Goal: Information Seeking & Learning: Learn about a topic

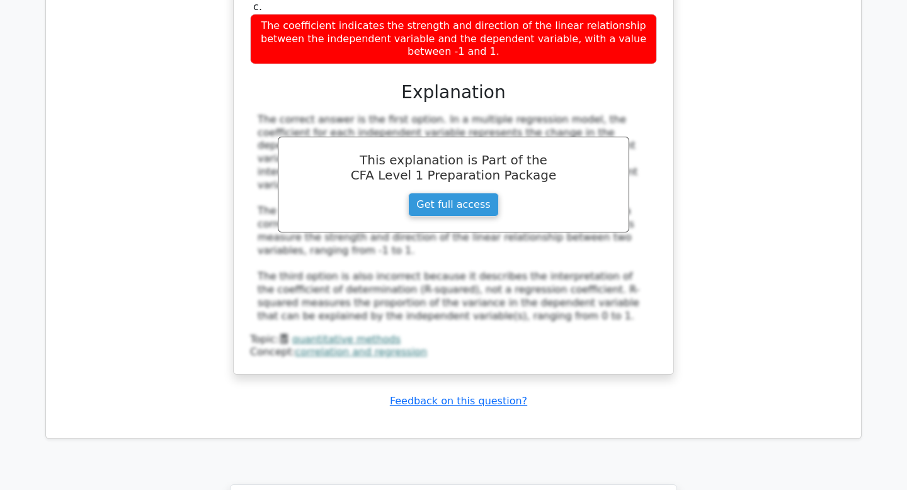
scroll to position [2431, 0]
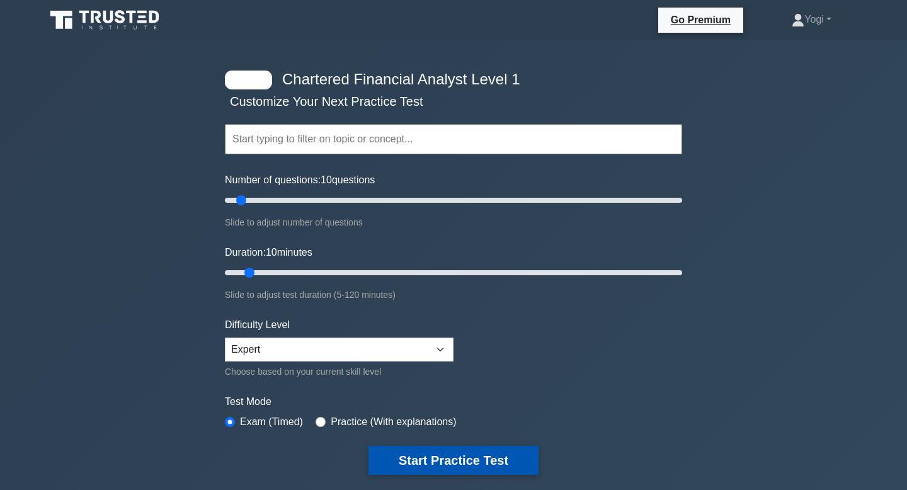
click at [427, 458] on button "Start Practice Test" at bounding box center [454, 460] width 170 height 29
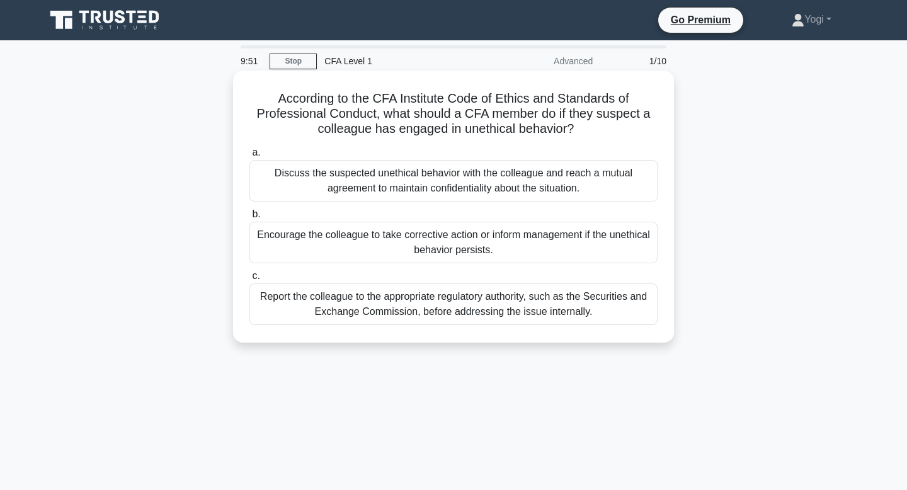
click at [459, 254] on div "Encourage the colleague to take corrective action or inform management if the u…" at bounding box center [454, 243] width 408 height 42
click at [250, 219] on input "b. Encourage the colleague to take corrective action or inform management if th…" at bounding box center [250, 214] width 0 height 8
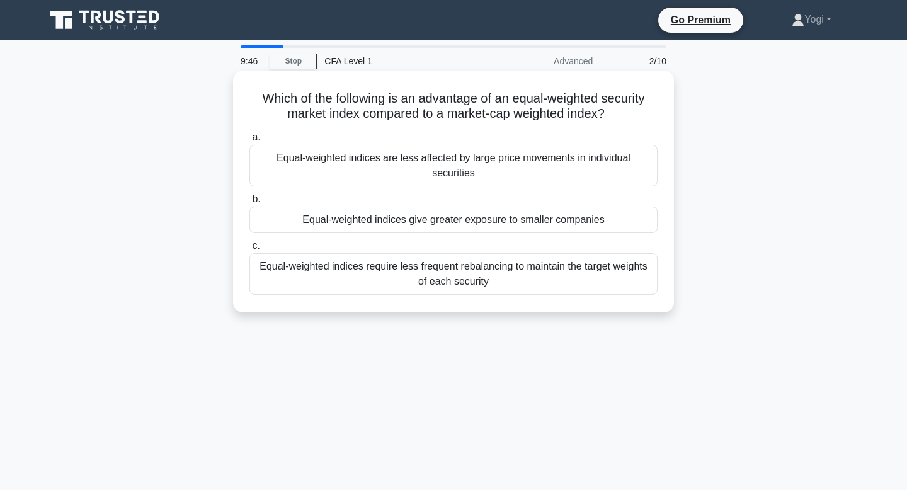
click at [463, 207] on div "Equal-weighted indices give greater exposure to smaller companies" at bounding box center [454, 220] width 408 height 26
click at [250, 202] on input "b. Equal-weighted indices give greater exposure to smaller companies" at bounding box center [250, 199] width 0 height 8
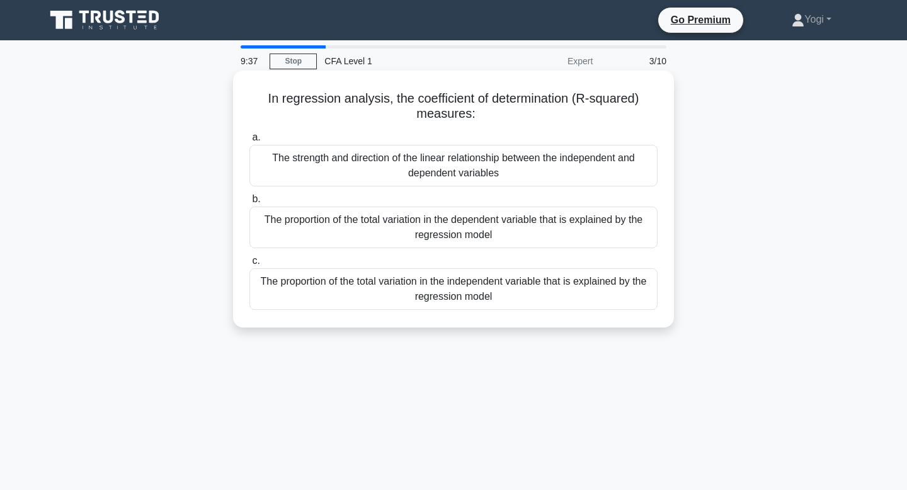
click at [444, 252] on div "a. The strength and direction of the linear relationship between the independen…" at bounding box center [453, 219] width 423 height 185
click at [444, 236] on div "The proportion of the total variation in the dependent variable that is explain…" at bounding box center [454, 228] width 408 height 42
click at [250, 204] on input "b. The proportion of the total variation in the dependent variable that is expl…" at bounding box center [250, 199] width 0 height 8
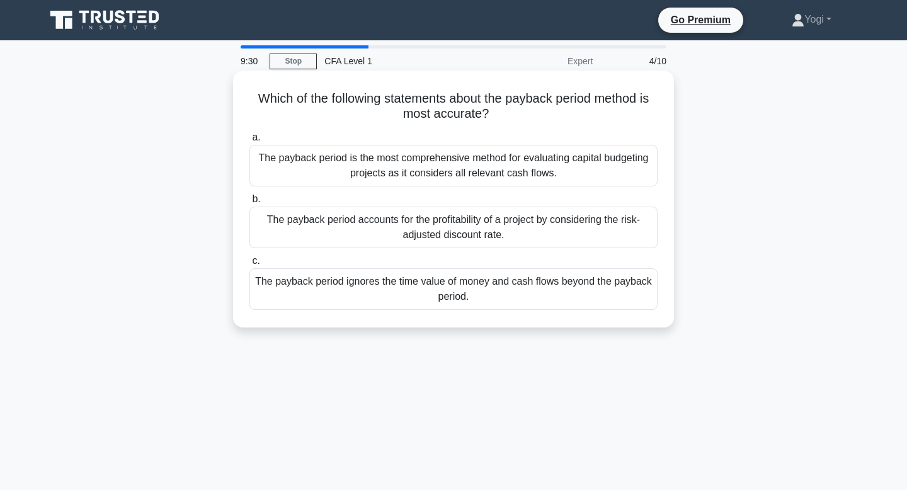
click at [450, 292] on div "The payback period ignores the time value of money and cash flows beyond the pa…" at bounding box center [454, 289] width 408 height 42
click at [250, 265] on input "c. The payback period ignores the time value of money and cash flows beyond the…" at bounding box center [250, 261] width 0 height 8
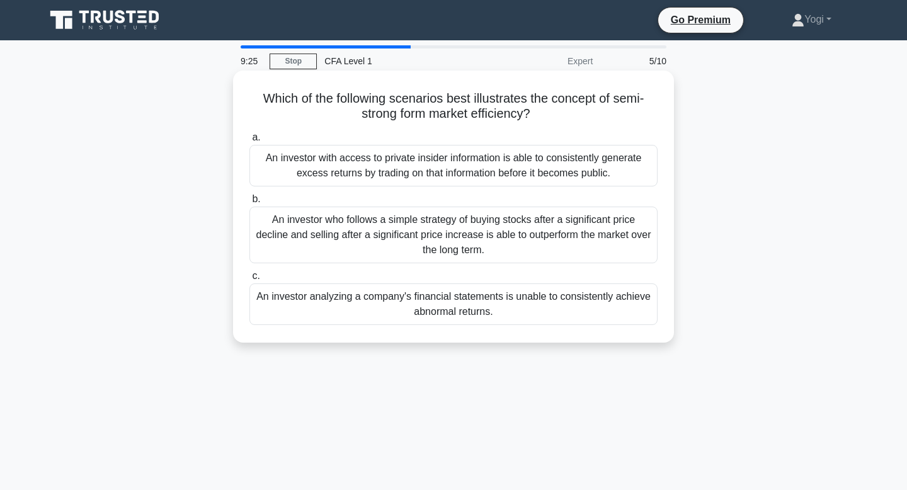
click at [450, 297] on div "An investor analyzing a company's financial statements is unable to consistentl…" at bounding box center [454, 305] width 408 height 42
click at [250, 280] on input "c. An investor analyzing a company's financial statements is unable to consiste…" at bounding box center [250, 276] width 0 height 8
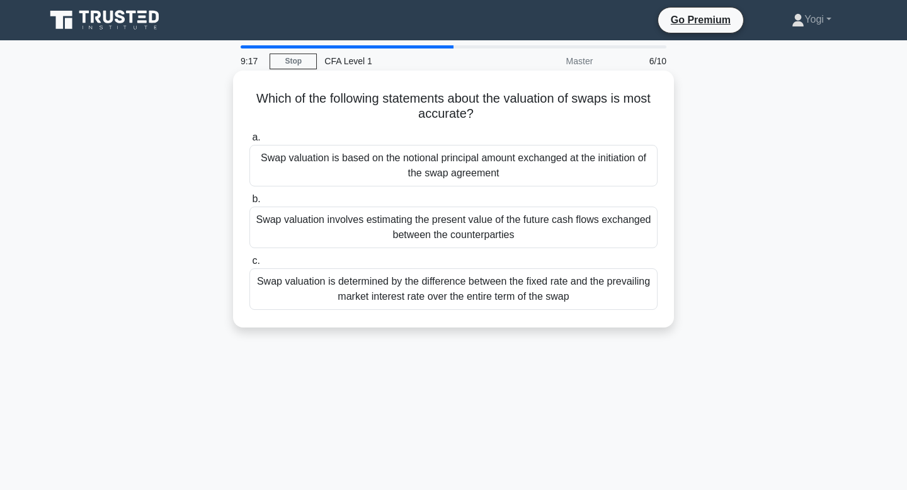
click at [443, 175] on div "Swap valuation is based on the notional principal amount exchanged at the initi…" at bounding box center [454, 166] width 408 height 42
click at [250, 142] on input "a. Swap valuation is based on the notional principal amount exchanged at the in…" at bounding box center [250, 138] width 0 height 8
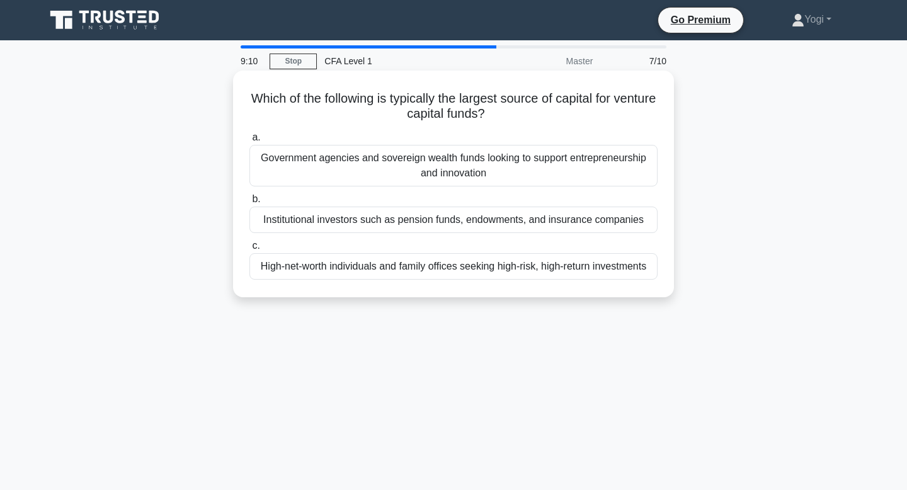
click at [442, 229] on div "Institutional investors such as pension funds, endowments, and insurance compan…" at bounding box center [454, 220] width 408 height 26
click at [250, 204] on input "b. Institutional investors such as pension funds, endowments, and insurance com…" at bounding box center [250, 199] width 0 height 8
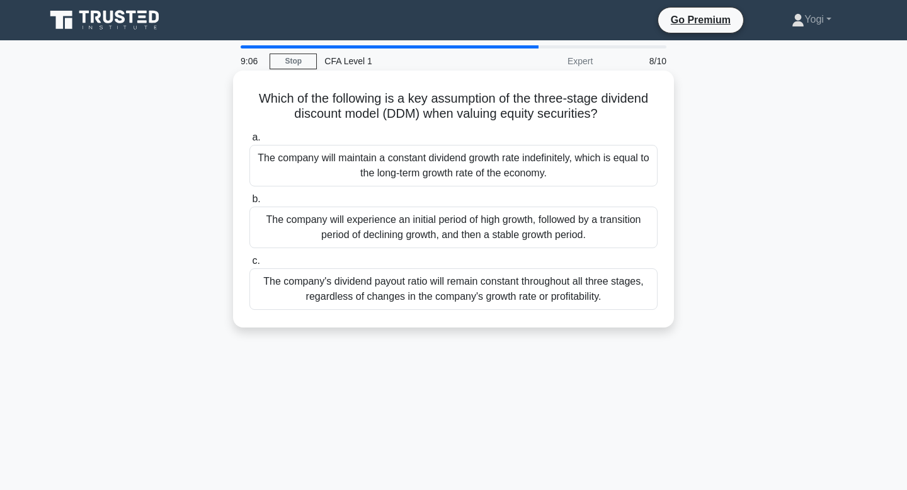
click at [448, 171] on div "The company will maintain a constant dividend growth rate indefinitely, which i…" at bounding box center [454, 166] width 408 height 42
click at [250, 142] on input "a. The company will maintain a constant dividend growth rate indefinitely, whic…" at bounding box center [250, 138] width 0 height 8
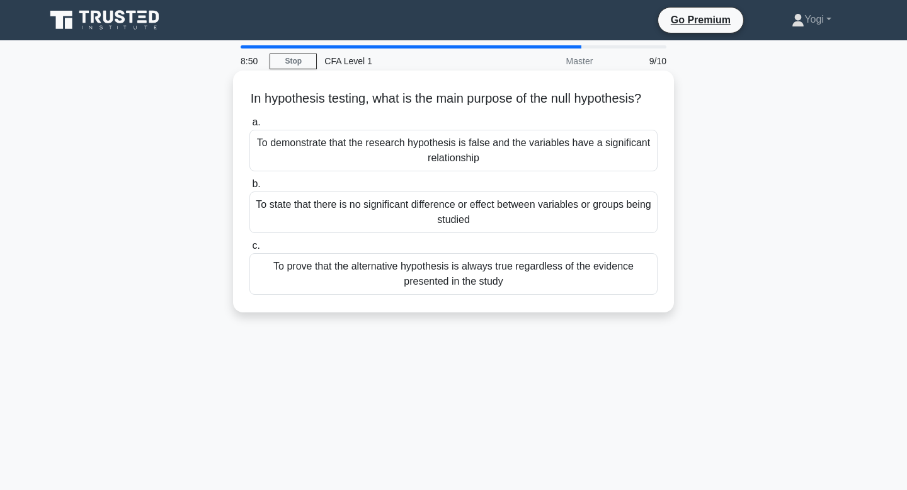
click at [459, 227] on div "To state that there is no significant difference or effect between variables or…" at bounding box center [454, 213] width 408 height 42
click at [250, 188] on input "b. To state that there is no significant difference or effect between variables…" at bounding box center [250, 184] width 0 height 8
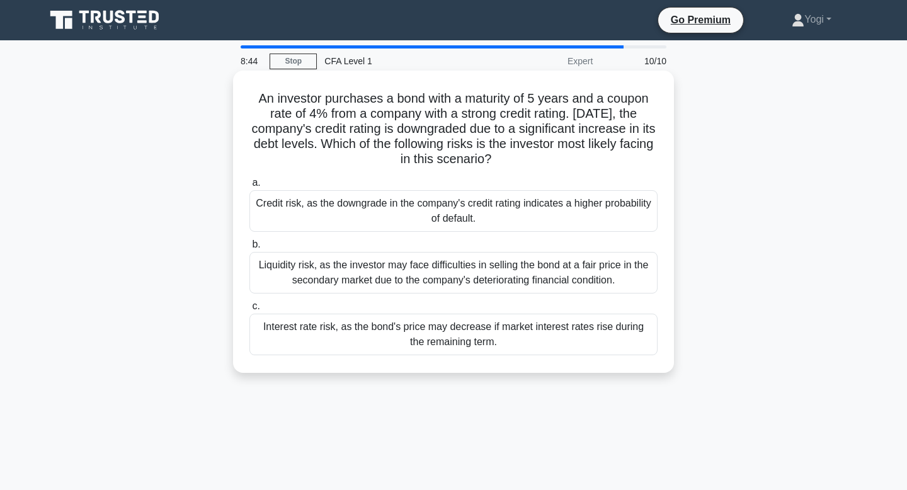
click at [488, 197] on div "Credit risk, as the downgrade in the company's credit rating indicates a higher…" at bounding box center [454, 211] width 408 height 42
click at [250, 187] on input "a. Credit risk, as the downgrade in the company's credit rating indicates a hig…" at bounding box center [250, 183] width 0 height 8
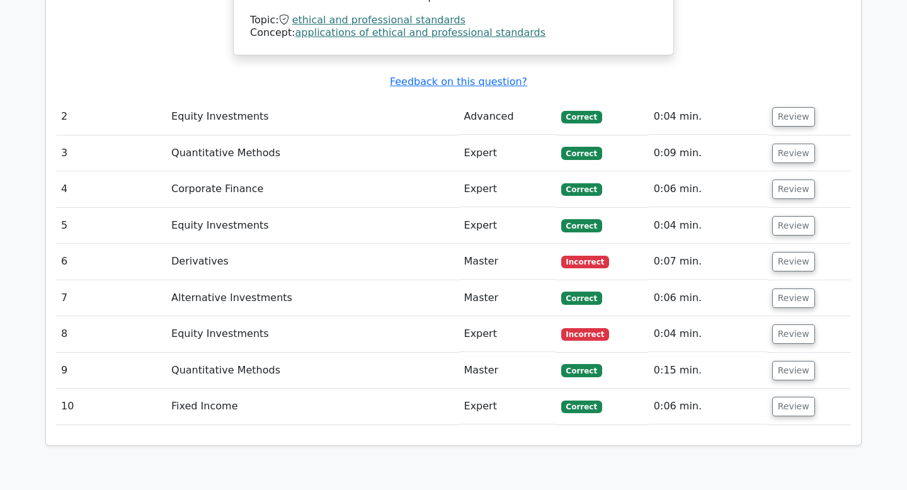
scroll to position [1540, 0]
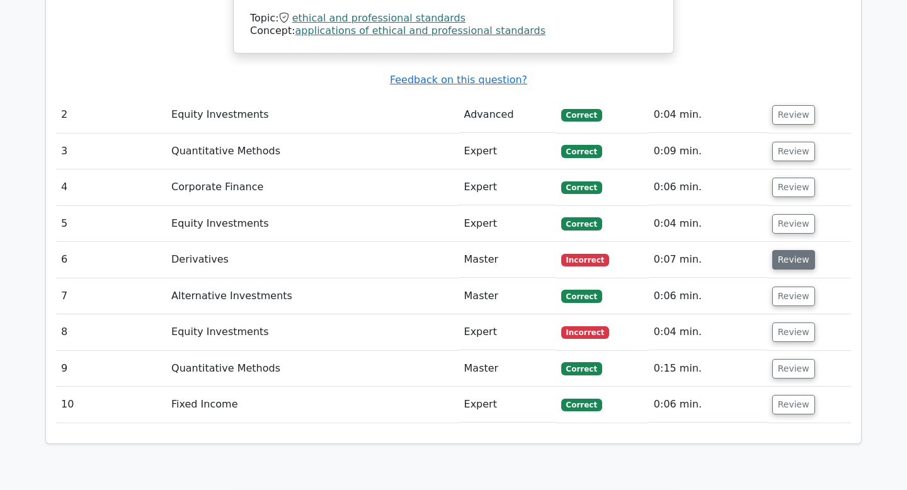
click at [798, 250] on button "Review" at bounding box center [794, 260] width 43 height 20
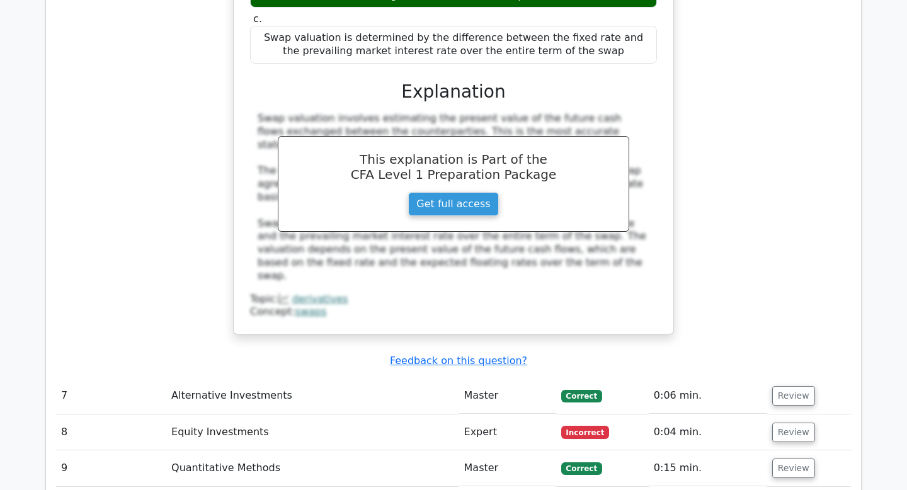
scroll to position [2000, 0]
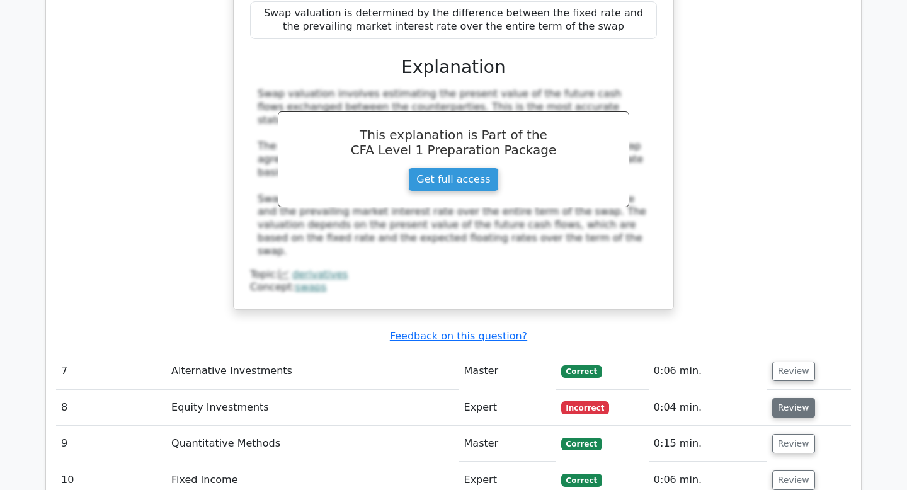
click at [799, 398] on button "Review" at bounding box center [794, 408] width 43 height 20
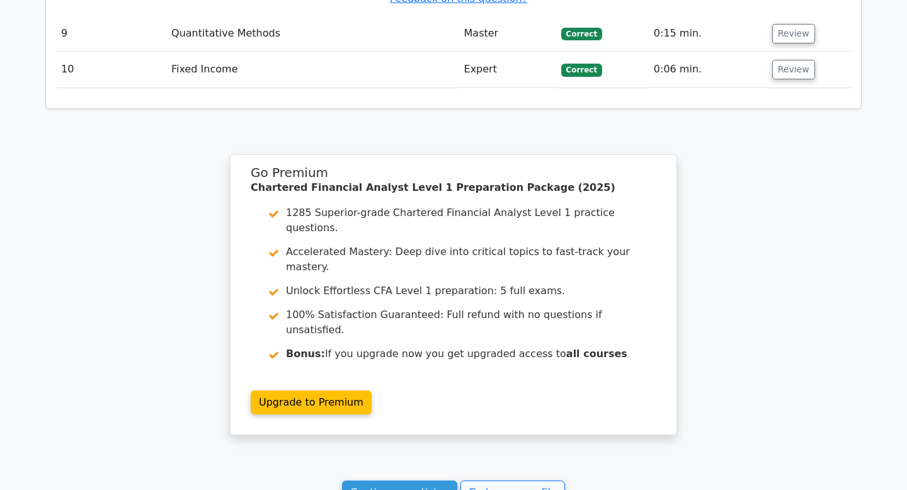
scroll to position [3118, 0]
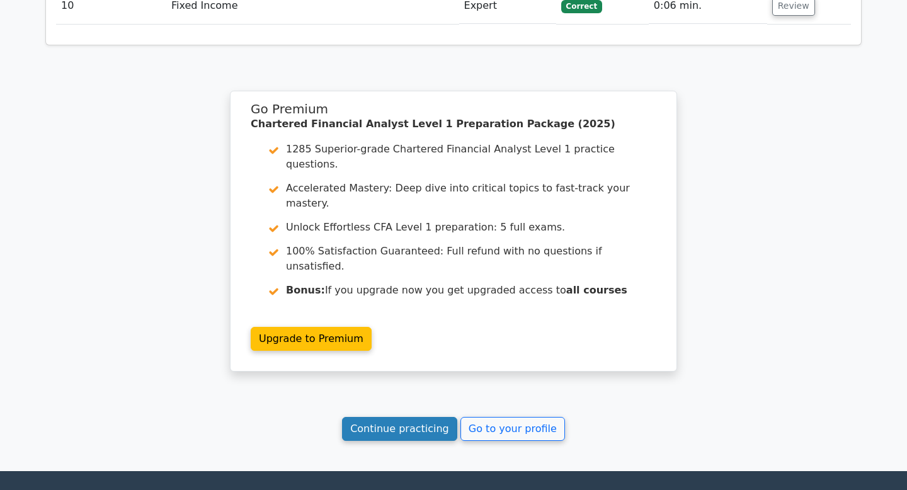
click at [399, 417] on link "Continue practicing" at bounding box center [399, 429] width 115 height 24
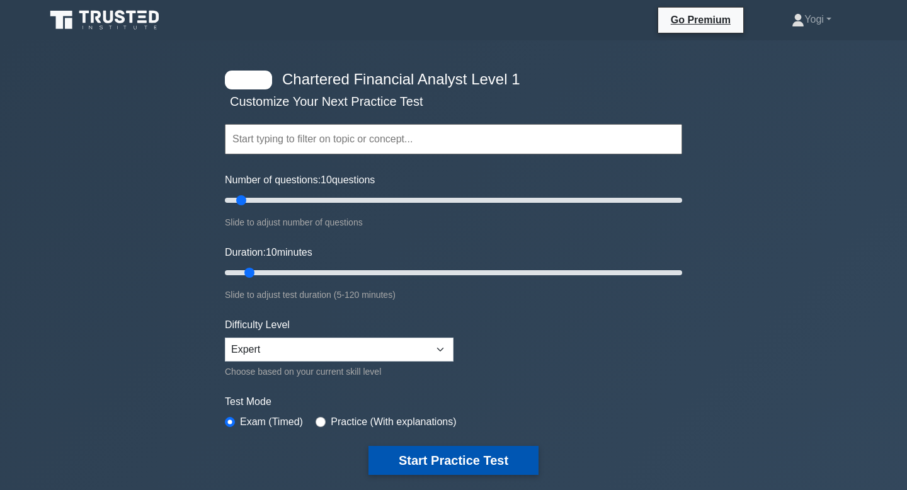
click at [422, 454] on button "Start Practice Test" at bounding box center [454, 460] width 170 height 29
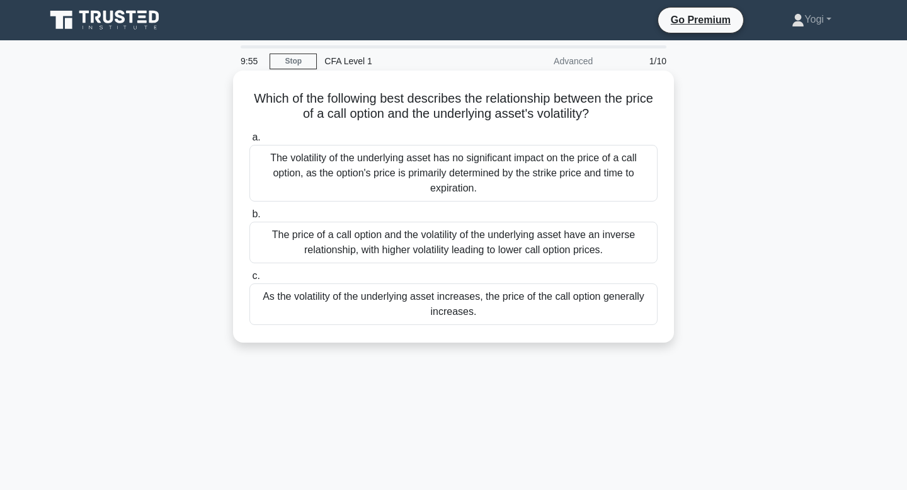
click at [422, 295] on div "As the volatility of the underlying asset increases, the price of the call opti…" at bounding box center [454, 305] width 408 height 42
click at [250, 280] on input "c. As the volatility of the underlying asset increases, the price of the call o…" at bounding box center [250, 276] width 0 height 8
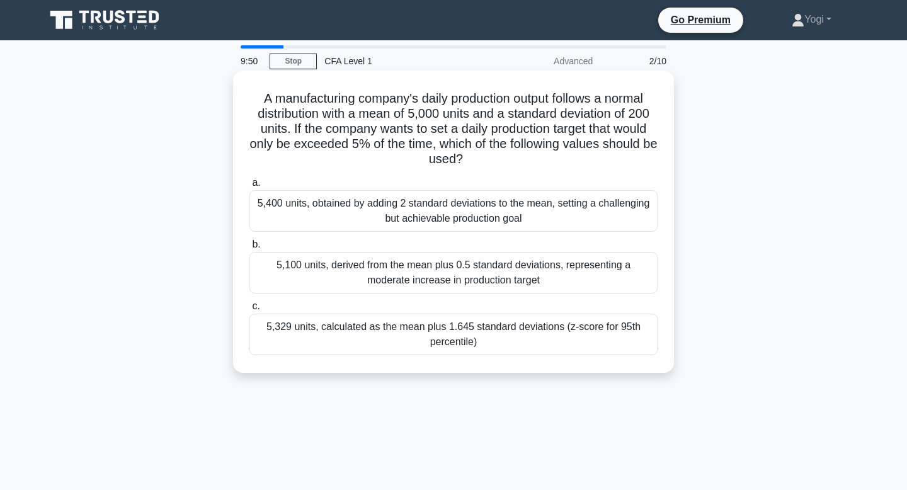
click at [434, 335] on div "5,329 units, calculated as the mean plus 1.645 standard deviations (z-score for…" at bounding box center [454, 335] width 408 height 42
click at [250, 311] on input "c. 5,329 units, calculated as the mean plus 1.645 standard deviations (z-score …" at bounding box center [250, 306] width 0 height 8
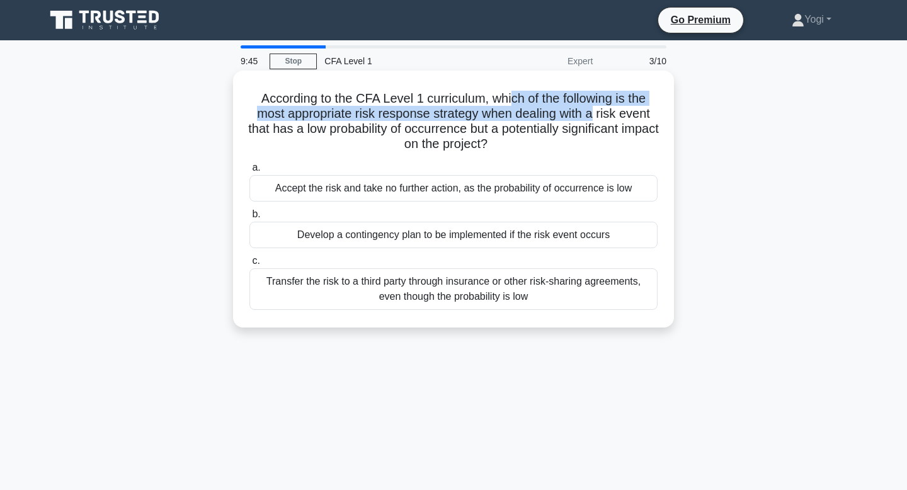
drag, startPoint x: 512, startPoint y: 99, endPoint x: 594, endPoint y: 118, distance: 84.1
click at [594, 118] on h5 "According to the CFA Level 1 curriculum, which of the following is the most app…" at bounding box center [453, 122] width 411 height 62
click at [582, 236] on div "Develop a contingency plan to be implemented if the risk event occurs" at bounding box center [454, 235] width 408 height 26
click at [250, 219] on input "b. Develop a contingency plan to be implemented if the risk event occurs" at bounding box center [250, 214] width 0 height 8
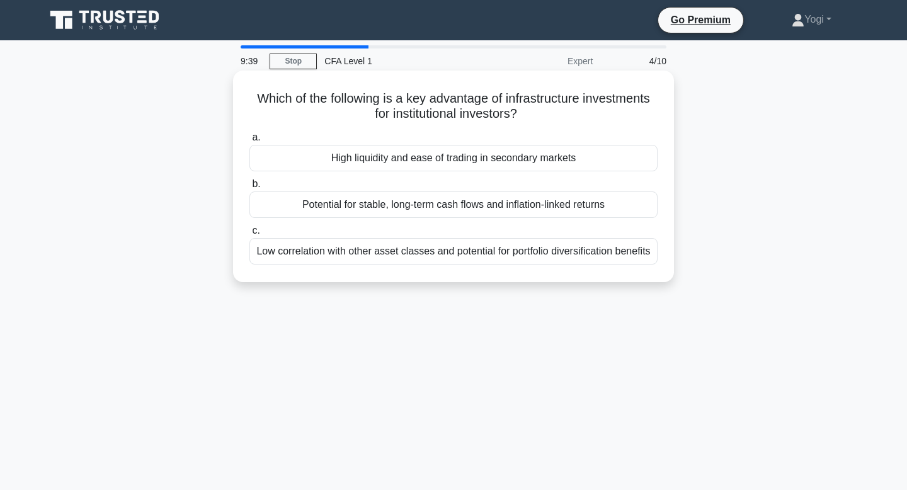
click at [577, 159] on div "High liquidity and ease of trading in secondary markets" at bounding box center [454, 158] width 408 height 26
click at [250, 142] on input "a. High liquidity and ease of trading in secondary markets" at bounding box center [250, 138] width 0 height 8
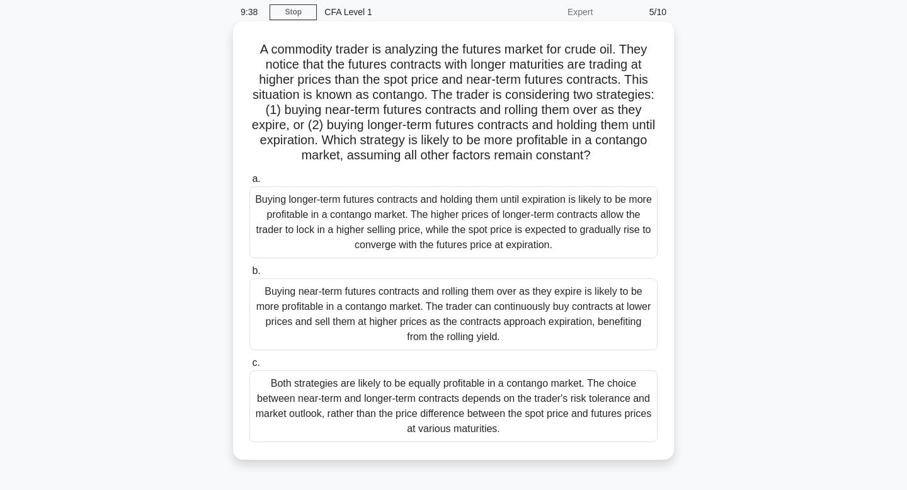
scroll to position [51, 0]
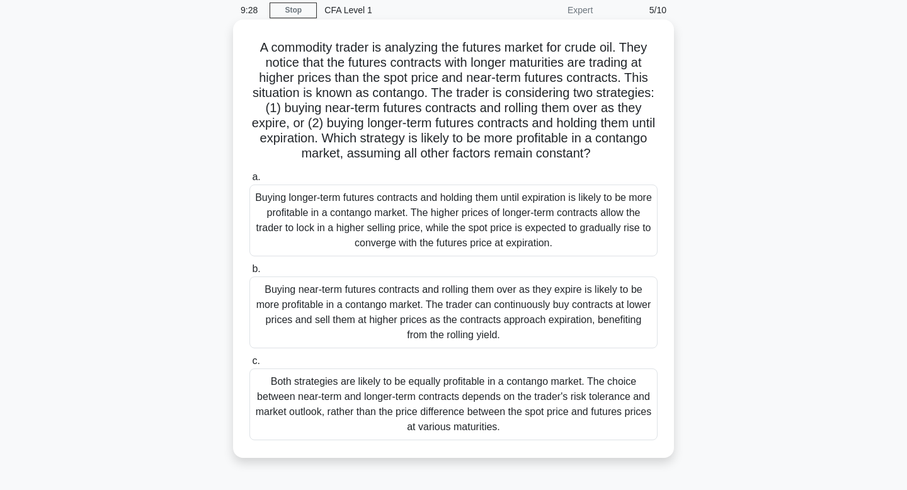
click at [451, 222] on div "Buying longer-term futures contracts and holding them until expiration is likel…" at bounding box center [454, 221] width 408 height 72
click at [250, 181] on input "a. Buying longer-term futures contracts and holding them until expiration is li…" at bounding box center [250, 177] width 0 height 8
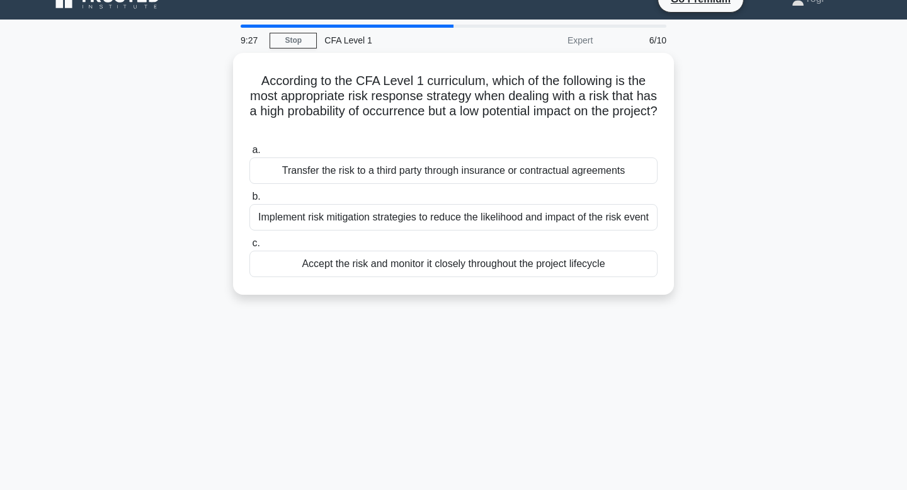
scroll to position [0, 0]
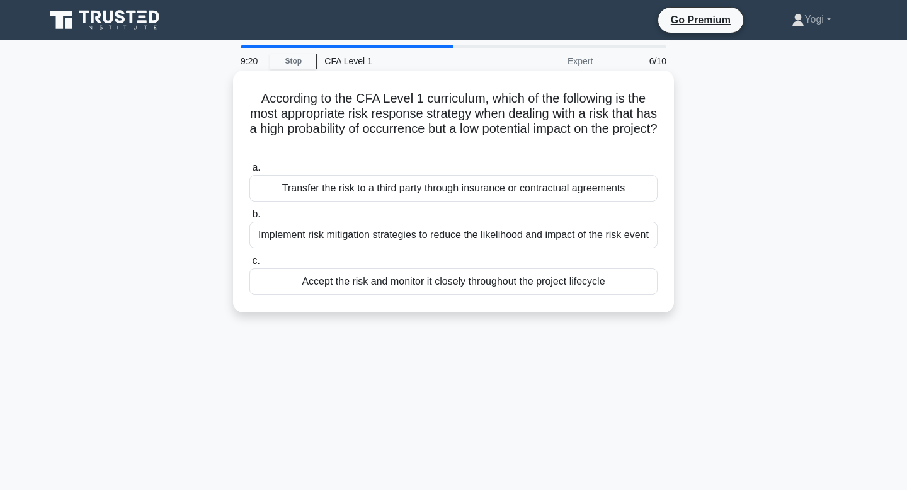
click at [463, 279] on div "Accept the risk and monitor it closely throughout the project lifecycle" at bounding box center [454, 281] width 408 height 26
click at [250, 265] on input "c. Accept the risk and monitor it closely throughout the project lifecycle" at bounding box center [250, 261] width 0 height 8
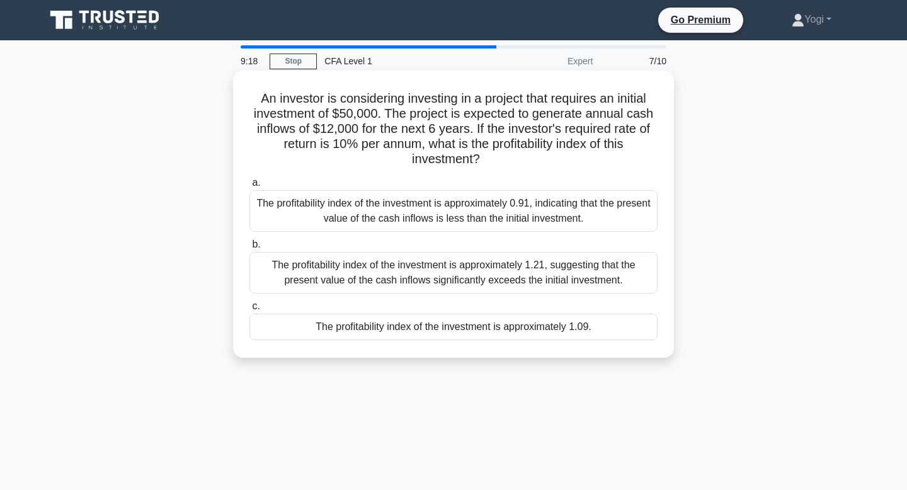
click at [469, 325] on div "The profitability index of the investment is approximately 1.09." at bounding box center [454, 327] width 408 height 26
click at [250, 311] on input "c. The profitability index of the investment is approximately 1.09." at bounding box center [250, 306] width 0 height 8
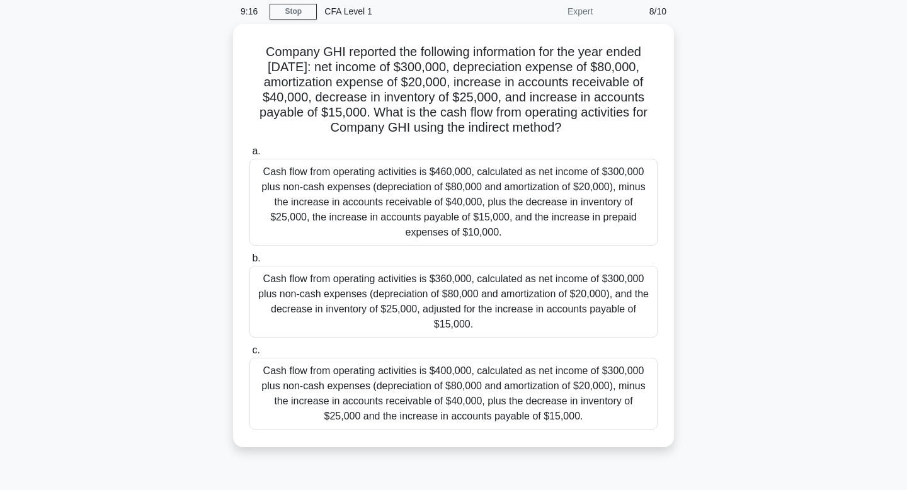
scroll to position [52, 0]
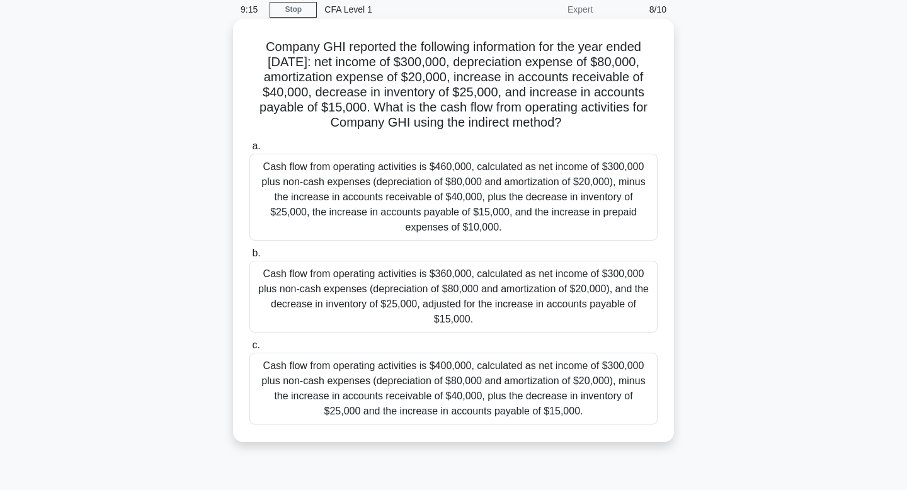
click at [462, 397] on div "Cash flow from operating activities is $400,000, calculated as net income of $3…" at bounding box center [454, 389] width 408 height 72
click at [250, 350] on input "c. Cash flow from operating activities is $400,000, calculated as net income of…" at bounding box center [250, 346] width 0 height 8
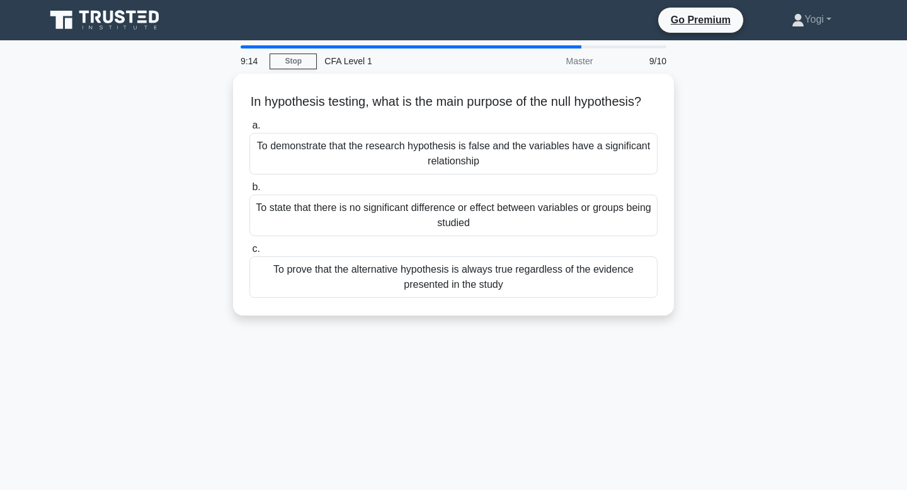
scroll to position [0, 0]
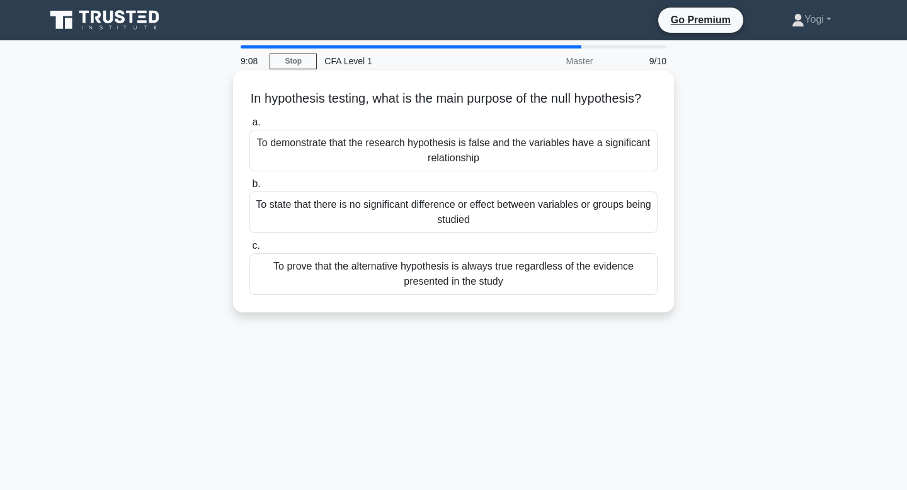
click at [429, 233] on div "To state that there is no significant difference or effect between variables or…" at bounding box center [454, 213] width 408 height 42
click at [250, 188] on input "b. To state that there is no significant difference or effect between variables…" at bounding box center [250, 184] width 0 height 8
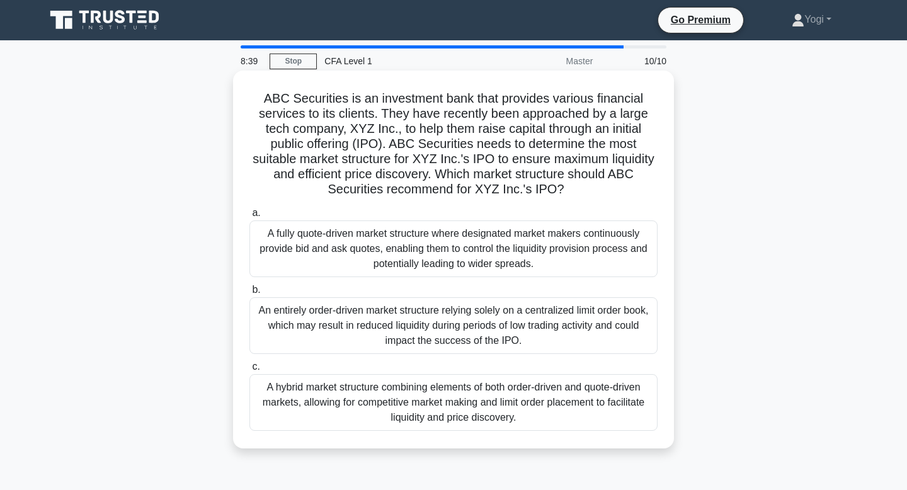
click at [451, 399] on div "A hybrid market structure combining elements of both order-driven and quote-dri…" at bounding box center [454, 402] width 408 height 57
click at [250, 371] on input "c. A hybrid market structure combining elements of both order-driven and quote-…" at bounding box center [250, 367] width 0 height 8
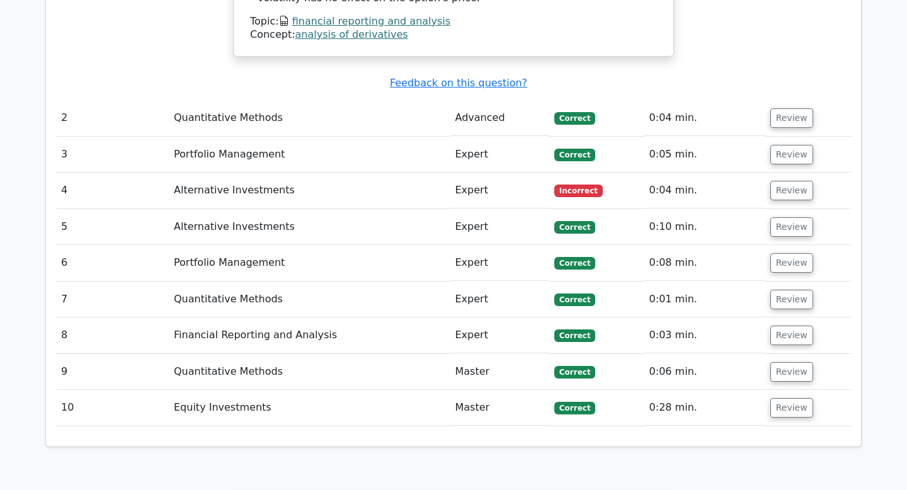
scroll to position [1432, 0]
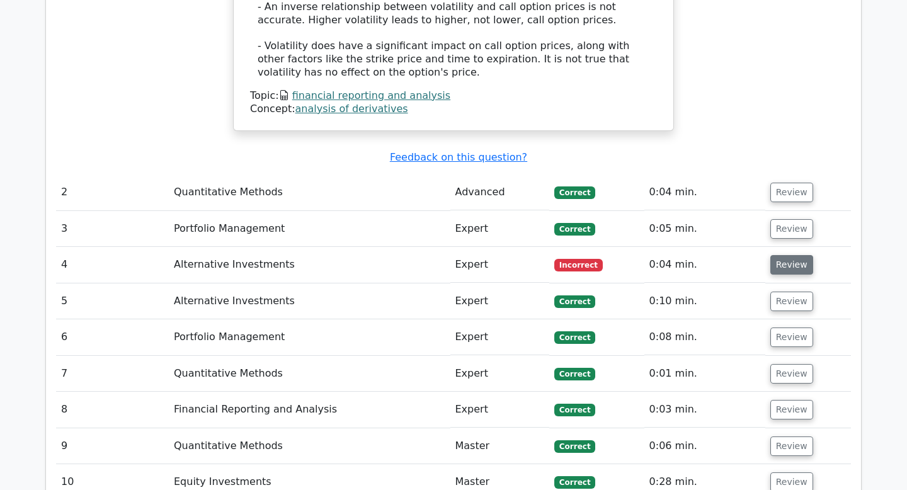
click at [785, 255] on button "Review" at bounding box center [792, 265] width 43 height 20
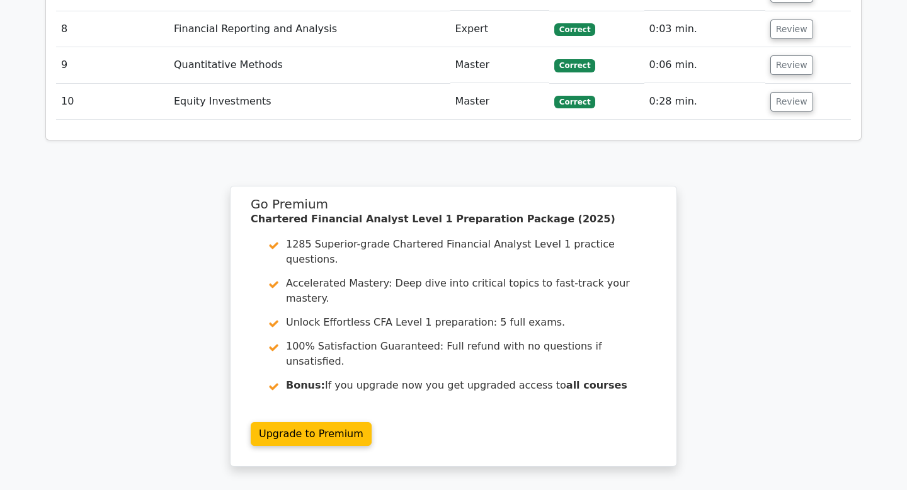
scroll to position [2512, 0]
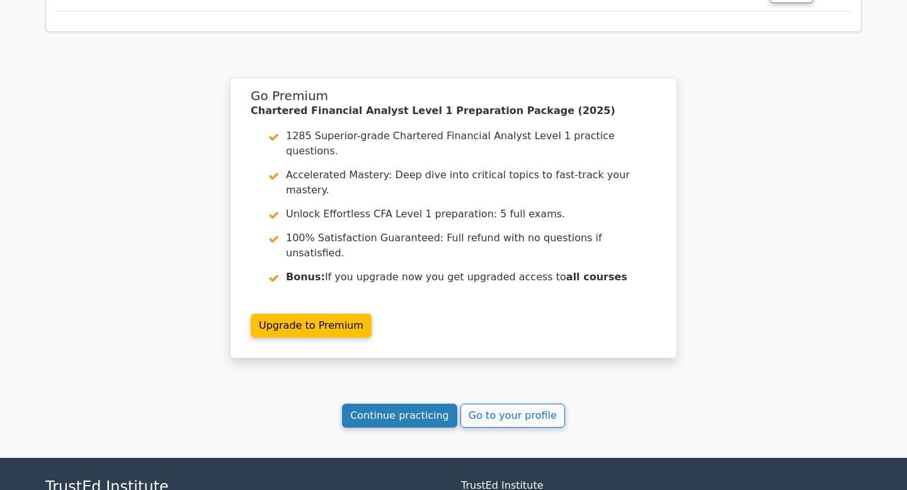
click at [400, 404] on link "Continue practicing" at bounding box center [399, 416] width 115 height 24
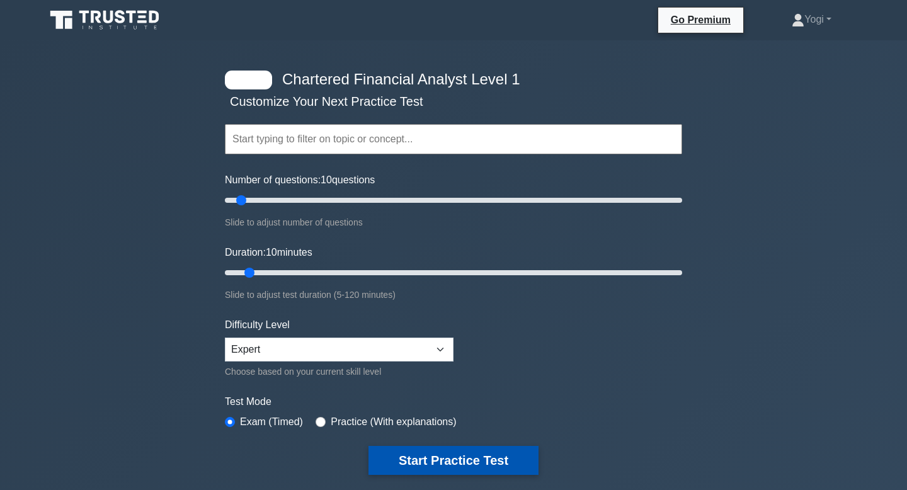
click at [497, 456] on button "Start Practice Test" at bounding box center [454, 460] width 170 height 29
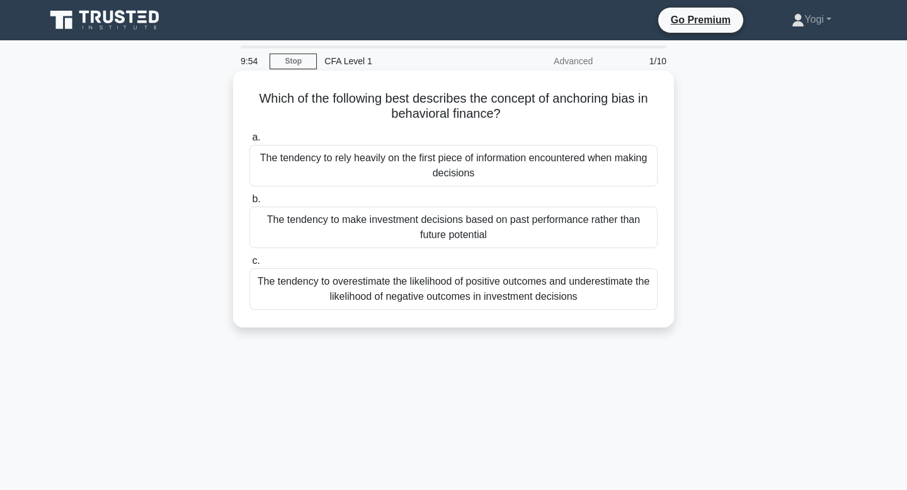
click at [524, 163] on div "The tendency to rely heavily on the first piece of information encountered when…" at bounding box center [454, 166] width 408 height 42
click at [250, 142] on input "a. The tendency to rely heavily on the first piece of information encountered w…" at bounding box center [250, 138] width 0 height 8
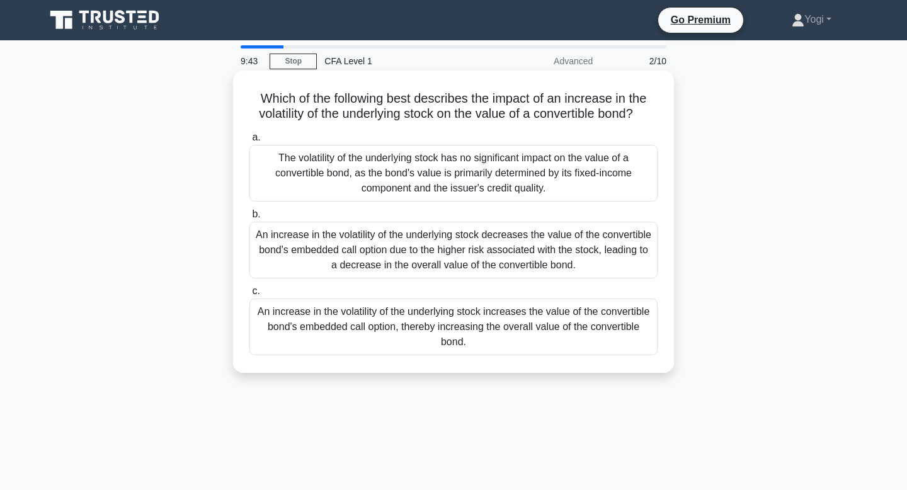
click at [524, 334] on div "An increase in the volatility of the underlying stock increases the value of th…" at bounding box center [454, 327] width 408 height 57
click at [250, 296] on input "c. An increase in the volatility of the underlying stock increases the value of…" at bounding box center [250, 291] width 0 height 8
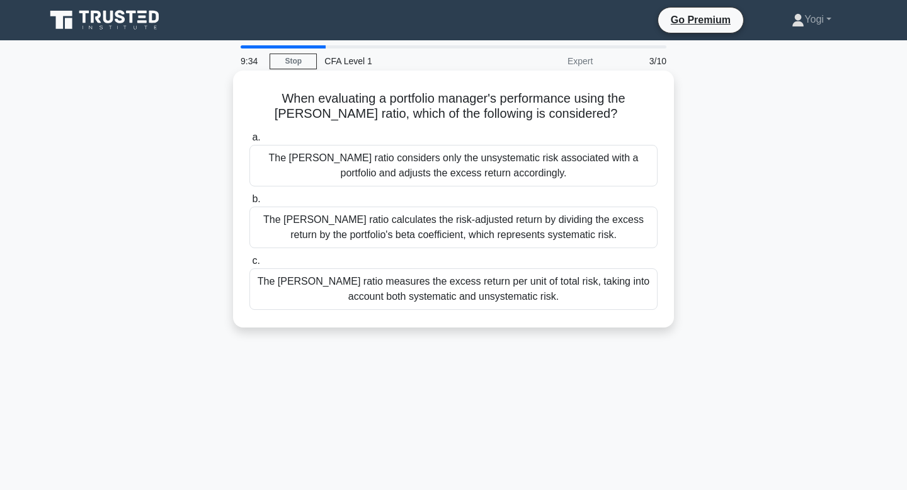
click at [505, 168] on div "The Sharpe ratio considers only the unsystematic risk associated with a portfol…" at bounding box center [454, 166] width 408 height 42
click at [250, 142] on input "a. The Sharpe ratio considers only the unsystematic risk associated with a port…" at bounding box center [250, 138] width 0 height 8
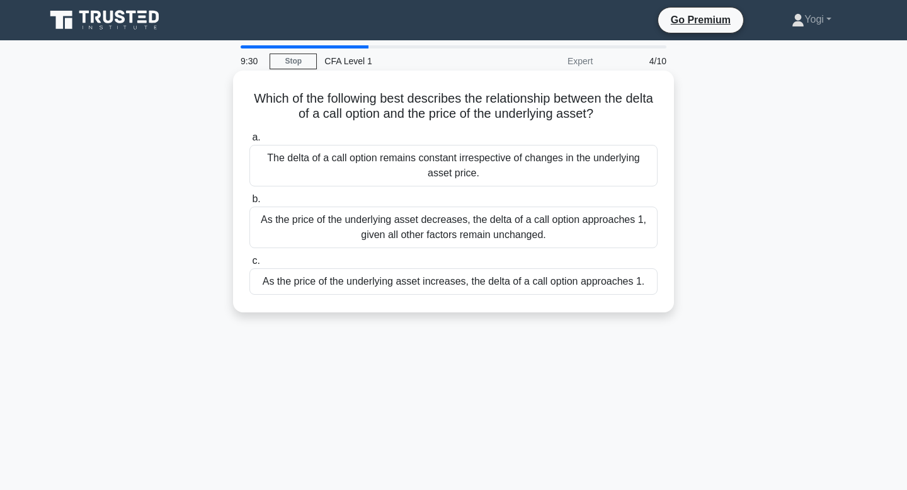
click at [501, 282] on div "As the price of the underlying asset increases, the delta of a call option appr…" at bounding box center [454, 281] width 408 height 26
click at [250, 265] on input "c. As the price of the underlying asset increases, the delta of a call option a…" at bounding box center [250, 261] width 0 height 8
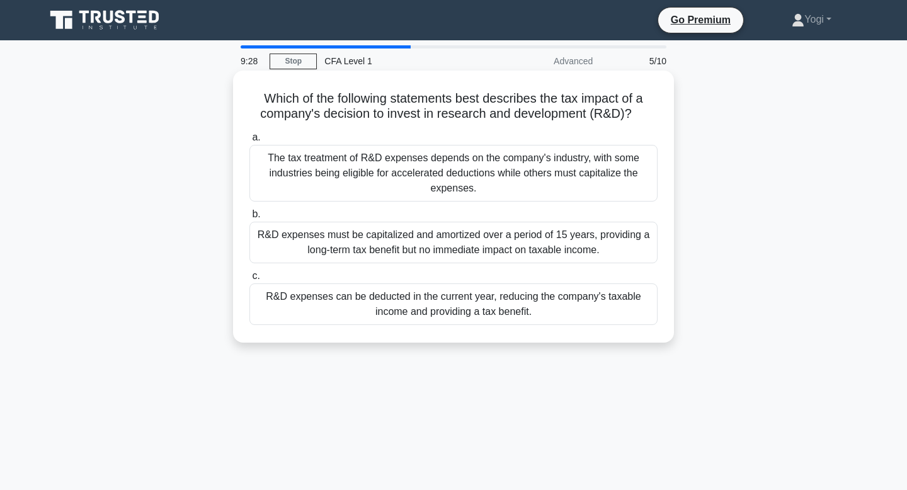
click at [502, 307] on div "R&D expenses can be deducted in the current year, reducing the company's taxabl…" at bounding box center [454, 305] width 408 height 42
click at [250, 280] on input "c. R&D expenses can be deducted in the current year, reducing the company's tax…" at bounding box center [250, 276] width 0 height 8
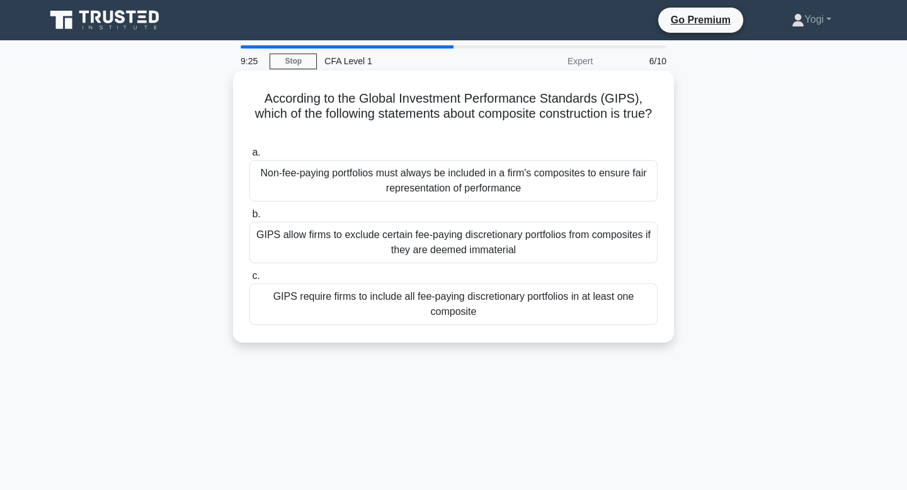
click at [504, 294] on div "GIPS require firms to include all fee-paying discretionary portfolios in at lea…" at bounding box center [454, 305] width 408 height 42
click at [250, 280] on input "c. GIPS require firms to include all fee-paying discretionary portfolios in at …" at bounding box center [250, 276] width 0 height 8
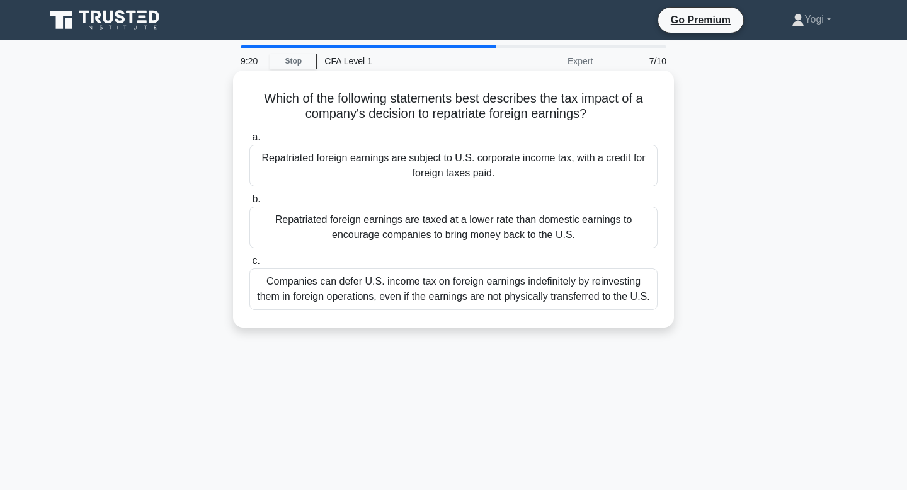
click at [486, 167] on div "Repatriated foreign earnings are subject to U.S. corporate income tax, with a c…" at bounding box center [454, 166] width 408 height 42
click at [250, 142] on input "a. Repatriated foreign earnings are subject to U.S. corporate income tax, with …" at bounding box center [250, 138] width 0 height 8
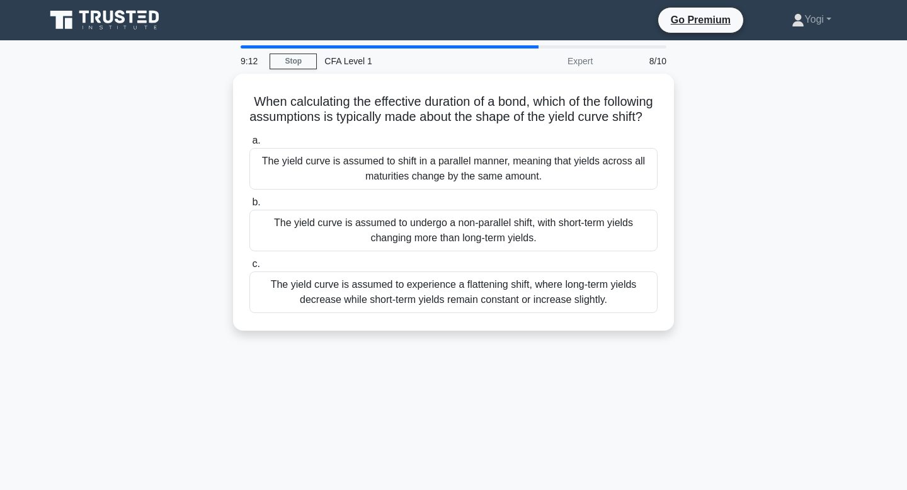
click at [486, 167] on div "The yield curve is assumed to shift in a parallel manner, meaning that yields a…" at bounding box center [454, 169] width 408 height 42
click at [250, 145] on input "a. The yield curve is assumed to shift in a parallel manner, meaning that yield…" at bounding box center [250, 141] width 0 height 8
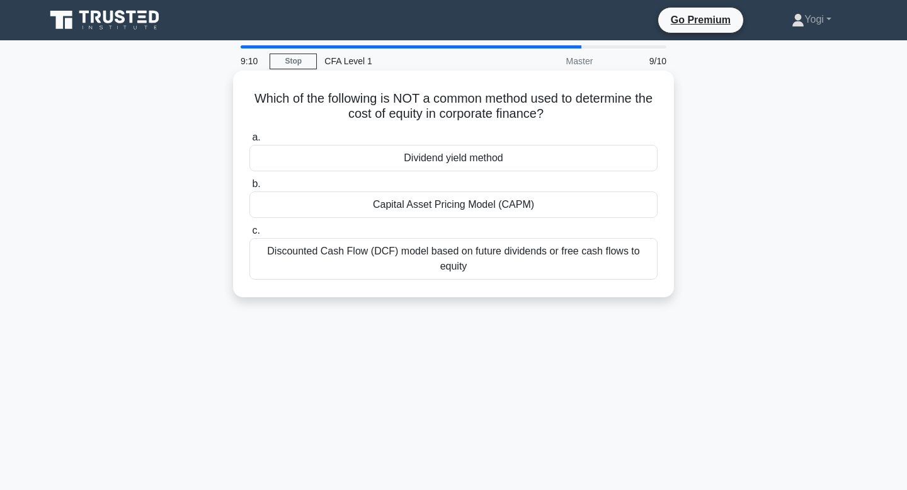
click at [489, 159] on div "Dividend yield method" at bounding box center [454, 158] width 408 height 26
click at [250, 142] on input "a. Dividend yield method" at bounding box center [250, 138] width 0 height 8
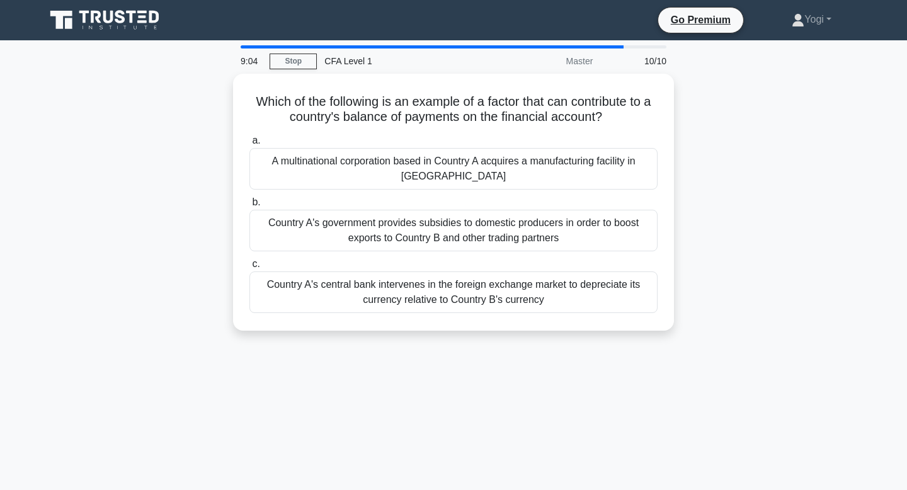
click at [489, 159] on div "A multinational corporation based in Country A acquires a manufacturing facilit…" at bounding box center [454, 169] width 408 height 42
click at [250, 145] on input "a. A multinational corporation based in Country A acquires a manufacturing faci…" at bounding box center [250, 141] width 0 height 8
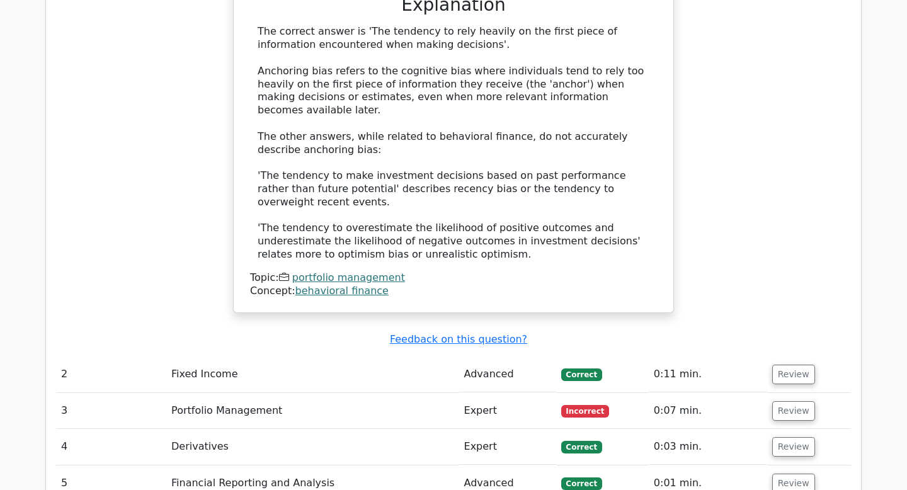
scroll to position [1313, 0]
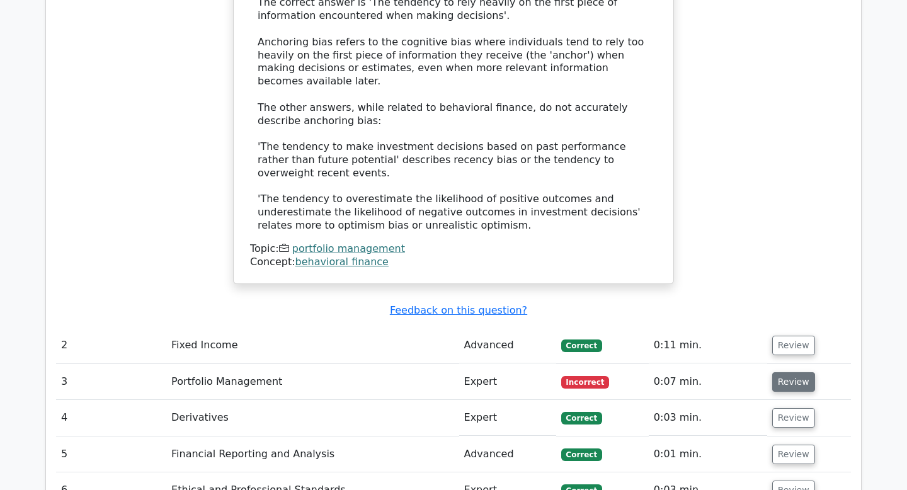
click at [783, 372] on button "Review" at bounding box center [794, 382] width 43 height 20
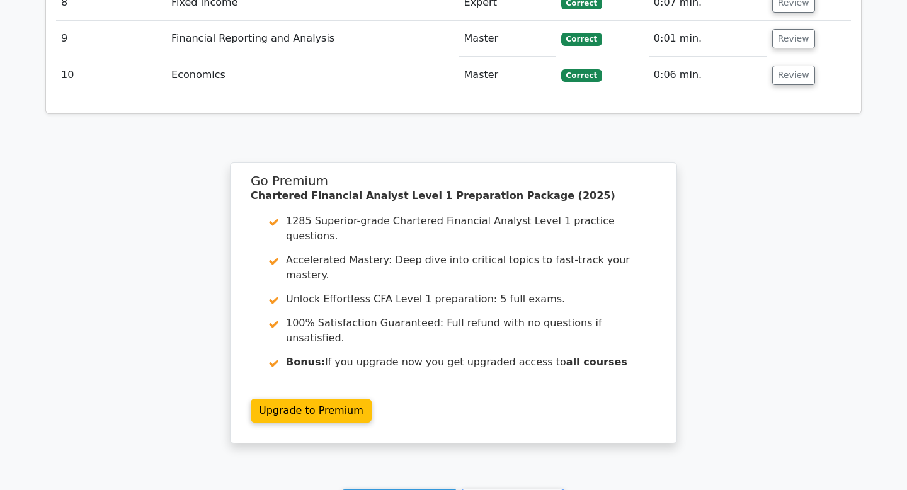
scroll to position [2494, 0]
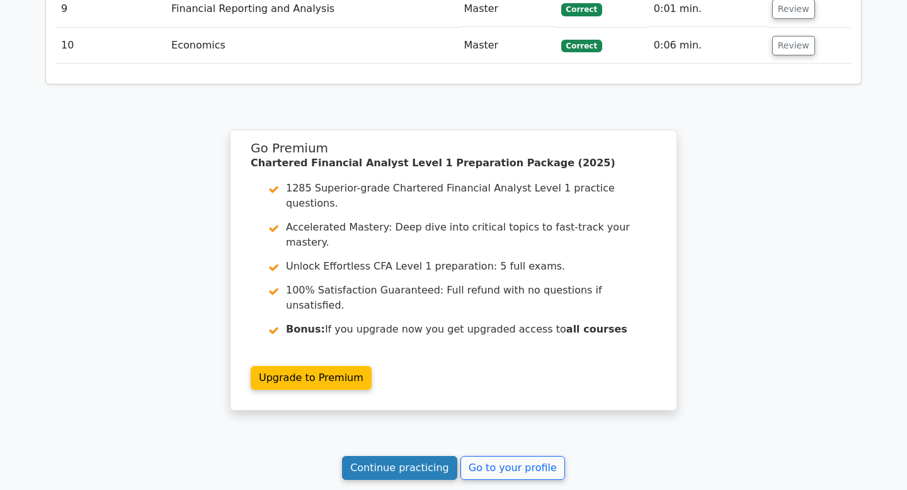
click at [376, 456] on link "Continue practicing" at bounding box center [399, 468] width 115 height 24
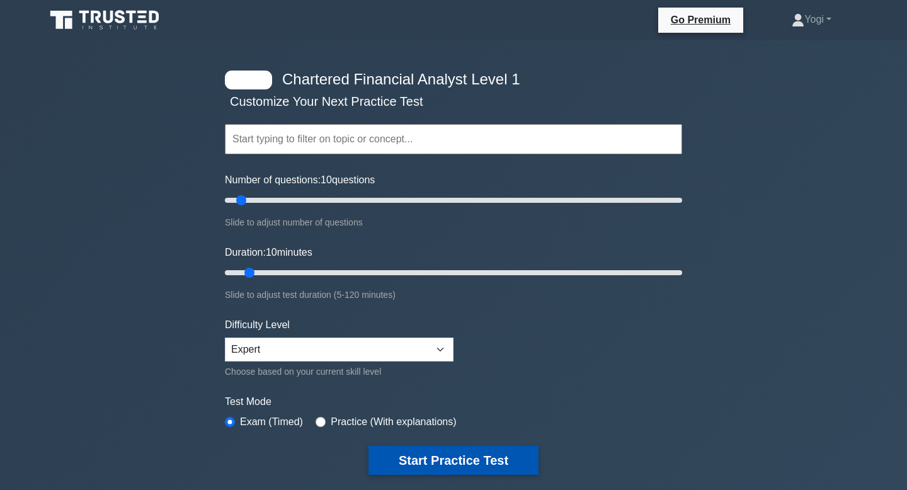
click at [429, 462] on button "Start Practice Test" at bounding box center [454, 460] width 170 height 29
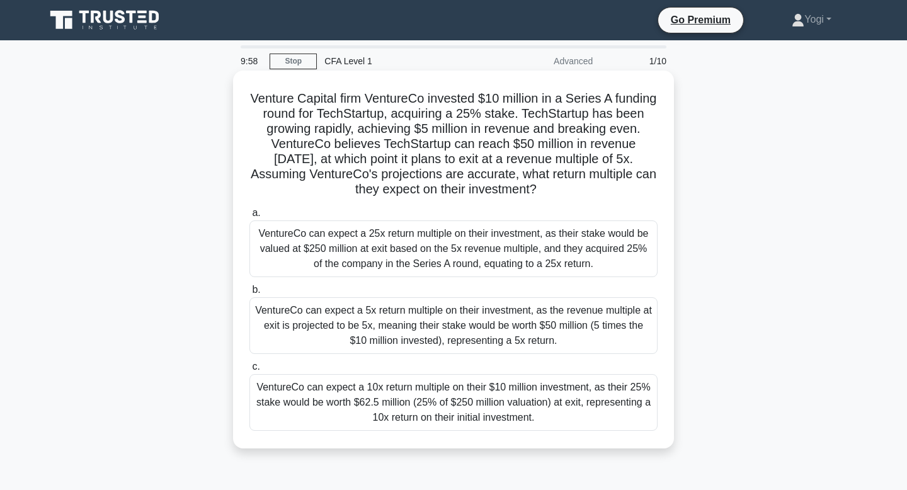
click at [454, 342] on div "VentureCo can expect a 5x return multiple on their investment, as the revenue m…" at bounding box center [454, 325] width 408 height 57
click at [250, 294] on input "b. VentureCo can expect a 5x return multiple on their investment, as the revenu…" at bounding box center [250, 290] width 0 height 8
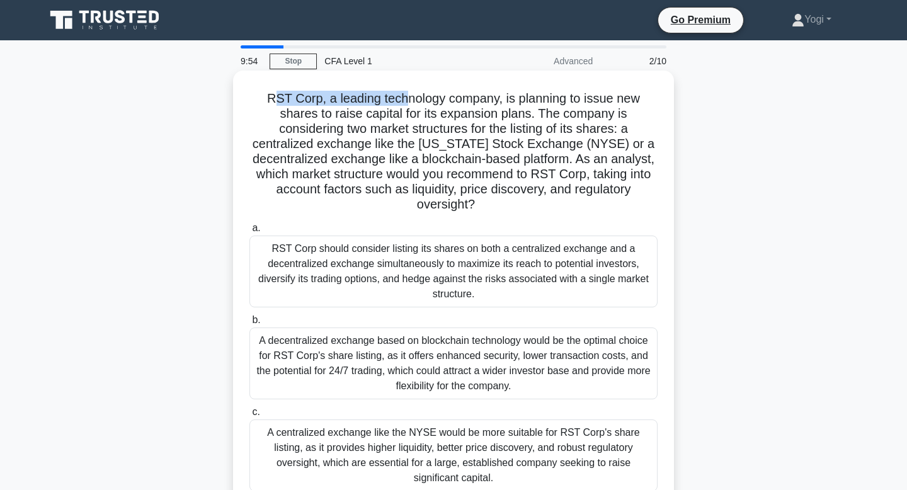
drag, startPoint x: 260, startPoint y: 98, endPoint x: 389, endPoint y: 104, distance: 129.9
click at [389, 104] on h5 "RST Corp, a leading technology company, is planning to issue new shares to rais…" at bounding box center [453, 152] width 411 height 122
click at [434, 254] on div "RST Corp should consider listing its shares on both a centralized exchange and …" at bounding box center [454, 272] width 408 height 72
click at [250, 233] on input "a. RST Corp should consider listing its shares on both a centralized exchange a…" at bounding box center [250, 228] width 0 height 8
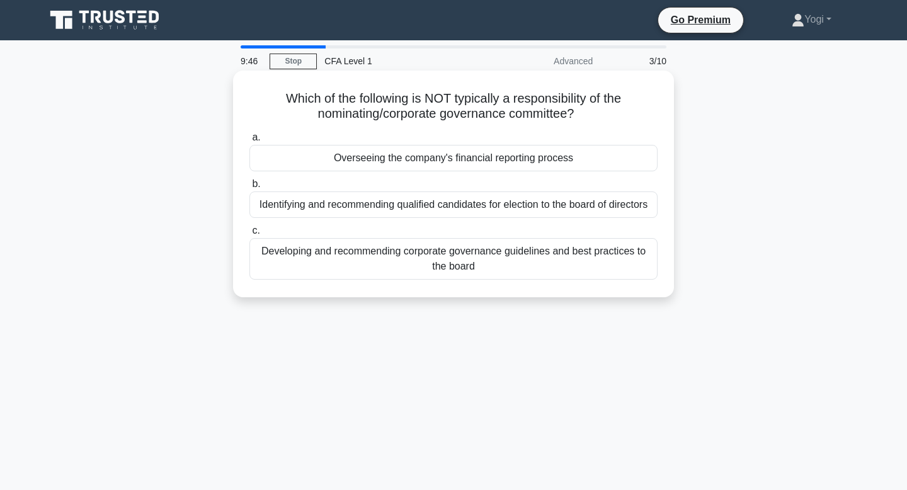
click at [425, 154] on div "Overseeing the company's financial reporting process" at bounding box center [454, 158] width 408 height 26
click at [250, 142] on input "a. Overseeing the company's financial reporting process" at bounding box center [250, 138] width 0 height 8
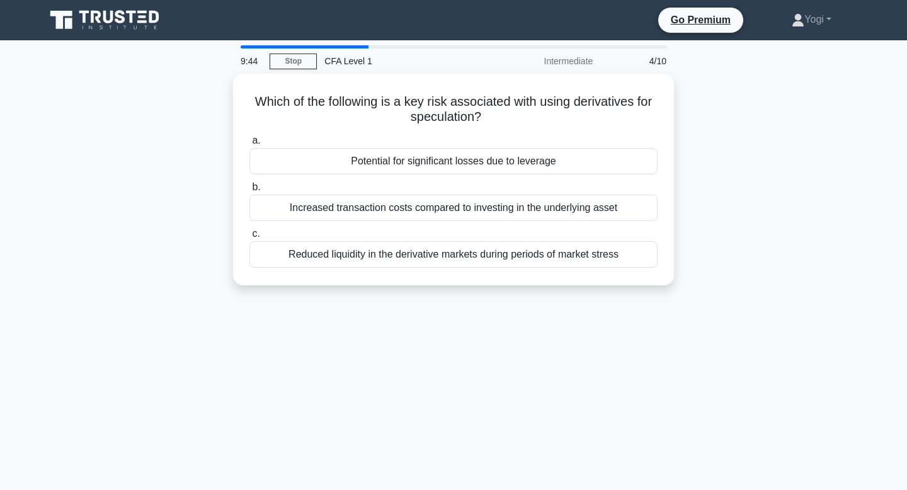
click at [425, 154] on div "Potential for significant losses due to leverage" at bounding box center [454, 161] width 408 height 26
click at [250, 145] on input "a. Potential for significant losses due to leverage" at bounding box center [250, 141] width 0 height 8
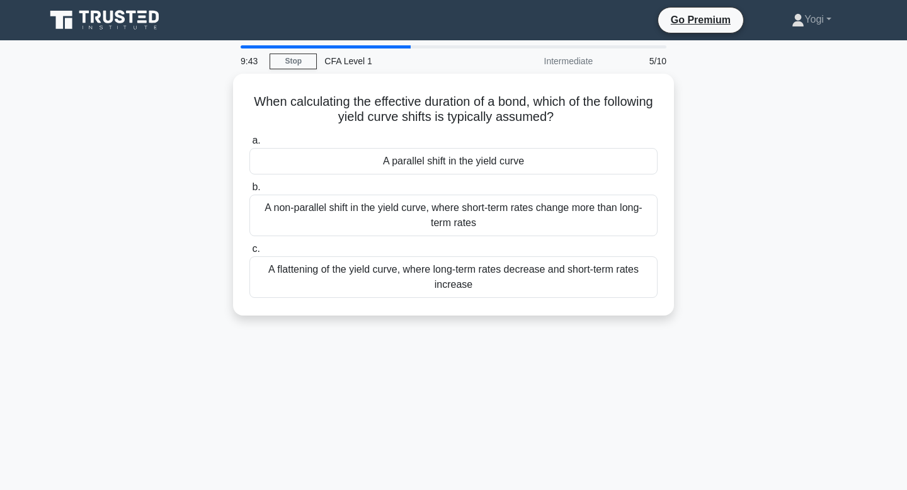
click at [425, 154] on div "A parallel shift in the yield curve" at bounding box center [454, 161] width 408 height 26
click at [250, 145] on input "a. A parallel shift in the yield curve" at bounding box center [250, 141] width 0 height 8
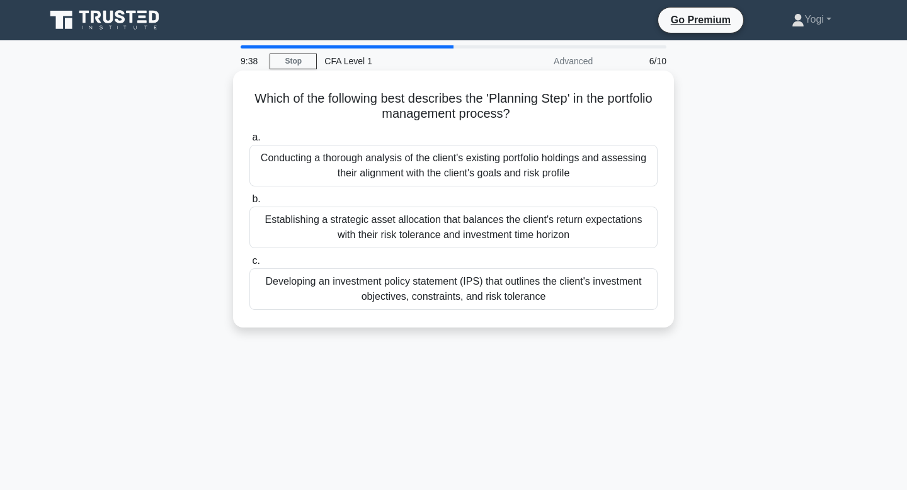
click at [449, 297] on div "Developing an investment policy statement (IPS) that outlines the client's inve…" at bounding box center [454, 289] width 408 height 42
click at [250, 265] on input "c. Developing an investment policy statement (IPS) that outlines the client's i…" at bounding box center [250, 261] width 0 height 8
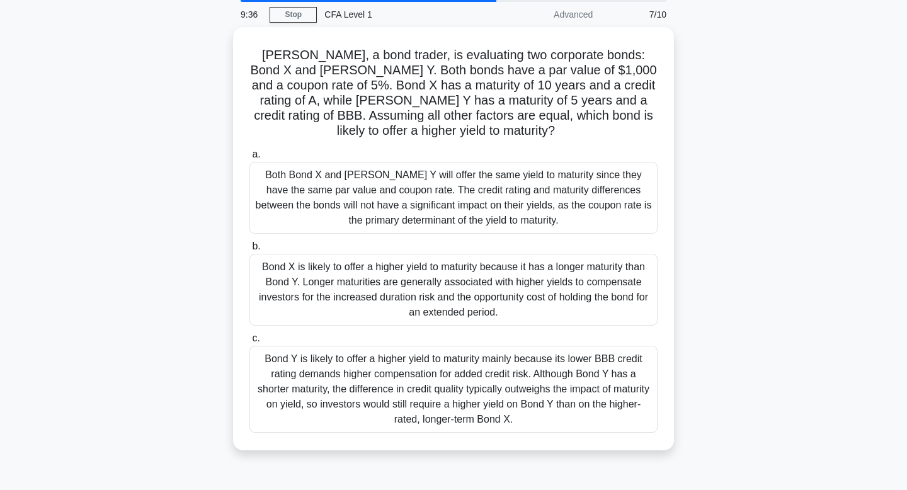
scroll to position [49, 0]
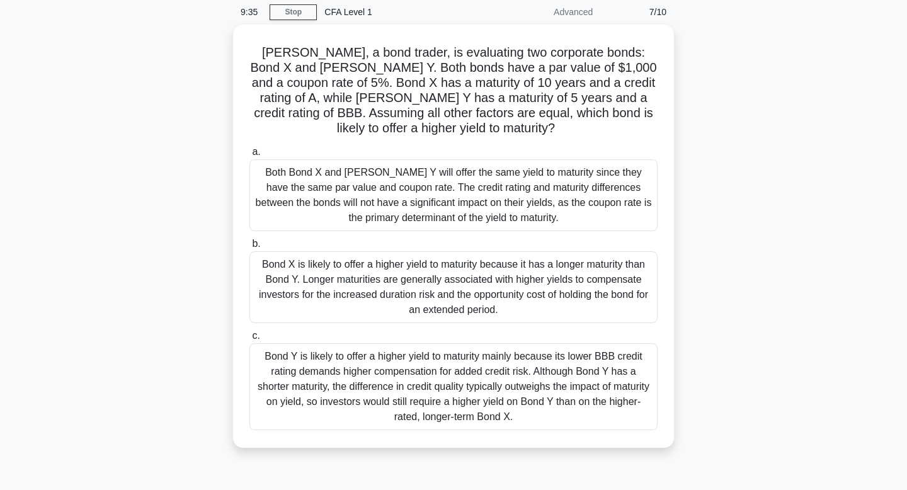
click at [449, 297] on div "Bond X is likely to offer a higher yield to maturity because it has a longer ma…" at bounding box center [454, 287] width 408 height 72
click at [250, 248] on input "b. Bond X is likely to offer a higher yield to maturity because it has a longer…" at bounding box center [250, 244] width 0 height 8
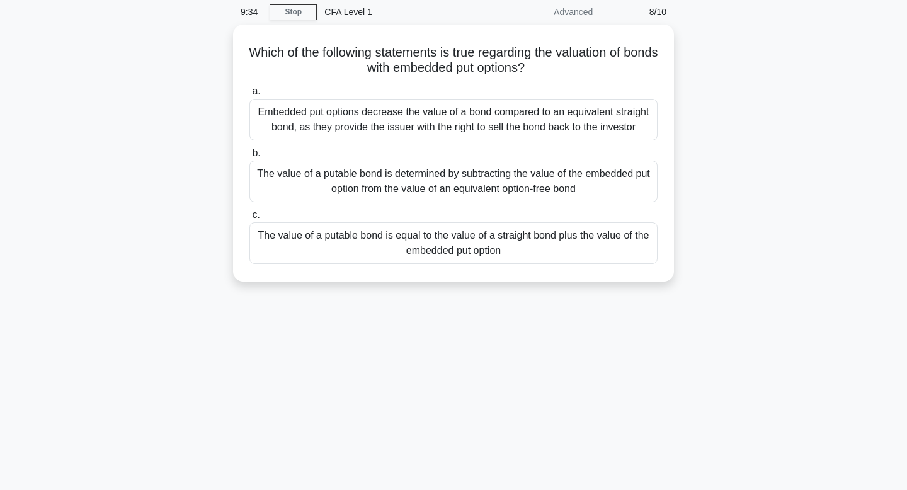
scroll to position [0, 0]
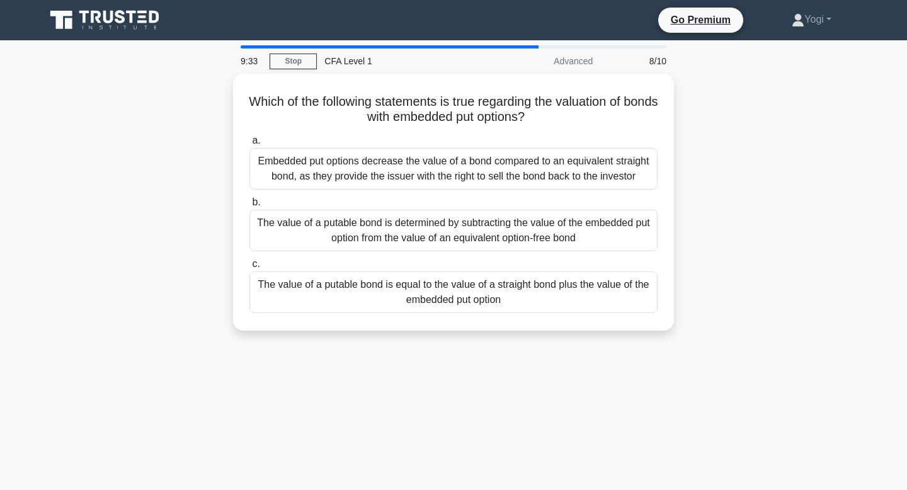
click at [449, 297] on div "The value of a putable bond is equal to the value of a straight bond plus the v…" at bounding box center [454, 293] width 408 height 42
click at [250, 268] on input "c. The value of a putable bond is equal to the value of a straight bond plus th…" at bounding box center [250, 264] width 0 height 8
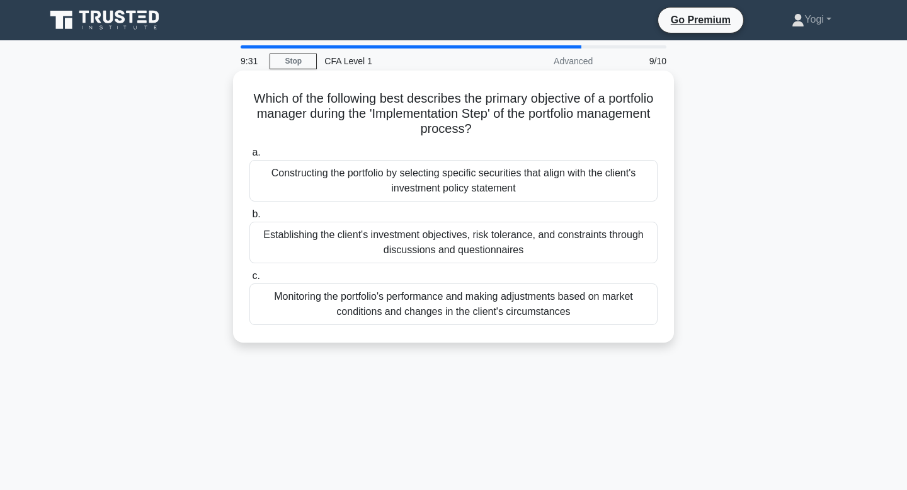
click at [469, 183] on div "Constructing the portfolio by selecting specific securities that align with the…" at bounding box center [454, 181] width 408 height 42
click at [250, 157] on input "a. Constructing the portfolio by selecting specific securities that align with …" at bounding box center [250, 153] width 0 height 8
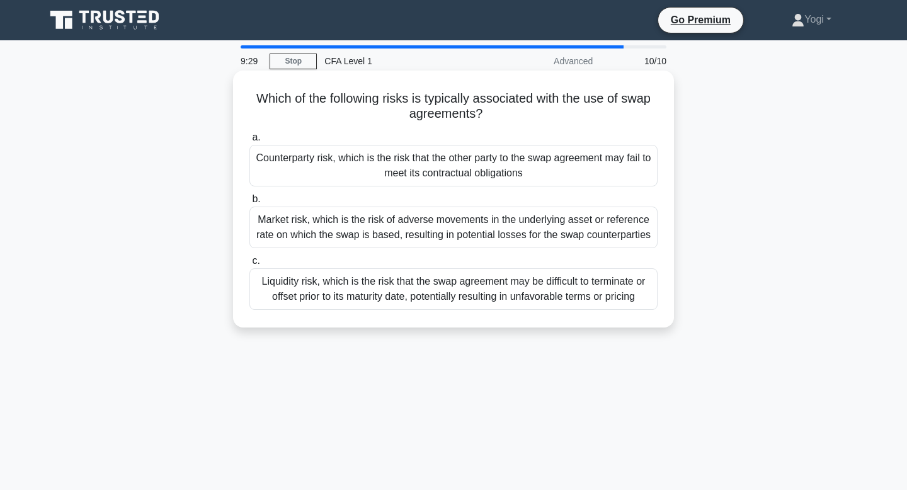
click at [465, 172] on div "Counterparty risk, which is the risk that the other party to the swap agreement…" at bounding box center [454, 166] width 408 height 42
click at [250, 142] on input "a. Counterparty risk, which is the risk that the other party to the swap agreem…" at bounding box center [250, 138] width 0 height 8
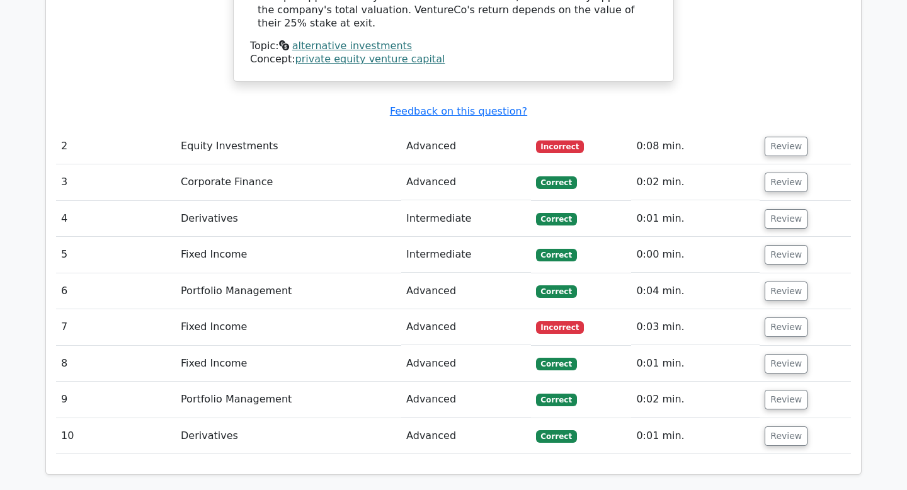
scroll to position [2112, 0]
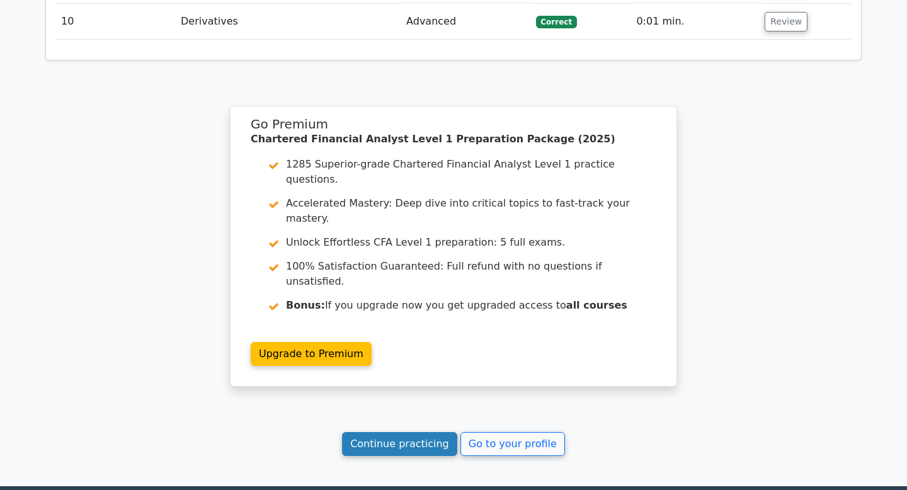
click at [435, 432] on link "Continue practicing" at bounding box center [399, 444] width 115 height 24
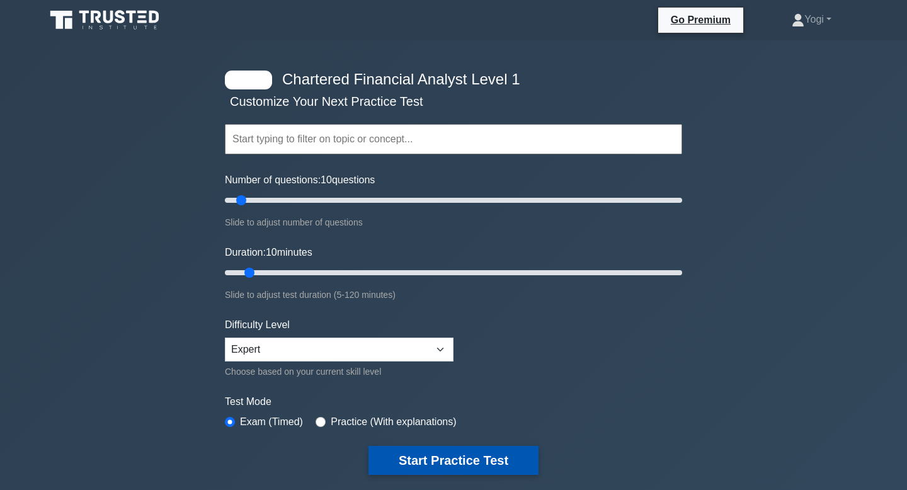
click at [476, 469] on button "Start Practice Test" at bounding box center [454, 460] width 170 height 29
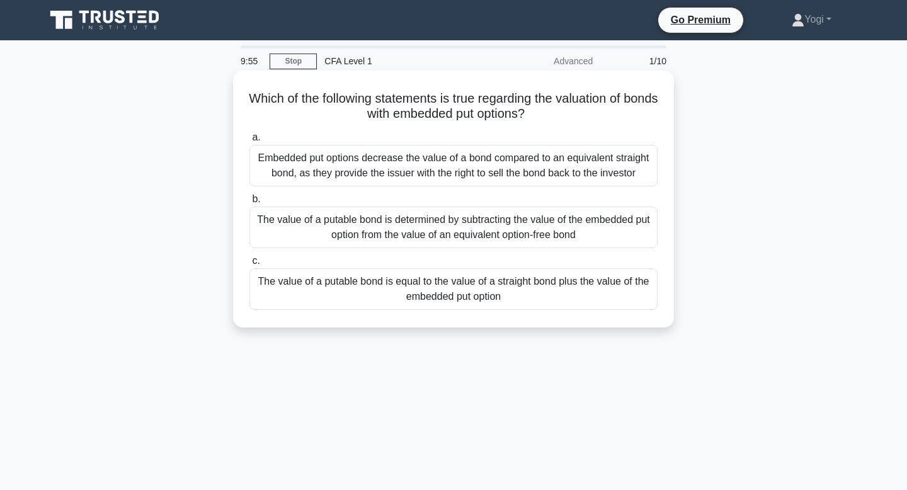
click at [437, 296] on div "The value of a putable bond is equal to the value of a straight bond plus the v…" at bounding box center [454, 289] width 408 height 42
click at [250, 265] on input "c. The value of a putable bond is equal to the value of a straight bond plus th…" at bounding box center [250, 261] width 0 height 8
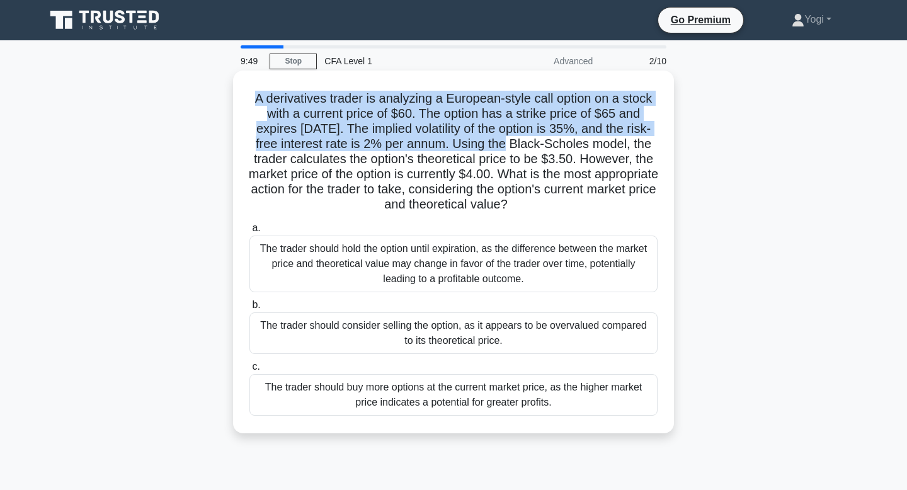
drag, startPoint x: 258, startPoint y: 99, endPoint x: 510, endPoint y: 149, distance: 256.5
click at [510, 149] on h5 "A derivatives trader is analyzing a European-style call option on a stock with …" at bounding box center [453, 152] width 411 height 122
click at [462, 328] on div "The trader should consider selling the option, as it appears to be overvalued c…" at bounding box center [454, 334] width 408 height 42
click at [250, 309] on input "b. The trader should consider selling the option, as it appears to be overvalue…" at bounding box center [250, 305] width 0 height 8
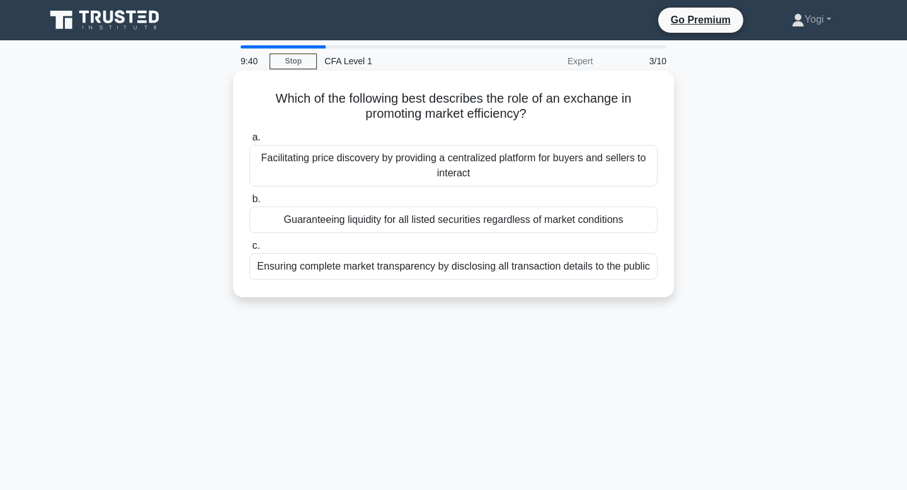
click at [468, 222] on div "Guaranteeing liquidity for all listed securities regardless of market conditions" at bounding box center [454, 220] width 408 height 26
click at [250, 204] on input "b. Guaranteeing liquidity for all listed securities regardless of market condit…" at bounding box center [250, 199] width 0 height 8
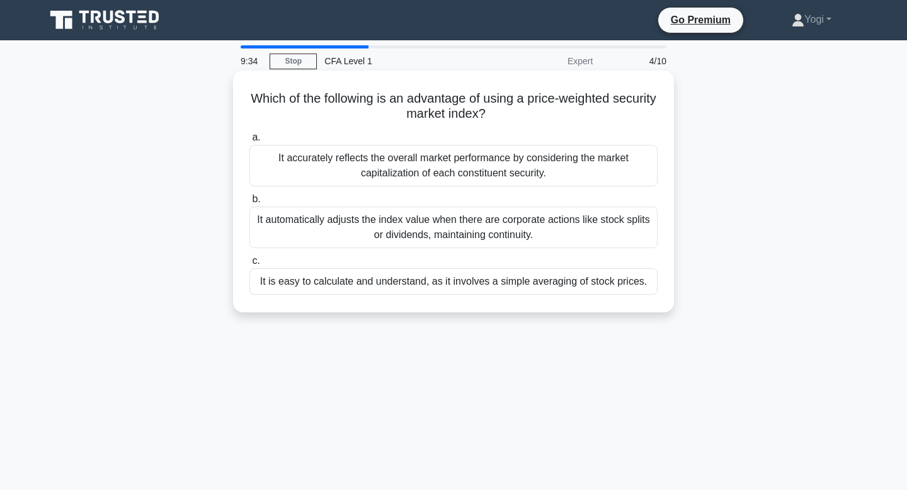
click at [481, 279] on div "It is easy to calculate and understand, as it involves a simple averaging of st…" at bounding box center [454, 281] width 408 height 26
click at [250, 265] on input "c. It is easy to calculate and understand, as it involves a simple averaging of…" at bounding box center [250, 261] width 0 height 8
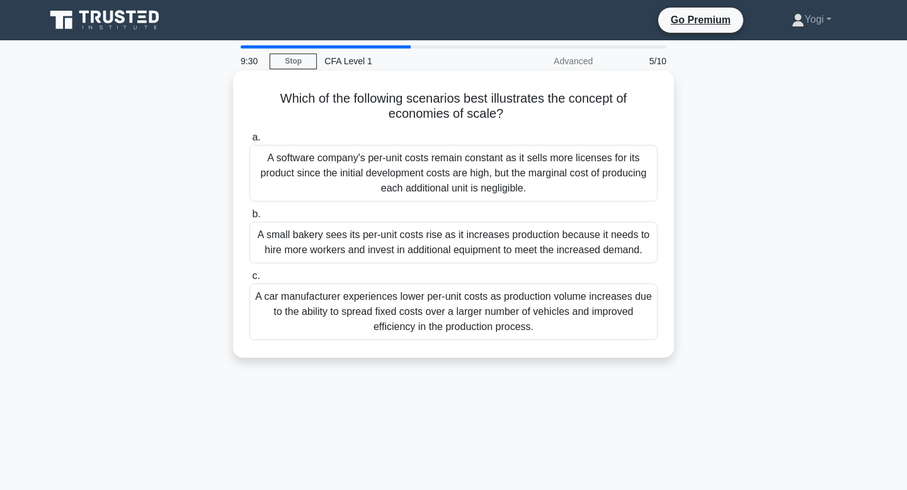
click at [486, 243] on div "A small bakery sees its per-unit costs rise as it increases production because …" at bounding box center [454, 243] width 408 height 42
click at [250, 219] on input "b. A small bakery sees its per-unit costs rise as it increases production becau…" at bounding box center [250, 214] width 0 height 8
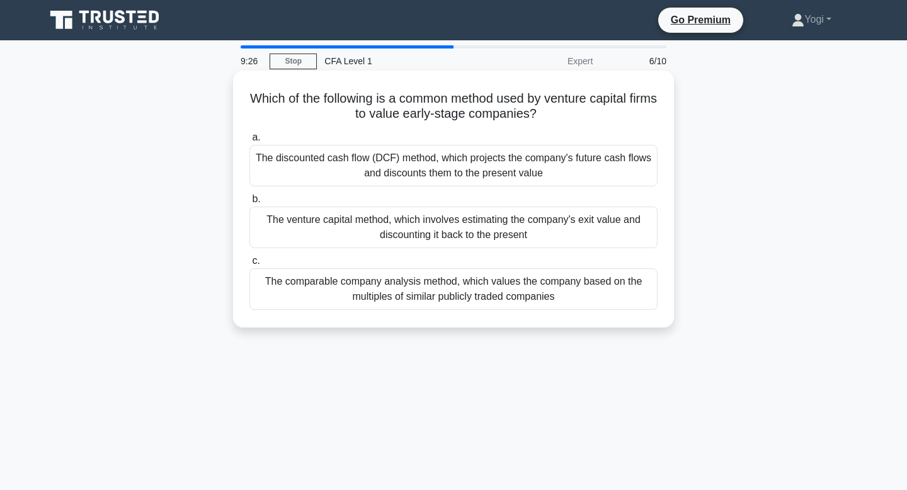
click at [488, 237] on div "The venture capital method, which involves estimating the company's exit value …" at bounding box center [454, 228] width 408 height 42
click at [250, 204] on input "b. The venture capital method, which involves estimating the company's exit val…" at bounding box center [250, 199] width 0 height 8
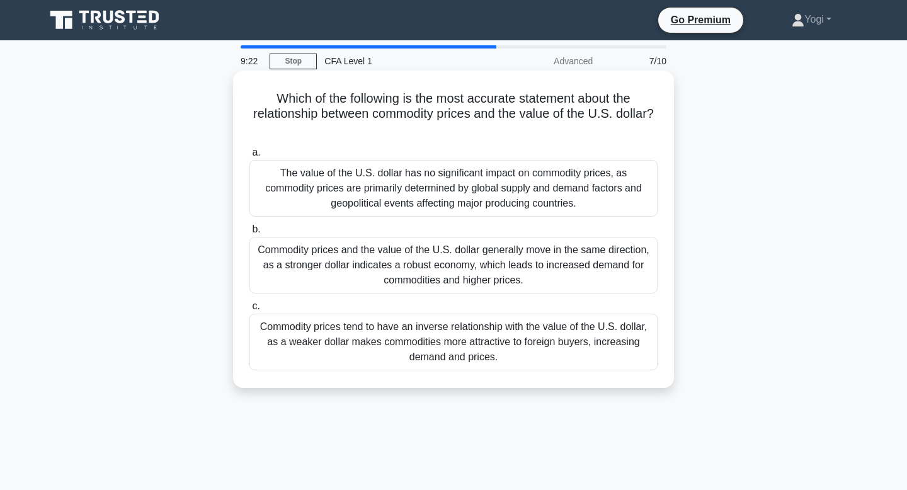
click at [487, 339] on div "Commodity prices tend to have an inverse relationship with the value of the U.S…" at bounding box center [454, 342] width 408 height 57
click at [250, 311] on input "c. Commodity prices tend to have an inverse relationship with the value of the …" at bounding box center [250, 306] width 0 height 8
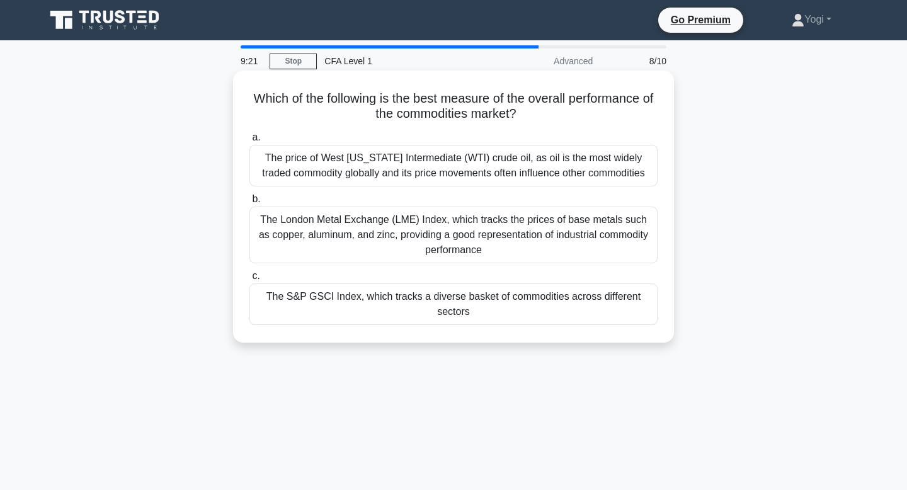
click at [493, 290] on div "The S&P GSCI Index, which tracks a diverse basket of commodities across differe…" at bounding box center [454, 305] width 408 height 42
click at [250, 280] on input "c. The S&P GSCI Index, which tracks a diverse basket of commodities across diff…" at bounding box center [250, 276] width 0 height 8
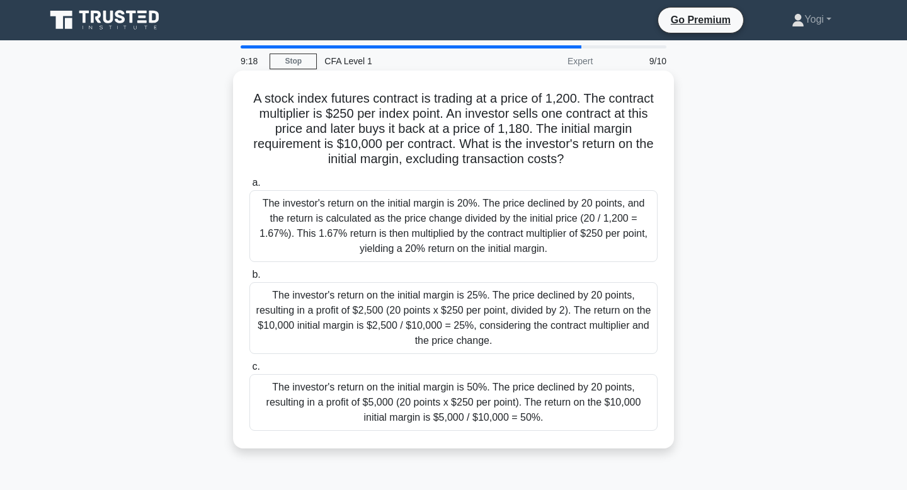
click at [512, 413] on div "The investor's return on the initial margin is 50%. The price declined by 20 po…" at bounding box center [454, 402] width 408 height 57
click at [250, 371] on input "c. The investor's return on the initial margin is 50%. The price declined by 20…" at bounding box center [250, 367] width 0 height 8
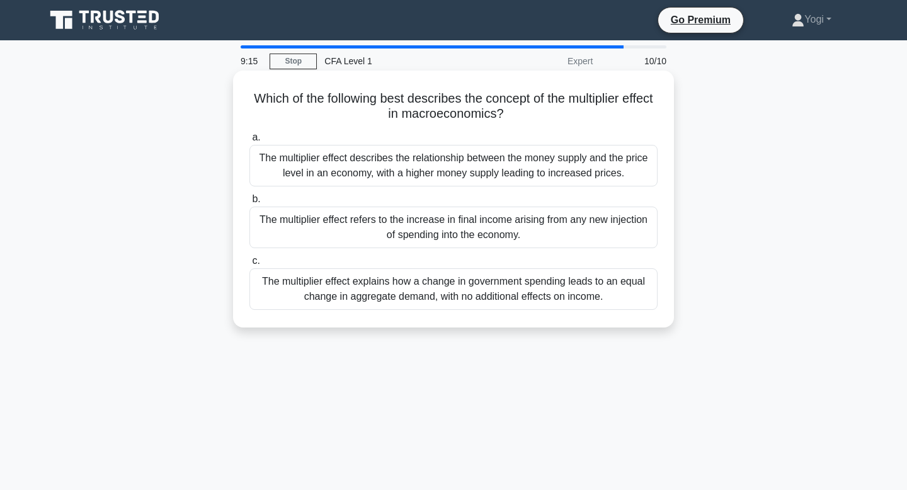
click at [537, 241] on div "The multiplier effect refers to the increase in final income arising from any n…" at bounding box center [454, 228] width 408 height 42
click at [250, 204] on input "b. The multiplier effect refers to the increase in final income arising from an…" at bounding box center [250, 199] width 0 height 8
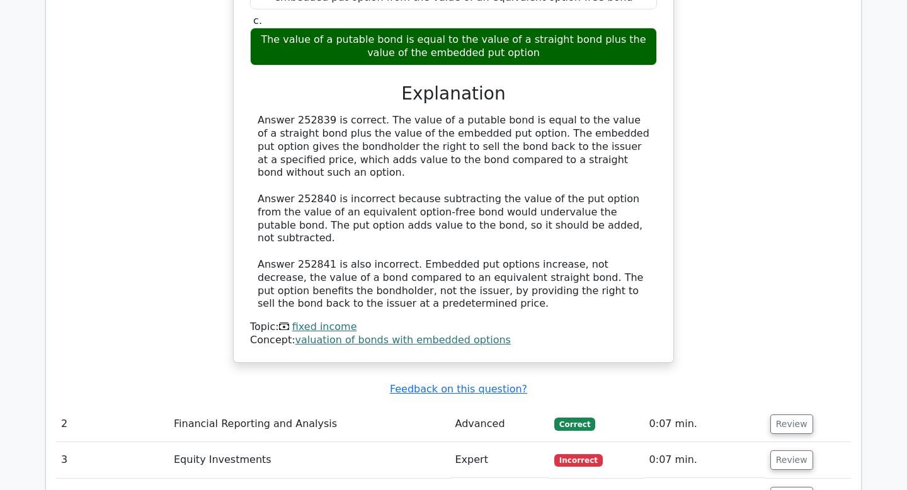
scroll to position [1233, 0]
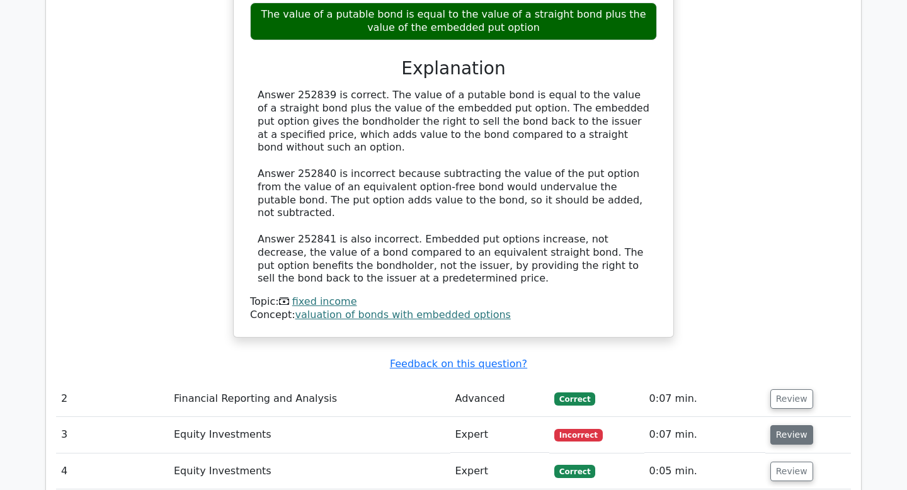
click at [777, 425] on button "Review" at bounding box center [792, 435] width 43 height 20
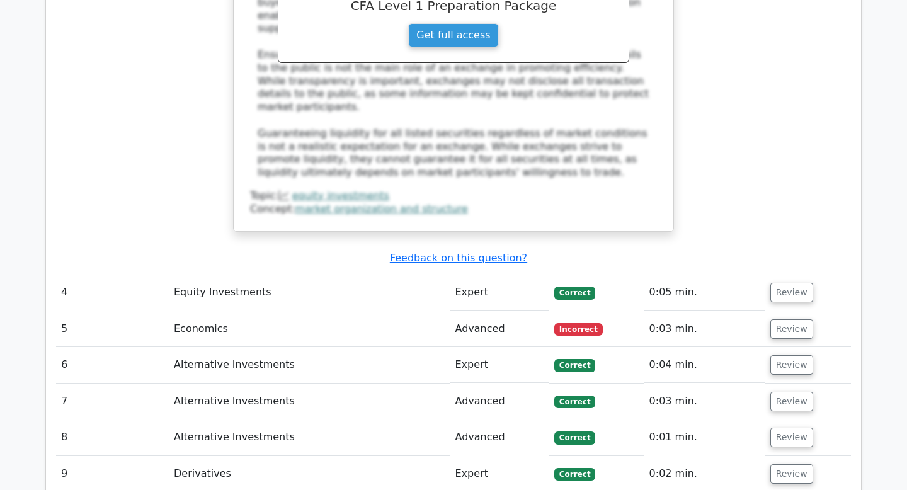
scroll to position [2001, 0]
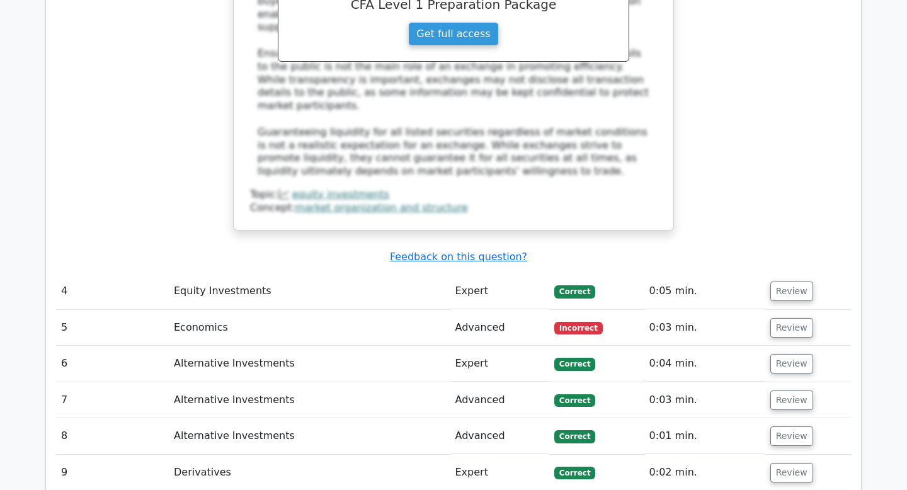
click at [785, 310] on td "Review" at bounding box center [809, 328] width 86 height 36
click at [785, 318] on button "Review" at bounding box center [792, 328] width 43 height 20
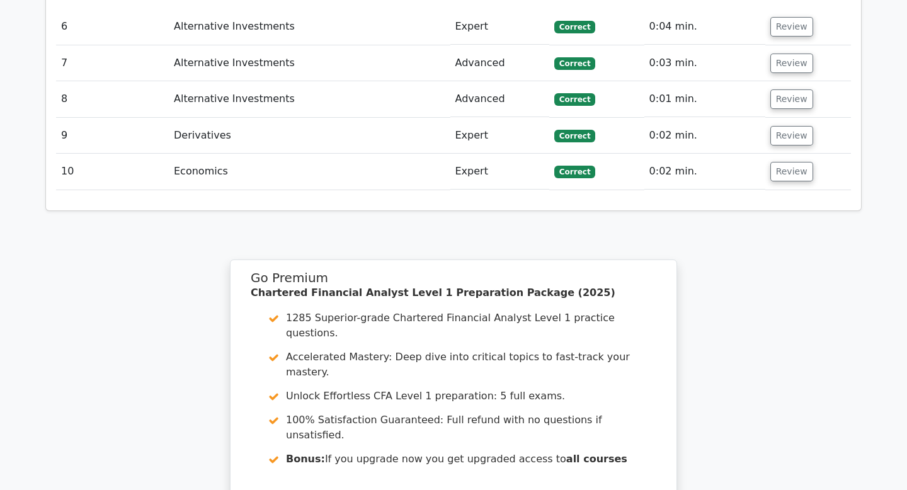
scroll to position [3147, 0]
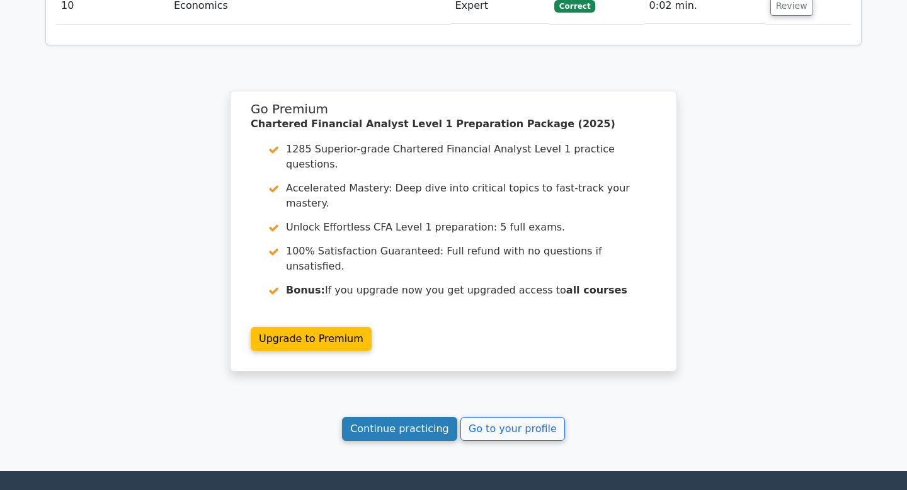
click at [394, 417] on link "Continue practicing" at bounding box center [399, 429] width 115 height 24
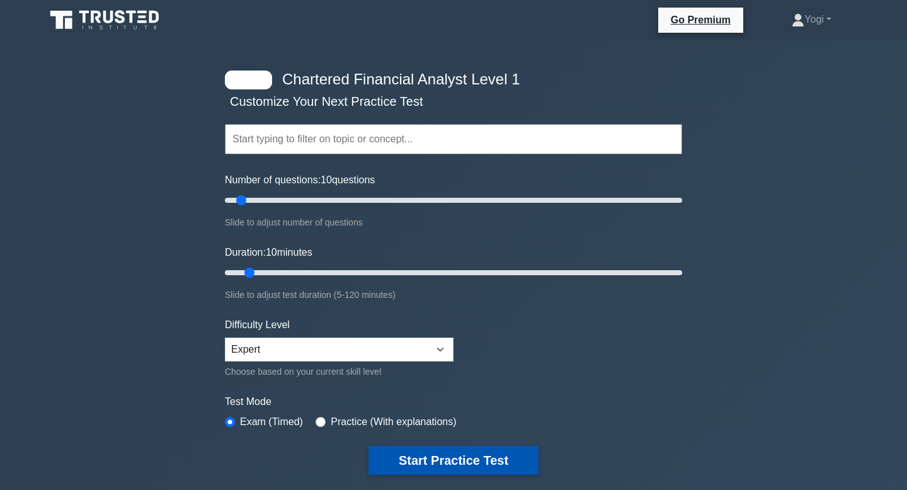
click at [439, 461] on button "Start Practice Test" at bounding box center [454, 460] width 170 height 29
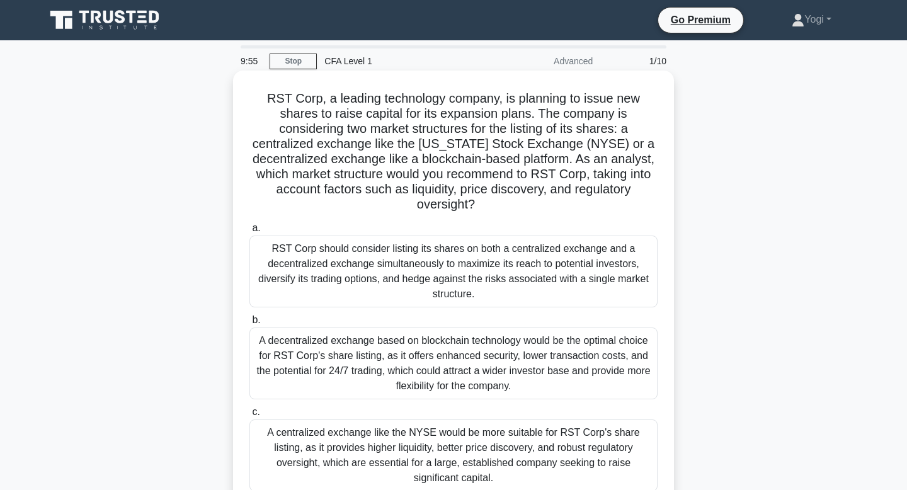
click at [373, 236] on div "RST Corp should consider listing its shares on both a centralized exchange and …" at bounding box center [454, 272] width 408 height 72
click at [250, 228] on input "a. RST Corp should consider listing its shares on both a centralized exchange a…" at bounding box center [250, 228] width 0 height 8
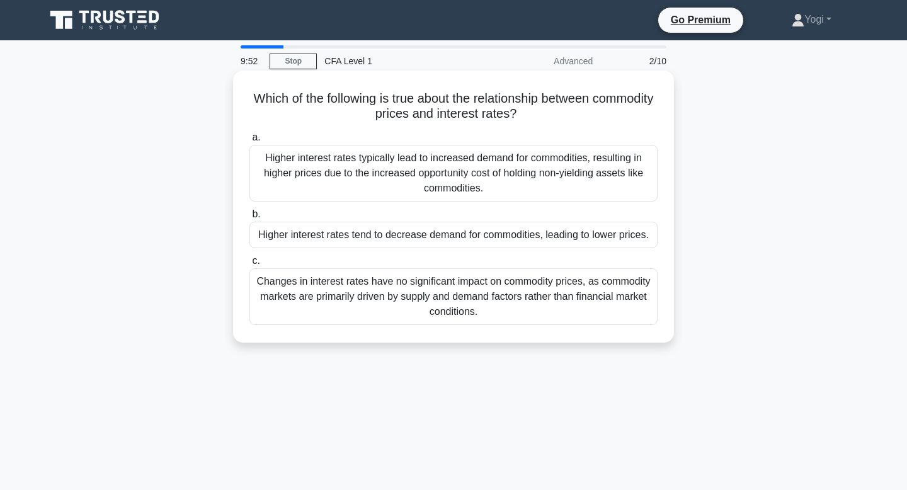
click at [375, 235] on div "Higher interest rates tend to decrease demand for commodities, leading to lower…" at bounding box center [454, 235] width 408 height 26
click at [250, 219] on input "b. Higher interest rates tend to decrease demand for commodities, leading to lo…" at bounding box center [250, 214] width 0 height 8
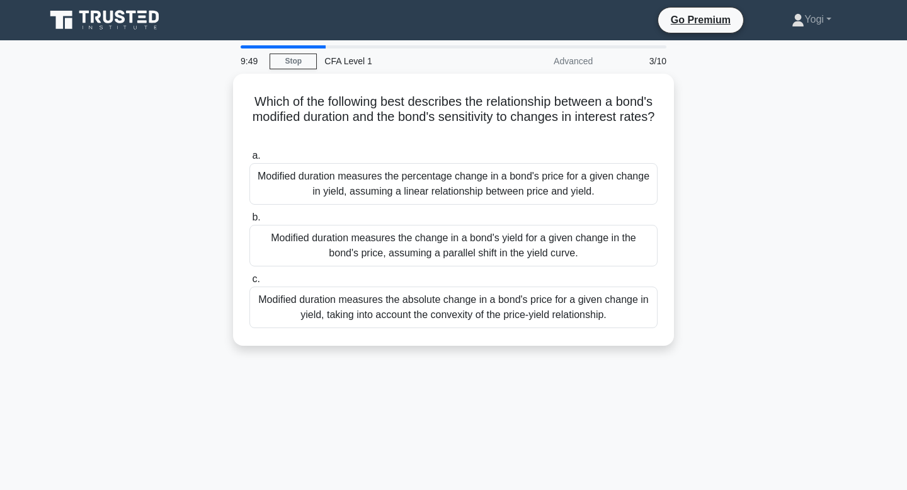
click at [375, 235] on div "Modified duration measures the change in a bond's yield for a given change in t…" at bounding box center [454, 246] width 408 height 42
click at [250, 222] on input "b. Modified duration measures the change in a bond's yield for a given change i…" at bounding box center [250, 218] width 0 height 8
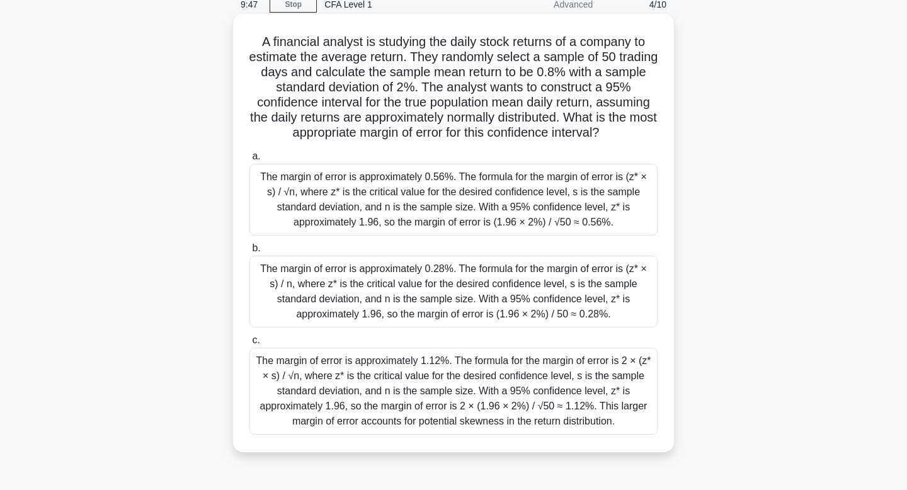
scroll to position [59, 0]
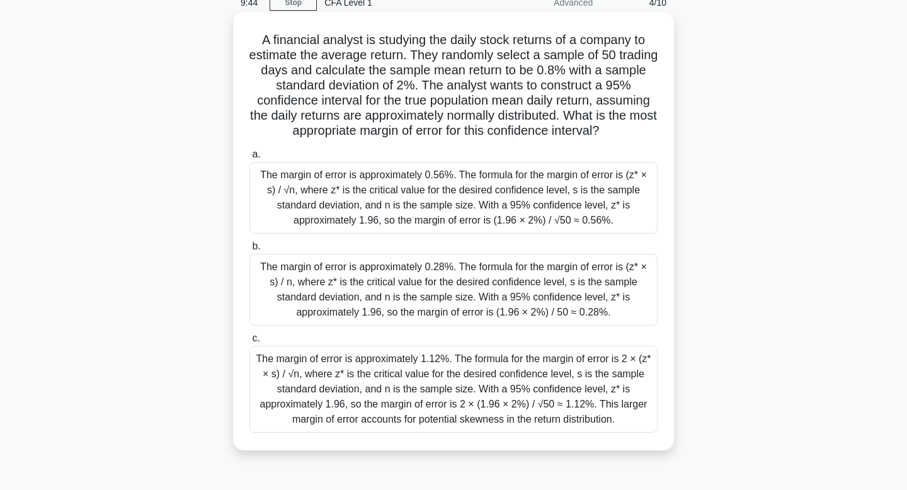
click at [386, 288] on div "The margin of error is approximately 0.28%. The formula for the margin of error…" at bounding box center [454, 290] width 408 height 72
click at [250, 251] on input "b. The margin of error is approximately 0.28%. The formula for the margin of er…" at bounding box center [250, 247] width 0 height 8
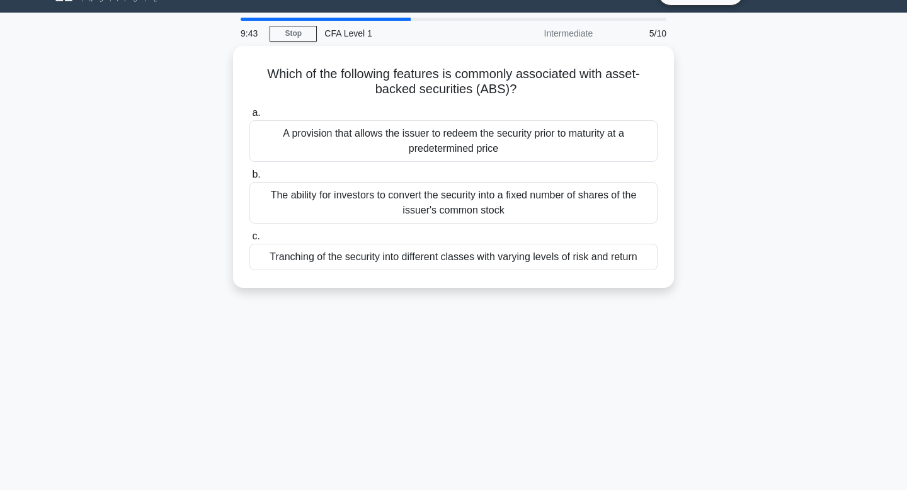
scroll to position [0, 0]
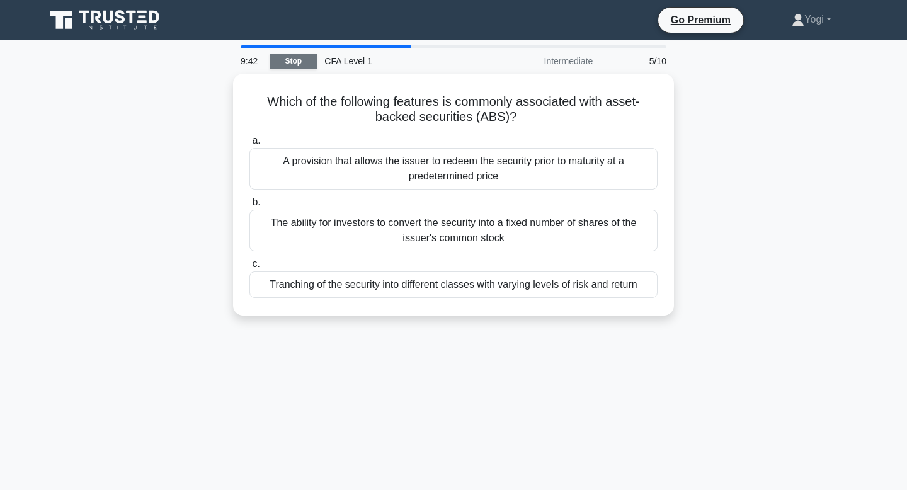
click at [300, 60] on link "Stop" at bounding box center [293, 62] width 47 height 16
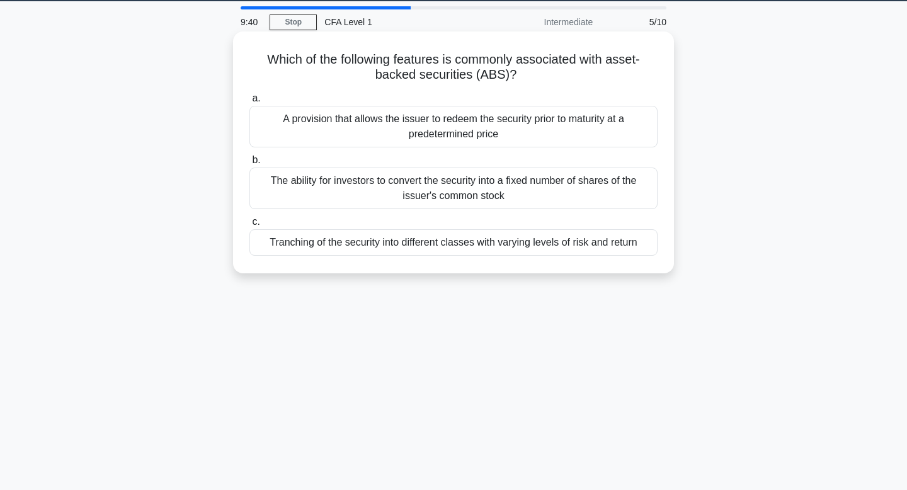
scroll to position [62, 0]
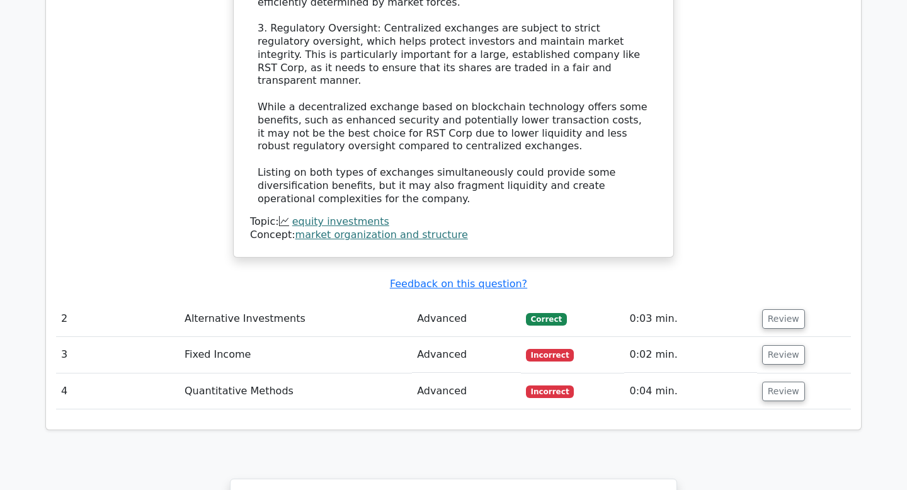
scroll to position [1625, 0]
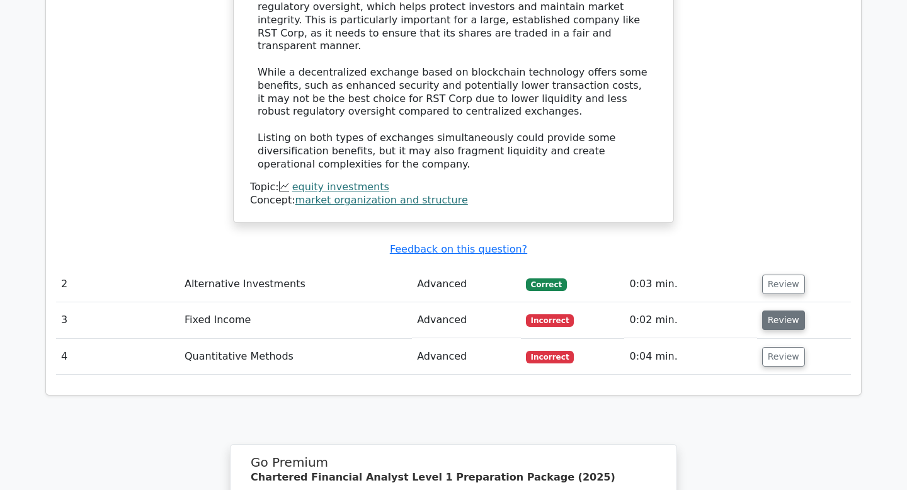
click at [786, 311] on button "Review" at bounding box center [784, 321] width 43 height 20
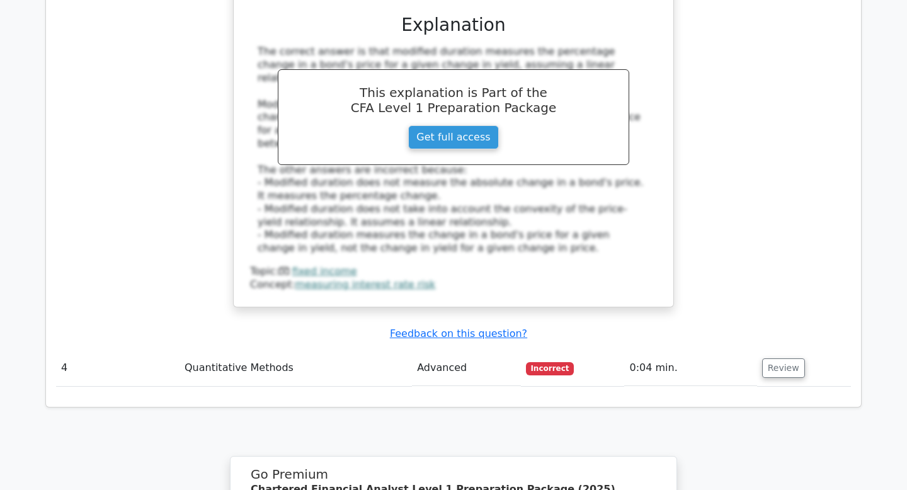
scroll to position [2333, 0]
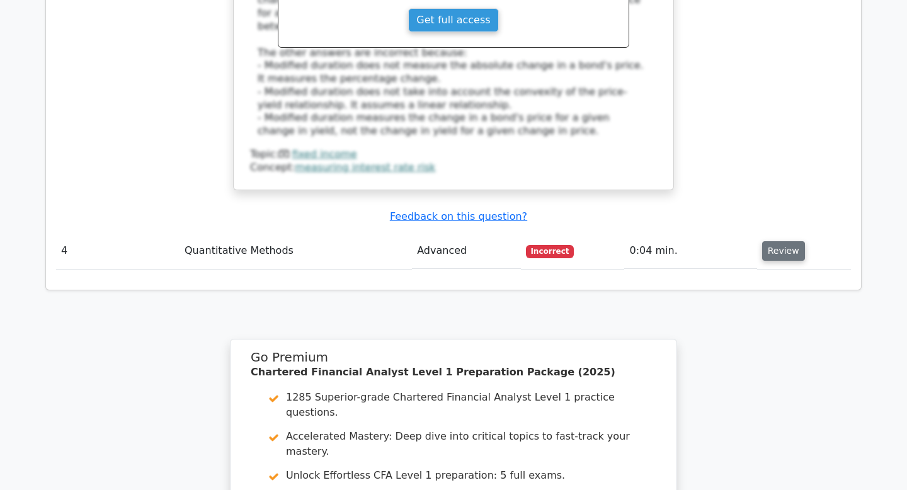
click at [772, 241] on button "Review" at bounding box center [784, 251] width 43 height 20
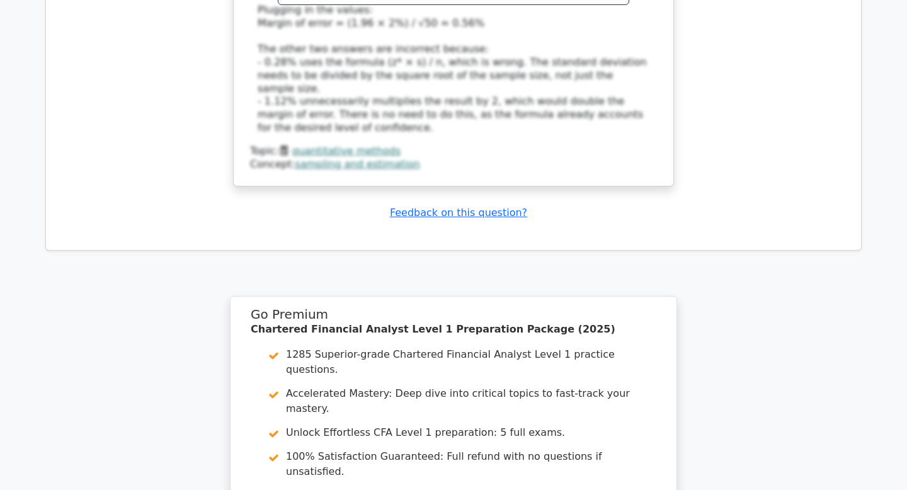
scroll to position [3225, 0]
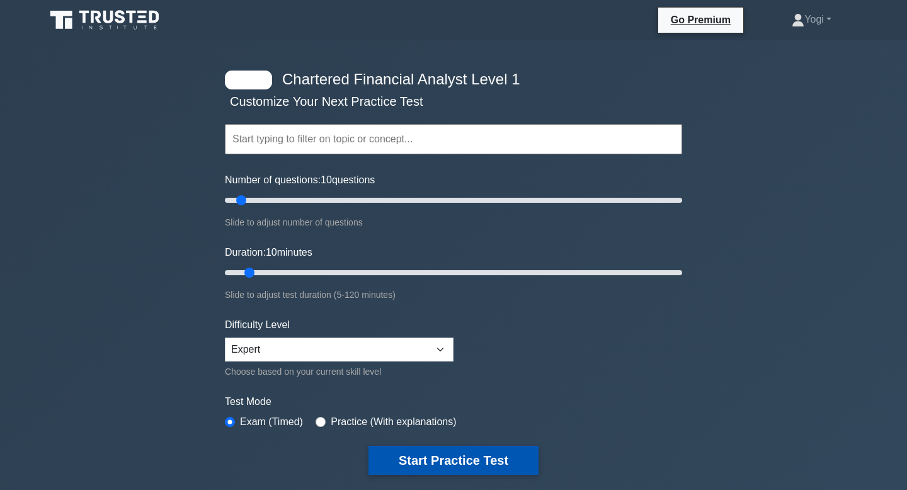
click at [483, 462] on button "Start Practice Test" at bounding box center [454, 460] width 170 height 29
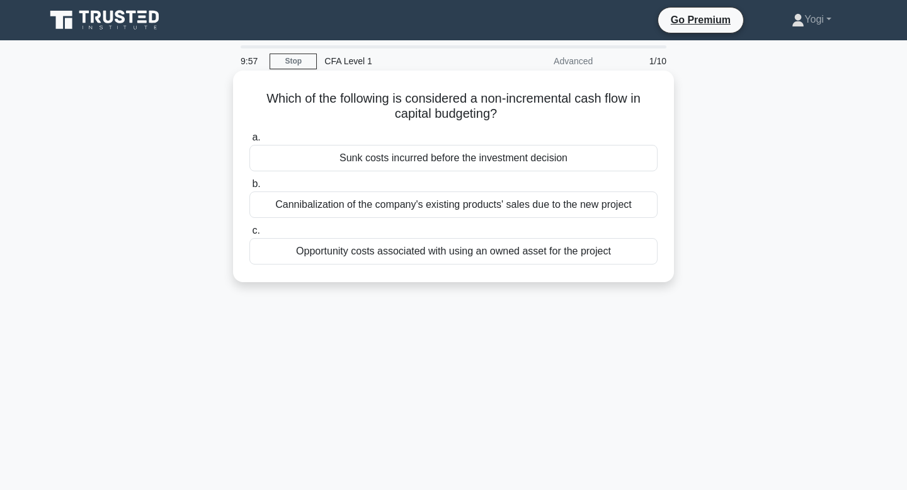
click at [475, 165] on div "Sunk costs incurred before the investment decision" at bounding box center [454, 158] width 408 height 26
click at [250, 142] on input "a. Sunk costs incurred before the investment decision" at bounding box center [250, 138] width 0 height 8
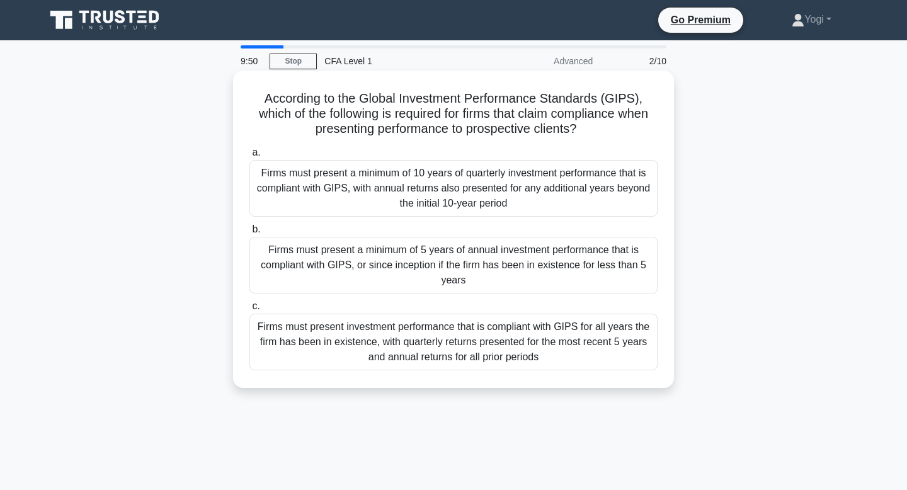
click at [494, 282] on div "Firms must present a minimum of 5 years of annual investment performance that i…" at bounding box center [454, 265] width 408 height 57
click at [250, 234] on input "b. Firms must present a minimum of 5 years of annual investment performance tha…" at bounding box center [250, 230] width 0 height 8
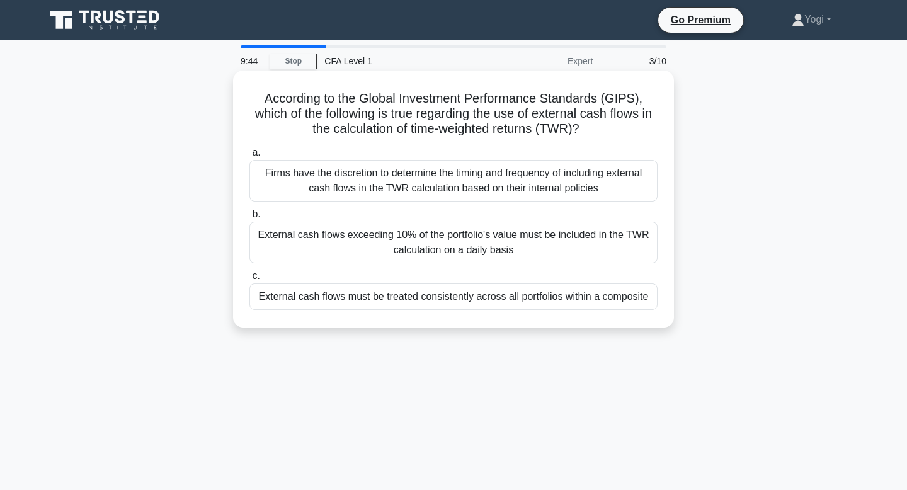
click at [507, 301] on div "External cash flows must be treated consistently across all portfolios within a…" at bounding box center [454, 297] width 408 height 26
click at [250, 280] on input "c. External cash flows must be treated consistently across all portfolios withi…" at bounding box center [250, 276] width 0 height 8
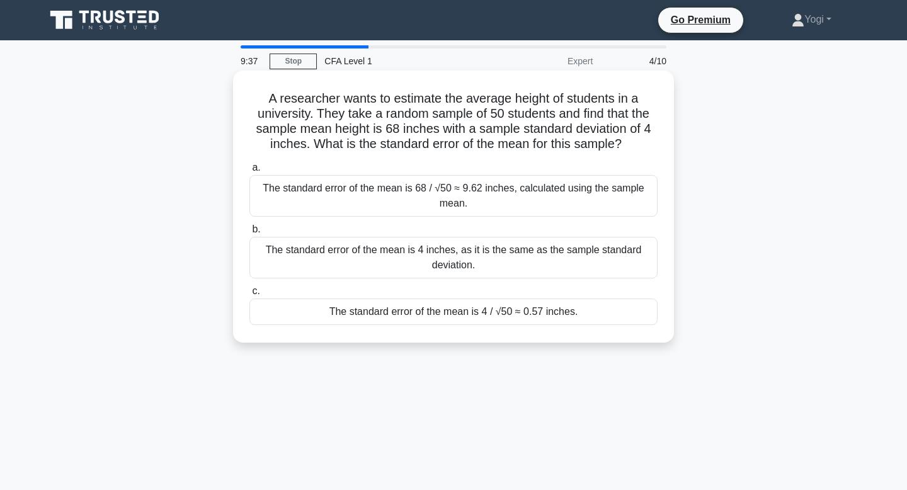
click at [515, 315] on div "The standard error of the mean is 4 / √50 ≈ 0.57 inches." at bounding box center [454, 312] width 408 height 26
click at [250, 296] on input "c. The standard error of the mean is 4 / √50 ≈ 0.57 inches." at bounding box center [250, 291] width 0 height 8
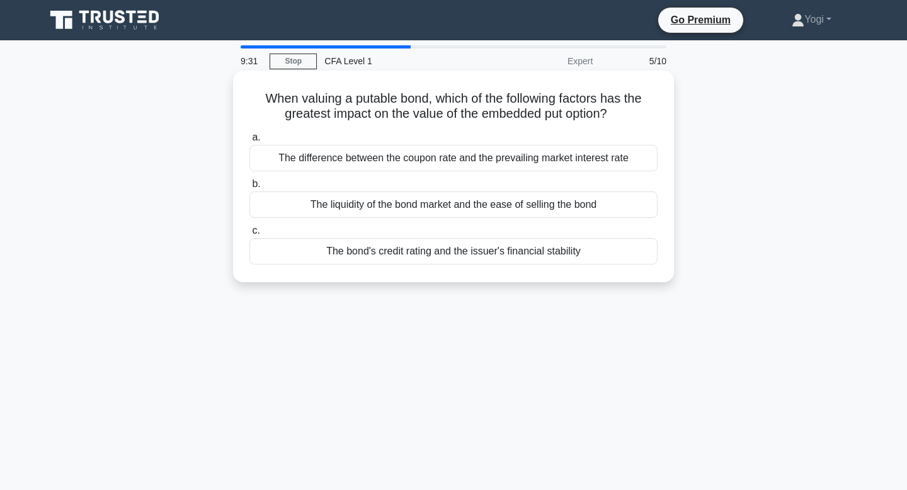
click at [504, 256] on div "The bond's credit rating and the issuer's financial stability" at bounding box center [454, 251] width 408 height 26
click at [250, 235] on input "c. The bond's credit rating and the issuer's financial stability" at bounding box center [250, 231] width 0 height 8
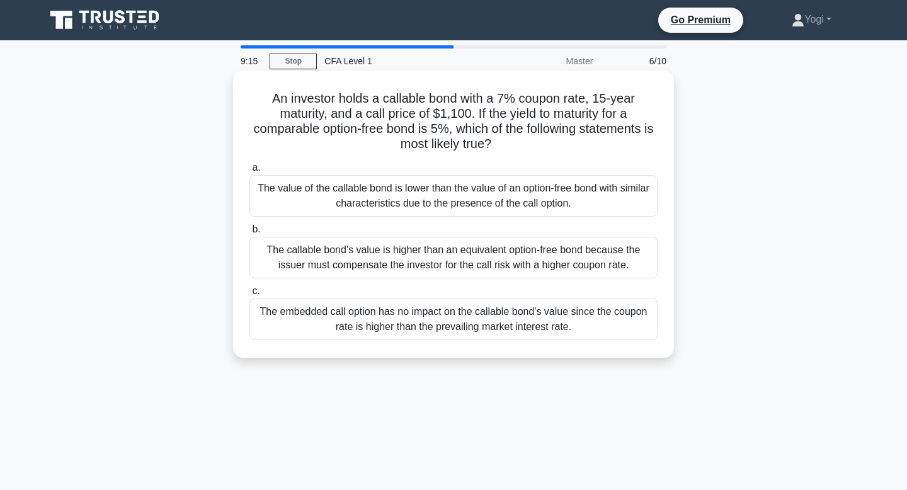
click at [563, 204] on div "The value of the callable bond is lower than the value of an option-free bond w…" at bounding box center [454, 196] width 408 height 42
click at [250, 172] on input "a. The value of the callable bond is lower than the value of an option-free bon…" at bounding box center [250, 168] width 0 height 8
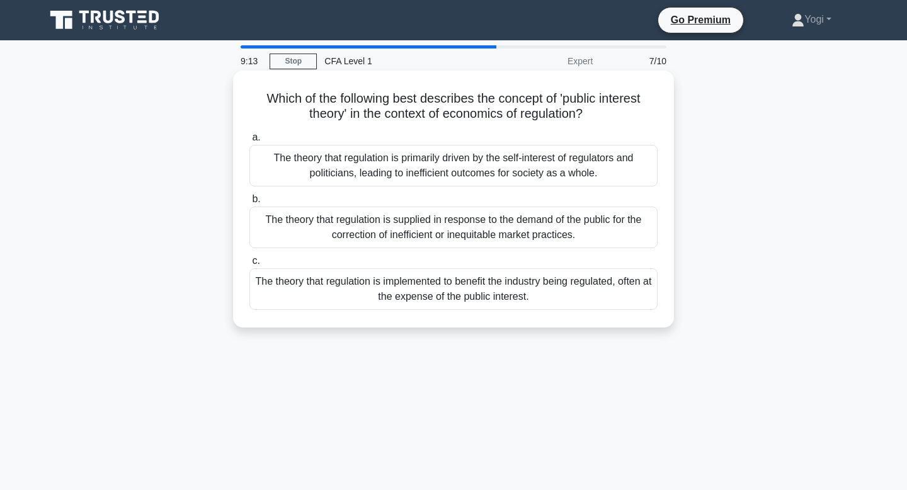
click at [539, 283] on div "The theory that regulation is implemented to benefit the industry being regulat…" at bounding box center [454, 289] width 408 height 42
click at [250, 265] on input "c. The theory that regulation is implemented to benefit the industry being regu…" at bounding box center [250, 261] width 0 height 8
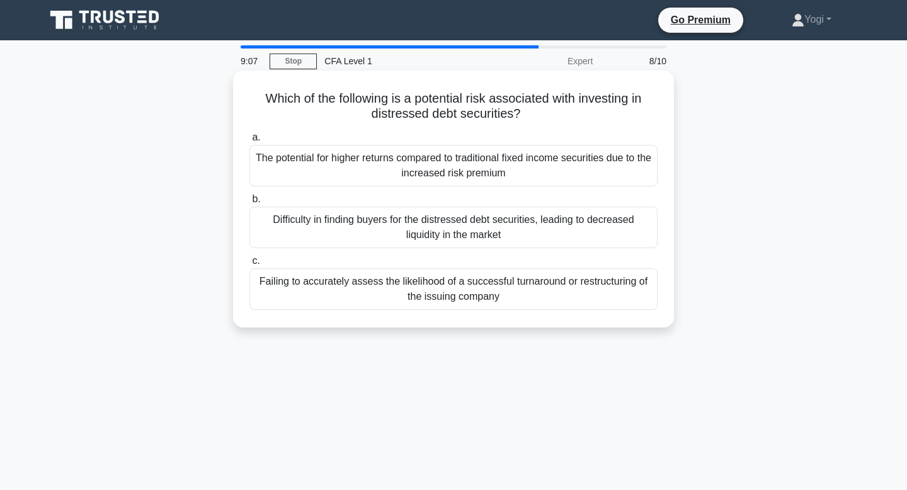
click at [519, 226] on div "Difficulty in finding buyers for the distressed debt securities, leading to dec…" at bounding box center [454, 228] width 408 height 42
click at [250, 204] on input "b. Difficulty in finding buyers for the distressed debt securities, leading to …" at bounding box center [250, 199] width 0 height 8
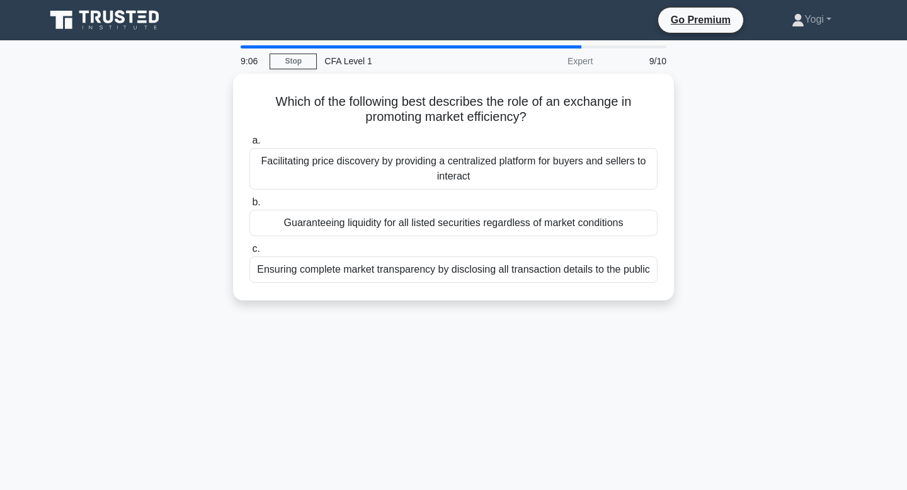
click at [519, 226] on div "Guaranteeing liquidity for all listed securities regardless of market conditions" at bounding box center [454, 223] width 408 height 26
click at [250, 207] on input "b. Guaranteeing liquidity for all listed securities regardless of market condit…" at bounding box center [250, 203] width 0 height 8
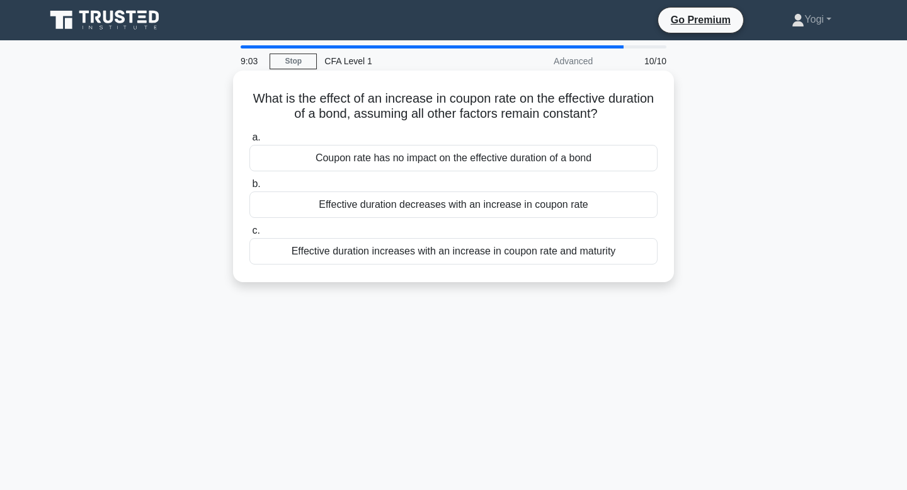
click at [526, 212] on div "Effective duration decreases with an increase in coupon rate" at bounding box center [454, 205] width 408 height 26
click at [250, 188] on input "b. Effective duration decreases with an increase in coupon rate" at bounding box center [250, 184] width 0 height 8
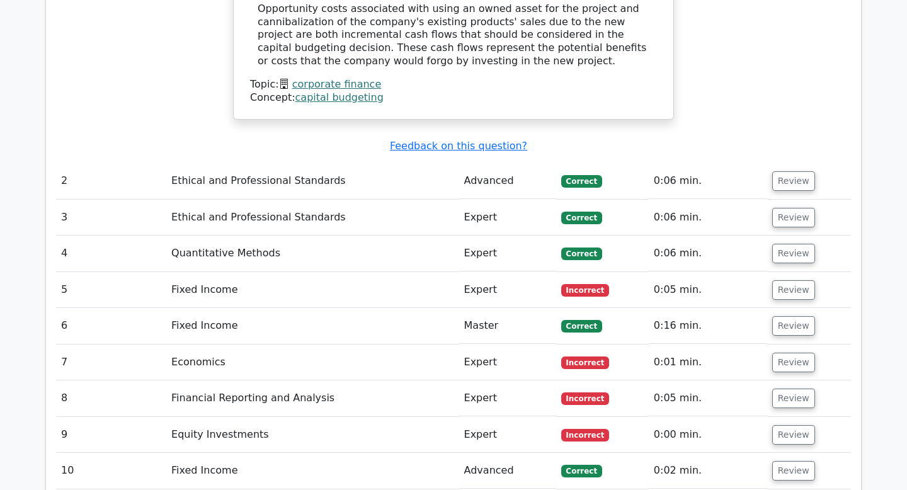
scroll to position [1392, 0]
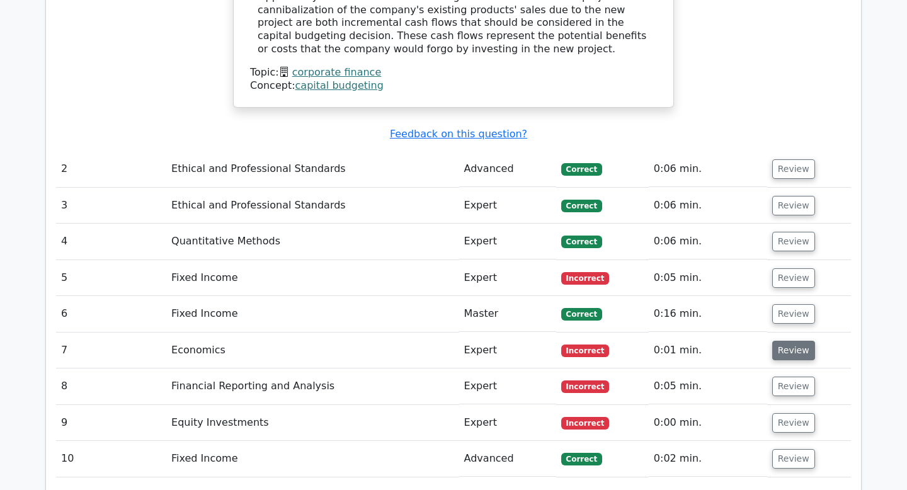
click at [773, 341] on button "Review" at bounding box center [794, 351] width 43 height 20
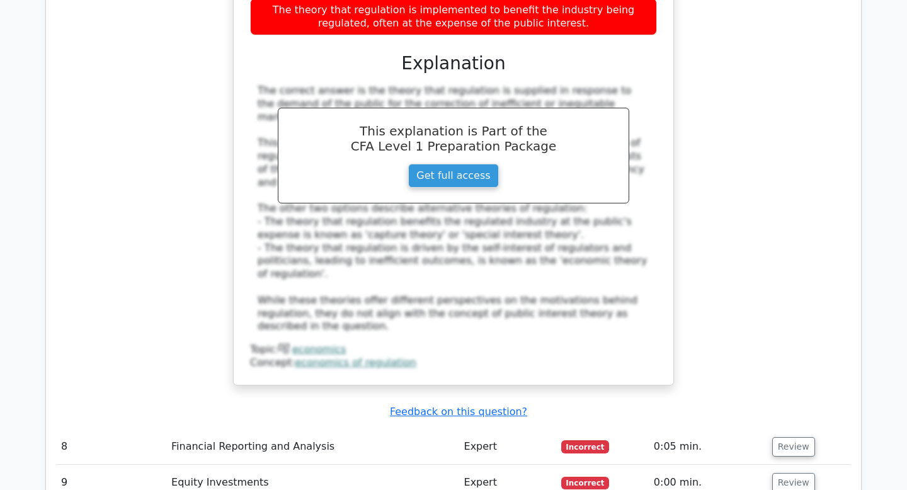
scroll to position [1984, 0]
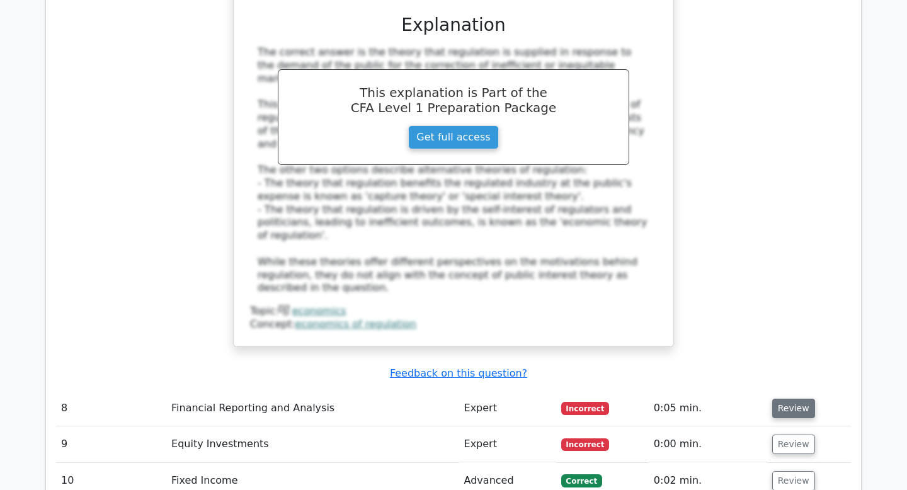
click at [782, 399] on button "Review" at bounding box center [794, 409] width 43 height 20
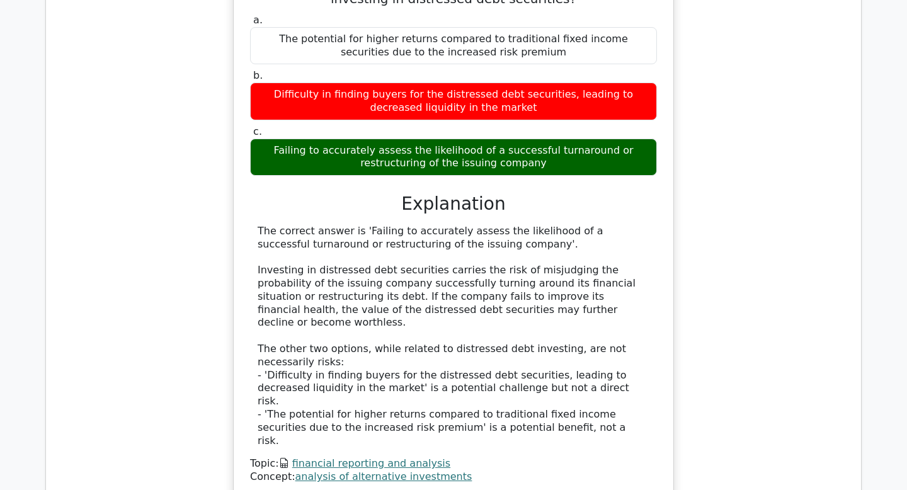
scroll to position [2460, 0]
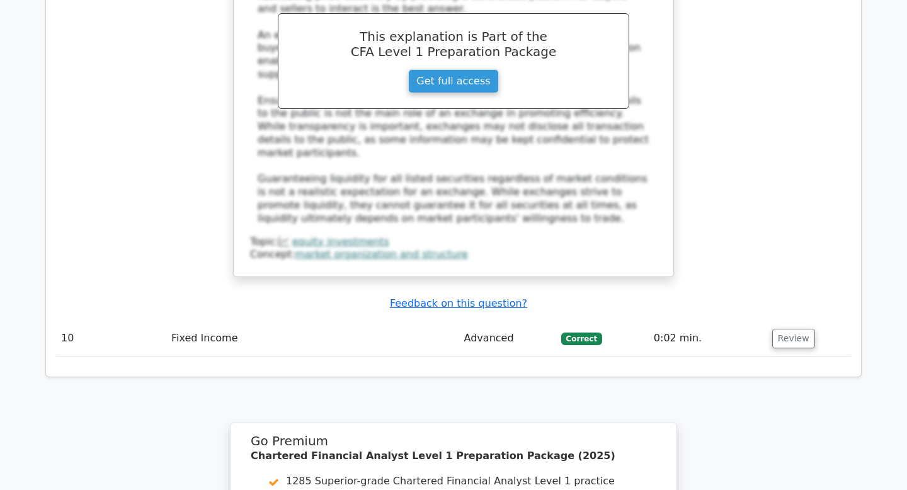
scroll to position [3379, 0]
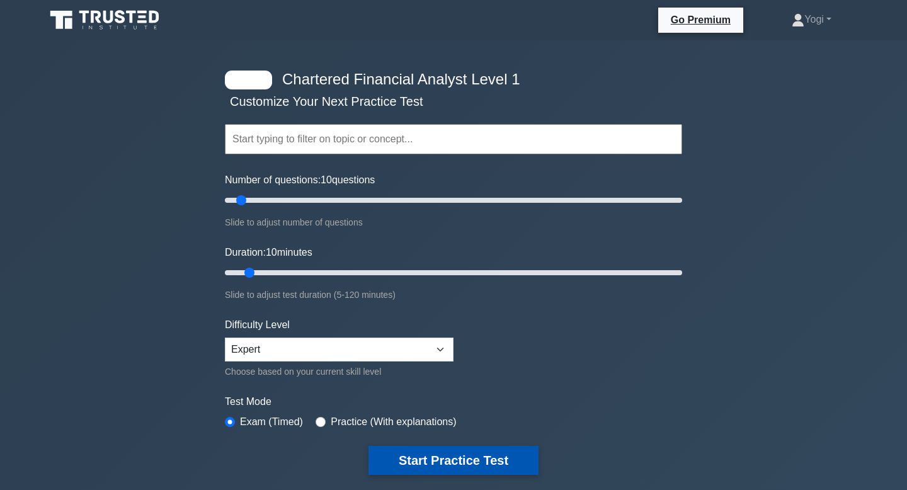
click at [432, 461] on button "Start Practice Test" at bounding box center [454, 460] width 170 height 29
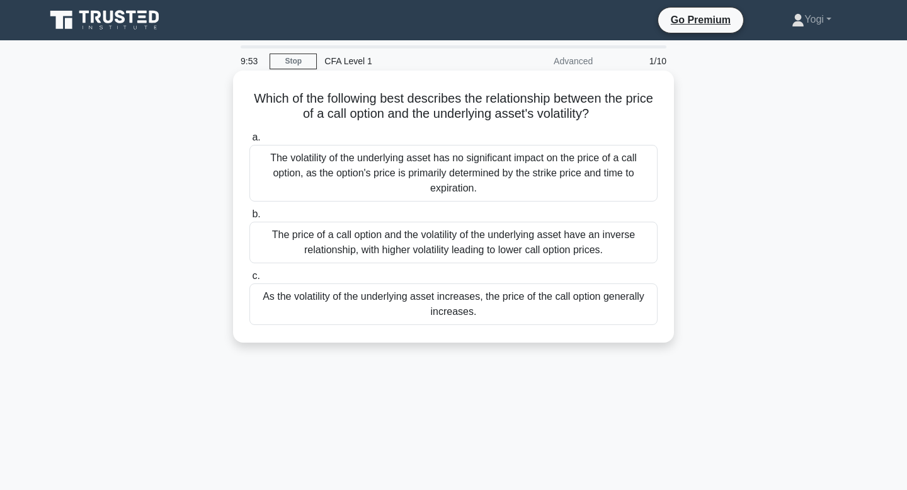
click at [464, 311] on div "As the volatility of the underlying asset increases, the price of the call opti…" at bounding box center [454, 305] width 408 height 42
click at [250, 280] on input "c. As the volatility of the underlying asset increases, the price of the call o…" at bounding box center [250, 276] width 0 height 8
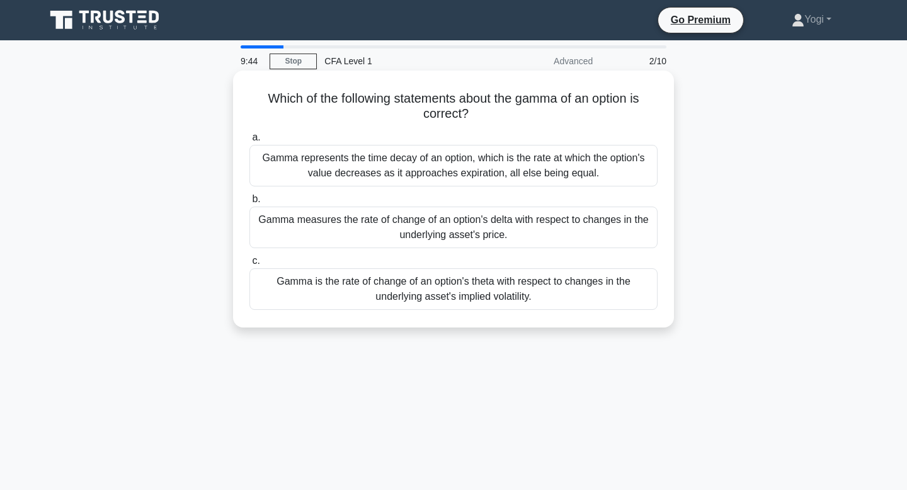
click at [492, 230] on div "Gamma measures the rate of change of an option's delta with respect to changes …" at bounding box center [454, 228] width 408 height 42
click at [250, 204] on input "b. Gamma measures the rate of change of an option's delta with respect to chang…" at bounding box center [250, 199] width 0 height 8
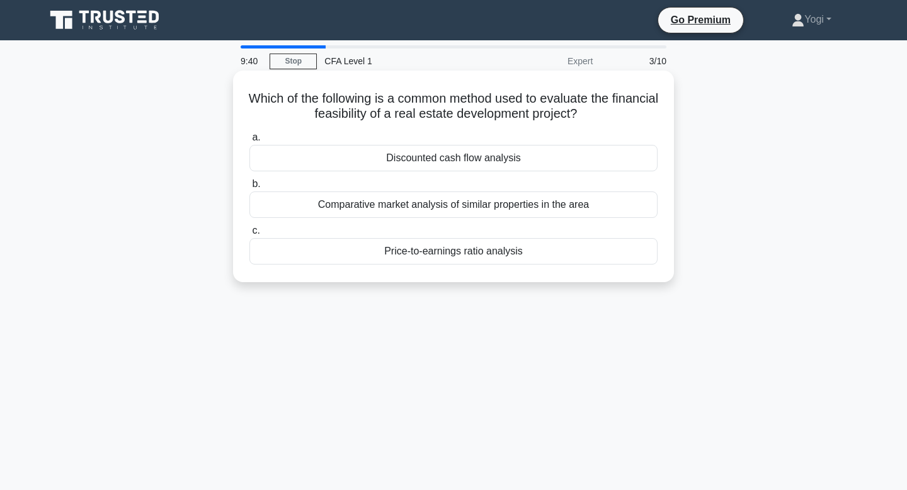
click at [488, 159] on div "Discounted cash flow analysis" at bounding box center [454, 158] width 408 height 26
click at [250, 142] on input "a. Discounted cash flow analysis" at bounding box center [250, 138] width 0 height 8
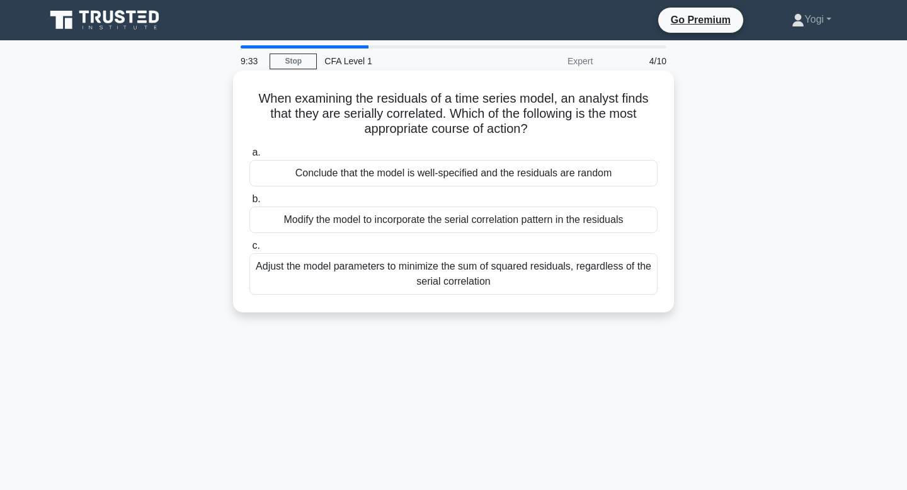
click at [526, 170] on div "Conclude that the model is well-specified and the residuals are random" at bounding box center [454, 173] width 408 height 26
click at [250, 157] on input "a. Conclude that the model is well-specified and the residuals are random" at bounding box center [250, 153] width 0 height 8
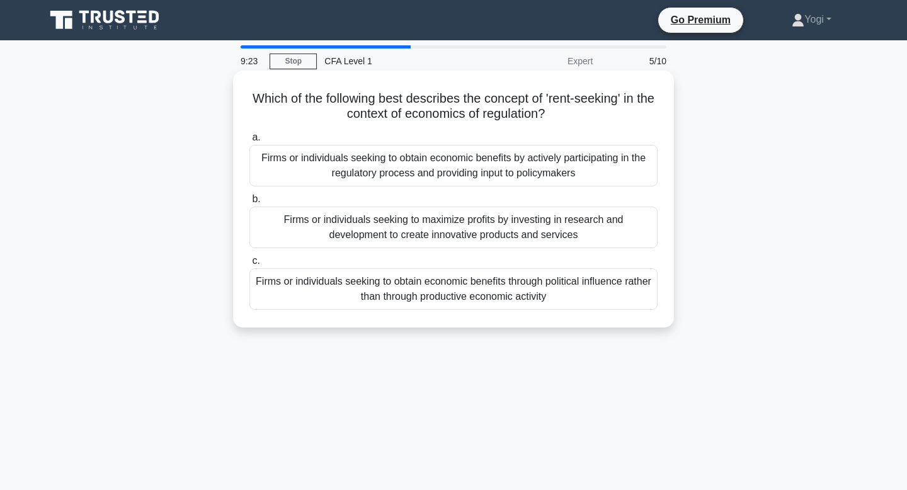
click at [506, 299] on div "Firms or individuals seeking to obtain economic benefits through political infl…" at bounding box center [454, 289] width 408 height 42
click at [250, 265] on input "c. Firms or individuals seeking to obtain economic benefits through political i…" at bounding box center [250, 261] width 0 height 8
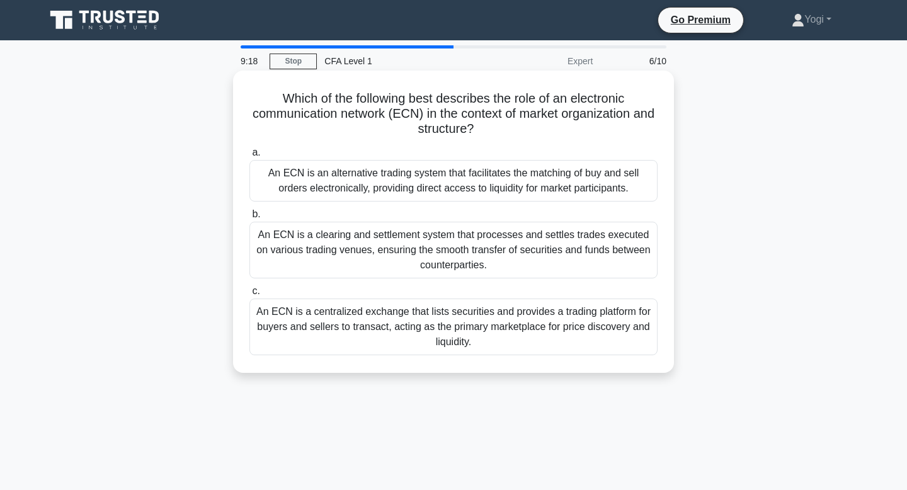
click at [520, 180] on div "An ECN is an alternative trading system that facilitates the matching of buy an…" at bounding box center [454, 181] width 408 height 42
click at [250, 157] on input "a. An ECN is an alternative trading system that facilitates the matching of buy…" at bounding box center [250, 153] width 0 height 8
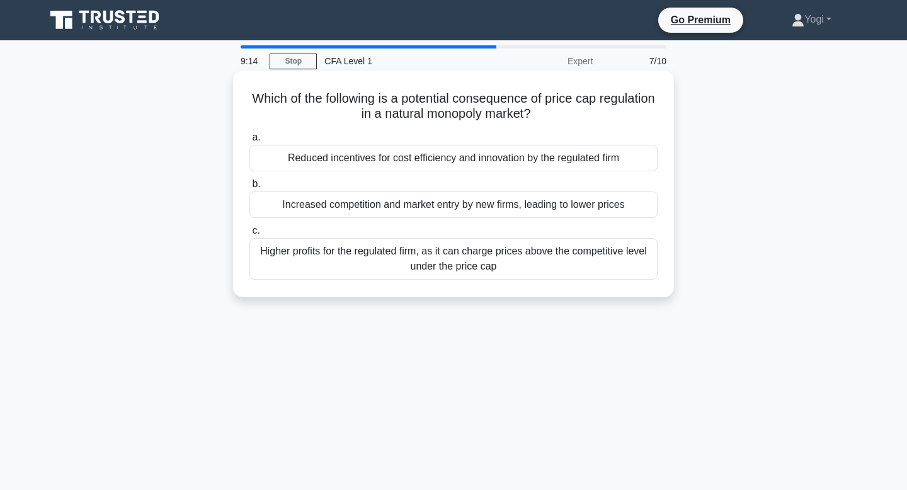
click at [518, 156] on div "Reduced incentives for cost efficiency and innovation by the regulated firm" at bounding box center [454, 158] width 408 height 26
click at [250, 142] on input "a. Reduced incentives for cost efficiency and innovation by the regulated firm" at bounding box center [250, 138] width 0 height 8
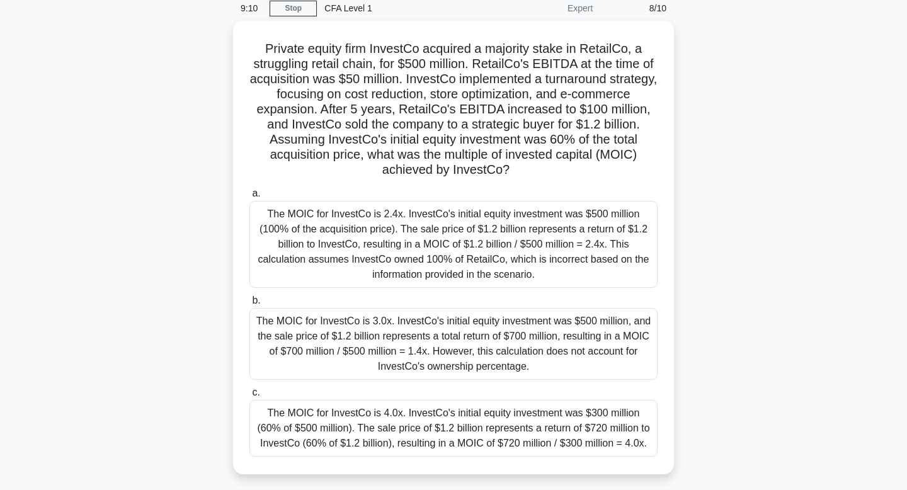
scroll to position [55, 0]
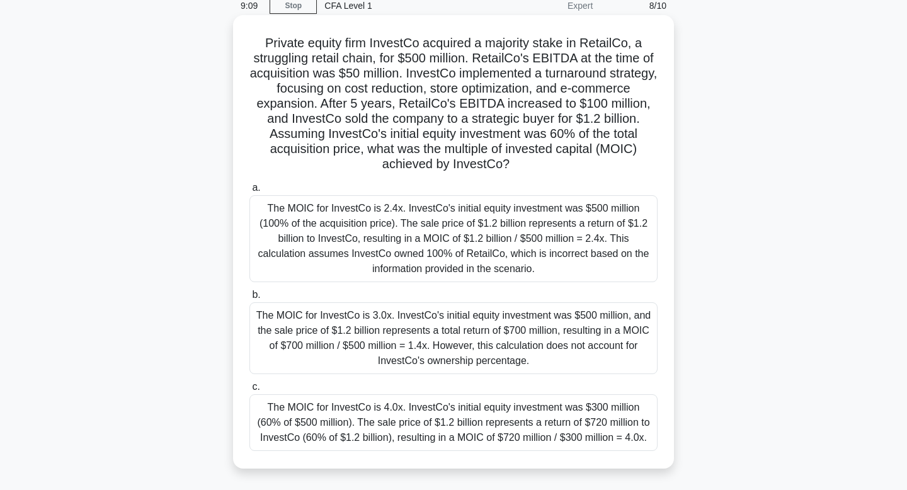
click at [505, 442] on div "The MOIC for InvestCo is 4.0x. InvestCo's initial equity investment was $300 mi…" at bounding box center [454, 422] width 408 height 57
click at [250, 391] on input "c. The MOIC for InvestCo is 4.0x. InvestCo's initial equity investment was $300…" at bounding box center [250, 387] width 0 height 8
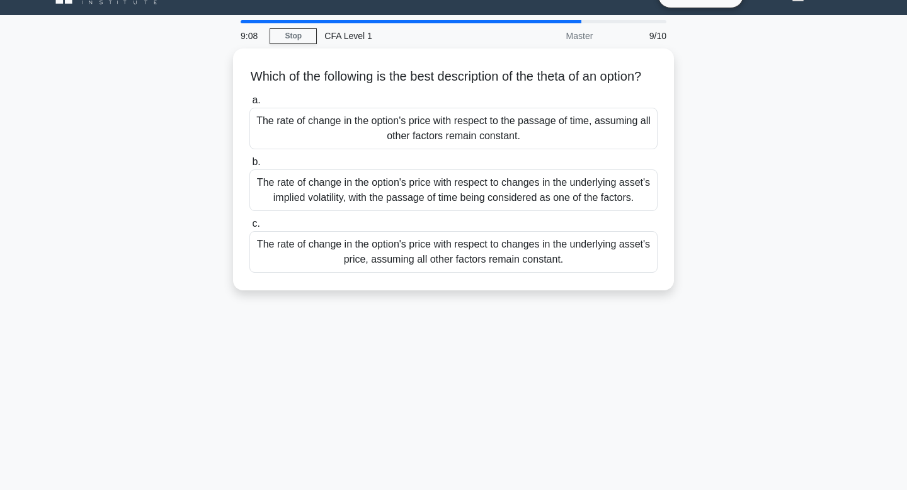
scroll to position [0, 0]
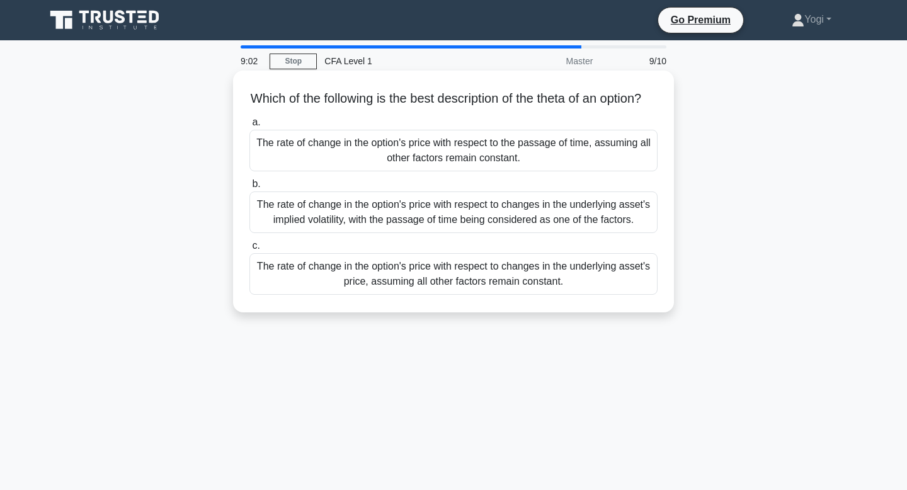
click at [503, 171] on div "The rate of change in the option's price with respect to the passage of time, a…" at bounding box center [454, 151] width 408 height 42
click at [250, 127] on input "a. The rate of change in the option's price with respect to the passage of time…" at bounding box center [250, 122] width 0 height 8
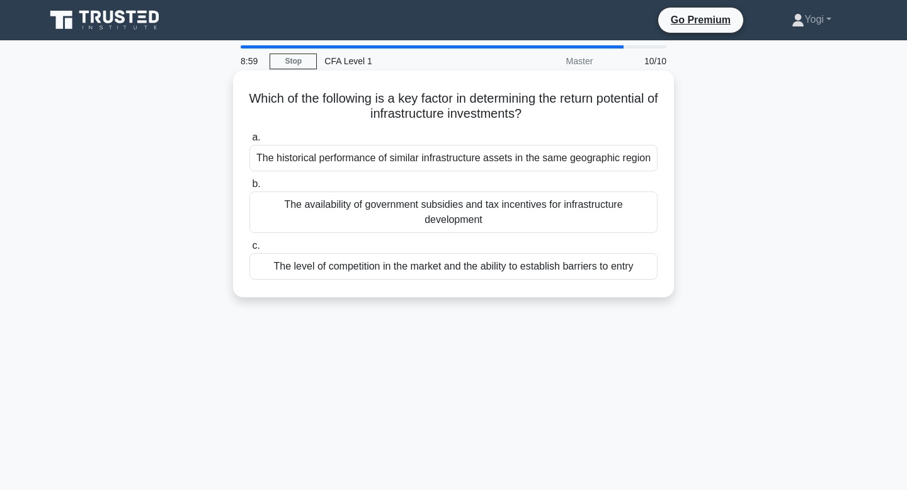
click at [520, 266] on div "The level of competition in the market and the ability to establish barriers to…" at bounding box center [454, 266] width 408 height 26
click at [250, 250] on input "c. The level of competition in the market and the ability to establish barriers…" at bounding box center [250, 246] width 0 height 8
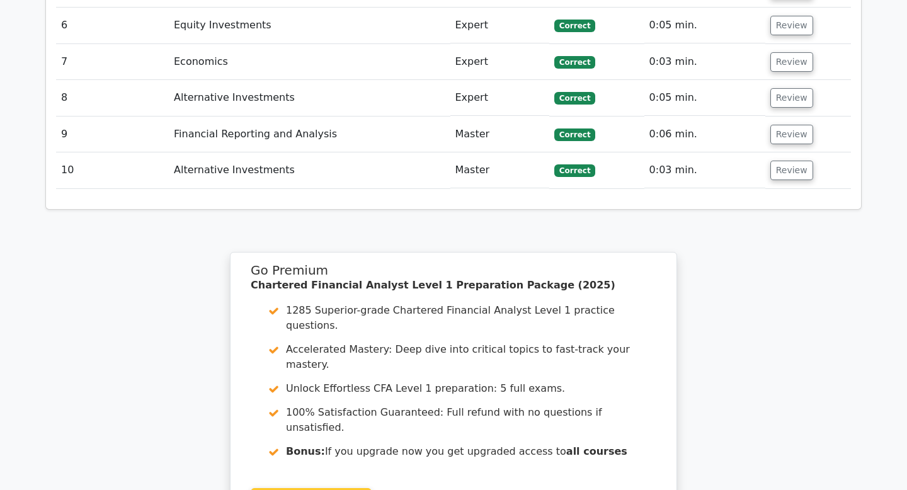
scroll to position [1819, 0]
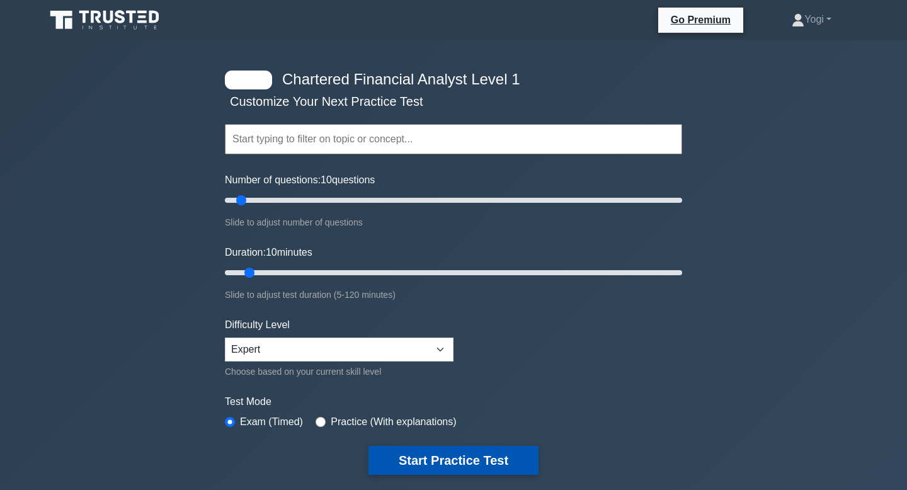
click at [485, 449] on button "Start Practice Test" at bounding box center [454, 460] width 170 height 29
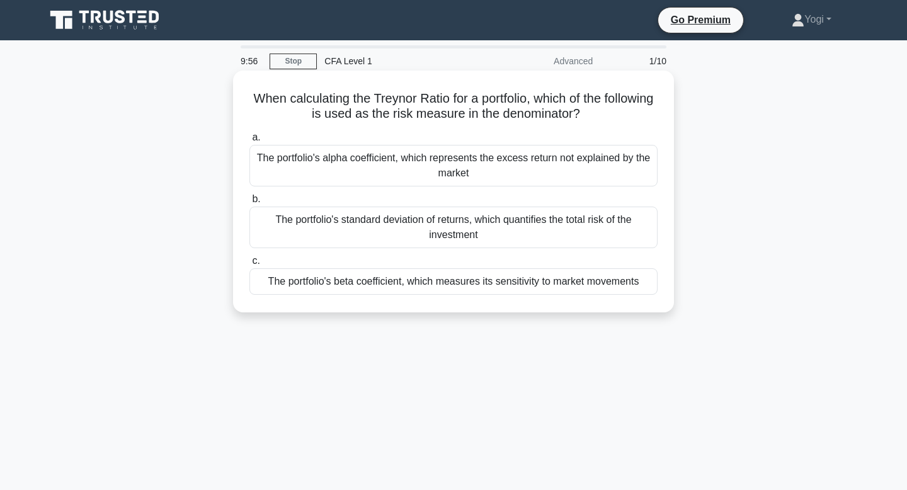
click at [486, 275] on div "The portfolio's beta coefficient, which measures its sensitivity to market move…" at bounding box center [454, 281] width 408 height 26
click at [250, 265] on input "c. The portfolio's beta coefficient, which measures its sensitivity to market m…" at bounding box center [250, 261] width 0 height 8
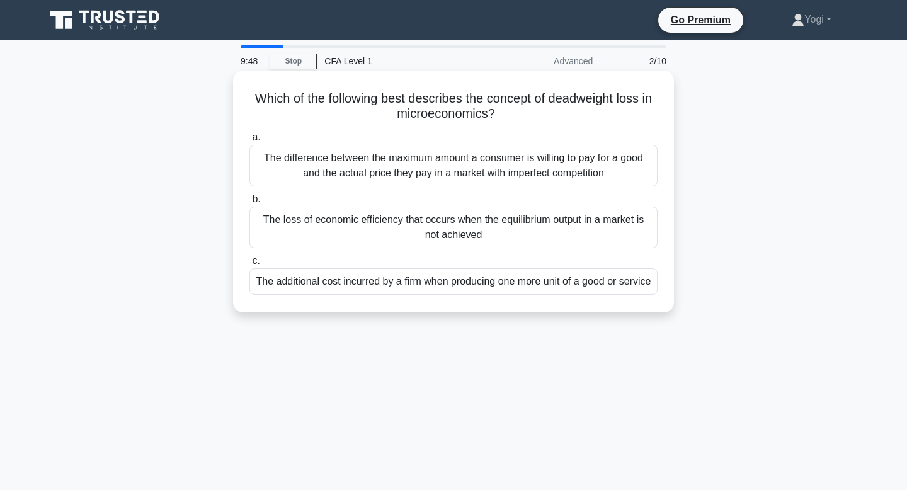
click at [493, 227] on div "The loss of economic efficiency that occurs when the equilibrium output in a ma…" at bounding box center [454, 228] width 408 height 42
click at [250, 204] on input "b. The loss of economic efficiency that occurs when the equilibrium output in a…" at bounding box center [250, 199] width 0 height 8
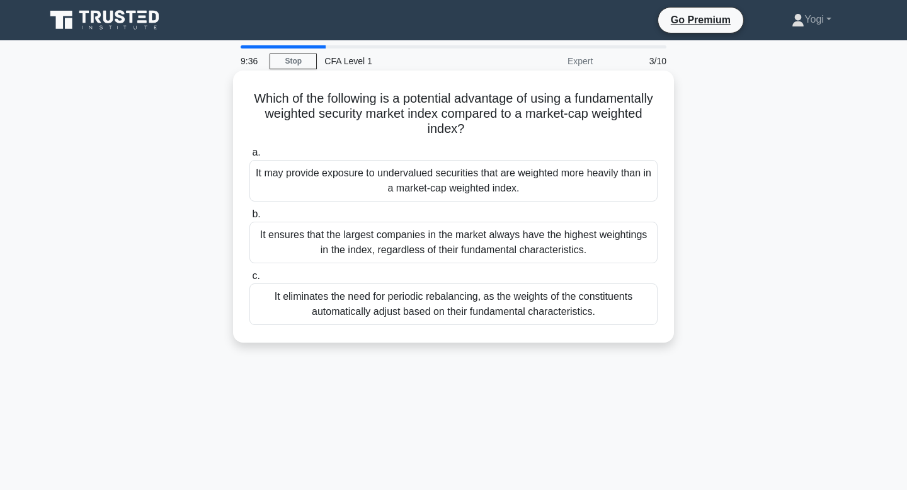
click at [452, 179] on div "It may provide exposure to undervalued securities that are weighted more heavil…" at bounding box center [454, 181] width 408 height 42
click at [250, 157] on input "a. It may provide exposure to undervalued securities that are weighted more hea…" at bounding box center [250, 153] width 0 height 8
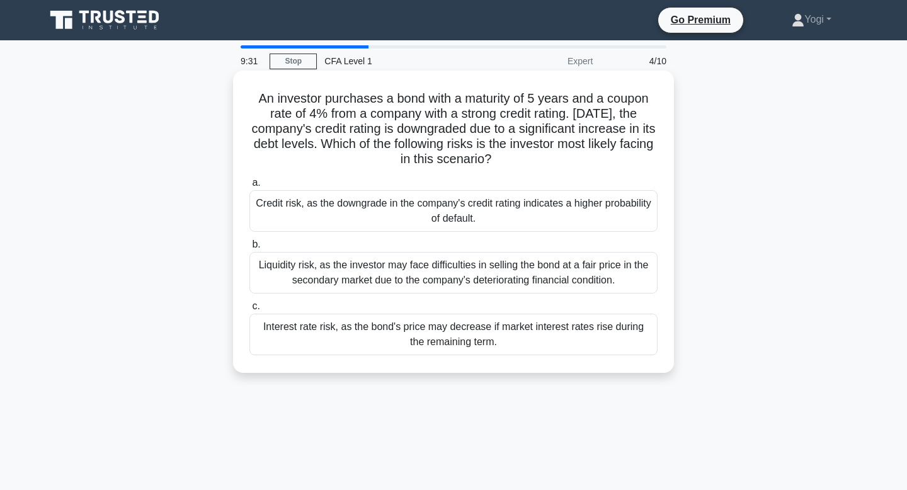
click at [476, 219] on div "Credit risk, as the downgrade in the company's credit rating indicates a higher…" at bounding box center [454, 211] width 408 height 42
click at [250, 187] on input "a. Credit risk, as the downgrade in the company's credit rating indicates a hig…" at bounding box center [250, 183] width 0 height 8
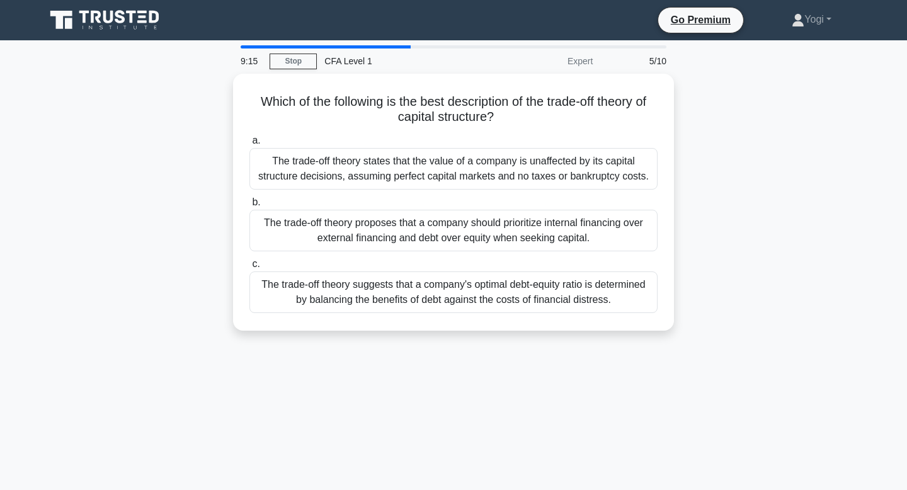
click at [476, 219] on div "The trade-off theory proposes that a company should prioritize internal financi…" at bounding box center [454, 231] width 408 height 42
click at [250, 207] on input "b. The trade-off theory proposes that a company should prioritize internal fina…" at bounding box center [250, 203] width 0 height 8
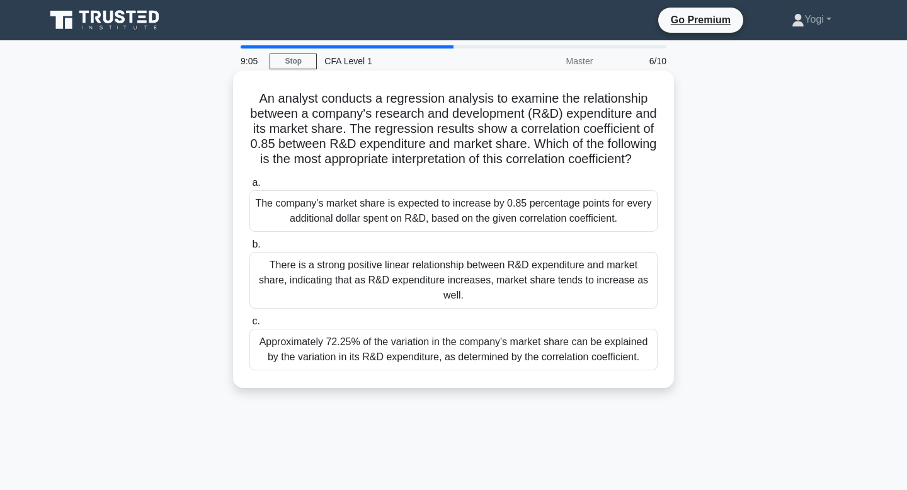
click at [495, 273] on div "There is a strong positive linear relationship between R&D expenditure and mark…" at bounding box center [454, 280] width 408 height 57
click at [250, 249] on input "b. There is a strong positive linear relationship between R&D expenditure and m…" at bounding box center [250, 245] width 0 height 8
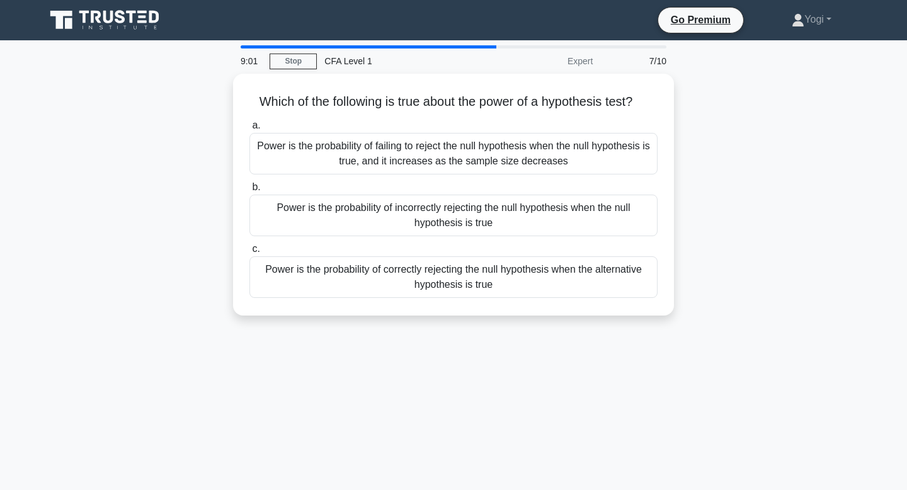
click at [495, 273] on div "Power is the probability of correctly rejecting the null hypothesis when the al…" at bounding box center [454, 277] width 408 height 42
click at [250, 253] on input "c. Power is the probability of correctly rejecting the null hypothesis when the…" at bounding box center [250, 249] width 0 height 8
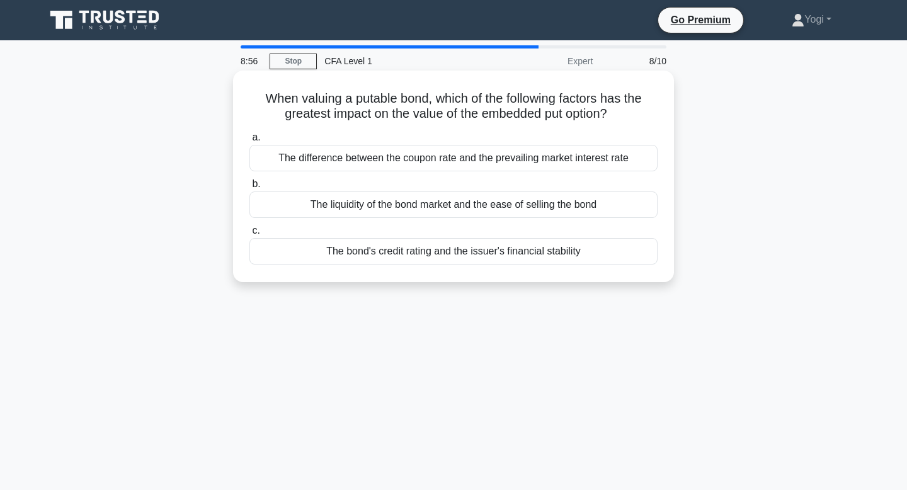
click at [504, 258] on div "The bond's credit rating and the issuer's financial stability" at bounding box center [454, 251] width 408 height 26
click at [250, 235] on input "c. The bond's credit rating and the issuer's financial stability" at bounding box center [250, 231] width 0 height 8
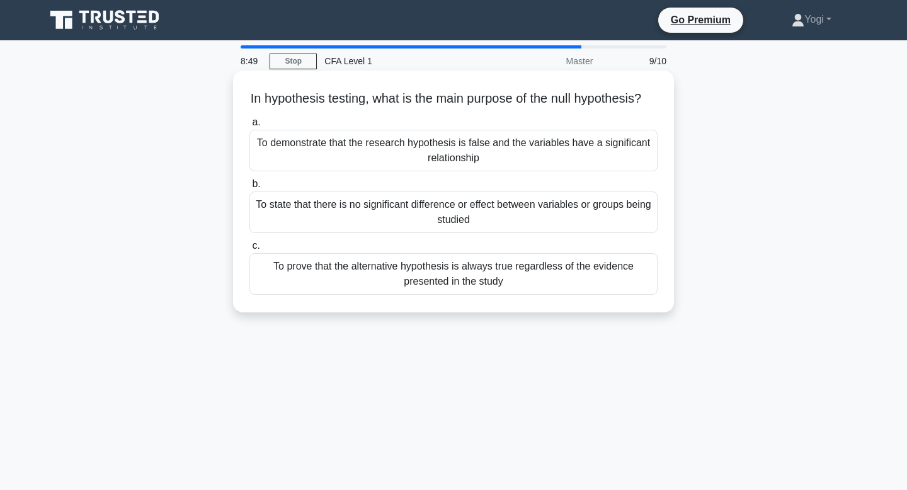
click at [507, 217] on div "To state that there is no significant difference or effect between variables or…" at bounding box center [454, 213] width 408 height 42
click at [250, 188] on input "b. To state that there is no significant difference or effect between variables…" at bounding box center [250, 184] width 0 height 8
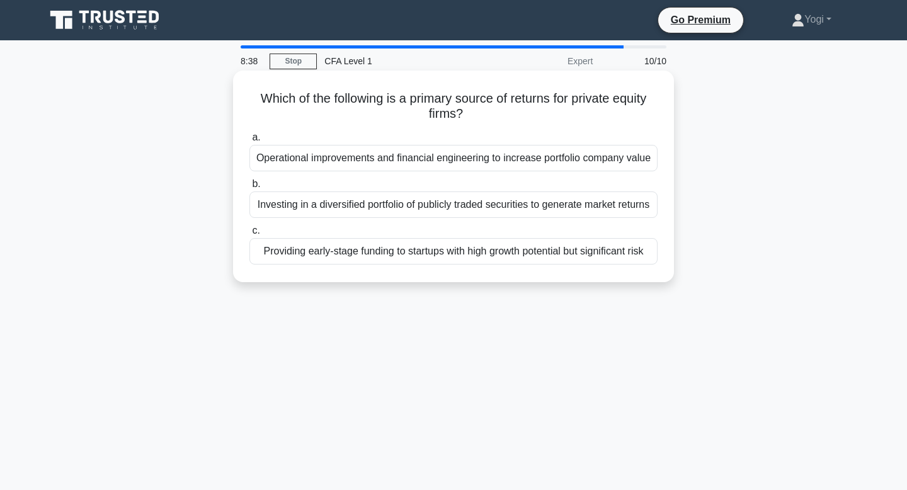
click at [486, 161] on div "Operational improvements and financial engineering to increase portfolio compan…" at bounding box center [454, 158] width 408 height 26
click at [250, 142] on input "a. Operational improvements and financial engineering to increase portfolio com…" at bounding box center [250, 138] width 0 height 8
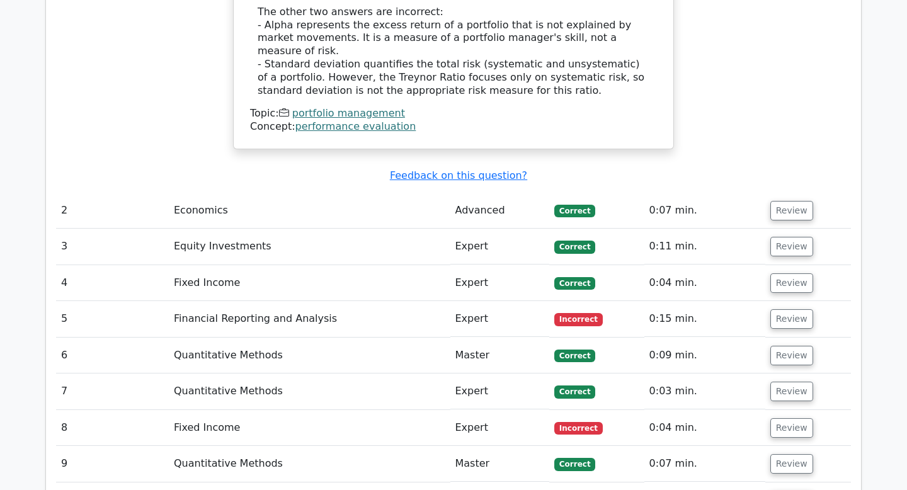
scroll to position [1454, 0]
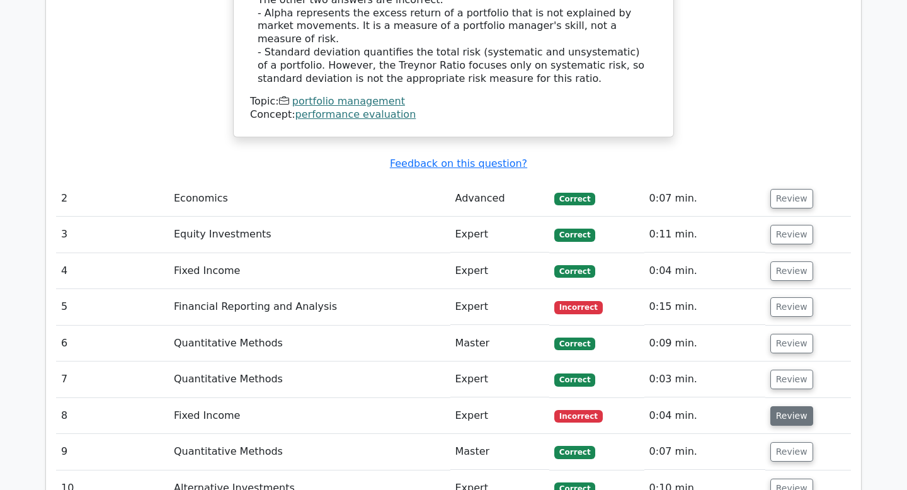
click at [773, 406] on button "Review" at bounding box center [792, 416] width 43 height 20
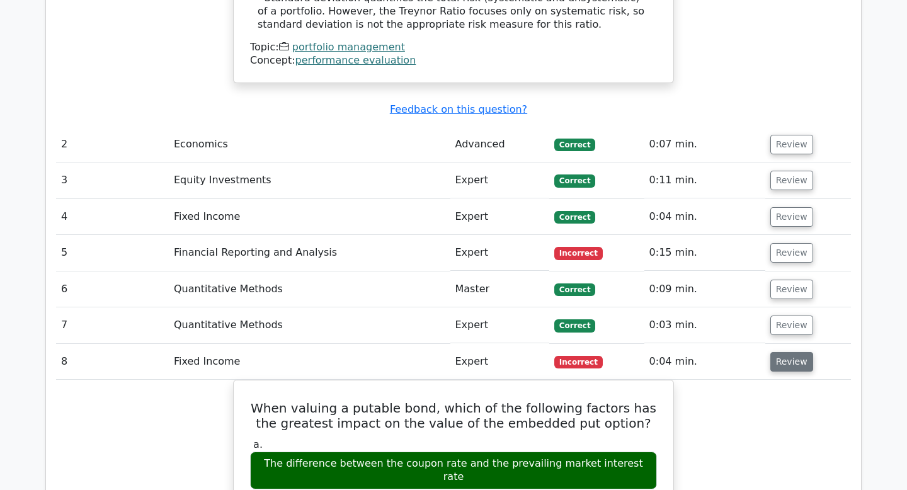
scroll to position [1498, 0]
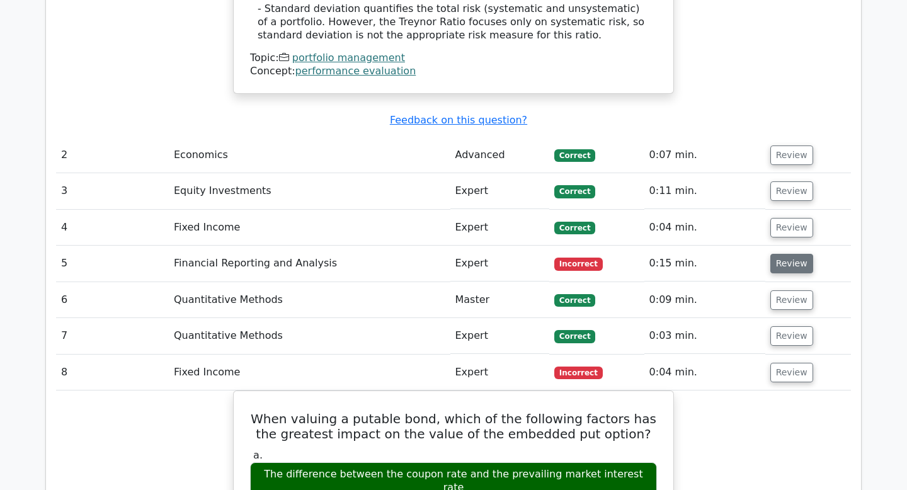
click at [781, 254] on button "Review" at bounding box center [792, 264] width 43 height 20
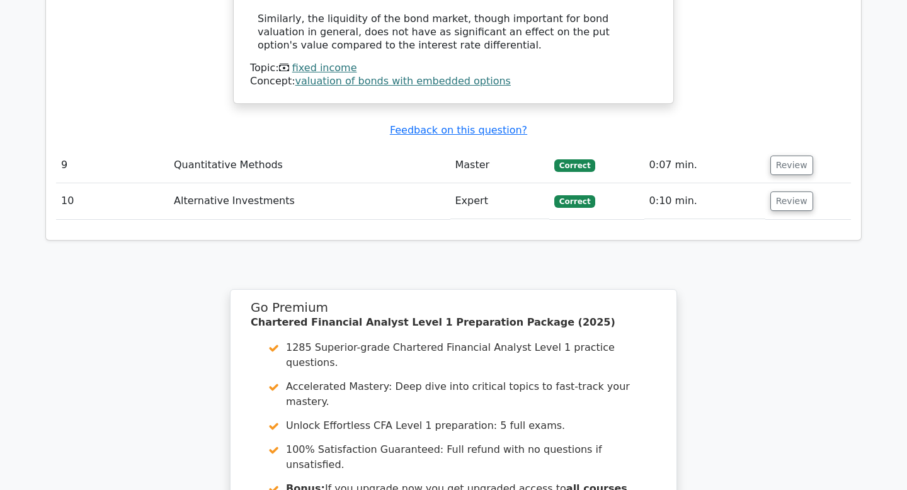
scroll to position [3168, 0]
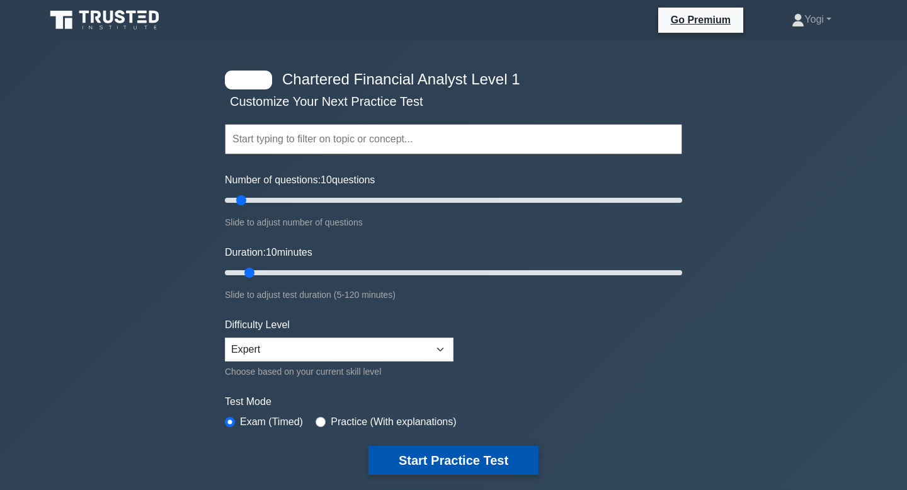
click at [483, 452] on button "Start Practice Test" at bounding box center [454, 460] width 170 height 29
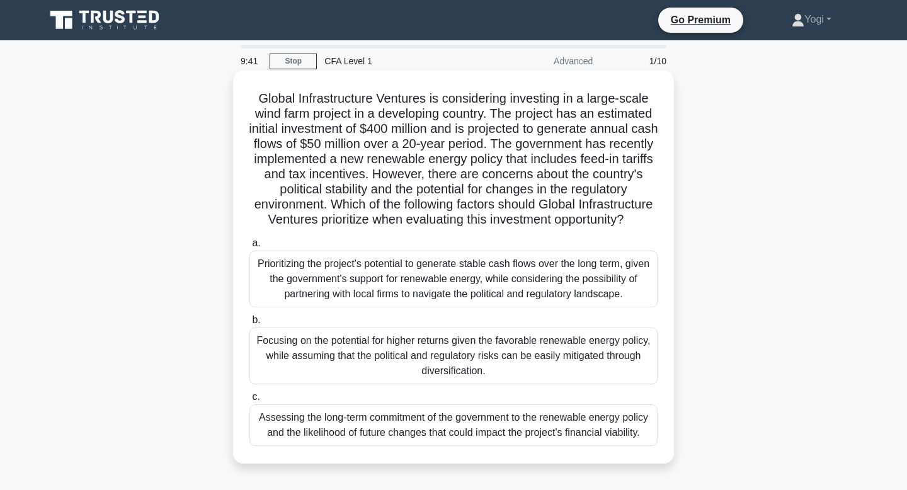
click at [505, 427] on div "Assessing the long-term commitment of the government to the renewable energy po…" at bounding box center [454, 426] width 408 height 42
click at [250, 401] on input "c. Assessing the long-term commitment of the government to the renewable energy…" at bounding box center [250, 397] width 0 height 8
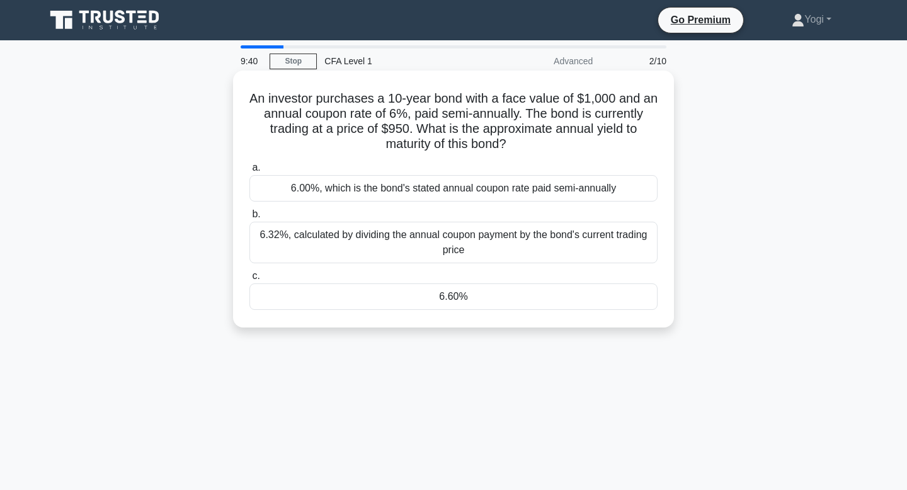
click at [487, 294] on div "6.60%" at bounding box center [454, 297] width 408 height 26
click at [250, 280] on input "c. 6.60%" at bounding box center [250, 276] width 0 height 8
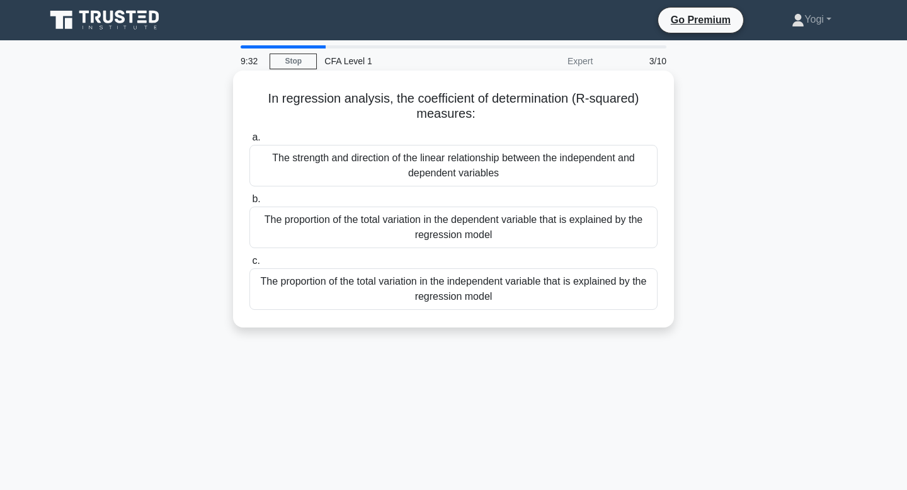
click at [490, 236] on div "The proportion of the total variation in the dependent variable that is explain…" at bounding box center [454, 228] width 408 height 42
click at [250, 204] on input "b. The proportion of the total variation in the dependent variable that is expl…" at bounding box center [250, 199] width 0 height 8
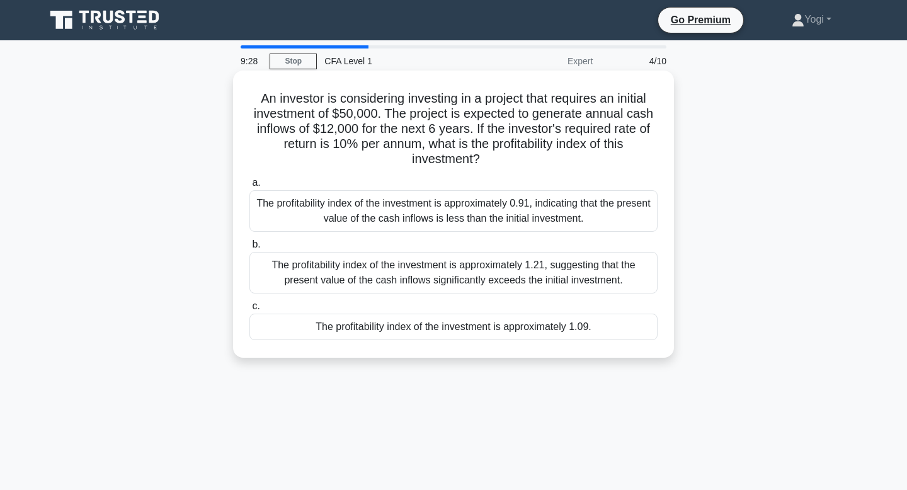
click at [510, 326] on div "The profitability index of the investment is approximately 1.09." at bounding box center [454, 327] width 408 height 26
click at [250, 311] on input "c. The profitability index of the investment is approximately 1.09." at bounding box center [250, 306] width 0 height 8
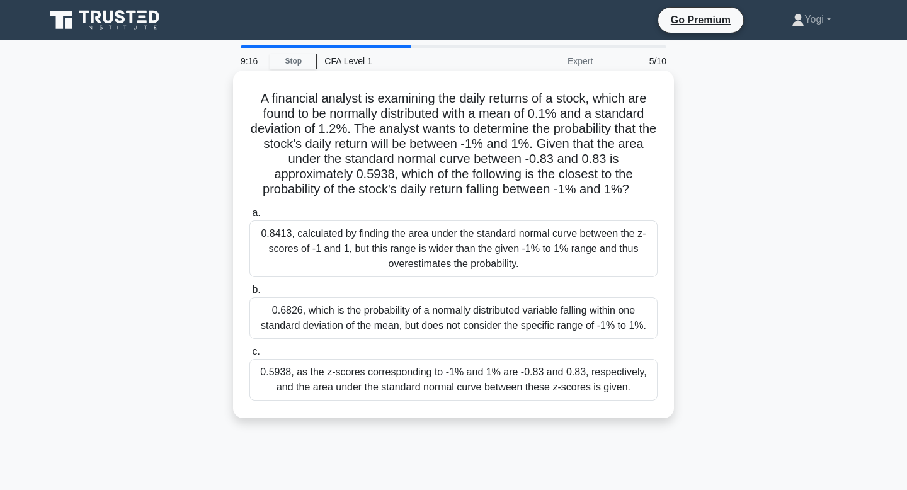
click at [524, 376] on div "0.5938, as the z-scores corresponding to -1% and 1% are -0.83 and 0.83, respect…" at bounding box center [454, 380] width 408 height 42
click at [250, 356] on input "c. 0.5938, as the z-scores corresponding to -1% and 1% are -0.83 and 0.83, resp…" at bounding box center [250, 352] width 0 height 8
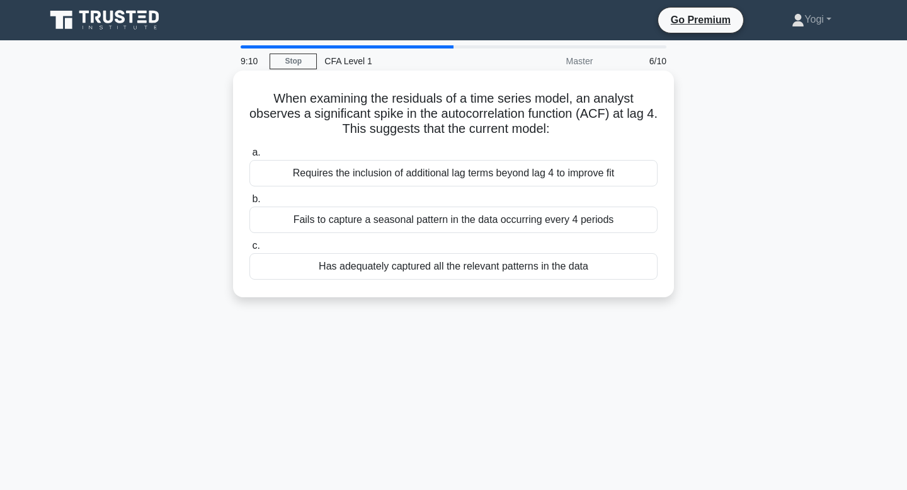
click at [554, 270] on div "Has adequately captured all the relevant patterns in the data" at bounding box center [454, 266] width 408 height 26
click at [250, 250] on input "c. Has adequately captured all the relevant patterns in the data" at bounding box center [250, 246] width 0 height 8
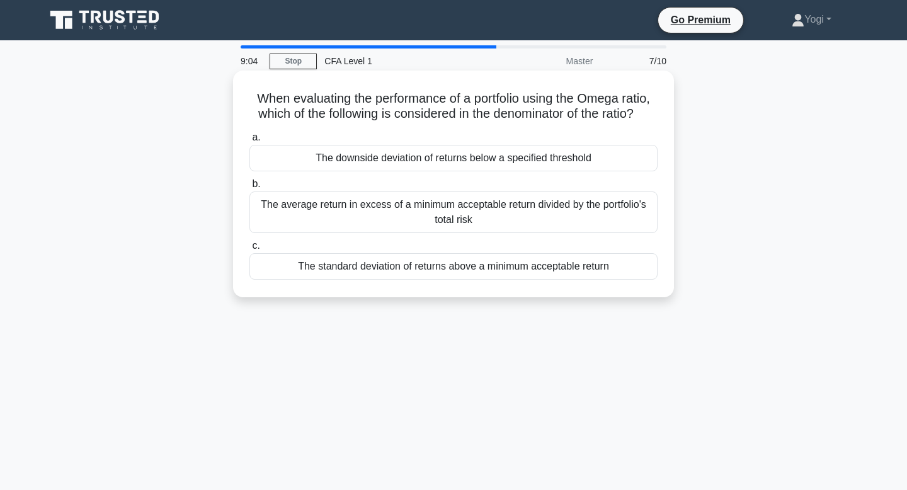
click at [553, 147] on div "The downside deviation of returns below a specified threshold" at bounding box center [454, 158] width 408 height 26
click at [250, 142] on input "a. The downside deviation of returns below a specified threshold" at bounding box center [250, 138] width 0 height 8
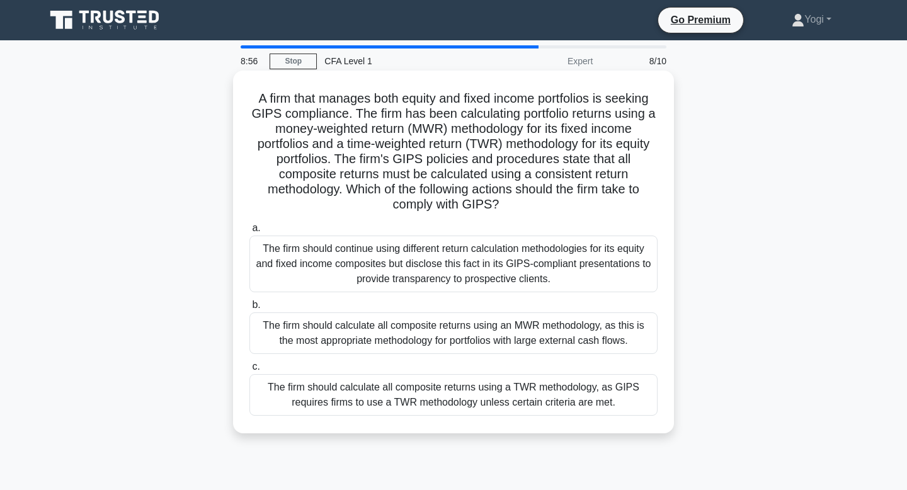
click at [544, 401] on div "The firm should calculate all composite returns using a TWR methodology, as GIP…" at bounding box center [454, 395] width 408 height 42
click at [250, 371] on input "c. The firm should calculate all composite returns using a TWR methodology, as …" at bounding box center [250, 367] width 0 height 8
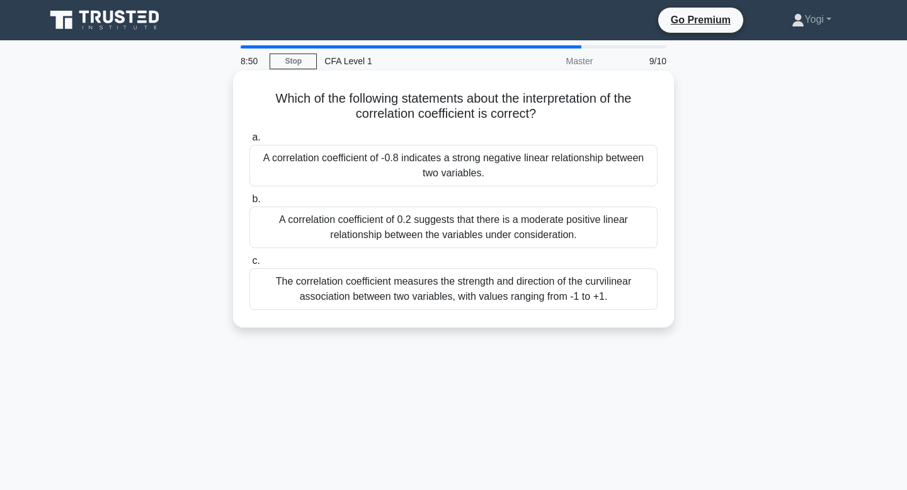
click at [535, 175] on div "A correlation coefficient of -0.8 indicates a strong negative linear relationsh…" at bounding box center [454, 166] width 408 height 42
click at [250, 142] on input "a. A correlation coefficient of -0.8 indicates a strong negative linear relatio…" at bounding box center [250, 138] width 0 height 8
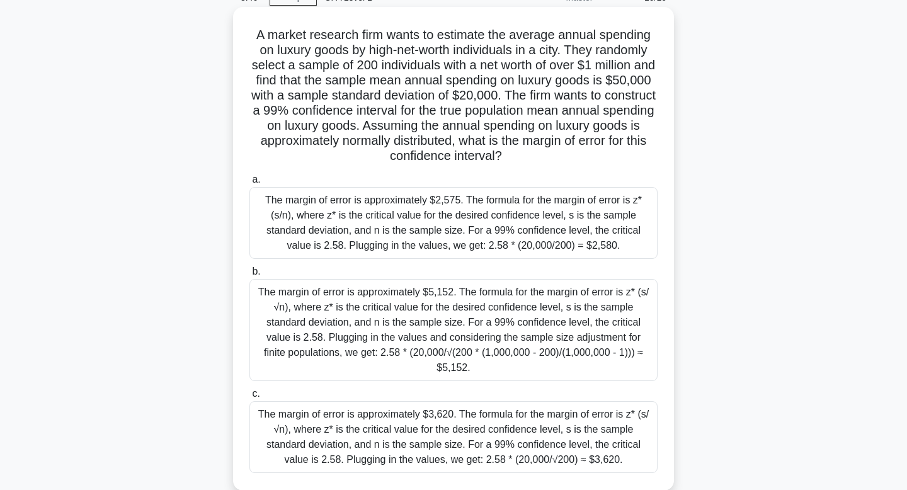
scroll to position [65, 0]
click at [551, 431] on div "The margin of error is approximately $3,620. The formula for the margin of erro…" at bounding box center [454, 436] width 408 height 72
click at [250, 397] on input "c. The margin of error is approximately $3,620. The formula for the margin of e…" at bounding box center [250, 393] width 0 height 8
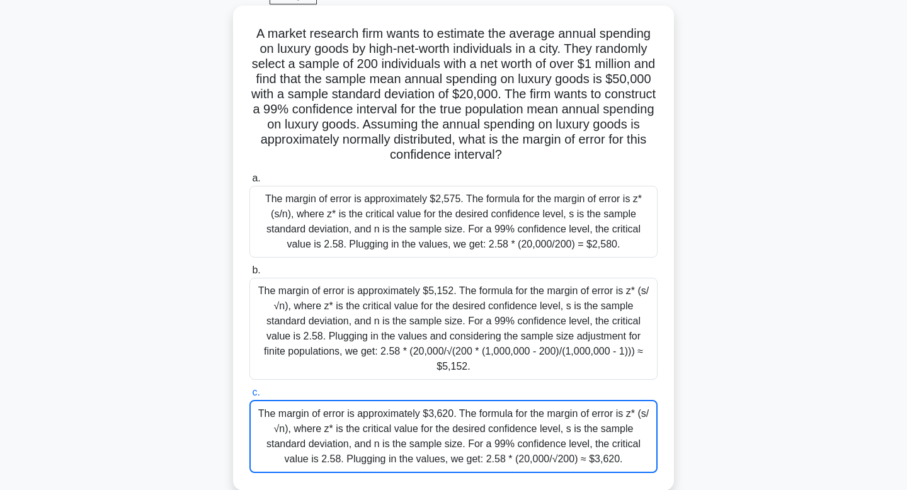
scroll to position [68, 0]
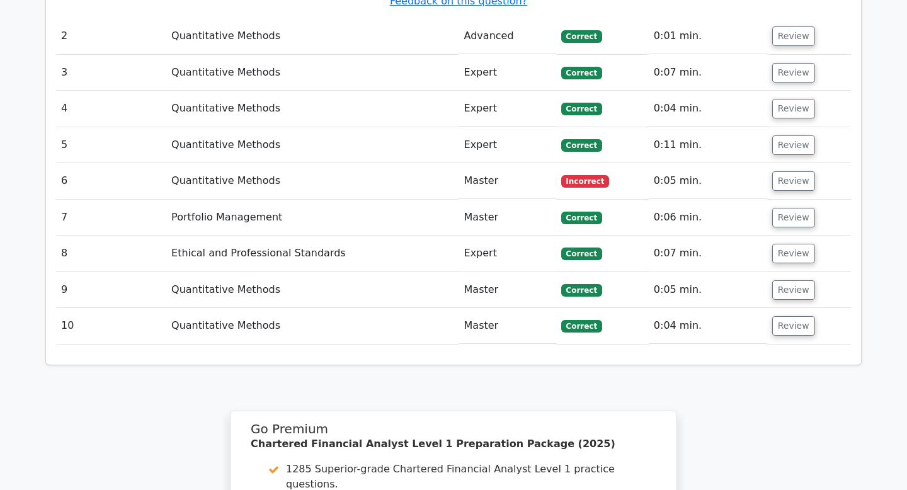
scroll to position [1828, 0]
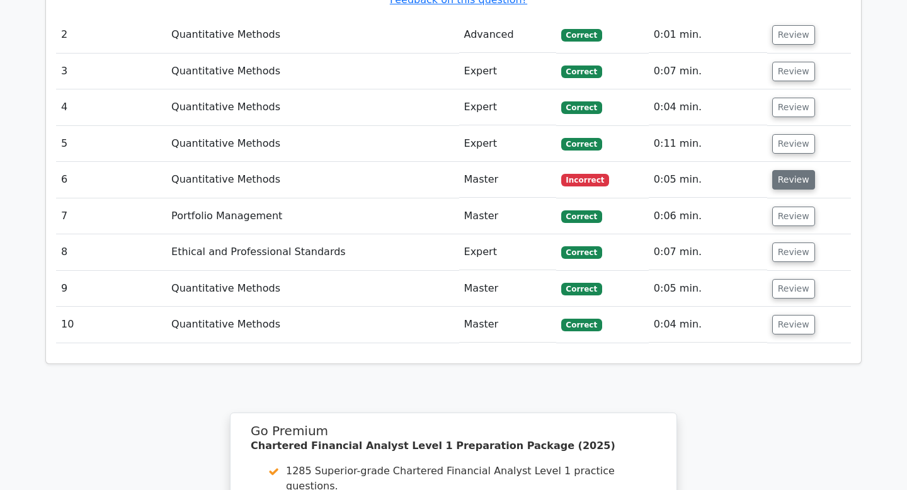
click at [785, 170] on button "Review" at bounding box center [794, 180] width 43 height 20
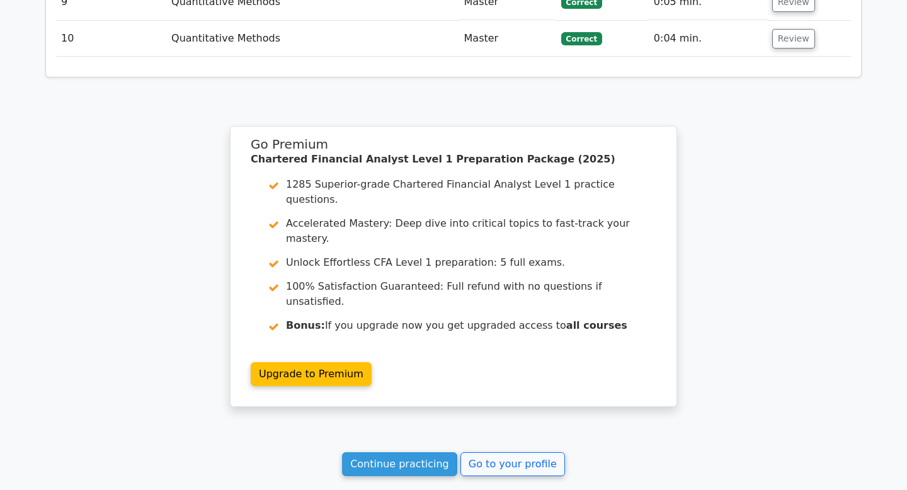
scroll to position [2632, 0]
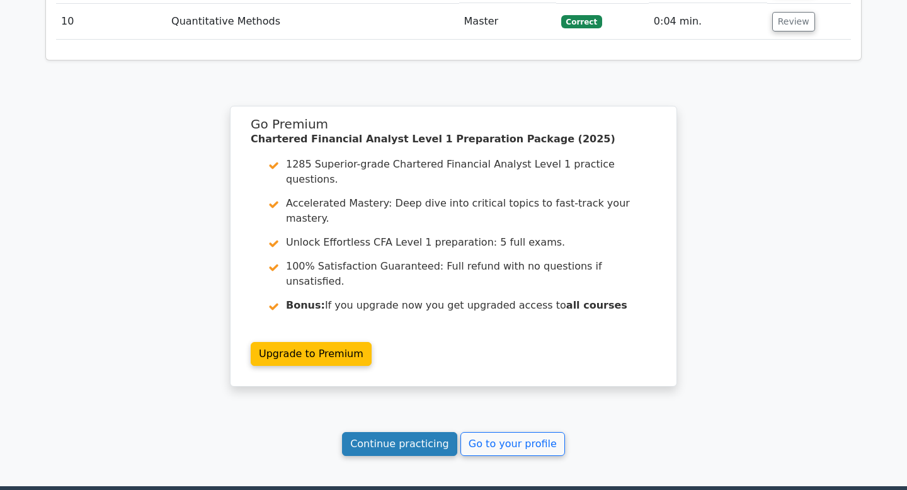
click at [446, 432] on link "Continue practicing" at bounding box center [399, 444] width 115 height 24
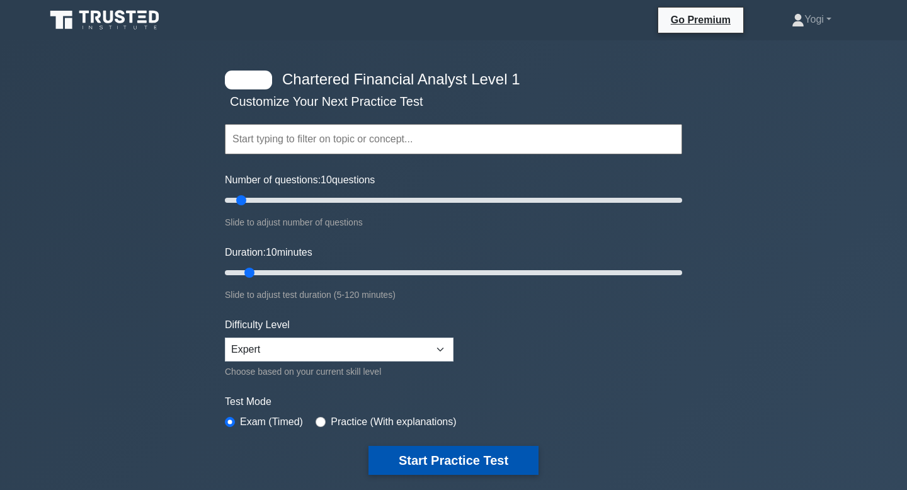
click at [464, 460] on button "Start Practice Test" at bounding box center [454, 460] width 170 height 29
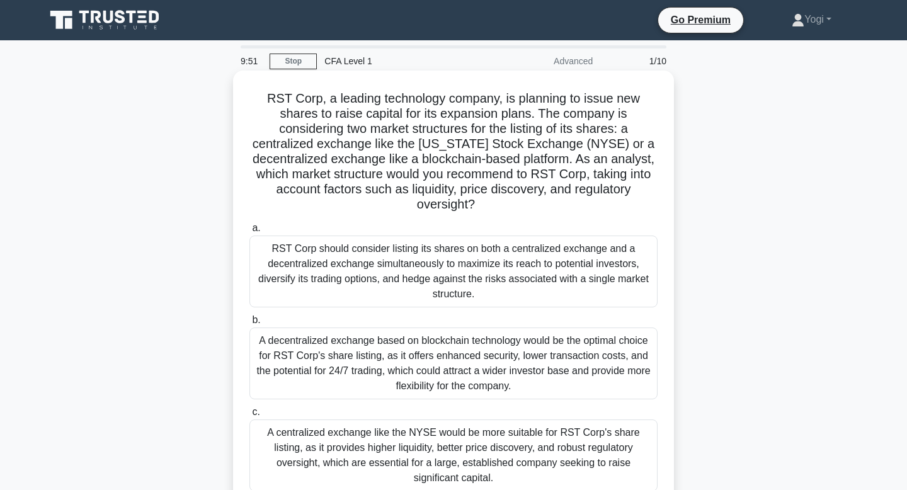
click at [491, 448] on div "A centralized exchange like the NYSE would be more suitable for RST Corp's shar…" at bounding box center [454, 456] width 408 height 72
click at [250, 417] on input "c. A centralized exchange like the NYSE would be more suitable for RST Corp's s…" at bounding box center [250, 412] width 0 height 8
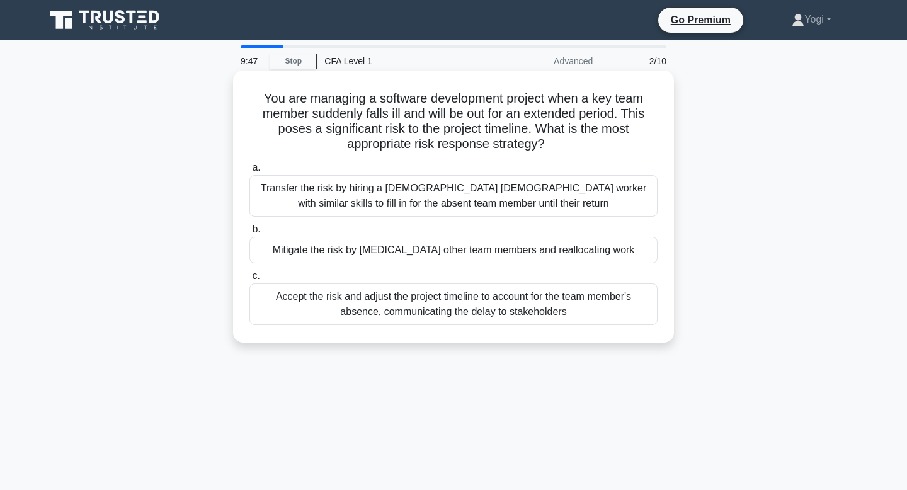
click at [512, 245] on div "Mitigate the risk by [MEDICAL_DATA] other team members and reallocating work" at bounding box center [454, 250] width 408 height 26
click at [250, 234] on input "b. Mitigate the risk by cross-training other team members and reallocating work" at bounding box center [250, 230] width 0 height 8
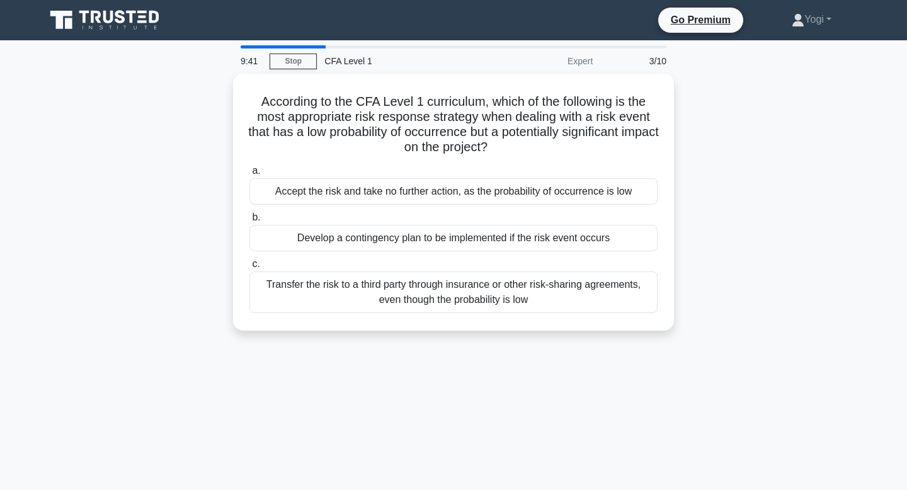
click at [512, 245] on div "Develop a contingency plan to be implemented if the risk event occurs" at bounding box center [454, 238] width 408 height 26
click at [250, 222] on input "b. Develop a contingency plan to be implemented if the risk event occurs" at bounding box center [250, 218] width 0 height 8
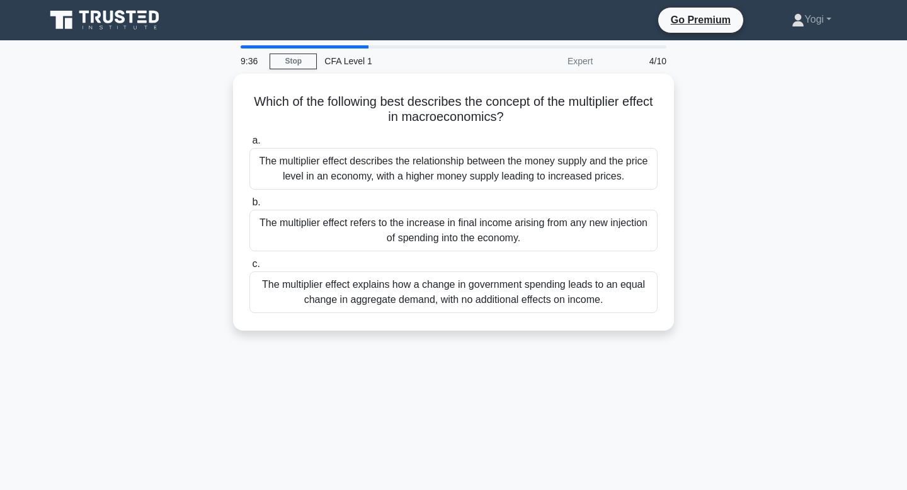
click at [512, 245] on div "The multiplier effect refers to the increase in final income arising from any n…" at bounding box center [454, 231] width 408 height 42
click at [250, 207] on input "b. The multiplier effect refers to the increase in final income arising from an…" at bounding box center [250, 203] width 0 height 8
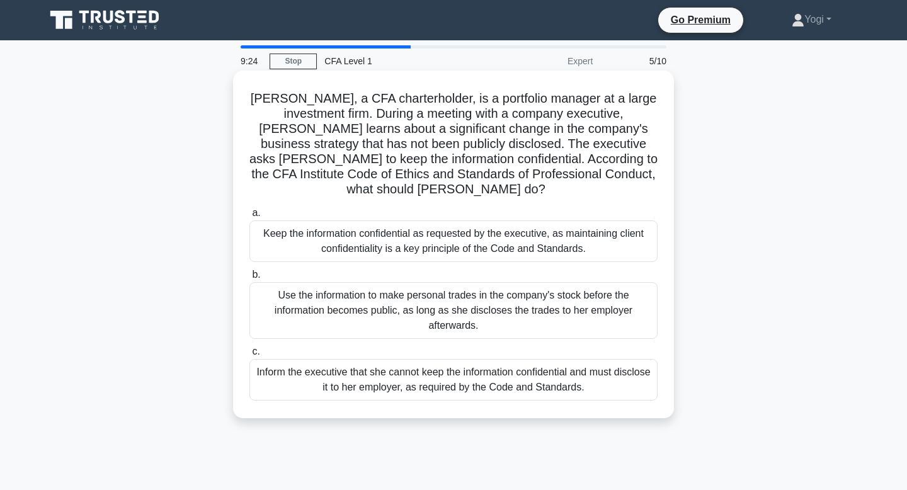
click at [499, 364] on div "Inform the executive that she cannot keep the information confidential and must…" at bounding box center [454, 380] width 408 height 42
click at [250, 356] on input "c. Inform the executive that she cannot keep the information confidential and m…" at bounding box center [250, 352] width 0 height 8
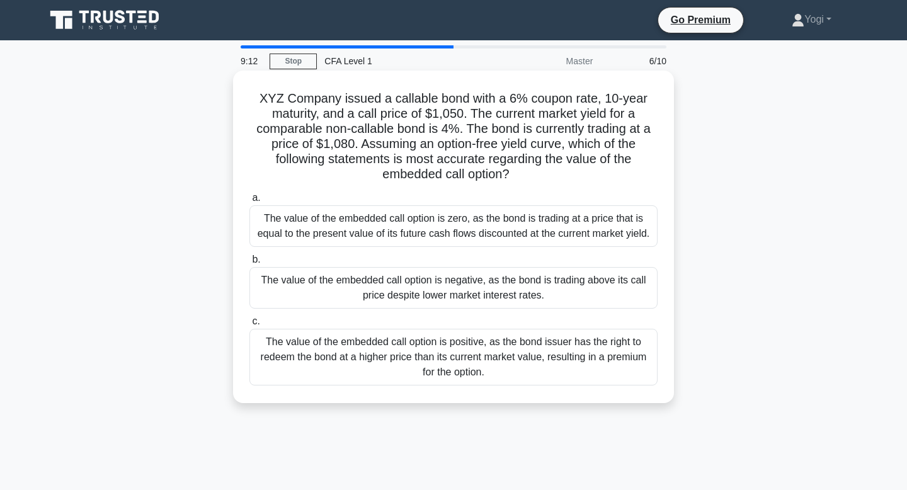
click at [515, 289] on div "The value of the embedded call option is negative, as the bond is trading above…" at bounding box center [454, 288] width 408 height 42
click at [250, 264] on input "b. The value of the embedded call option is negative, as the bond is trading ab…" at bounding box center [250, 260] width 0 height 8
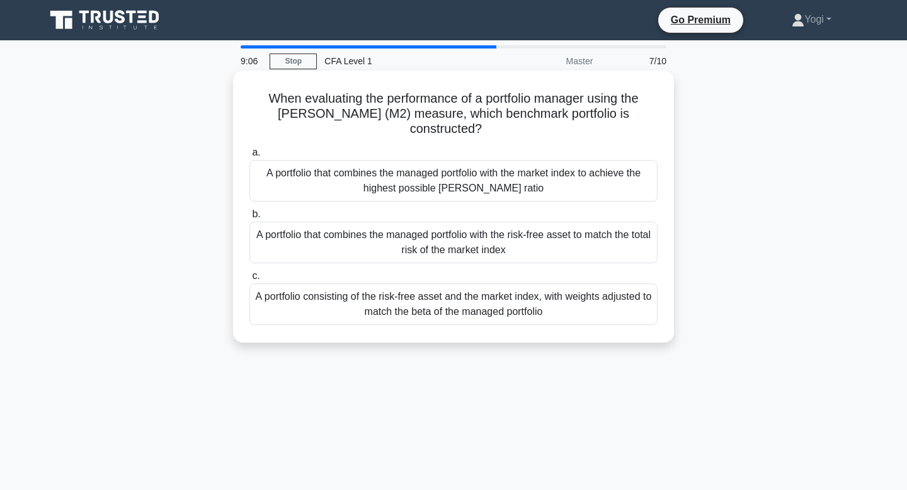
click at [528, 243] on div "A portfolio that combines the managed portfolio with the risk-free asset to mat…" at bounding box center [454, 243] width 408 height 42
click at [250, 219] on input "b. A portfolio that combines the managed portfolio with the risk-free asset to …" at bounding box center [250, 214] width 0 height 8
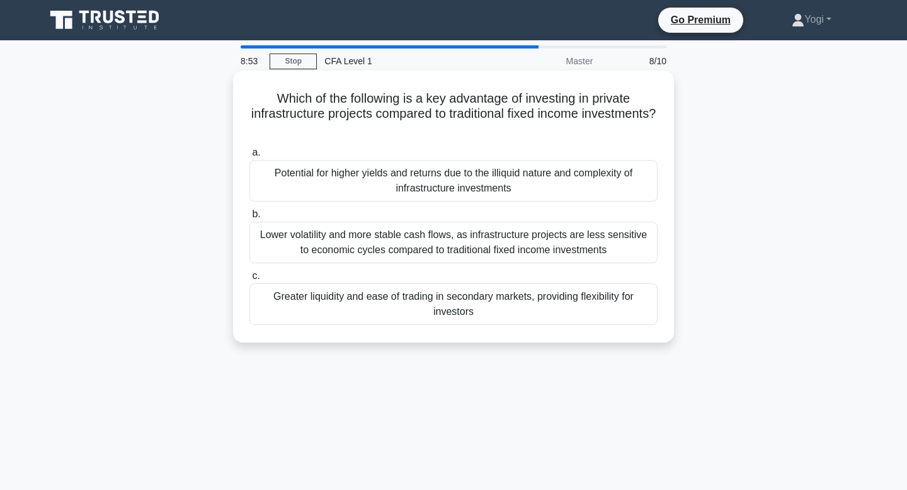
click at [520, 298] on div "Greater liquidity and ease of trading in secondary markets, providing flexibili…" at bounding box center [454, 305] width 408 height 42
click at [250, 280] on input "c. Greater liquidity and ease of trading in secondary markets, providing flexib…" at bounding box center [250, 276] width 0 height 8
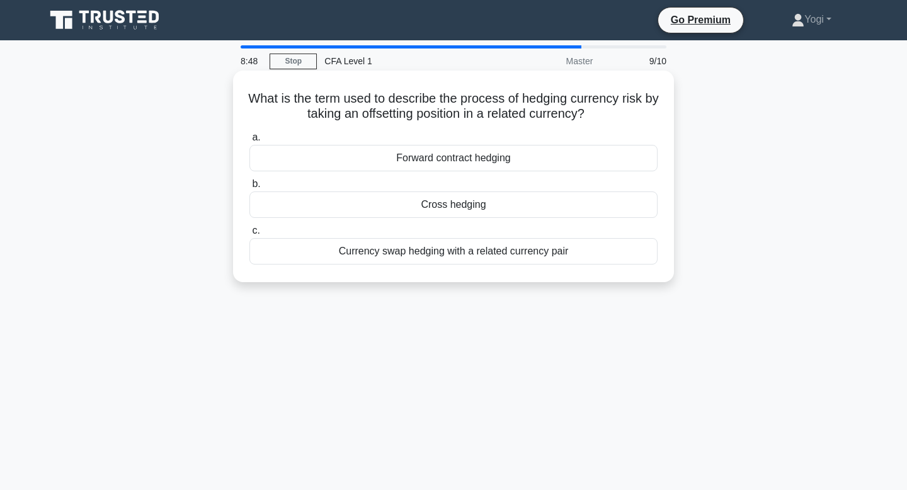
click at [505, 204] on div "Cross hedging" at bounding box center [454, 205] width 408 height 26
click at [250, 188] on input "b. Cross hedging" at bounding box center [250, 184] width 0 height 8
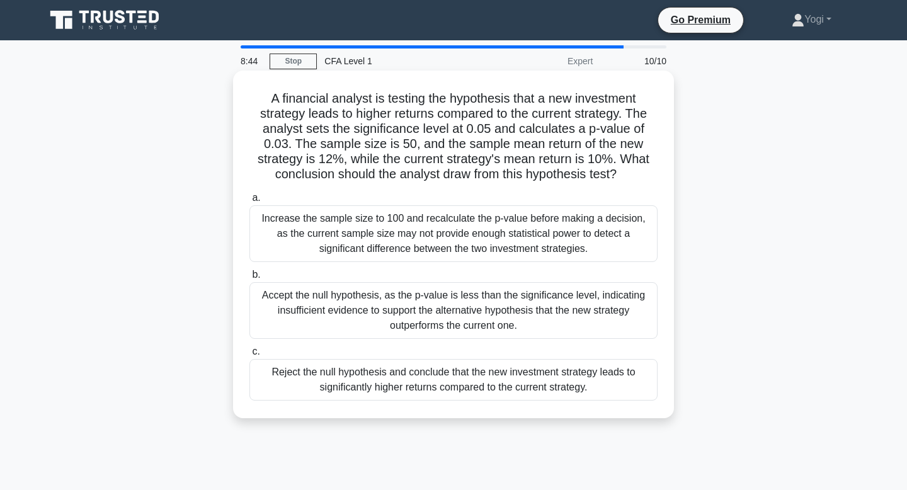
click at [511, 385] on div "Reject the null hypothesis and conclude that the new investment strategy leads …" at bounding box center [454, 380] width 408 height 42
click at [250, 356] on input "c. Reject the null hypothesis and conclude that the new investment strategy lea…" at bounding box center [250, 352] width 0 height 8
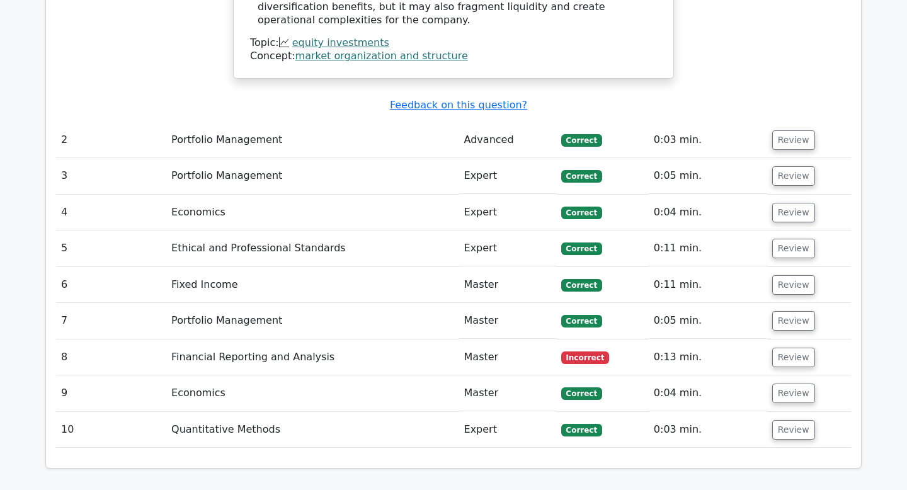
scroll to position [1870, 0]
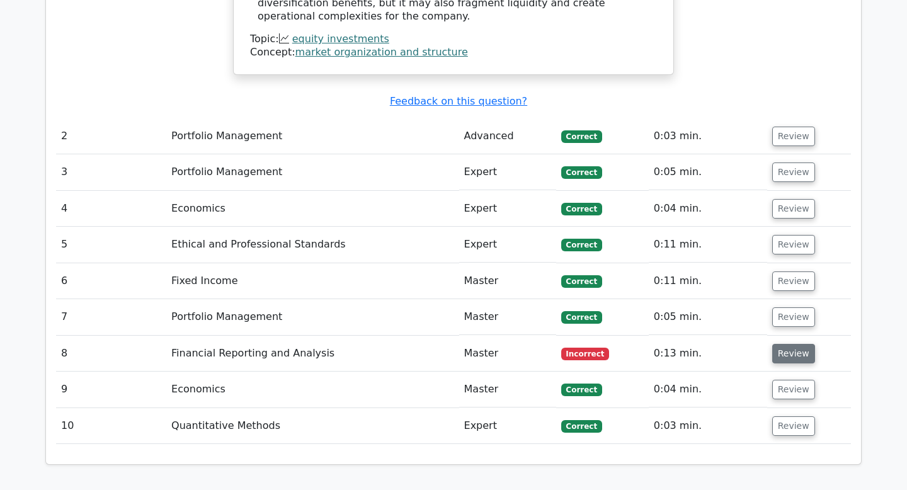
click at [785, 344] on button "Review" at bounding box center [794, 354] width 43 height 20
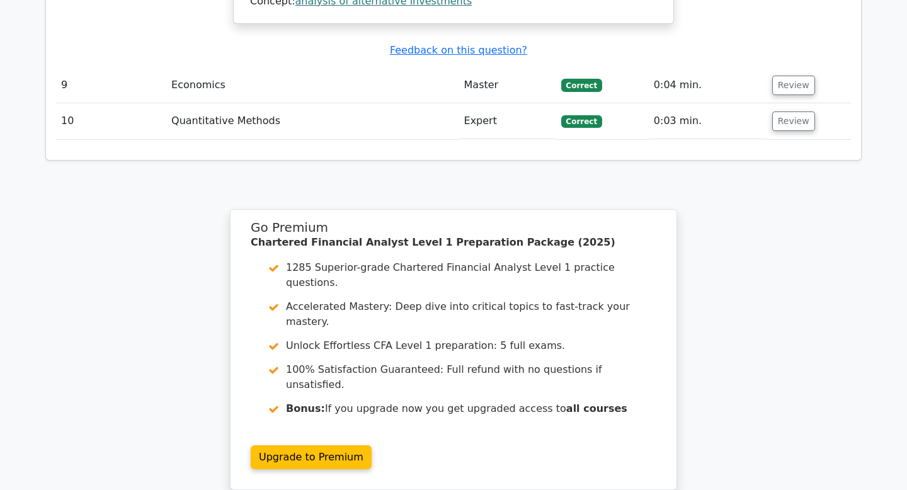
scroll to position [2813, 0]
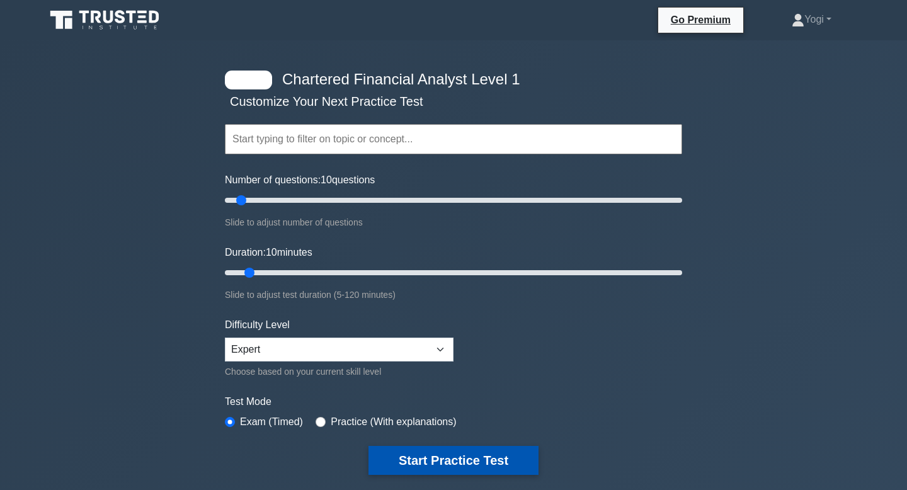
click at [455, 461] on button "Start Practice Test" at bounding box center [454, 460] width 170 height 29
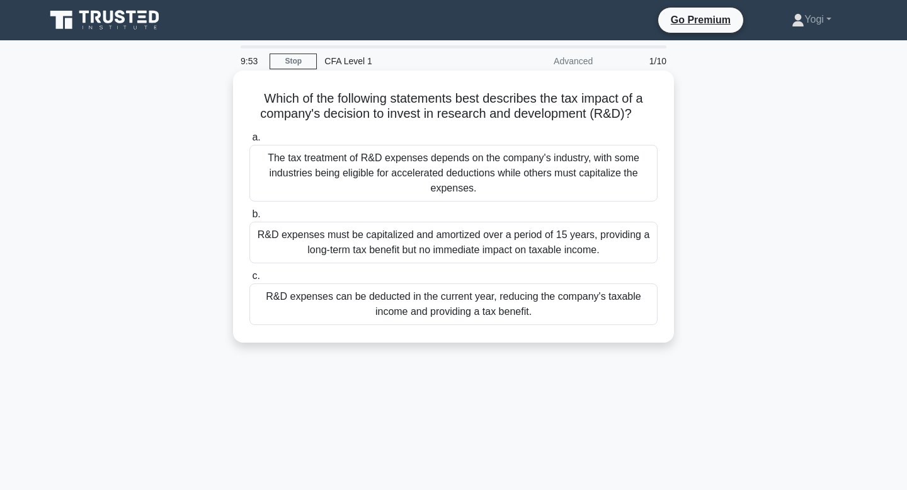
click at [471, 314] on div "R&D expenses can be deducted in the current year, reducing the company's taxabl…" at bounding box center [454, 305] width 408 height 42
click at [250, 280] on input "c. R&D expenses can be deducted in the current year, reducing the company's tax…" at bounding box center [250, 276] width 0 height 8
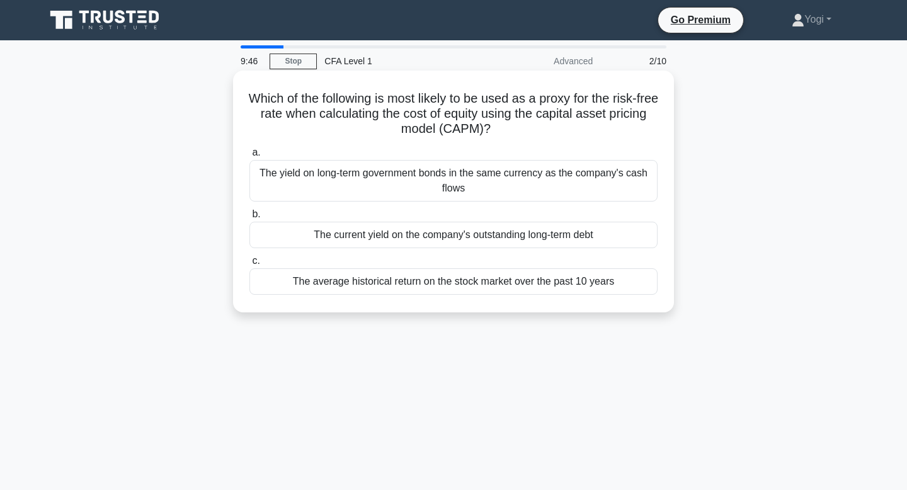
click at [502, 234] on div "The current yield on the company's outstanding long-term debt" at bounding box center [454, 235] width 408 height 26
click at [250, 219] on input "b. The current yield on the company's outstanding long-term debt" at bounding box center [250, 214] width 0 height 8
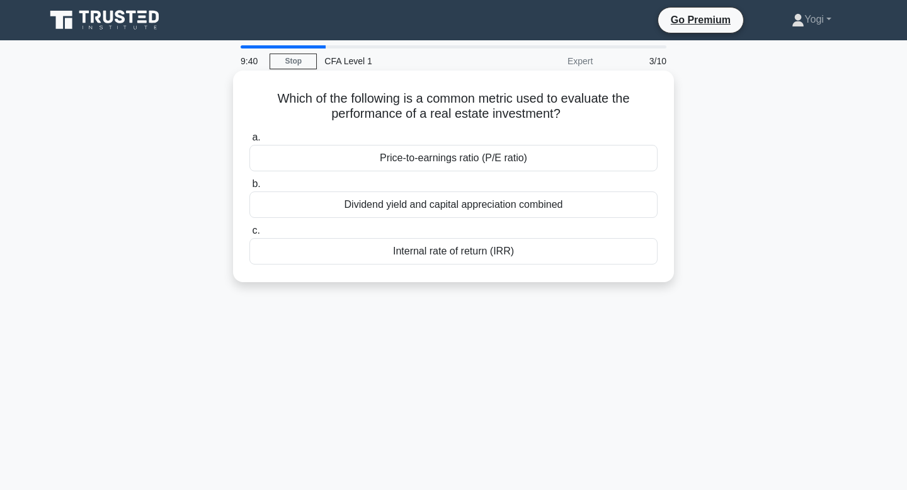
click at [500, 255] on div "Internal rate of return (IRR)" at bounding box center [454, 251] width 408 height 26
click at [250, 235] on input "c. Internal rate of return (IRR)" at bounding box center [250, 231] width 0 height 8
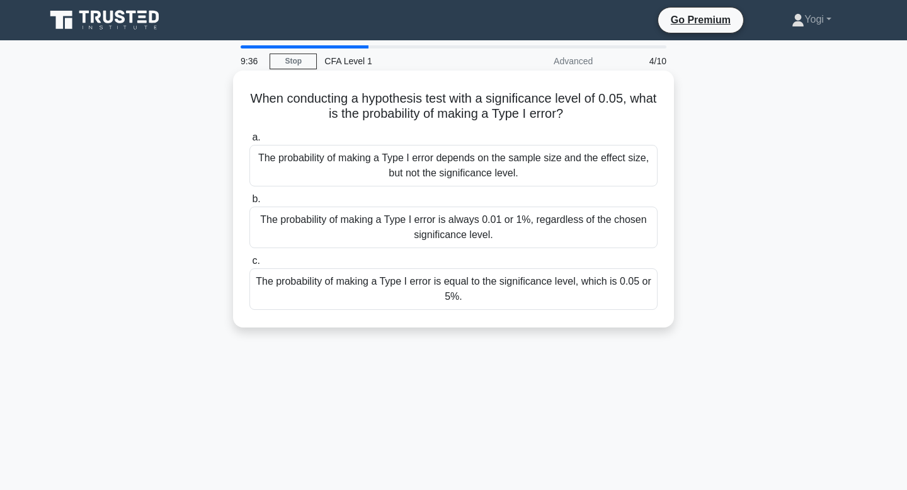
click at [493, 303] on div "The probability of making a Type I error is equal to the significance level, wh…" at bounding box center [454, 289] width 408 height 42
click at [250, 265] on input "c. The probability of making a Type I error is equal to the significance level,…" at bounding box center [250, 261] width 0 height 8
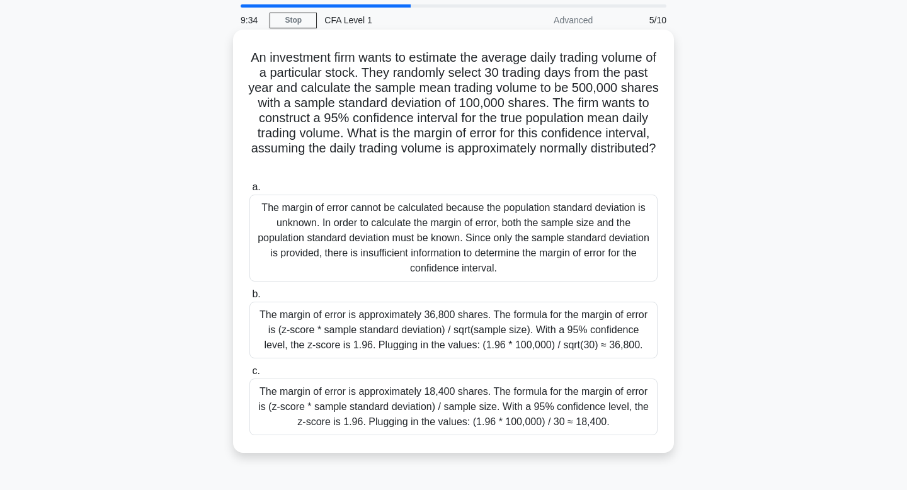
click at [495, 329] on div "The margin of error is approximately 36,800 shares. The formula for the margin …" at bounding box center [454, 330] width 408 height 57
click at [250, 299] on input "b. The margin of error is approximately 36,800 shares. The formula for the marg…" at bounding box center [250, 295] width 0 height 8
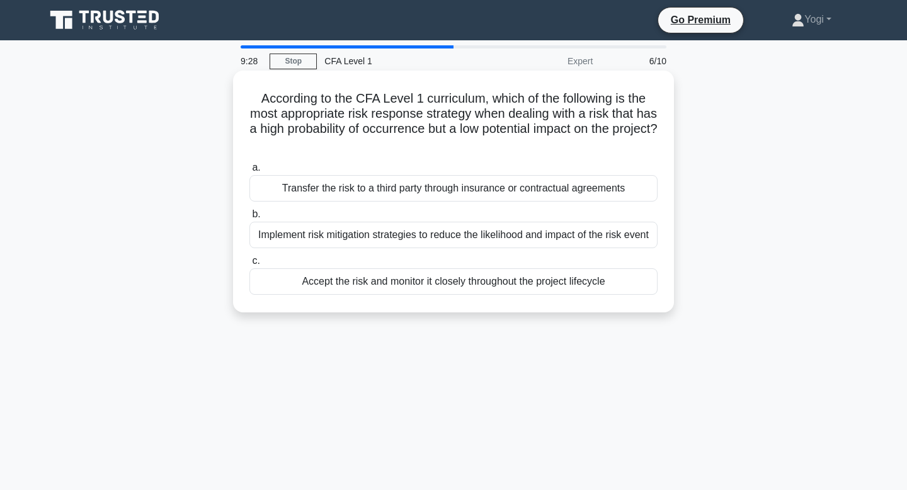
click at [516, 287] on div "Accept the risk and monitor it closely throughout the project lifecycle" at bounding box center [454, 281] width 408 height 26
click at [250, 265] on input "c. Accept the risk and monitor it closely throughout the project lifecycle" at bounding box center [250, 261] width 0 height 8
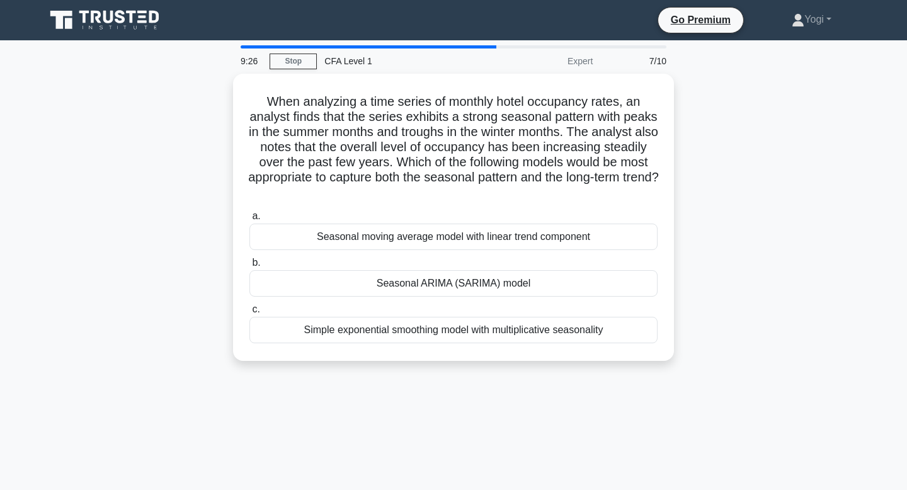
click at [516, 287] on div "Seasonal ARIMA (SARIMA) model" at bounding box center [454, 283] width 408 height 26
click at [250, 267] on input "b. Seasonal ARIMA (SARIMA) model" at bounding box center [250, 263] width 0 height 8
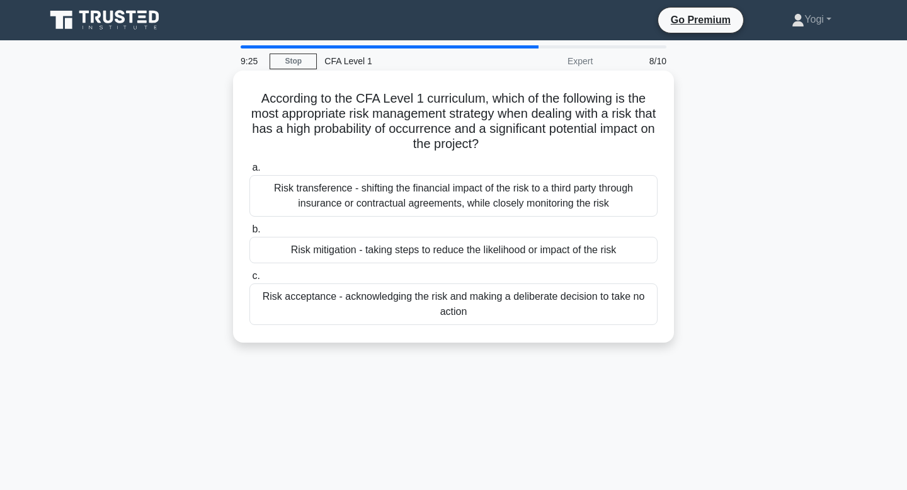
click at [525, 258] on div "Risk mitigation - taking steps to reduce the likelihood or impact of the risk" at bounding box center [454, 250] width 408 height 26
click at [250, 234] on input "b. Risk mitigation - taking steps to reduce the likelihood or impact of the risk" at bounding box center [250, 230] width 0 height 8
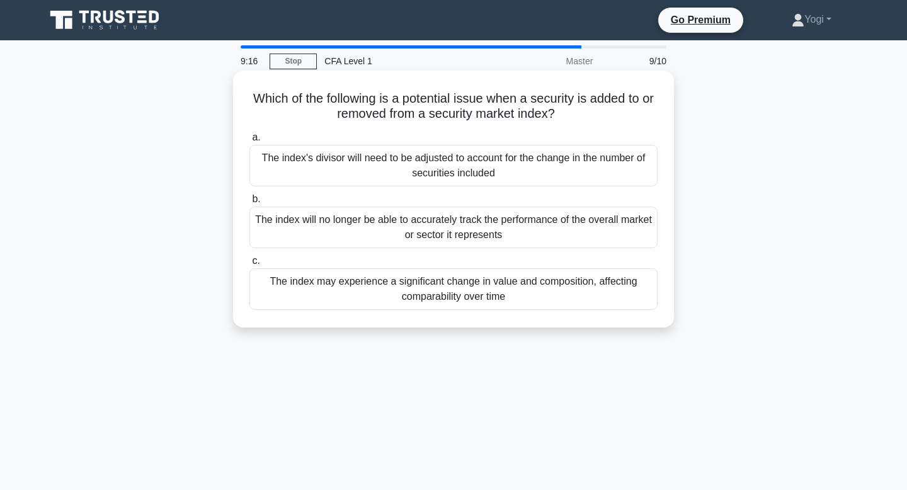
click at [521, 159] on div "The index's divisor will need to be adjusted to account for the change in the n…" at bounding box center [454, 166] width 408 height 42
click at [250, 142] on input "a. The index's divisor will need to be adjusted to account for the change in th…" at bounding box center [250, 138] width 0 height 8
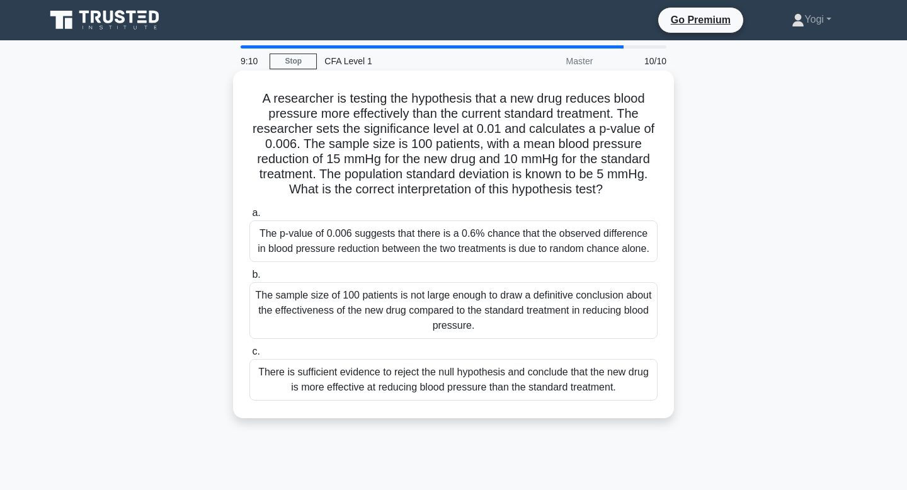
click at [527, 375] on div "There is sufficient evidence to reject the null hypothesis and conclude that th…" at bounding box center [454, 380] width 408 height 42
click at [250, 356] on input "c. There is sufficient evidence to reject the null hypothesis and conclude that…" at bounding box center [250, 352] width 0 height 8
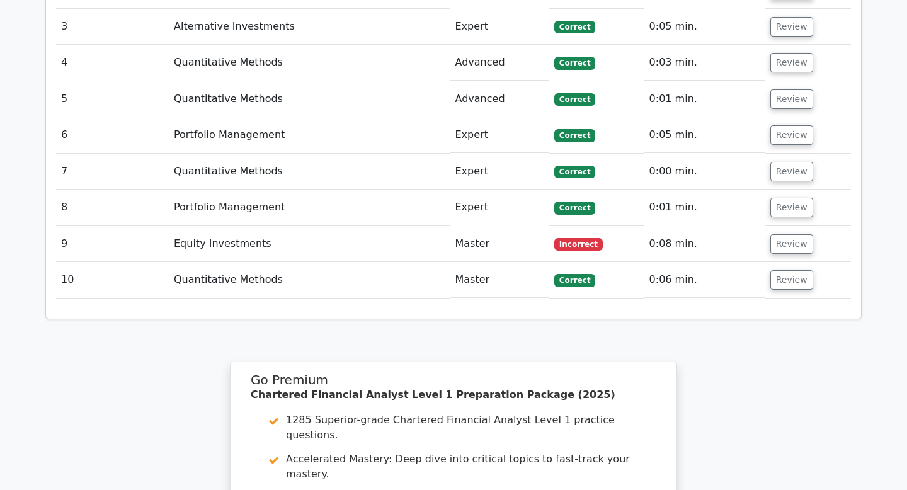
scroll to position [1623, 0]
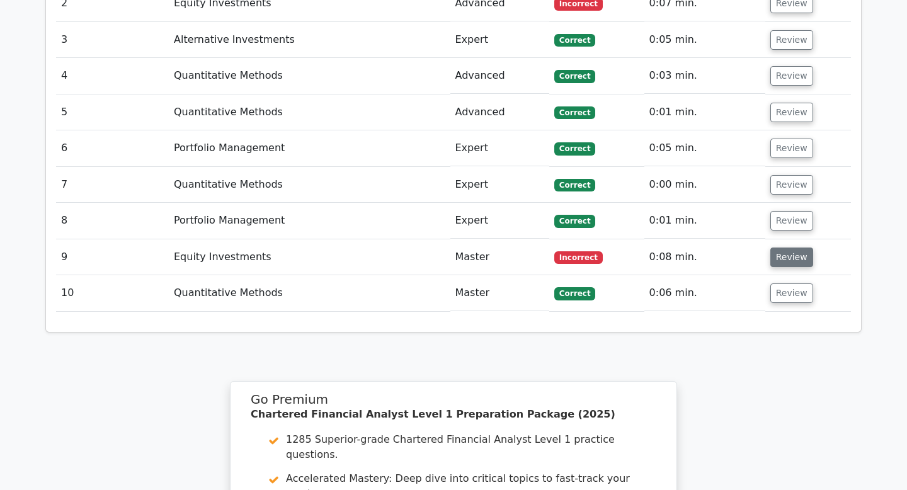
click at [782, 248] on button "Review" at bounding box center [792, 258] width 43 height 20
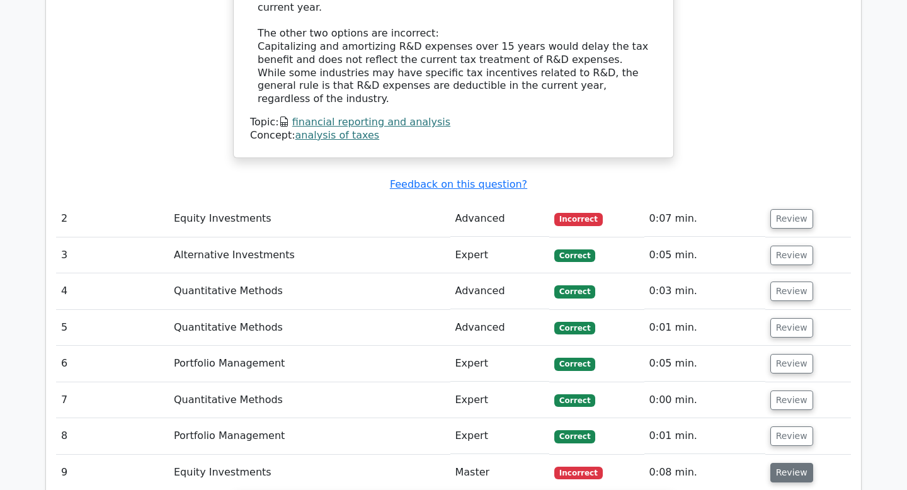
scroll to position [1405, 0]
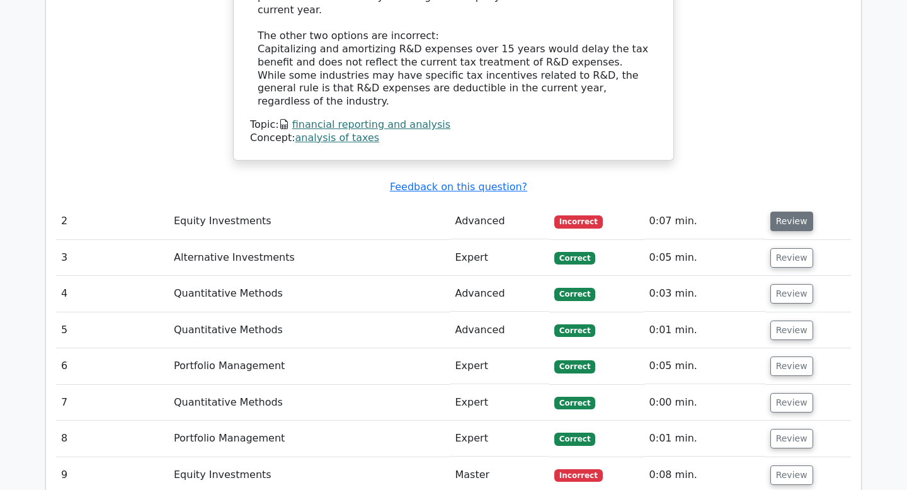
click at [787, 212] on button "Review" at bounding box center [792, 222] width 43 height 20
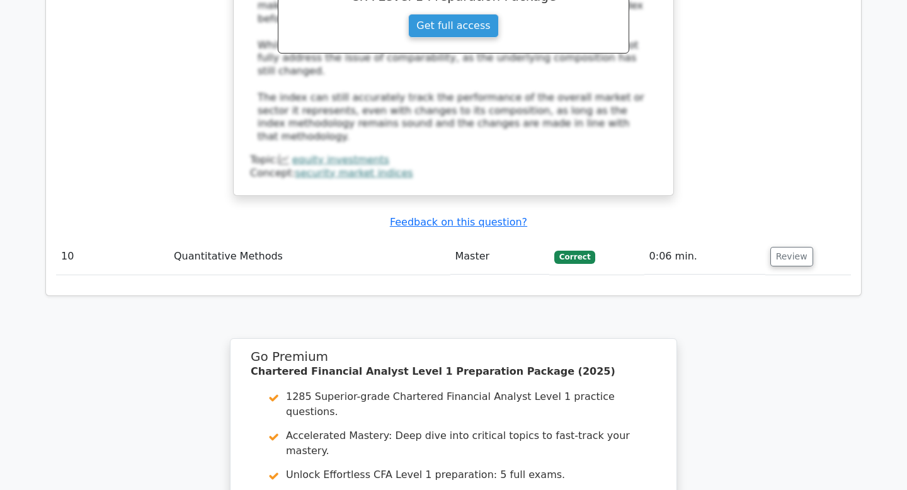
scroll to position [3076, 0]
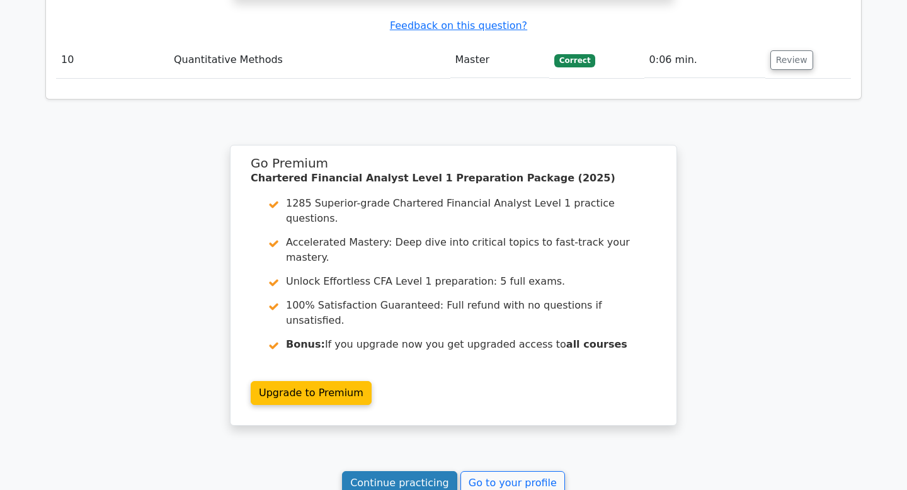
click at [432, 471] on link "Continue practicing" at bounding box center [399, 483] width 115 height 24
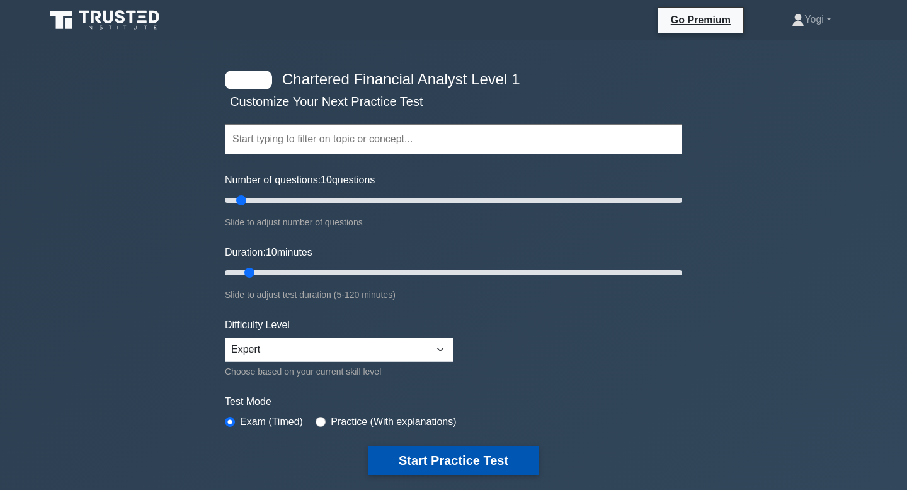
click at [460, 460] on button "Start Practice Test" at bounding box center [454, 460] width 170 height 29
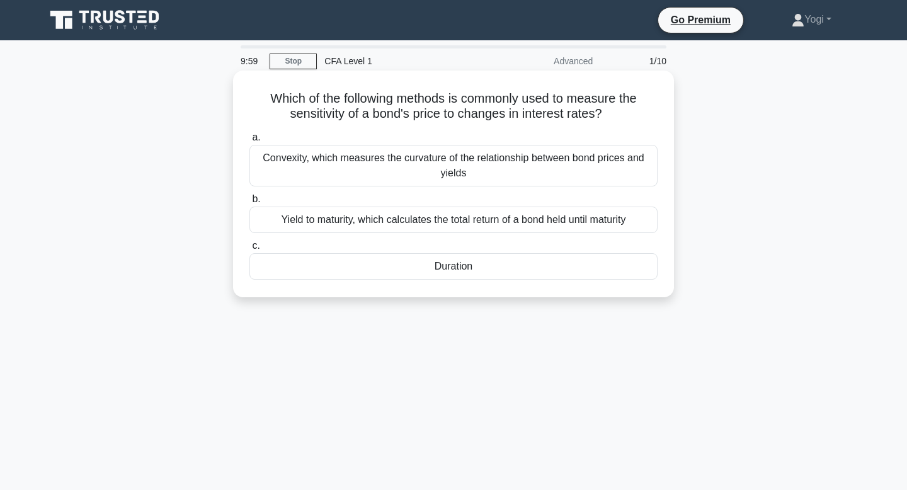
click at [476, 268] on div "Duration" at bounding box center [454, 266] width 408 height 26
click at [250, 250] on input "c. Duration" at bounding box center [250, 246] width 0 height 8
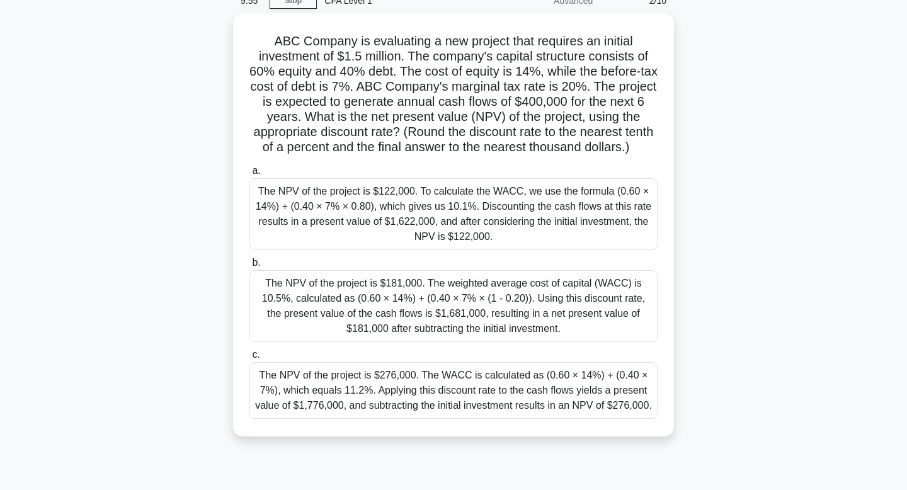
scroll to position [62, 0]
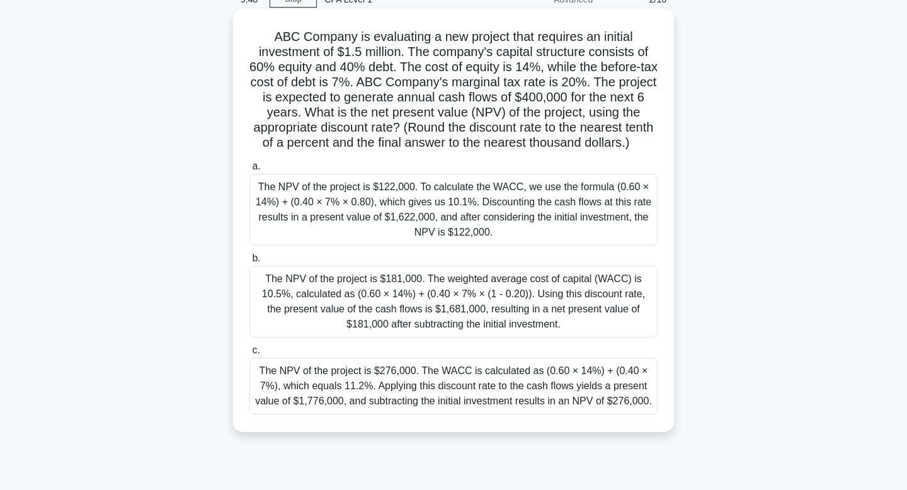
click at [484, 328] on div "The NPV of the project is $181,000. The weighted average cost of capital (WACC)…" at bounding box center [454, 302] width 408 height 72
click at [250, 263] on input "b. The NPV of the project is $181,000. The weighted average cost of capital (WA…" at bounding box center [250, 259] width 0 height 8
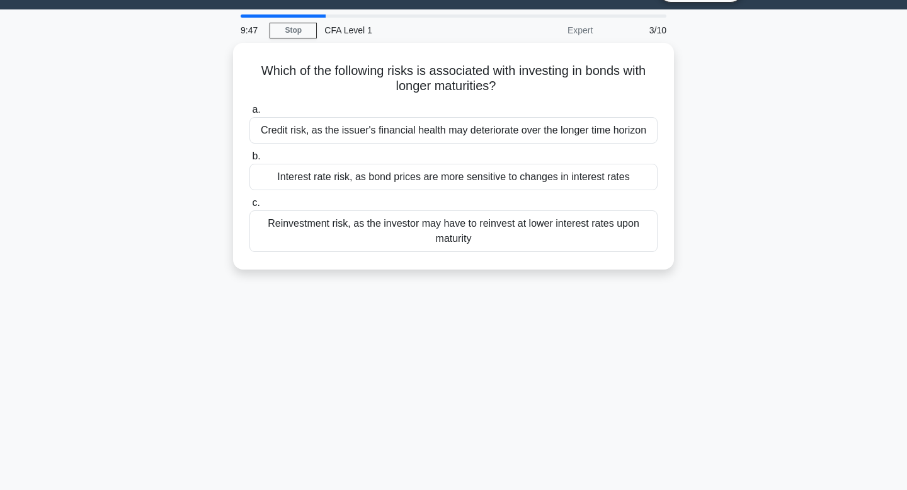
scroll to position [0, 0]
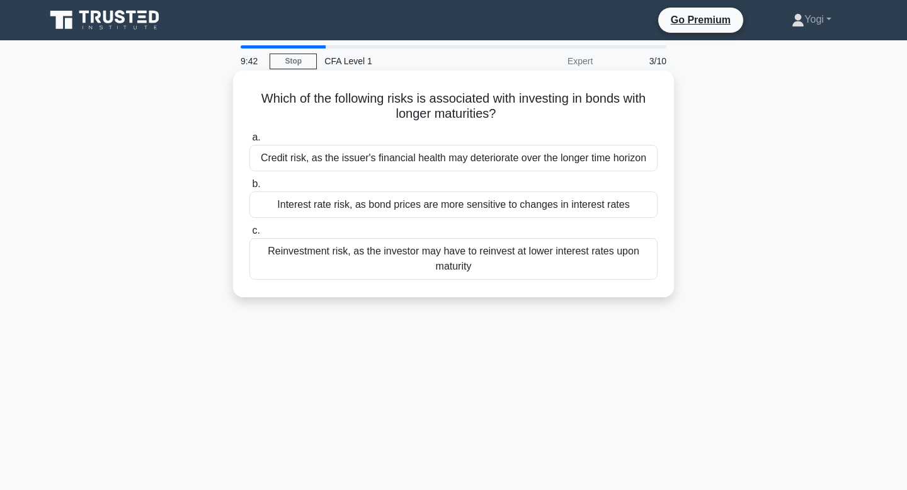
click at [500, 216] on div "Interest rate risk, as bond prices are more sensitive to changes in interest ra…" at bounding box center [454, 205] width 408 height 26
click at [250, 188] on input "b. Interest rate risk, as bond prices are more sensitive to changes in interest…" at bounding box center [250, 184] width 0 height 8
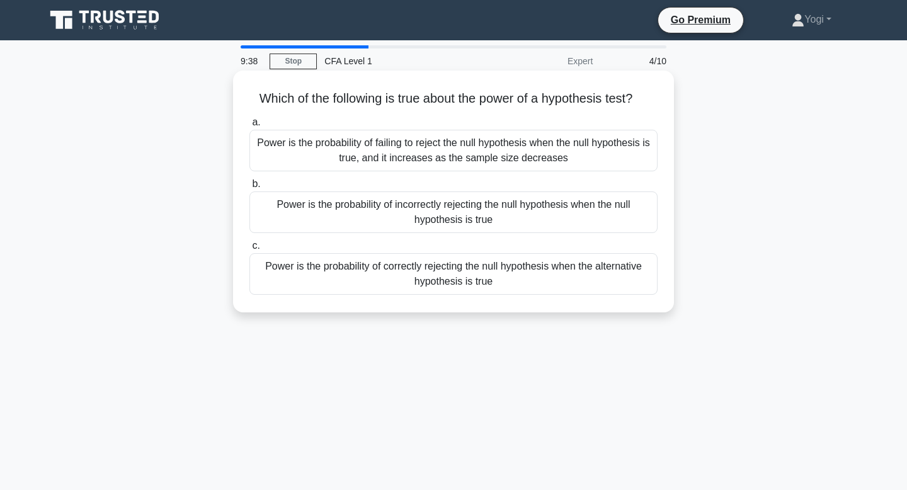
click at [497, 275] on div "Power is the probability of correctly rejecting the null hypothesis when the al…" at bounding box center [454, 274] width 408 height 42
click at [250, 250] on input "c. Power is the probability of correctly rejecting the null hypothesis when the…" at bounding box center [250, 246] width 0 height 8
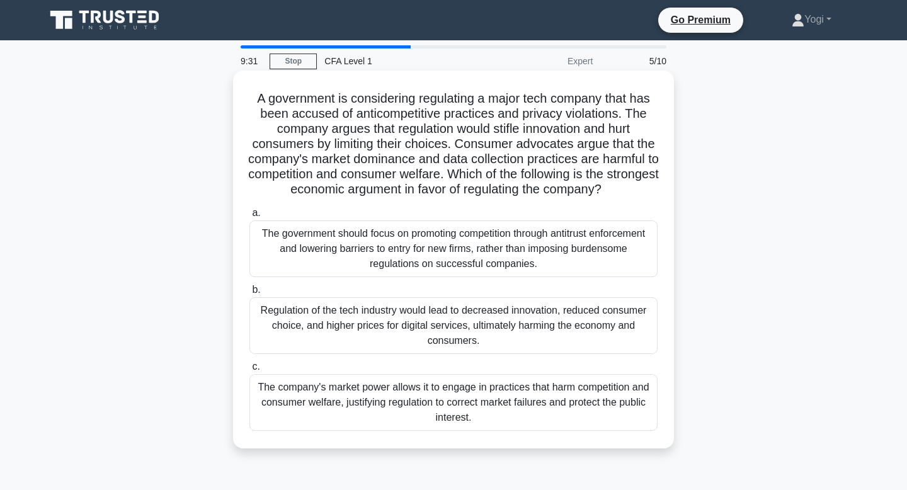
click at [509, 406] on div "The company's market power allows it to engage in practices that harm competiti…" at bounding box center [454, 402] width 408 height 57
click at [250, 371] on input "c. The company's market power allows it to engage in practices that harm compet…" at bounding box center [250, 367] width 0 height 8
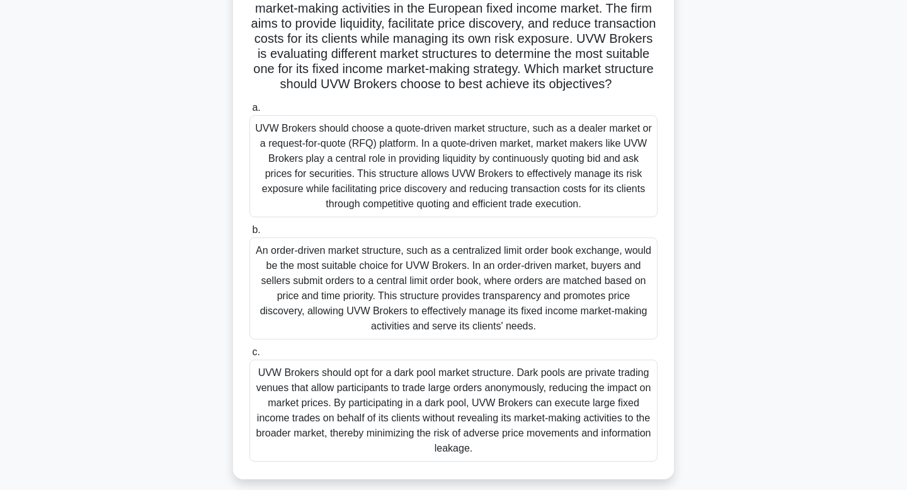
scroll to position [115, 0]
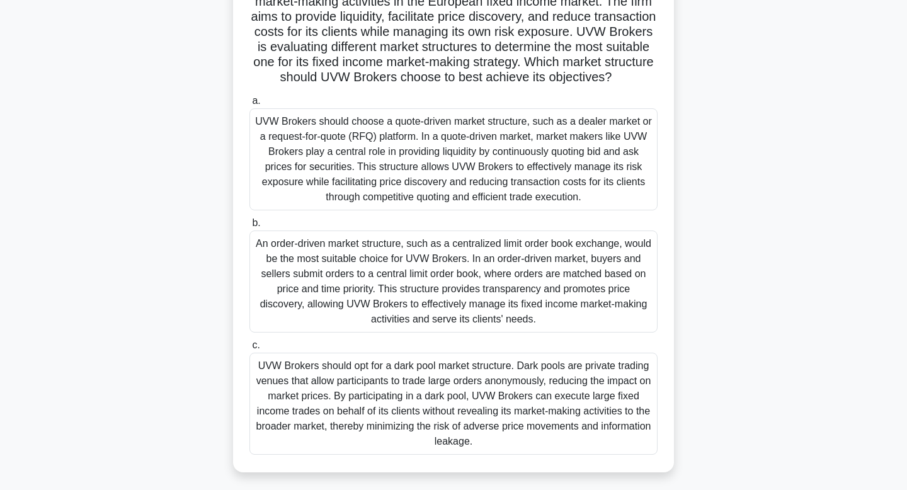
click at [509, 406] on div "UVW Brokers should opt for a dark pool market structure. Dark pools are private…" at bounding box center [454, 404] width 408 height 102
click at [250, 350] on input "c. UVW Brokers should opt for a dark pool market structure. Dark pools are priv…" at bounding box center [250, 346] width 0 height 8
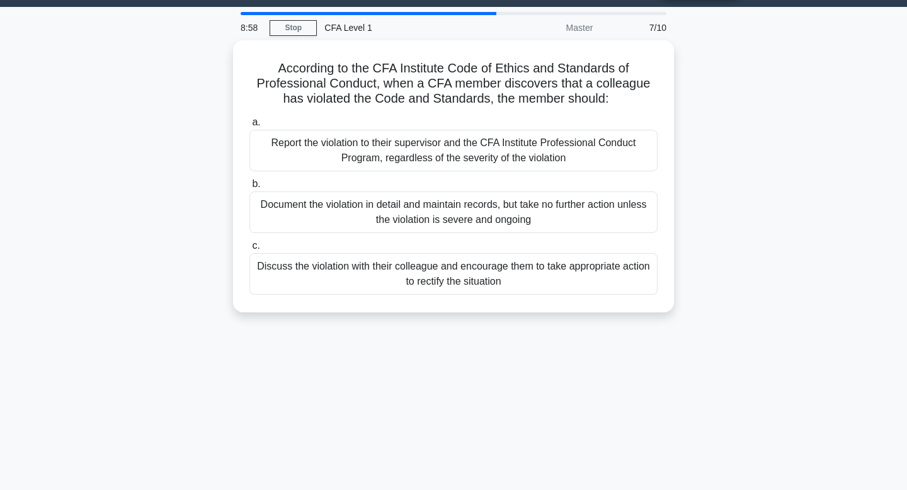
scroll to position [0, 0]
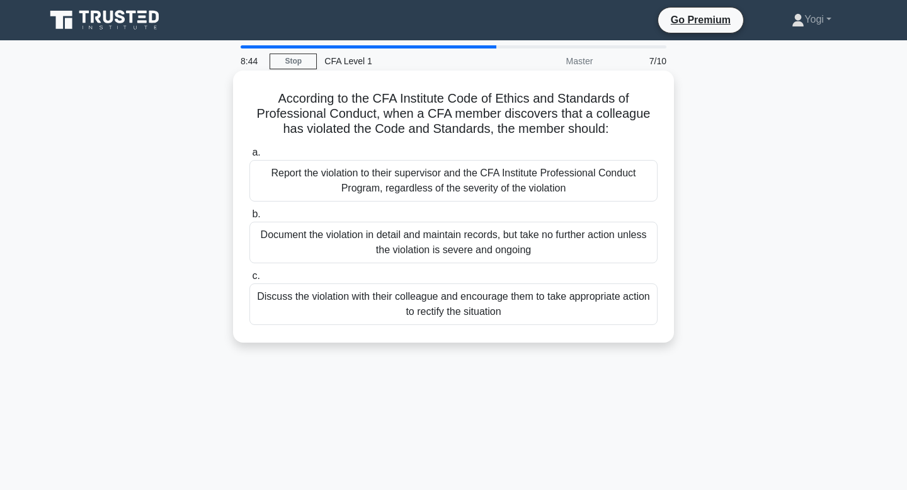
click at [504, 314] on div "Discuss the violation with their colleague and encourage them to take appropria…" at bounding box center [454, 305] width 408 height 42
click at [250, 280] on input "c. Discuss the violation with their colleague and encourage them to take approp…" at bounding box center [250, 276] width 0 height 8
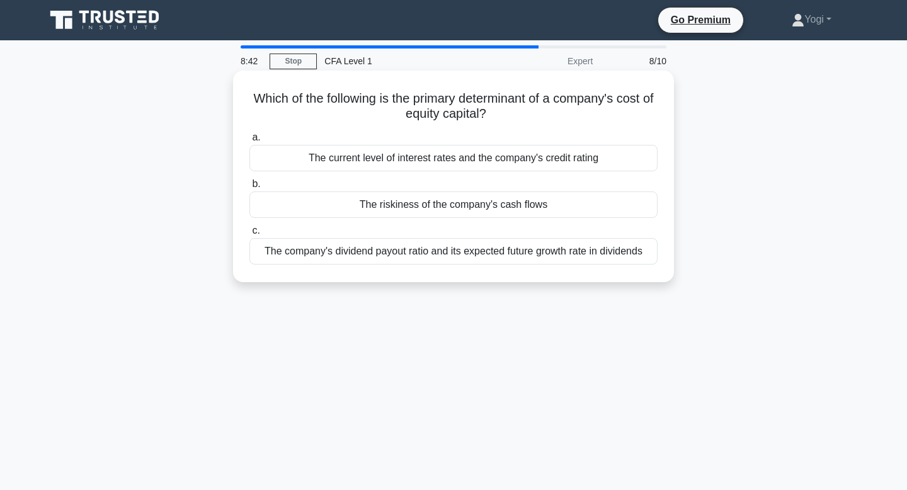
click at [510, 200] on div "The riskiness of the company's cash flows" at bounding box center [454, 205] width 408 height 26
click at [250, 188] on input "b. The riskiness of the company's cash flows" at bounding box center [250, 184] width 0 height 8
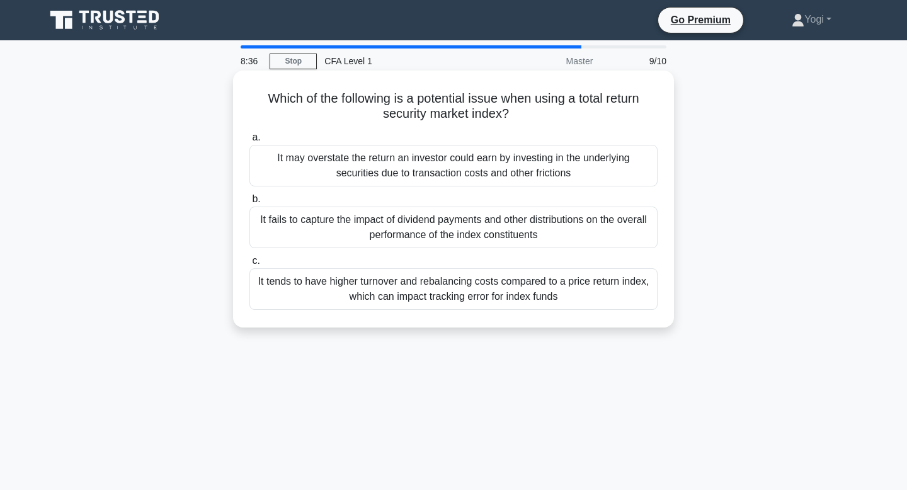
click at [516, 237] on div "It fails to capture the impact of dividend payments and other distributions on …" at bounding box center [454, 228] width 408 height 42
click at [250, 204] on input "b. It fails to capture the impact of dividend payments and other distributions …" at bounding box center [250, 199] width 0 height 8
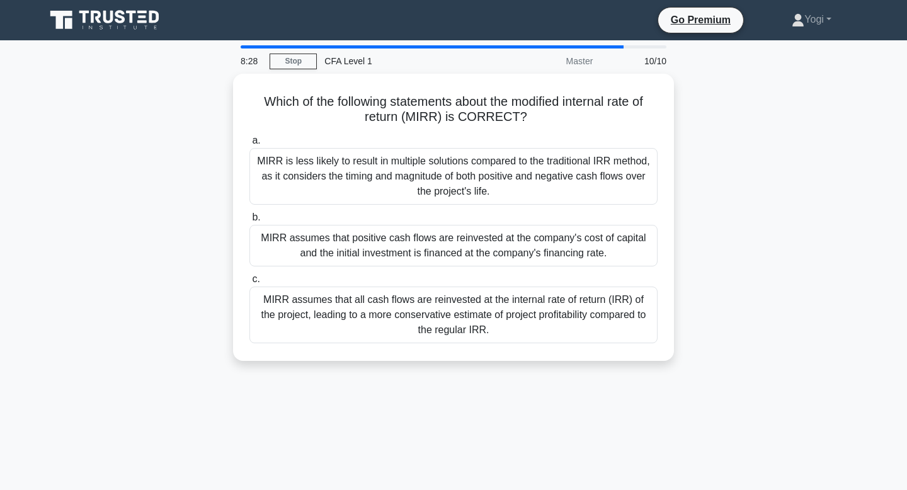
click at [516, 237] on div "MIRR assumes that positive cash flows are reinvested at the company's cost of c…" at bounding box center [454, 246] width 408 height 42
click at [250, 222] on input "b. MIRR assumes that positive cash flows are reinvested at the company's cost o…" at bounding box center [250, 218] width 0 height 8
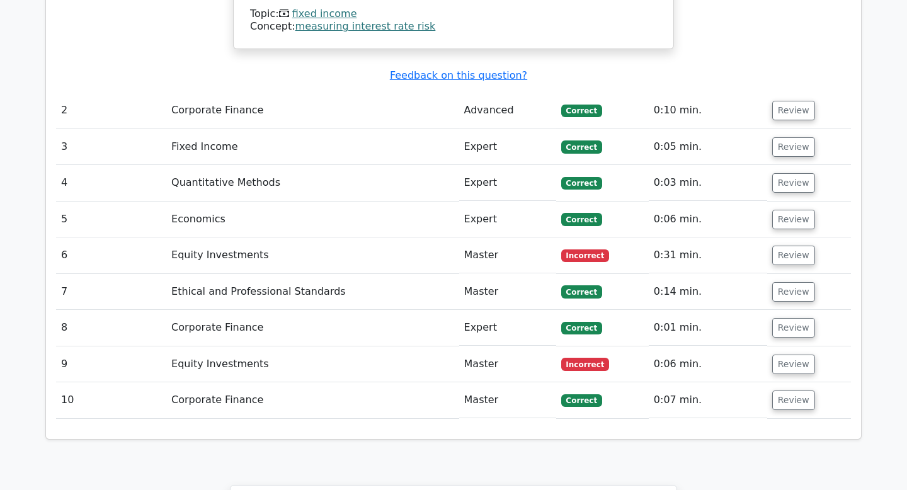
scroll to position [1448, 0]
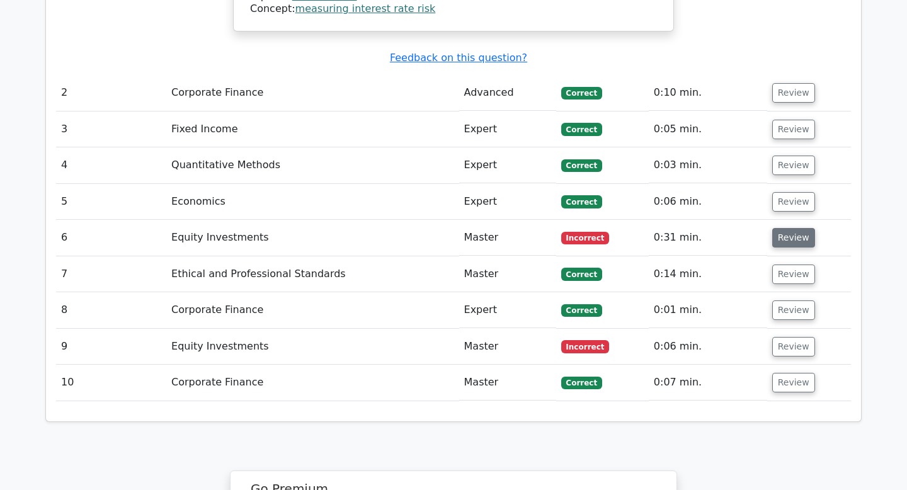
click at [783, 228] on button "Review" at bounding box center [794, 238] width 43 height 20
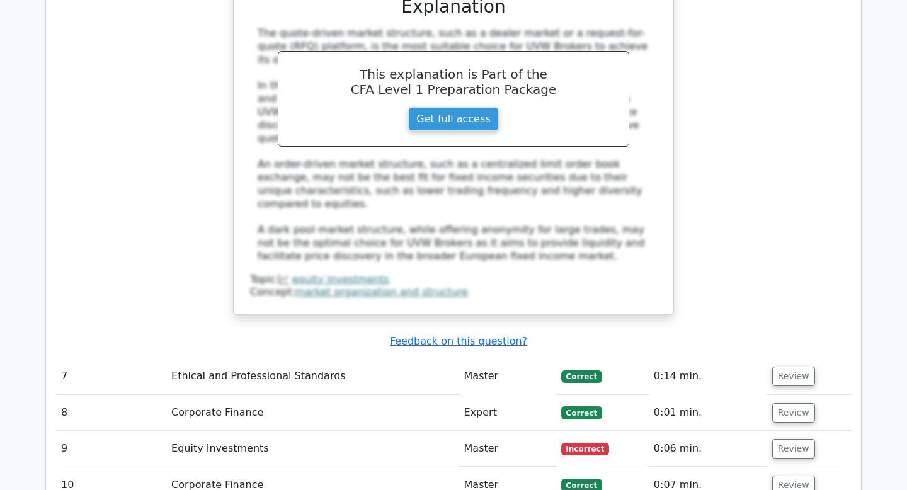
scroll to position [2252, 0]
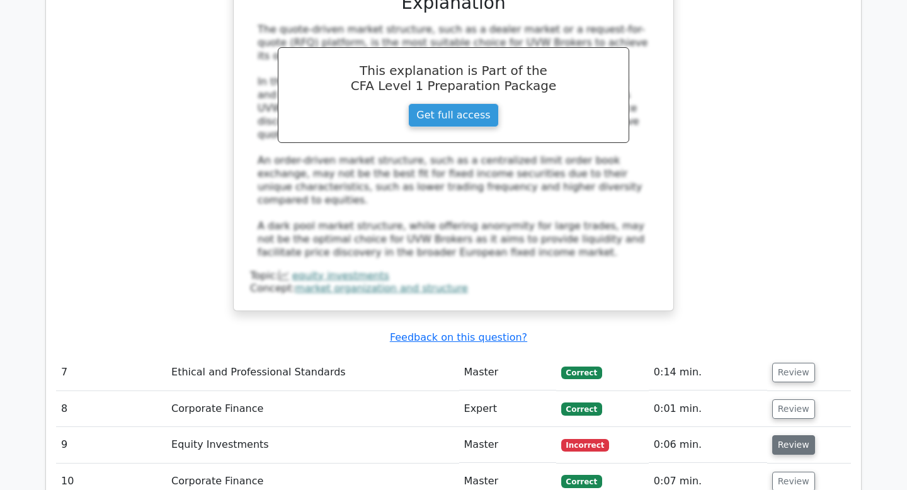
click at [795, 435] on button "Review" at bounding box center [794, 445] width 43 height 20
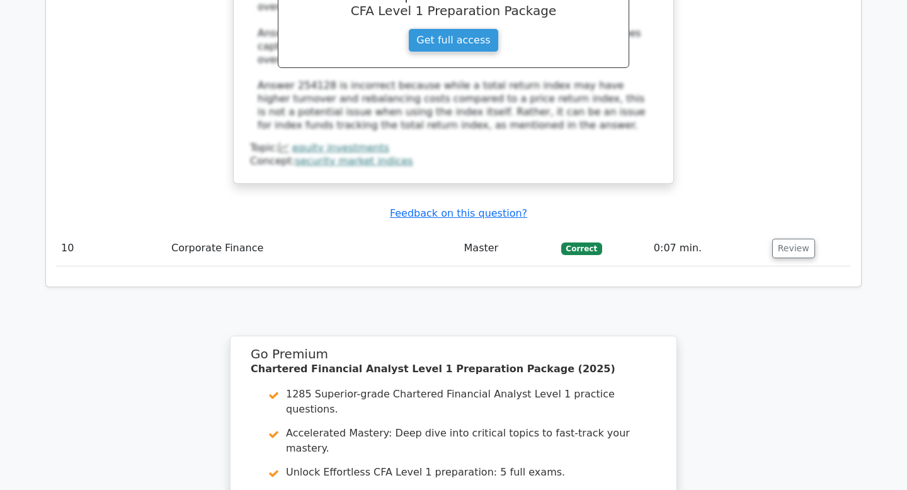
scroll to position [3238, 0]
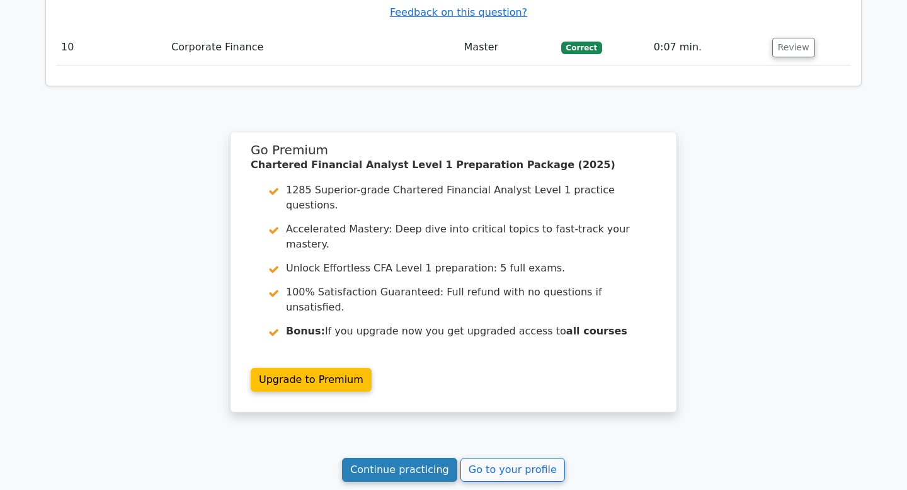
click at [427, 458] on link "Continue practicing" at bounding box center [399, 470] width 115 height 24
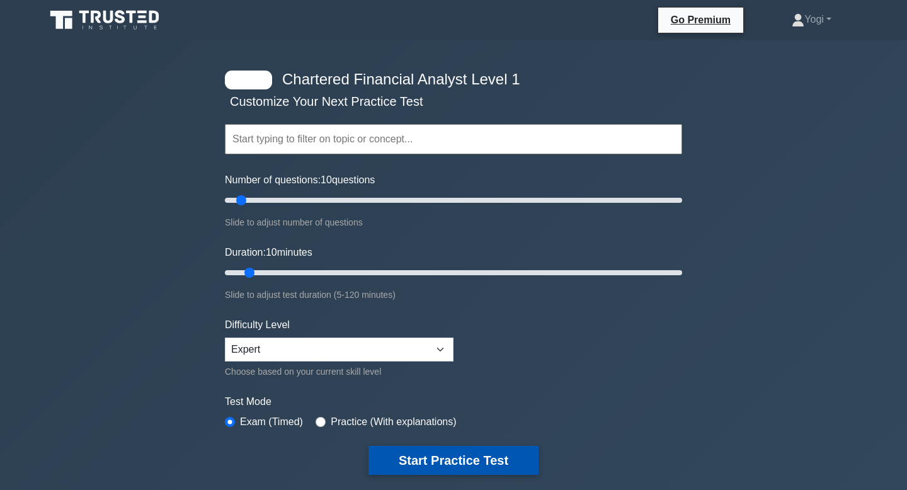
click at [519, 459] on button "Start Practice Test" at bounding box center [454, 460] width 170 height 29
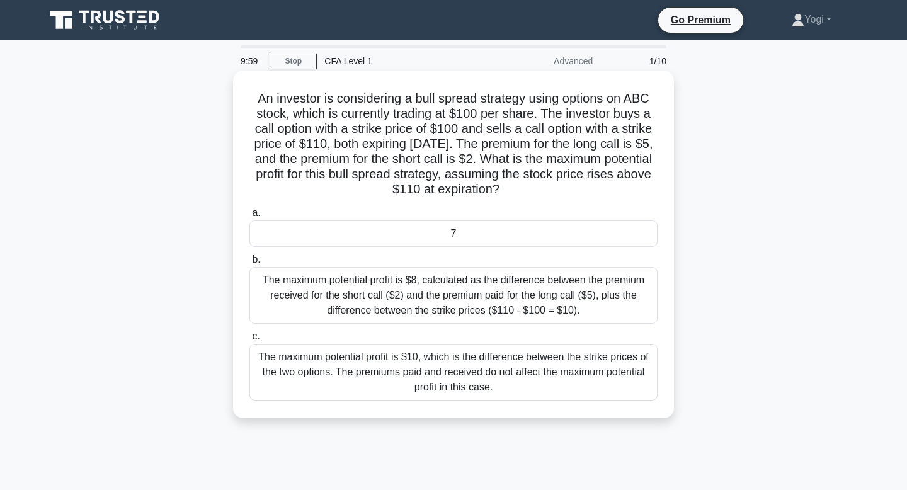
click at [497, 236] on div "7" at bounding box center [454, 234] width 408 height 26
click at [250, 217] on input "a. 7" at bounding box center [250, 213] width 0 height 8
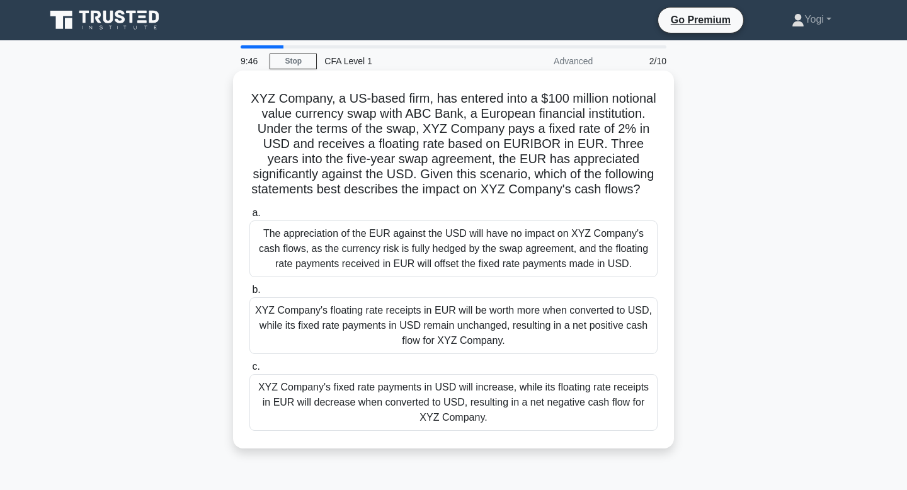
click at [517, 397] on div "XYZ Company's fixed rate payments in USD will increase, while its floating rate…" at bounding box center [454, 402] width 408 height 57
click at [250, 371] on input "c. XYZ Company's fixed rate payments in USD will increase, while its floating r…" at bounding box center [250, 367] width 0 height 8
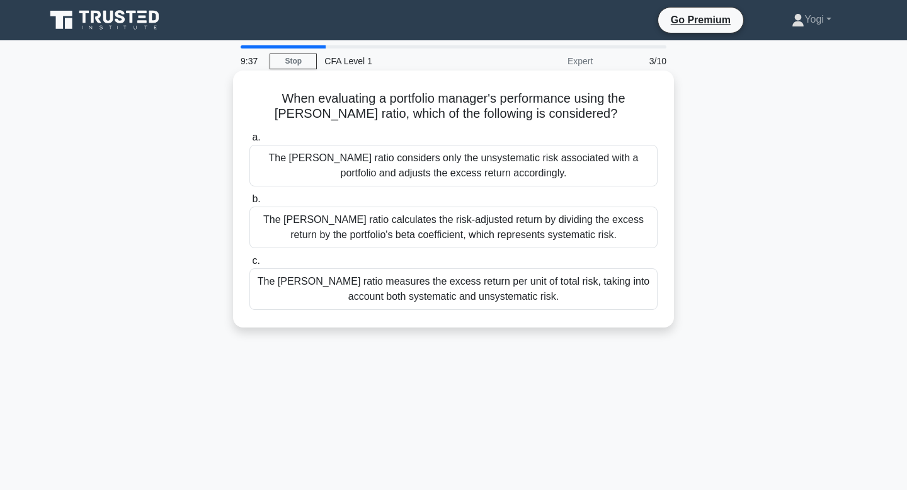
click at [488, 294] on div "The [PERSON_NAME] ratio measures the excess return per unit of total risk, taki…" at bounding box center [454, 289] width 408 height 42
click at [250, 265] on input "c. The Sharpe ratio measures the excess return per unit of total risk, taking i…" at bounding box center [250, 261] width 0 height 8
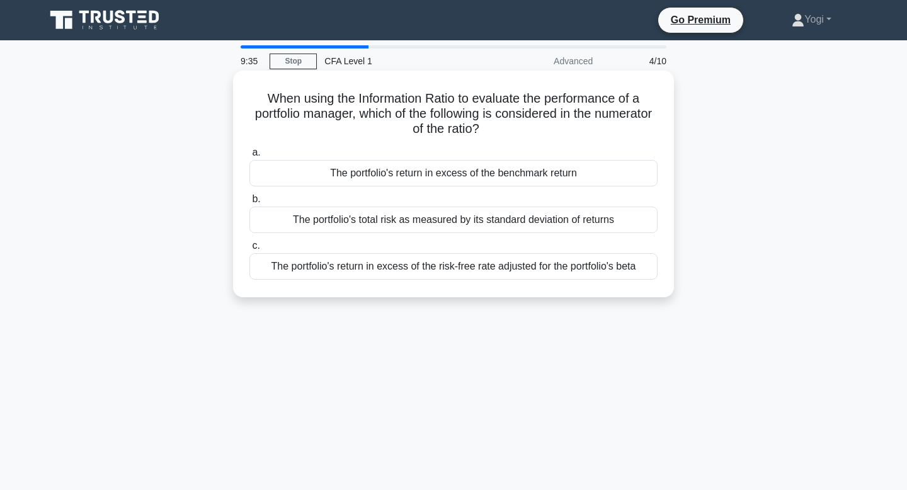
click at [481, 187] on div "The portfolio's return in excess of the benchmark return" at bounding box center [454, 173] width 408 height 26
click at [250, 157] on input "a. The portfolio's return in excess of the benchmark return" at bounding box center [250, 153] width 0 height 8
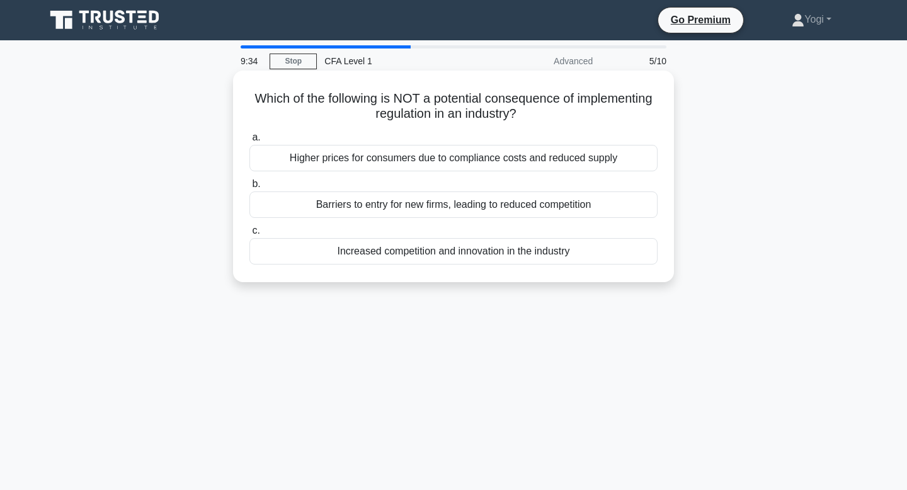
click at [491, 258] on div "Increased competition and innovation in the industry" at bounding box center [454, 251] width 408 height 26
click at [250, 235] on input "c. Increased competition and innovation in the industry" at bounding box center [250, 231] width 0 height 8
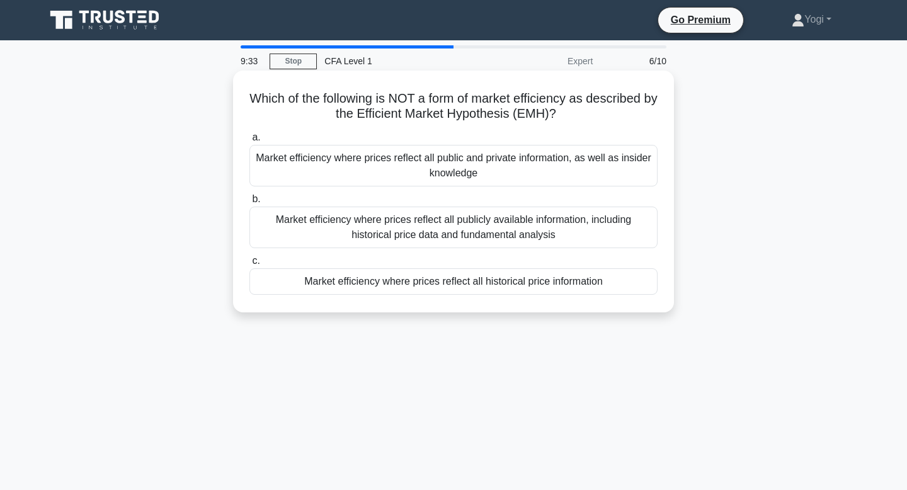
click at [493, 279] on div "Market efficiency where prices reflect all historical price information" at bounding box center [454, 281] width 408 height 26
click at [250, 265] on input "c. Market efficiency where prices reflect all historical price information" at bounding box center [250, 261] width 0 height 8
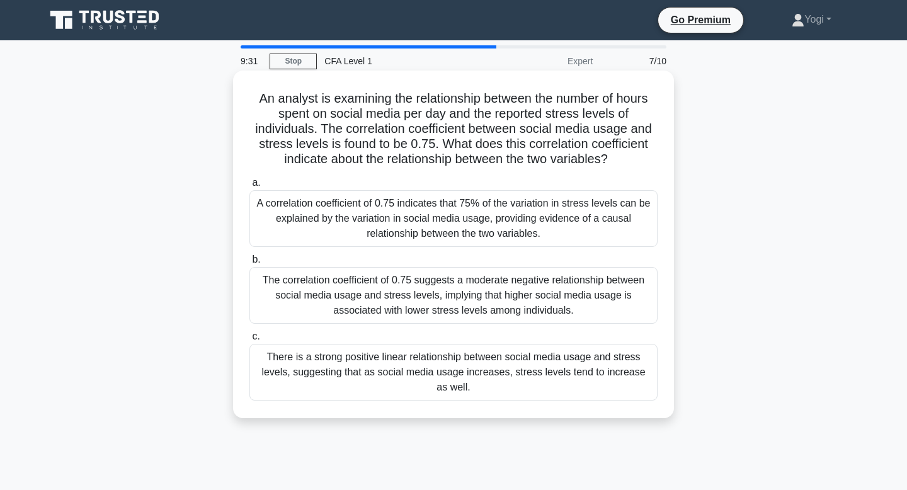
click at [495, 366] on div "There is a strong positive linear relationship between social media usage and s…" at bounding box center [454, 372] width 408 height 57
click at [250, 341] on input "c. There is a strong positive linear relationship between social media usage an…" at bounding box center [250, 337] width 0 height 8
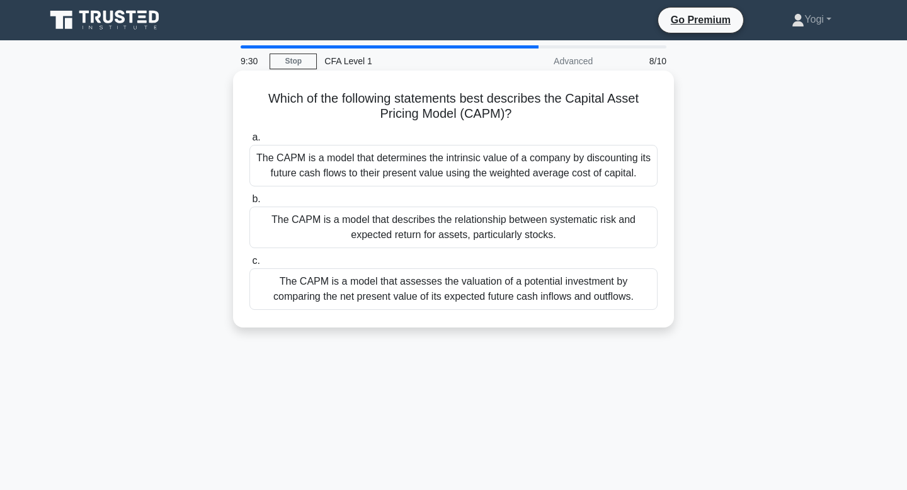
click at [509, 237] on div "The CAPM is a model that describes the relationship between systematic risk and…" at bounding box center [454, 228] width 408 height 42
click at [250, 204] on input "b. The CAPM is a model that describes the relationship between systematic risk …" at bounding box center [250, 199] width 0 height 8
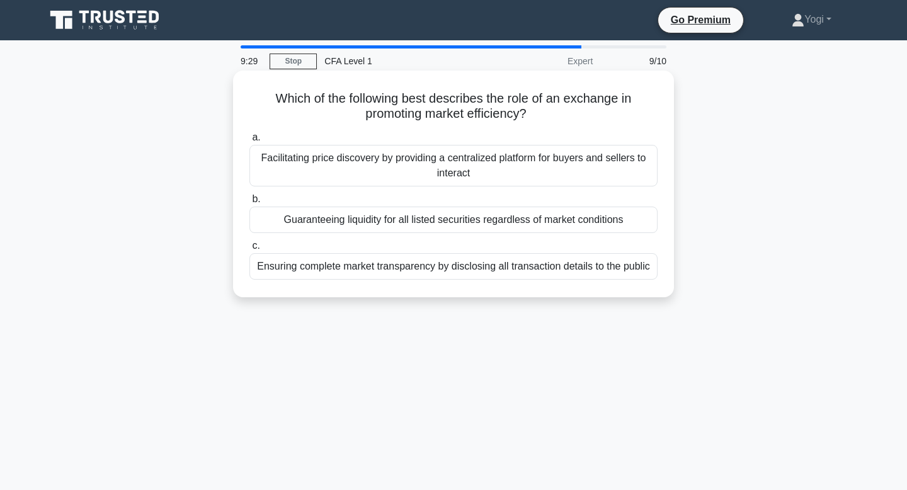
click at [517, 221] on div "Guaranteeing liquidity for all listed securities regardless of market conditions" at bounding box center [454, 220] width 408 height 26
click at [250, 204] on input "b. Guaranteeing liquidity for all listed securities regardless of market condit…" at bounding box center [250, 199] width 0 height 8
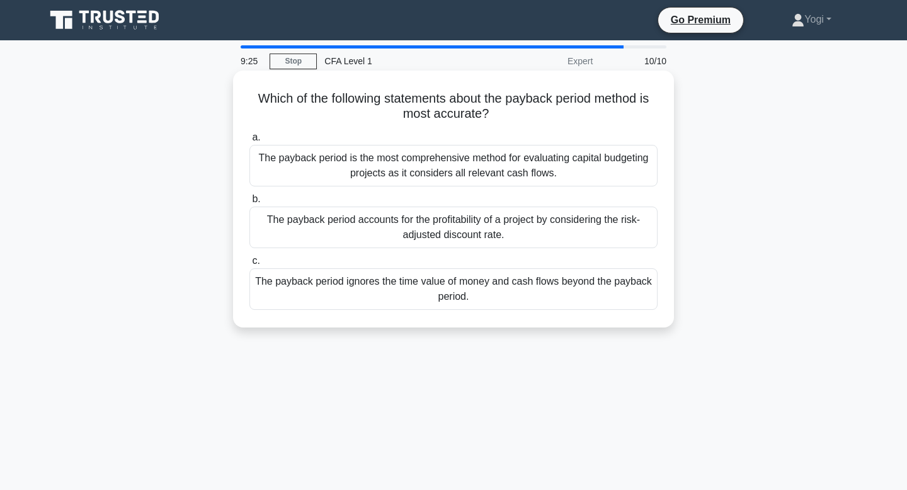
click at [515, 291] on div "The payback period ignores the time value of money and cash flows beyond the pa…" at bounding box center [454, 289] width 408 height 42
click at [250, 265] on input "c. The payback period ignores the time value of money and cash flows beyond the…" at bounding box center [250, 261] width 0 height 8
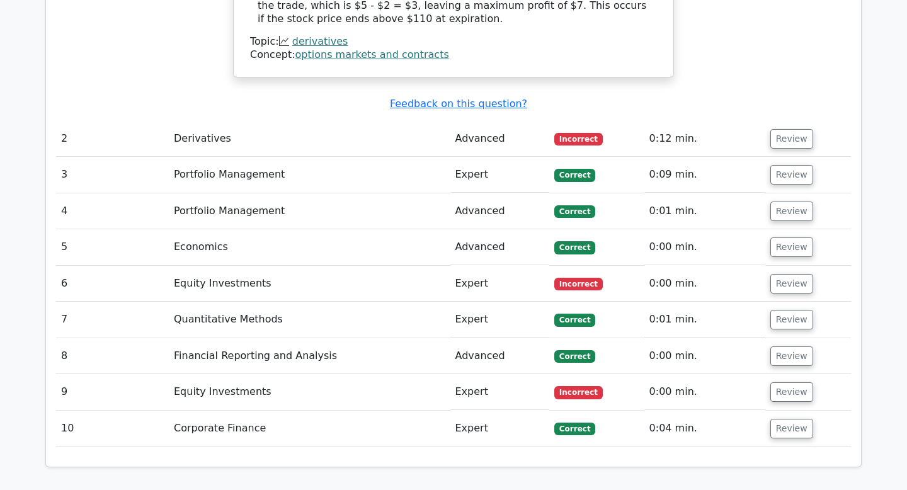
scroll to position [1431, 0]
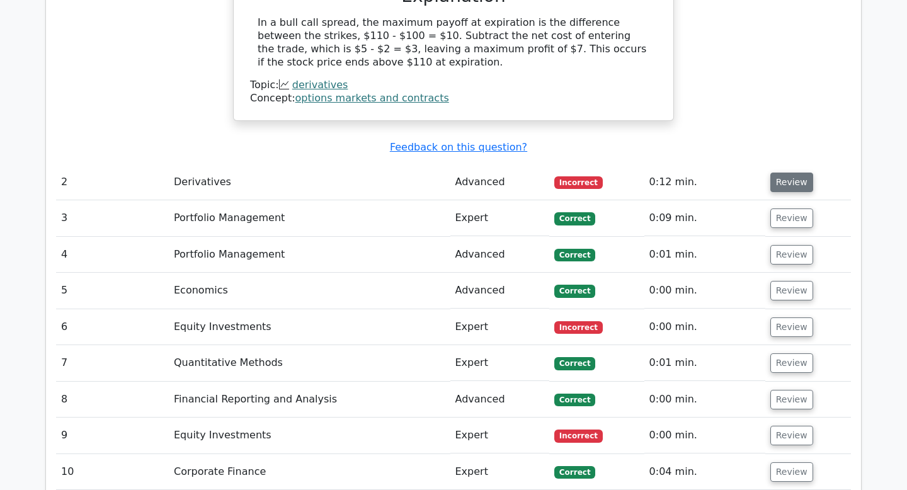
click at [781, 173] on button "Review" at bounding box center [792, 183] width 43 height 20
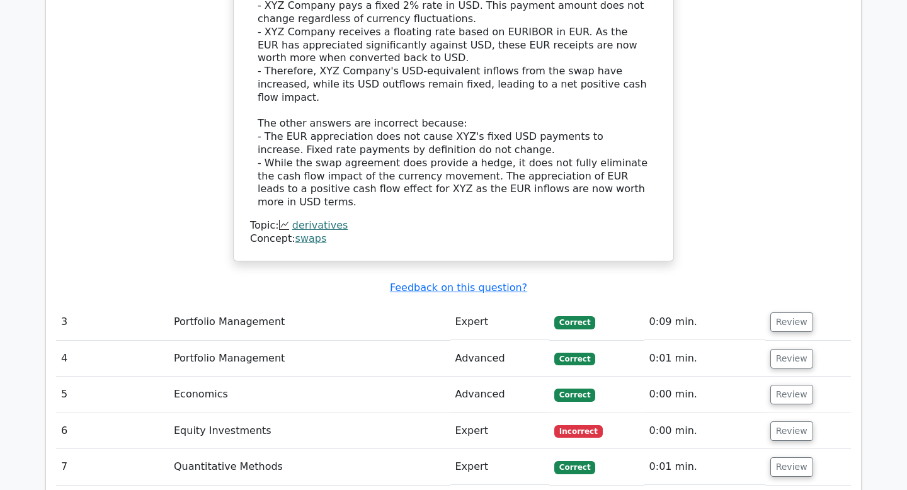
scroll to position [2182, 0]
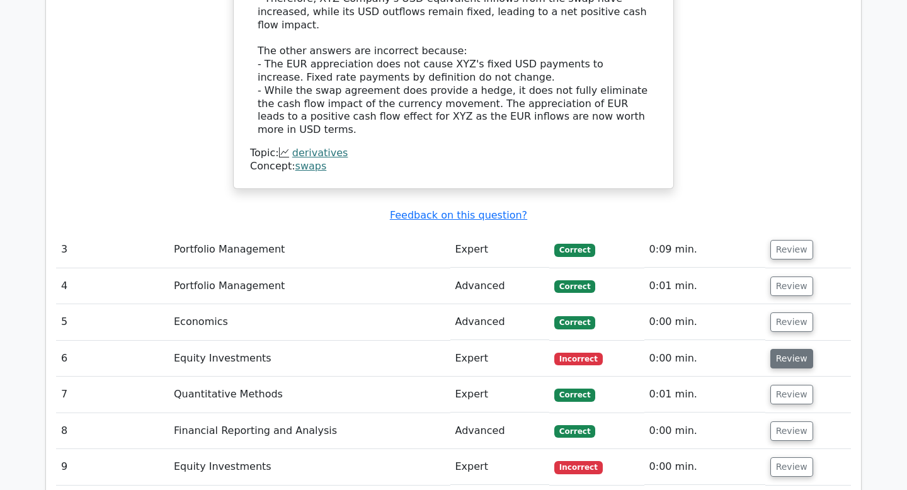
click at [798, 349] on button "Review" at bounding box center [792, 359] width 43 height 20
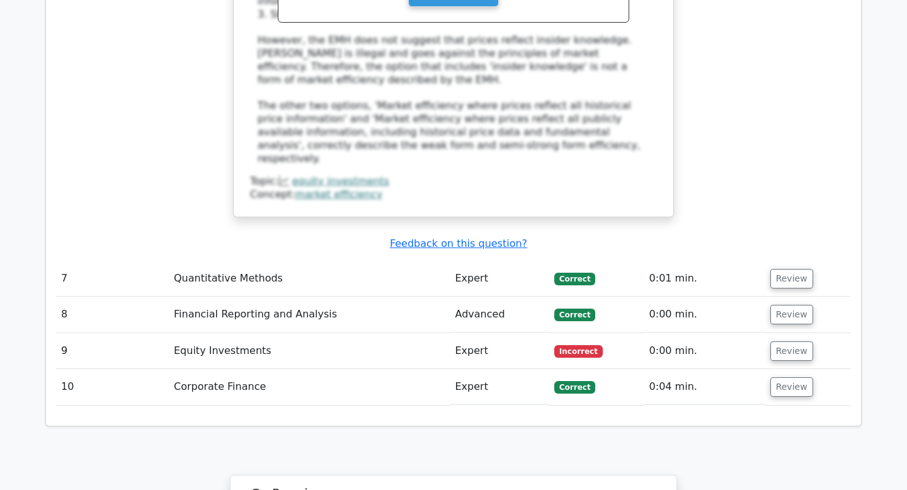
scroll to position [2914, 0]
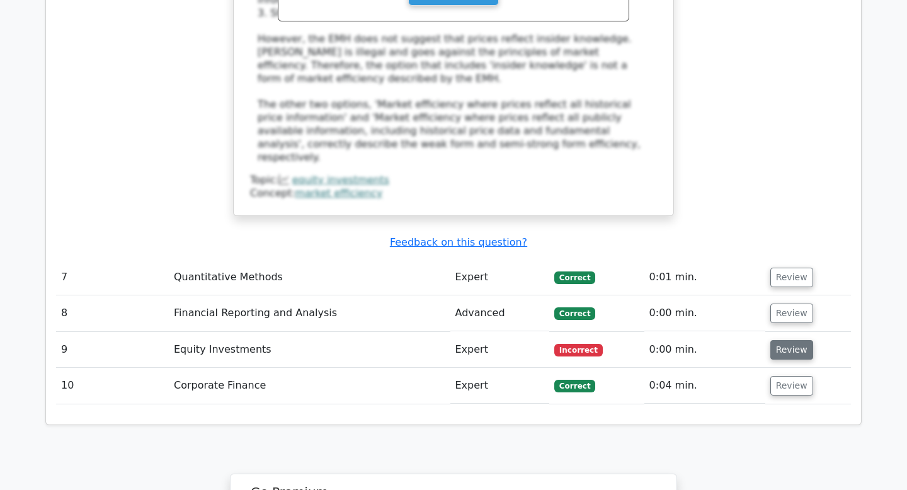
click at [780, 340] on button "Review" at bounding box center [792, 350] width 43 height 20
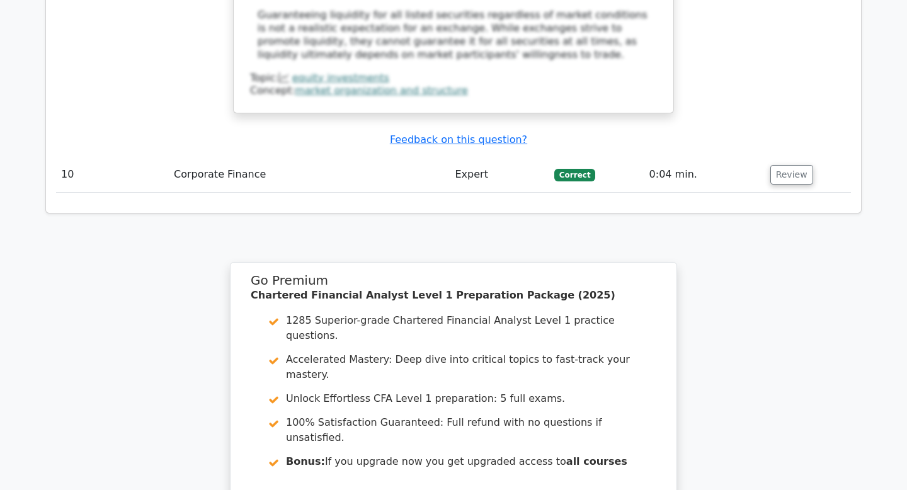
scroll to position [3828, 0]
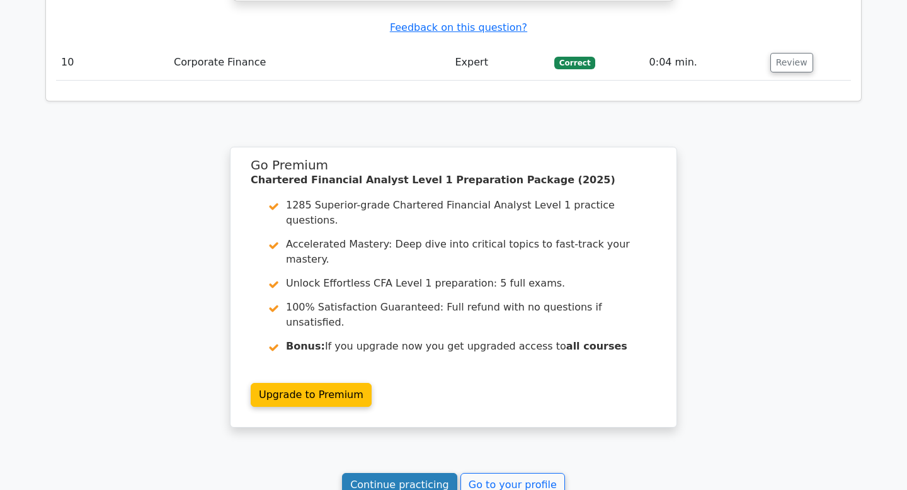
click at [410, 473] on link "Continue practicing" at bounding box center [399, 485] width 115 height 24
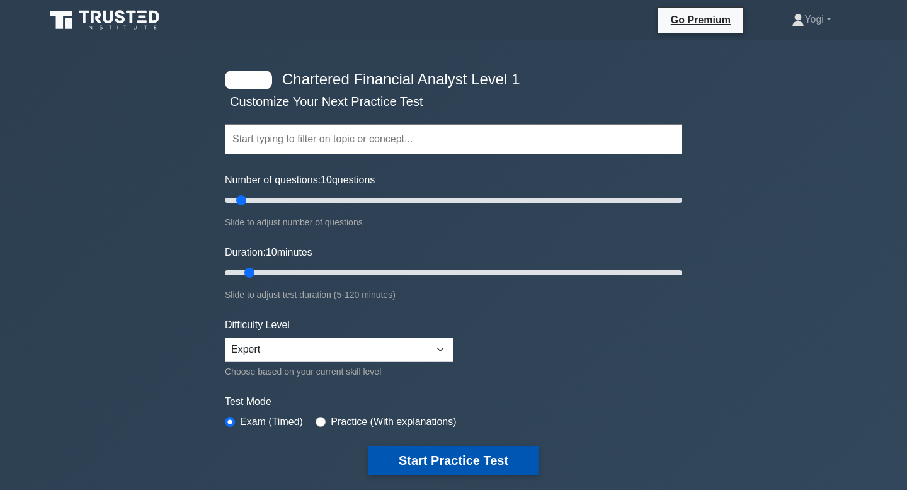
click at [468, 451] on button "Start Practice Test" at bounding box center [454, 460] width 170 height 29
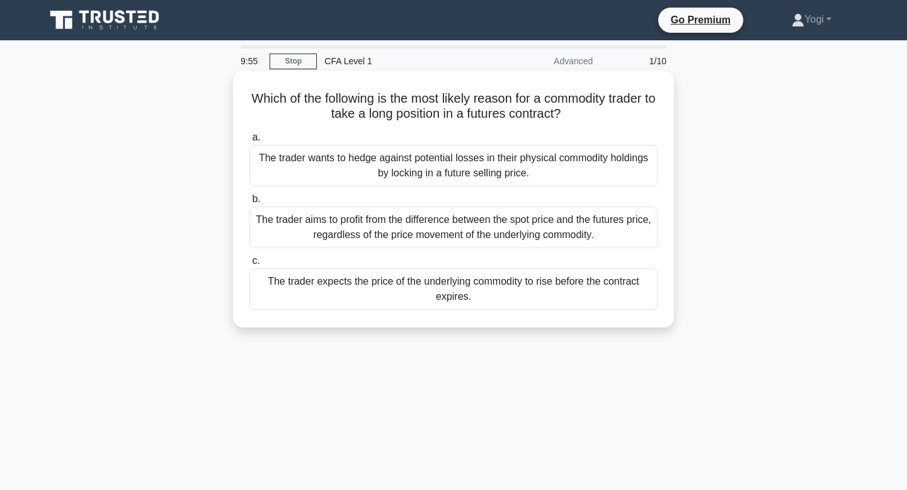
click at [496, 285] on div "The trader expects the price of the underlying commodity to rise before the con…" at bounding box center [454, 289] width 408 height 42
click at [250, 265] on input "c. The trader expects the price of the underlying commodity to rise before the …" at bounding box center [250, 261] width 0 height 8
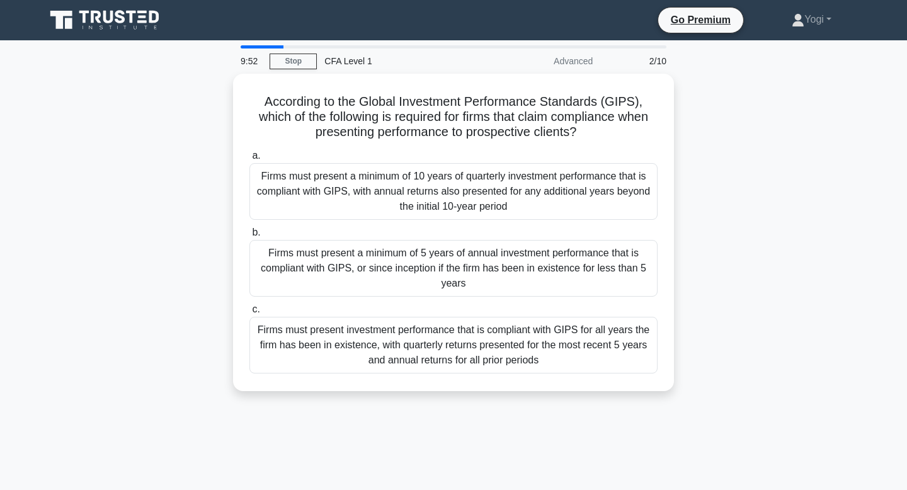
click at [496, 285] on div "Firms must present a minimum of 5 years of annual investment performance that i…" at bounding box center [454, 268] width 408 height 57
click at [250, 237] on input "b. Firms must present a minimum of 5 years of annual investment performance tha…" at bounding box center [250, 233] width 0 height 8
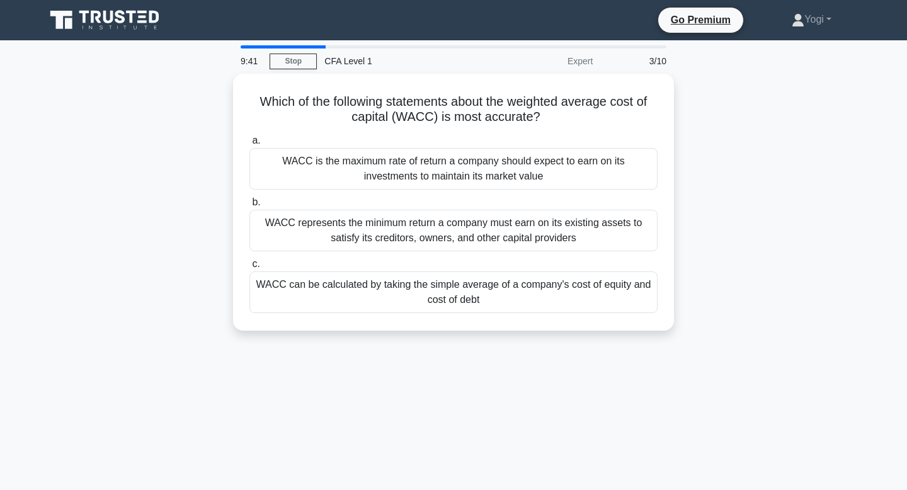
click at [496, 285] on div "WACC can be calculated by taking the simple average of a company's cost of equi…" at bounding box center [454, 293] width 408 height 42
click at [250, 268] on input "c. WACC can be calculated by taking the simple average of a company's cost of e…" at bounding box center [250, 264] width 0 height 8
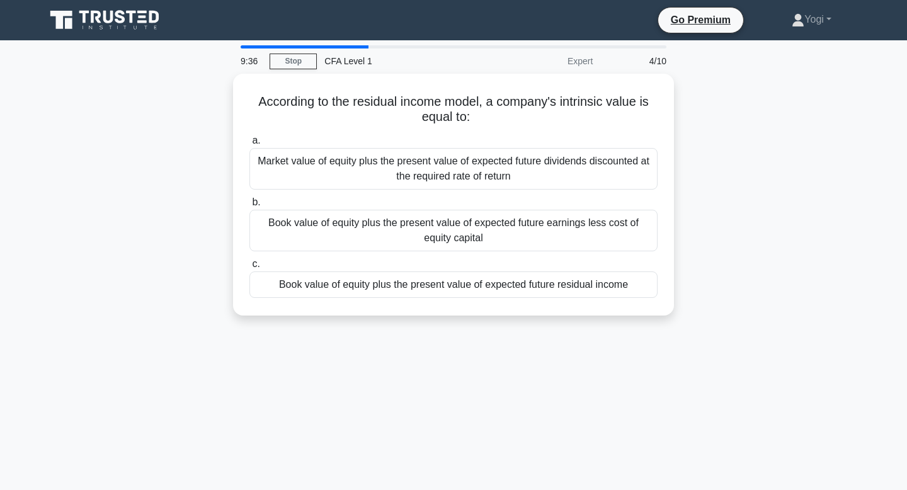
click at [496, 285] on div "Book value of equity plus the present value of expected future residual income" at bounding box center [454, 285] width 408 height 26
click at [250, 268] on input "c. Book value of equity plus the present value of expected future residual inco…" at bounding box center [250, 264] width 0 height 8
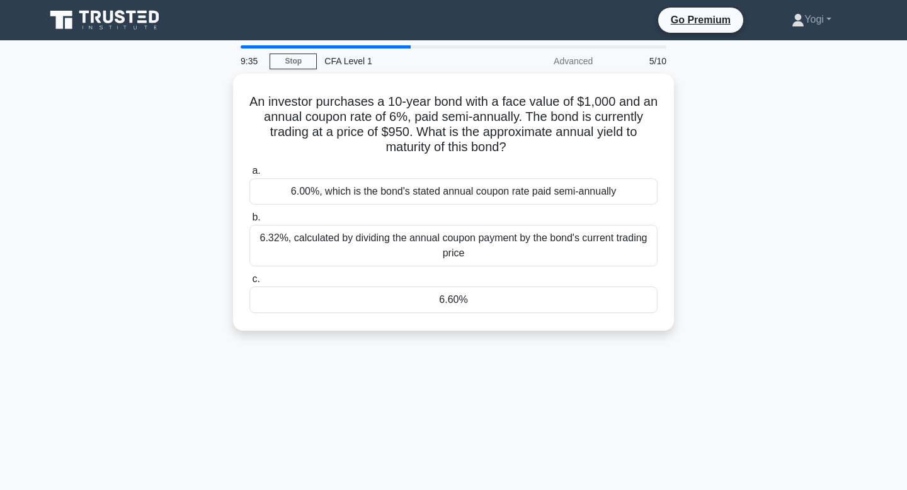
click at [496, 287] on div "6.60%" at bounding box center [454, 300] width 408 height 26
click at [250, 284] on input "c. 6.60%" at bounding box center [250, 279] width 0 height 8
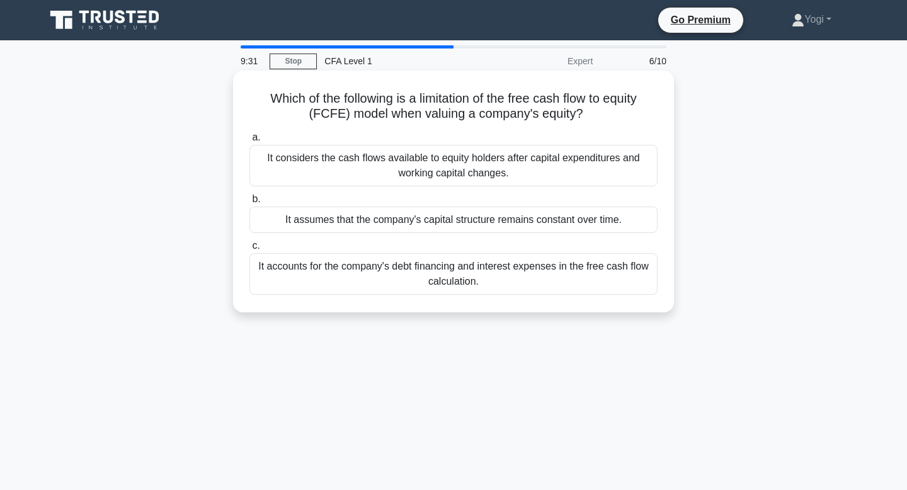
click at [503, 220] on div "It assumes that the company's capital structure remains constant over time." at bounding box center [454, 220] width 408 height 26
click at [250, 204] on input "b. It assumes that the company's capital structure remains constant over time." at bounding box center [250, 199] width 0 height 8
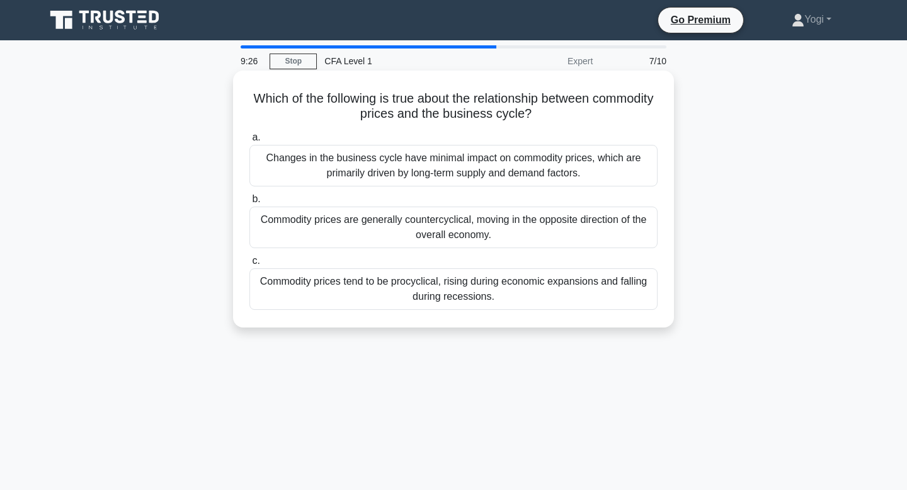
click at [504, 285] on div "Commodity prices tend to be procyclical, rising during economic expansions and …" at bounding box center [454, 289] width 408 height 42
click at [250, 265] on input "c. Commodity prices tend to be procyclical, rising during economic expansions a…" at bounding box center [250, 261] width 0 height 8
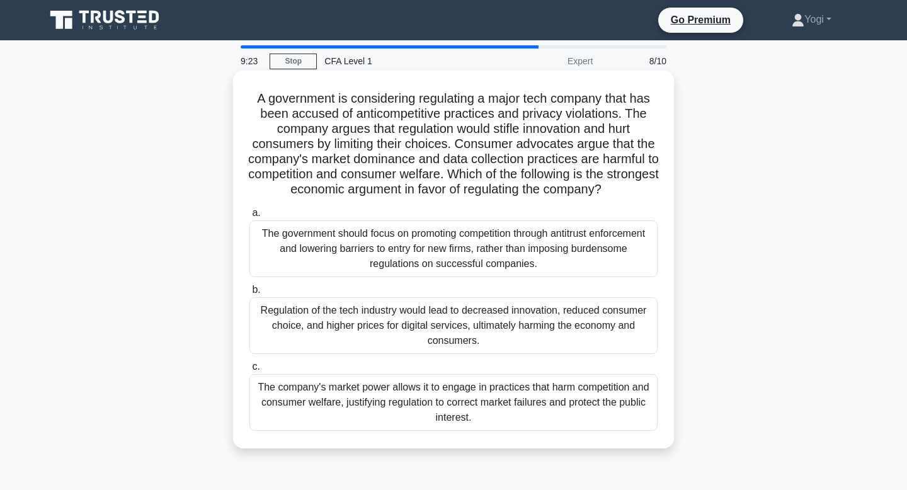
click at [522, 393] on div "The company's market power allows it to engage in practices that harm competiti…" at bounding box center [454, 402] width 408 height 57
click at [250, 371] on input "c. The company's market power allows it to engage in practices that harm compet…" at bounding box center [250, 367] width 0 height 8
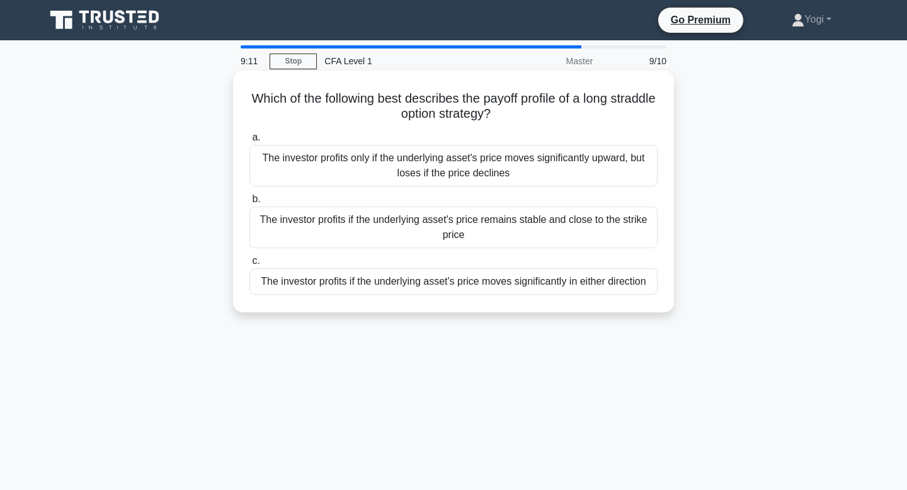
click at [530, 280] on div "The investor profits if the underlying asset's price moves significantly in eit…" at bounding box center [454, 281] width 408 height 26
click at [250, 265] on input "c. The investor profits if the underlying asset's price moves significantly in …" at bounding box center [250, 261] width 0 height 8
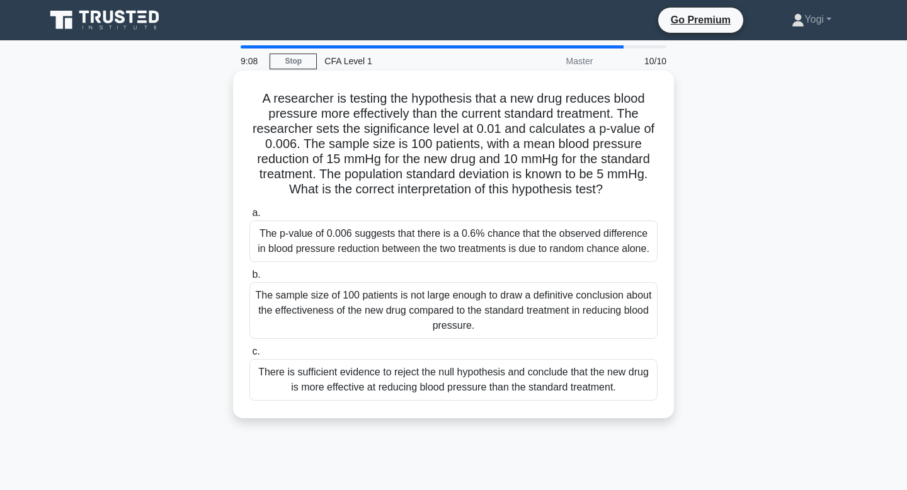
click at [543, 387] on div "There is sufficient evidence to reject the null hypothesis and conclude that th…" at bounding box center [454, 380] width 408 height 42
click at [250, 356] on input "c. There is sufficient evidence to reject the null hypothesis and conclude that…" at bounding box center [250, 352] width 0 height 8
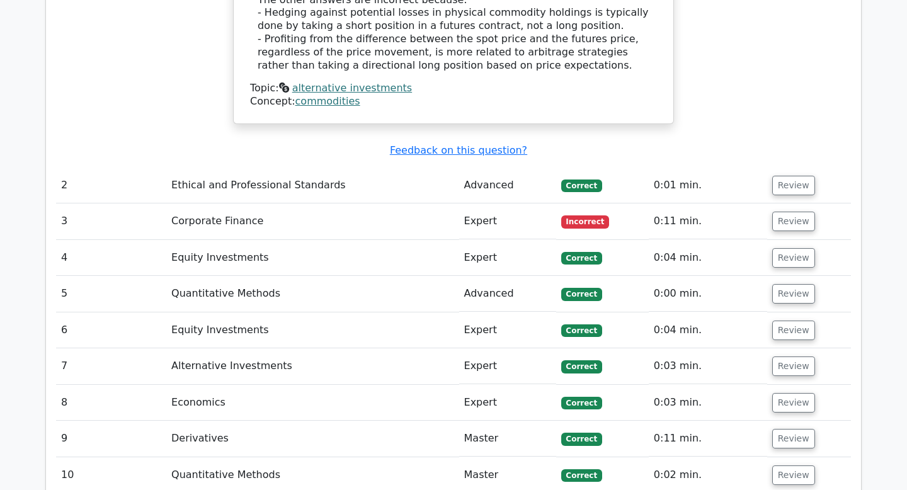
scroll to position [1556, 0]
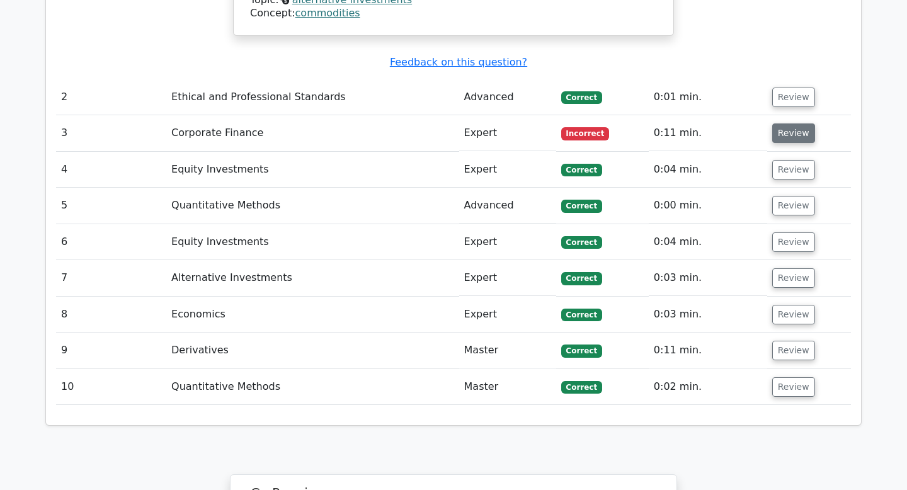
click at [796, 124] on button "Review" at bounding box center [794, 134] width 43 height 20
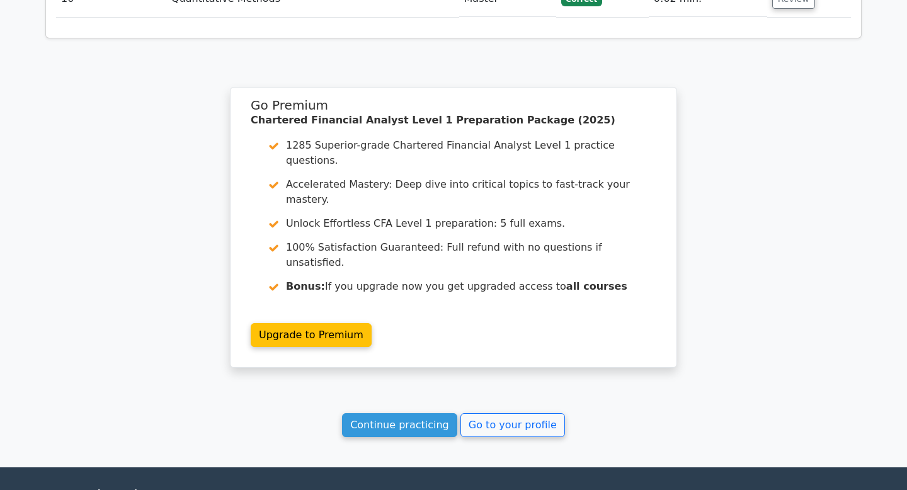
scroll to position [2502, 0]
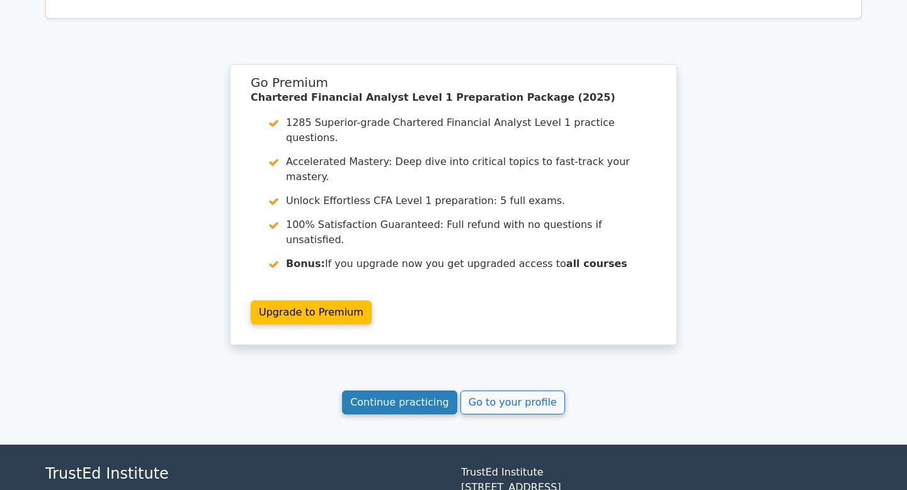
click at [422, 391] on link "Continue practicing" at bounding box center [399, 403] width 115 height 24
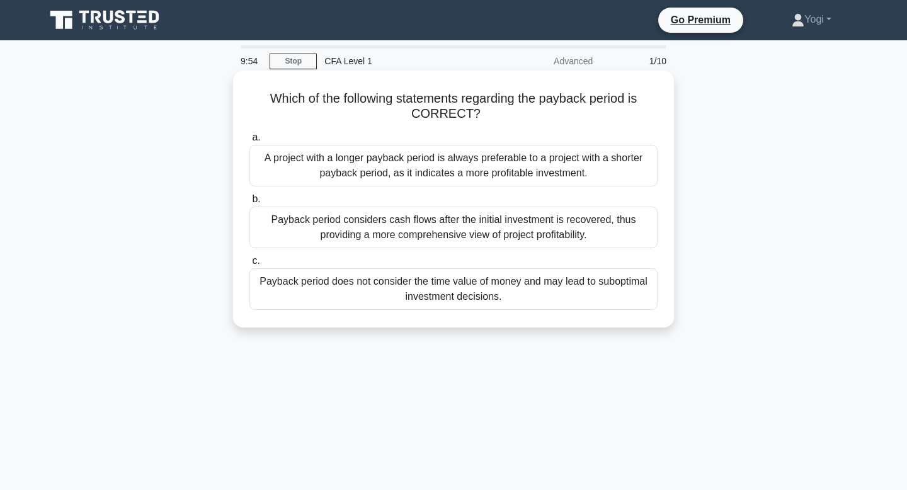
click at [464, 291] on div "Payback period does not consider the time value of money and may lead to subopt…" at bounding box center [454, 289] width 408 height 42
click at [250, 265] on input "c. Payback period does not consider the time value of money and may lead to sub…" at bounding box center [250, 261] width 0 height 8
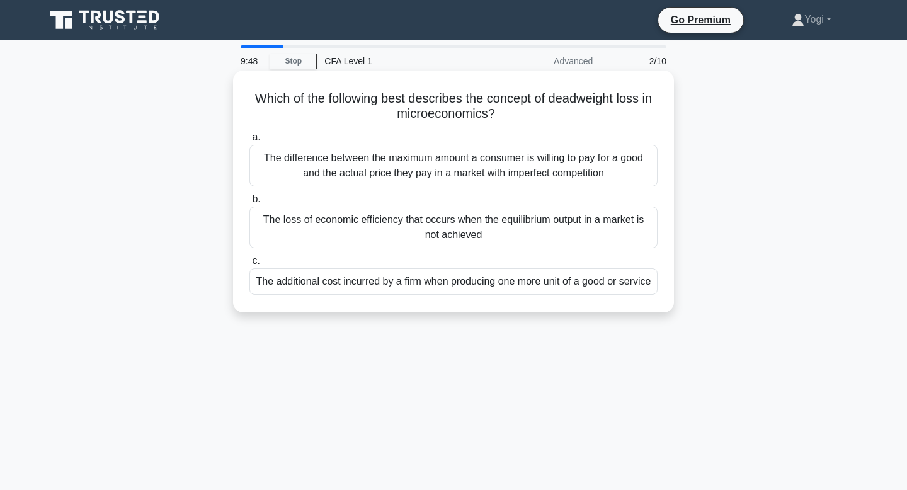
click at [464, 229] on div "The loss of economic efficiency that occurs when the equilibrium output in a ma…" at bounding box center [454, 228] width 408 height 42
click at [250, 204] on input "b. The loss of economic efficiency that occurs when the equilibrium output in a…" at bounding box center [250, 199] width 0 height 8
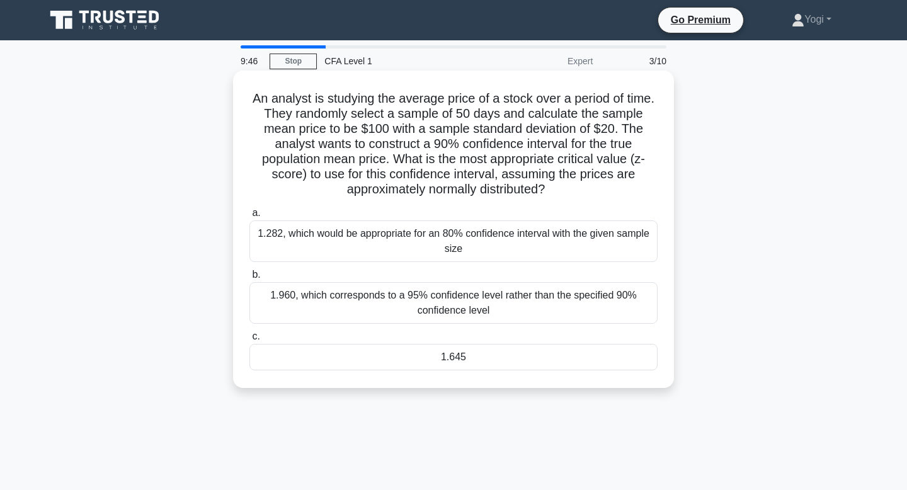
click at [486, 359] on div "1.645" at bounding box center [454, 357] width 408 height 26
click at [250, 341] on input "c. 1.645" at bounding box center [250, 337] width 0 height 8
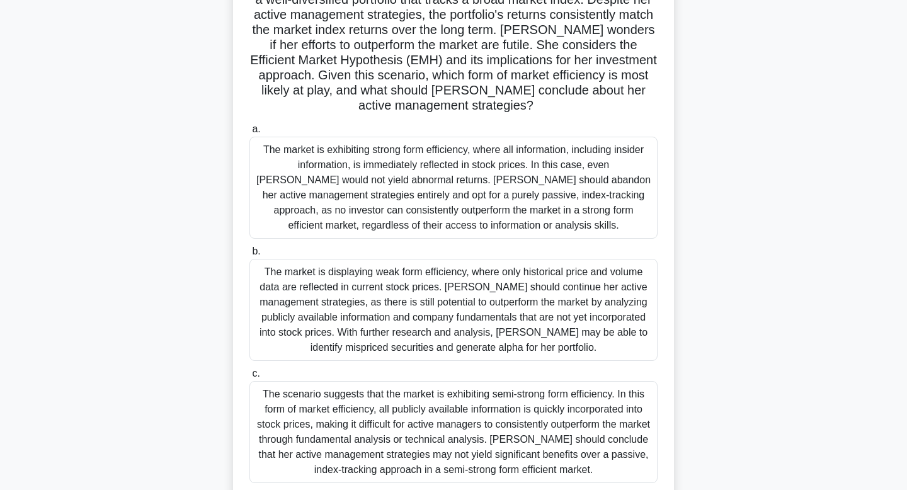
scroll to position [120, 0]
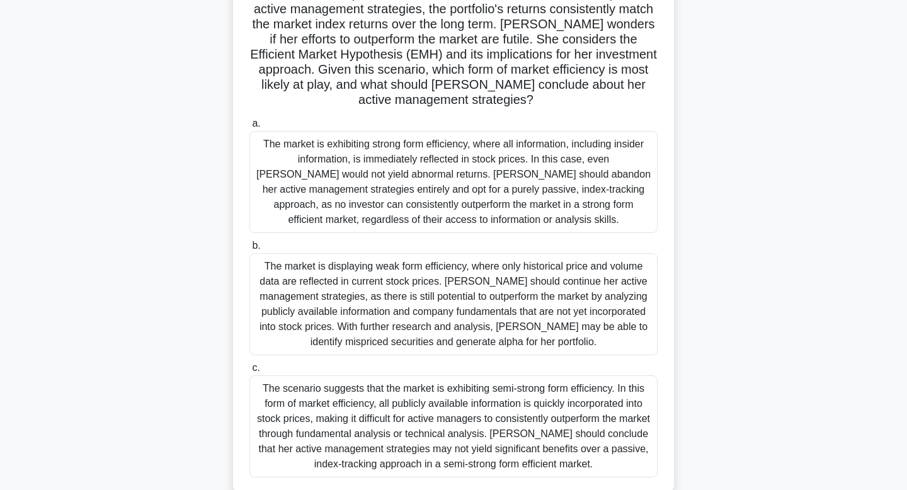
click at [486, 382] on div "The scenario suggests that the market is exhibiting semi-strong form efficiency…" at bounding box center [454, 427] width 408 height 102
click at [250, 372] on input "c. The scenario suggests that the market is exhibiting semi-strong form efficie…" at bounding box center [250, 368] width 0 height 8
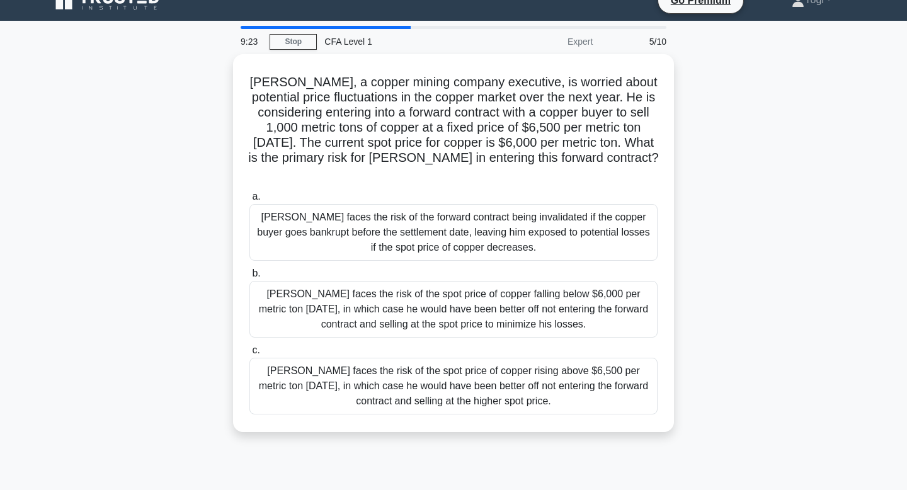
scroll to position [0, 0]
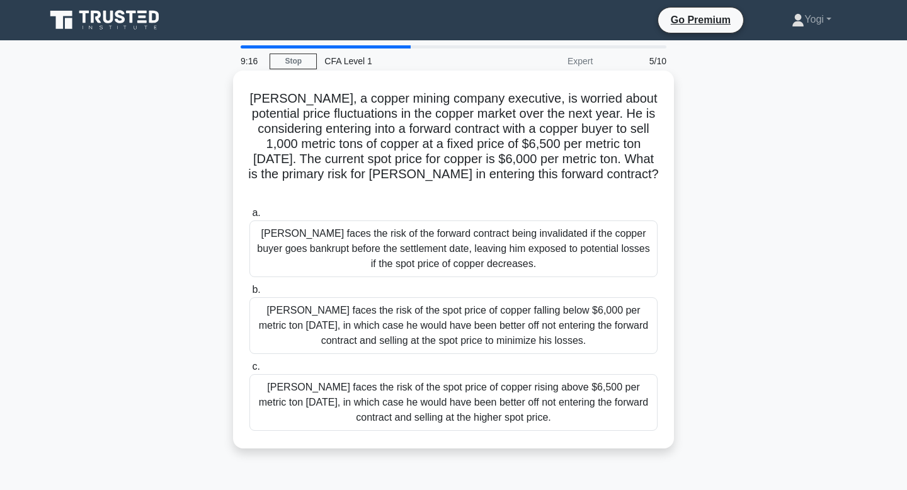
click at [504, 227] on div "John faces the risk of the forward contract being invalidated if the copper buy…" at bounding box center [454, 249] width 408 height 57
click at [250, 217] on input "a. John faces the risk of the forward contract being invalidated if the copper …" at bounding box center [250, 213] width 0 height 8
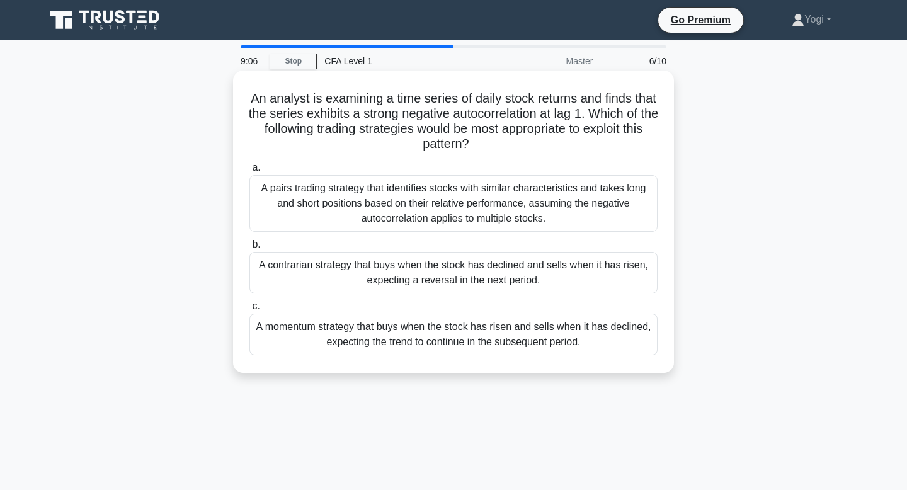
click at [511, 278] on div "A contrarian strategy that buys when the stock has declined and sells when it h…" at bounding box center [454, 273] width 408 height 42
click at [250, 249] on input "b. A contrarian strategy that buys when the stock has declined and sells when i…" at bounding box center [250, 245] width 0 height 8
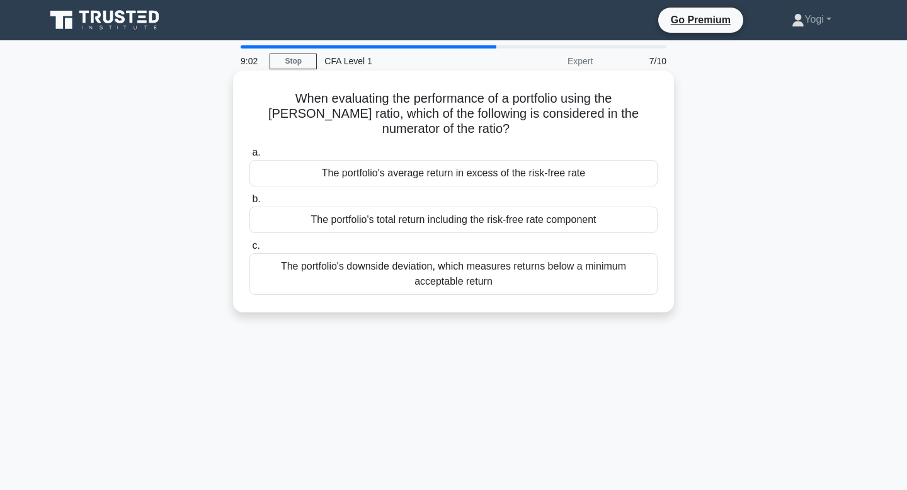
click at [508, 160] on div "The portfolio's average return in excess of the risk-free rate" at bounding box center [454, 173] width 408 height 26
click at [250, 157] on input "a. The portfolio's average return in excess of the risk-free rate" at bounding box center [250, 153] width 0 height 8
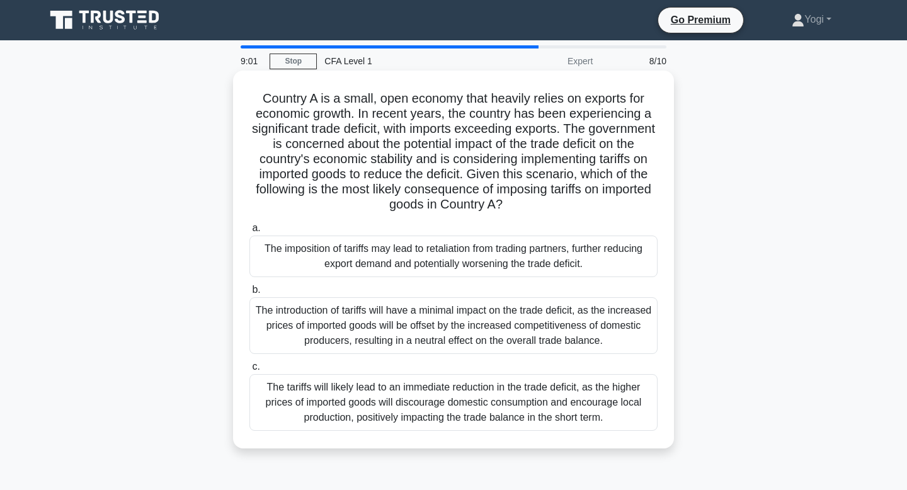
click at [519, 243] on div "The imposition of tariffs may lead to retaliation from trading partners, furthe…" at bounding box center [454, 257] width 408 height 42
click at [250, 233] on input "a. The imposition of tariffs may lead to retaliation from trading partners, fur…" at bounding box center [250, 228] width 0 height 8
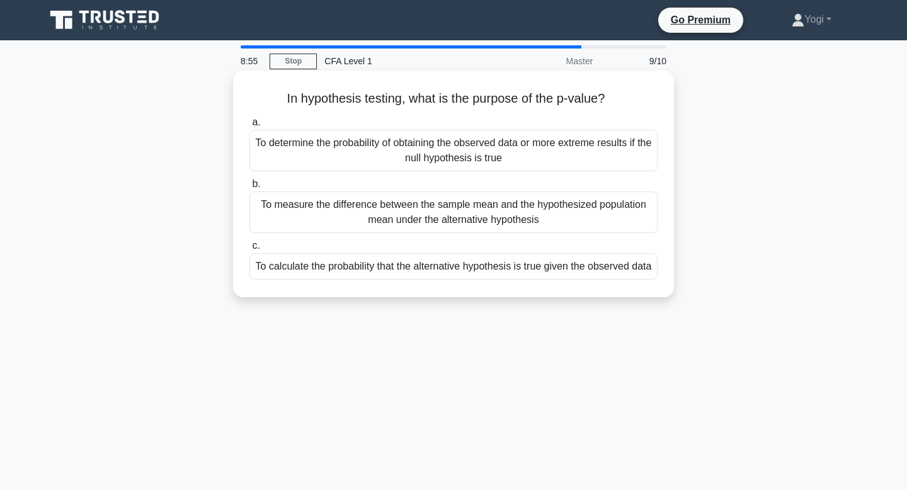
click at [522, 278] on div "To calculate the probability that the alternative hypothesis is true given the …" at bounding box center [454, 266] width 408 height 26
click at [250, 250] on input "c. To calculate the probability that the alternative hypothesis is true given t…" at bounding box center [250, 246] width 0 height 8
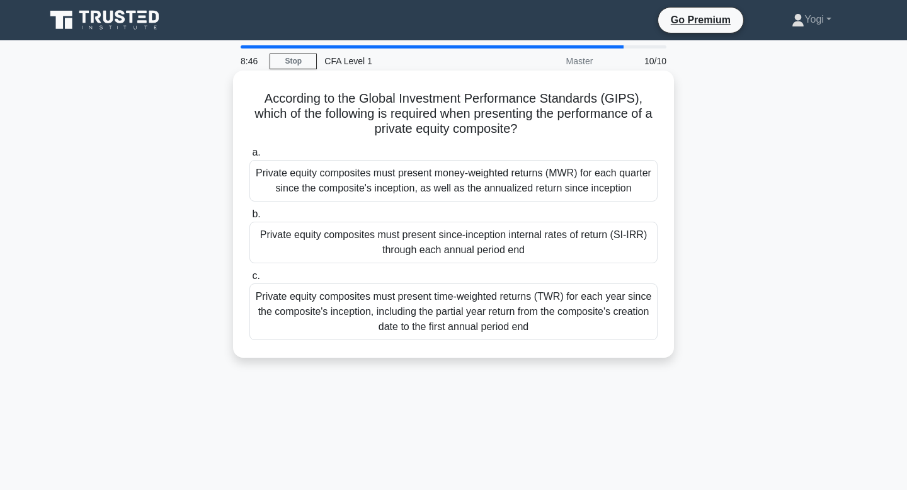
click at [526, 185] on div "Private equity composites must present money-weighted returns (MWR) for each qu…" at bounding box center [454, 181] width 408 height 42
click at [250, 157] on input "a. Private equity composites must present money-weighted returns (MWR) for each…" at bounding box center [250, 153] width 0 height 8
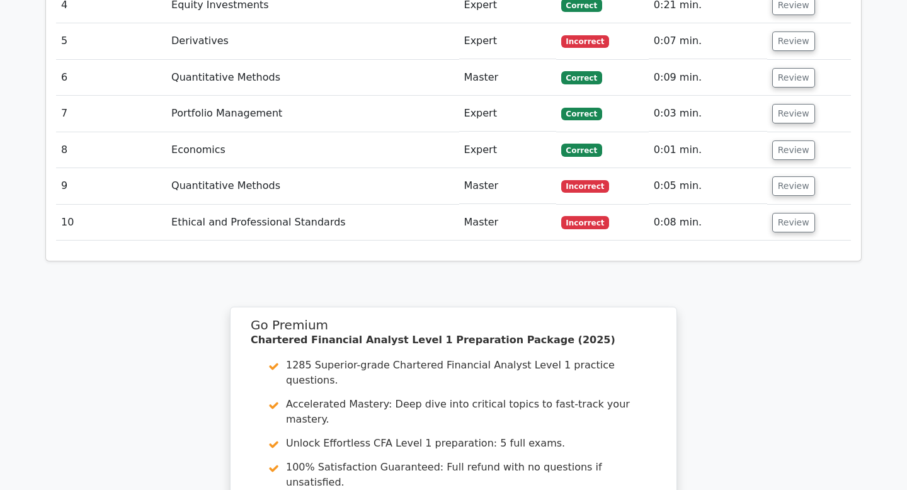
scroll to position [1807, 0]
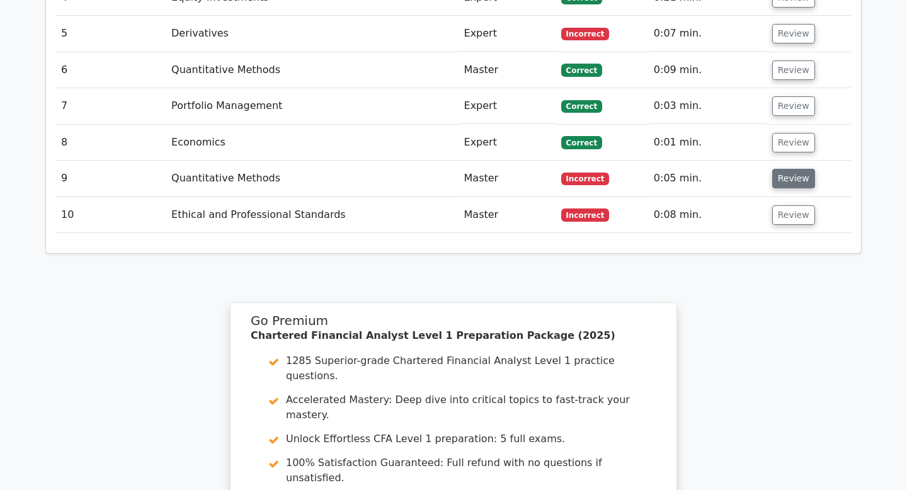
click at [800, 169] on button "Review" at bounding box center [794, 179] width 43 height 20
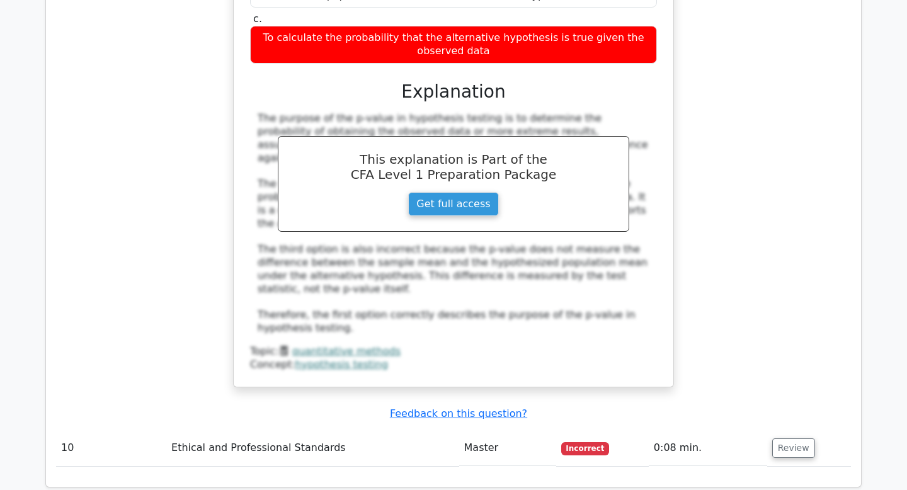
scroll to position [2243, 0]
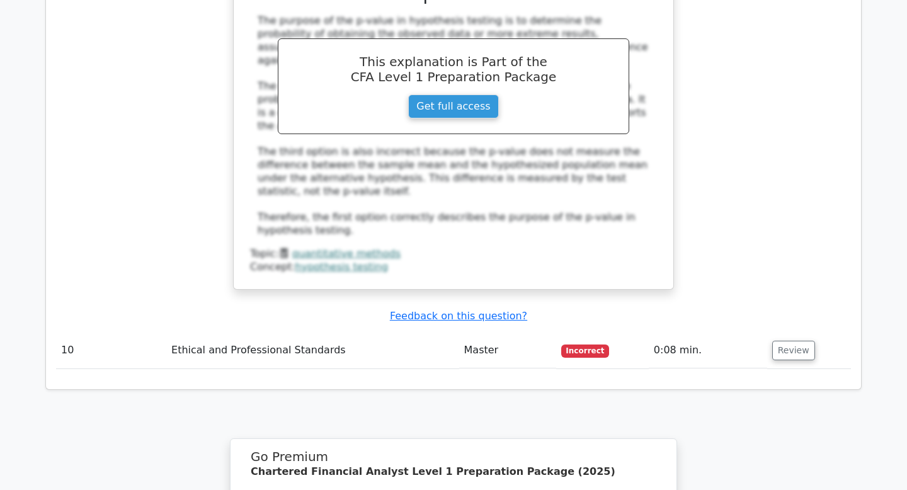
click at [810, 333] on td "Review" at bounding box center [810, 351] width 84 height 36
click at [793, 341] on button "Review" at bounding box center [794, 351] width 43 height 20
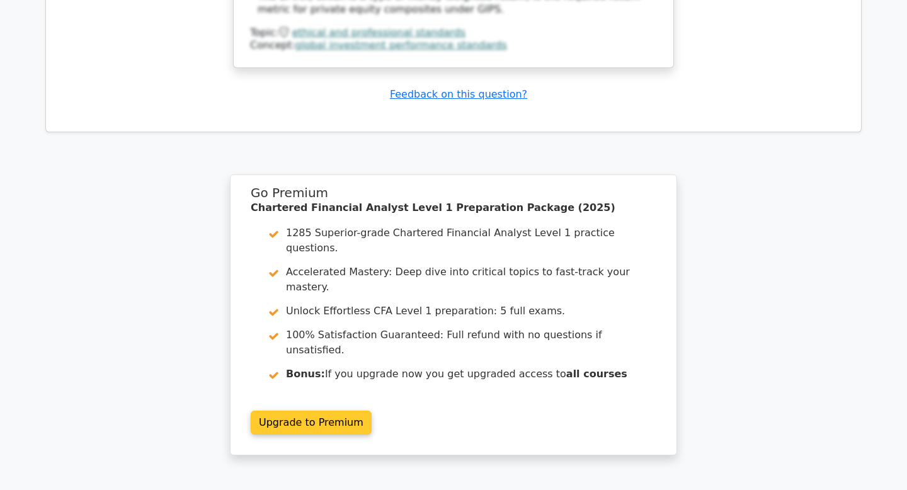
scroll to position [3181, 0]
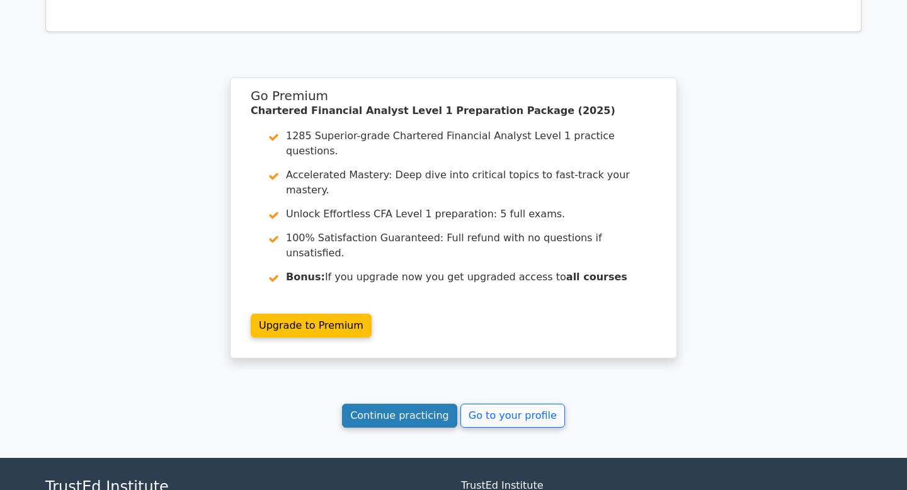
click at [389, 404] on link "Continue practicing" at bounding box center [399, 416] width 115 height 24
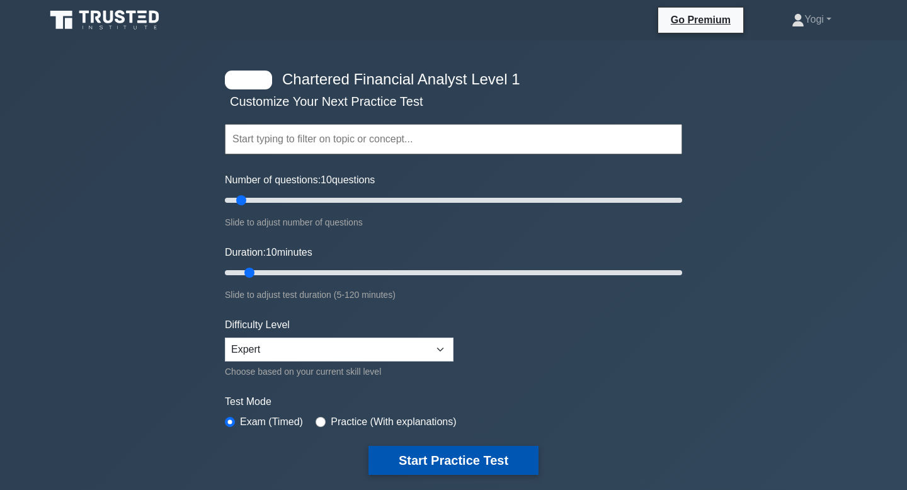
click at [446, 465] on button "Start Practice Test" at bounding box center [454, 460] width 170 height 29
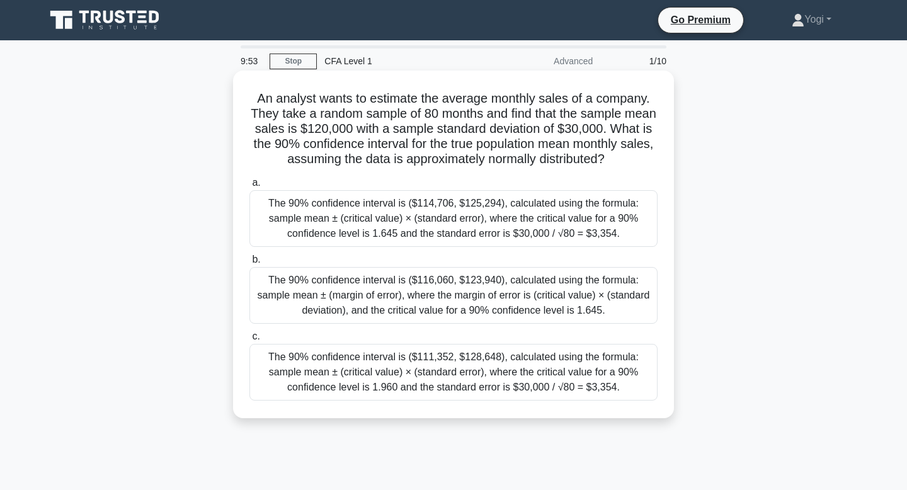
click at [432, 224] on div "The 90% confidence interval is ($114,706, $125,294), calculated using the formu…" at bounding box center [454, 218] width 408 height 57
click at [250, 187] on input "a. The 90% confidence interval is ($114,706, $125,294), calculated using the fo…" at bounding box center [250, 183] width 0 height 8
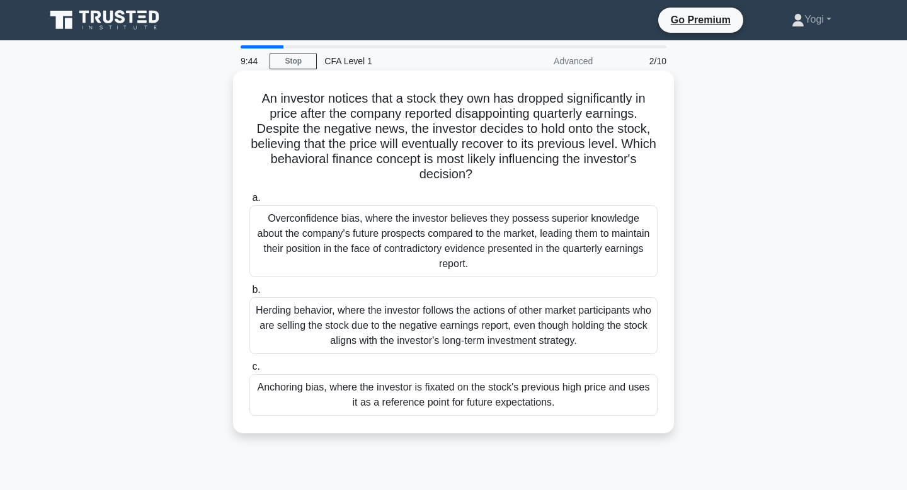
click at [444, 374] on div "Anchoring bias, where the investor is fixated on the stock's previous high pric…" at bounding box center [454, 395] width 408 height 42
click at [250, 371] on input "c. Anchoring bias, where the investor is fixated on the stock's previous high p…" at bounding box center [250, 367] width 0 height 8
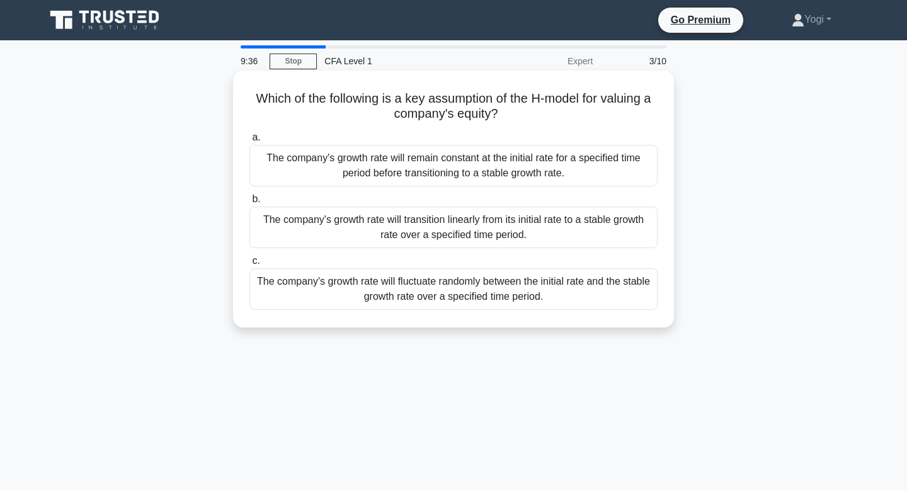
click at [461, 227] on div "The company's growth rate will transition linearly from its initial rate to a s…" at bounding box center [454, 228] width 408 height 42
click at [250, 204] on input "b. The company's growth rate will transition linearly from its initial rate to …" at bounding box center [250, 199] width 0 height 8
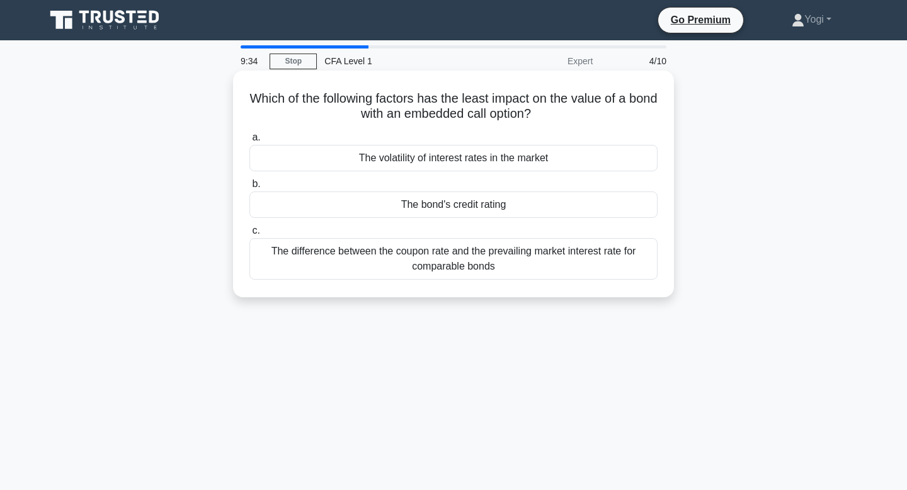
click at [464, 205] on div "The bond's credit rating" at bounding box center [454, 205] width 408 height 26
click at [250, 188] on input "b. The bond's credit rating" at bounding box center [250, 184] width 0 height 8
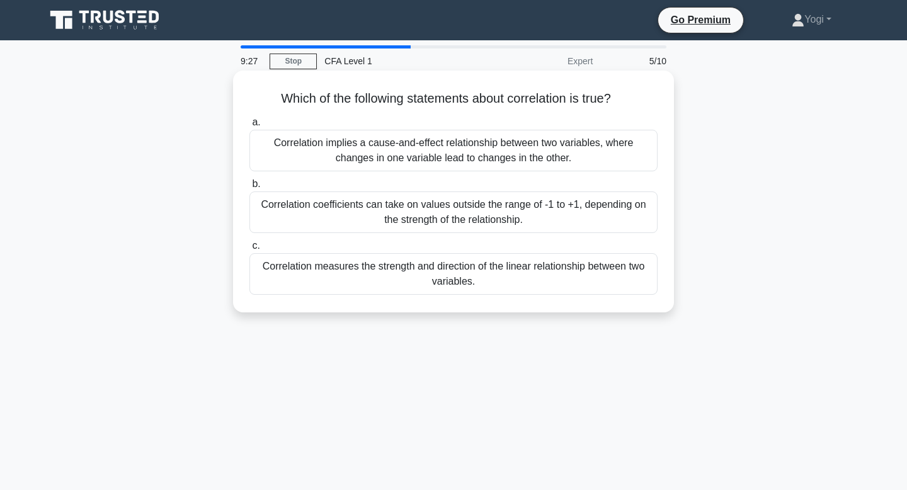
click at [474, 274] on div "Correlation measures the strength and direction of the linear relationship betw…" at bounding box center [454, 274] width 408 height 42
click at [250, 250] on input "c. Correlation measures the strength and direction of the linear relationship b…" at bounding box center [250, 246] width 0 height 8
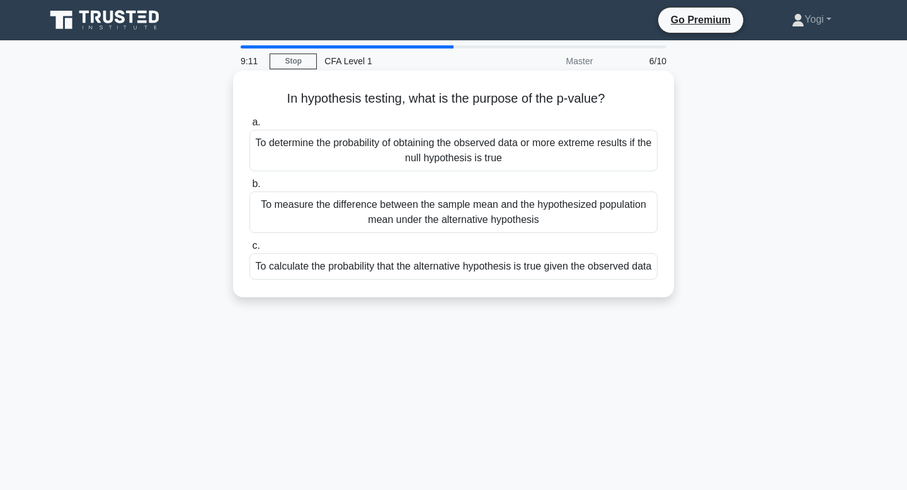
click at [478, 217] on div "To measure the difference between the sample mean and the hypothesized populati…" at bounding box center [454, 213] width 408 height 42
click at [250, 188] on input "b. To measure the difference between the sample mean and the hypothesized popul…" at bounding box center [250, 184] width 0 height 8
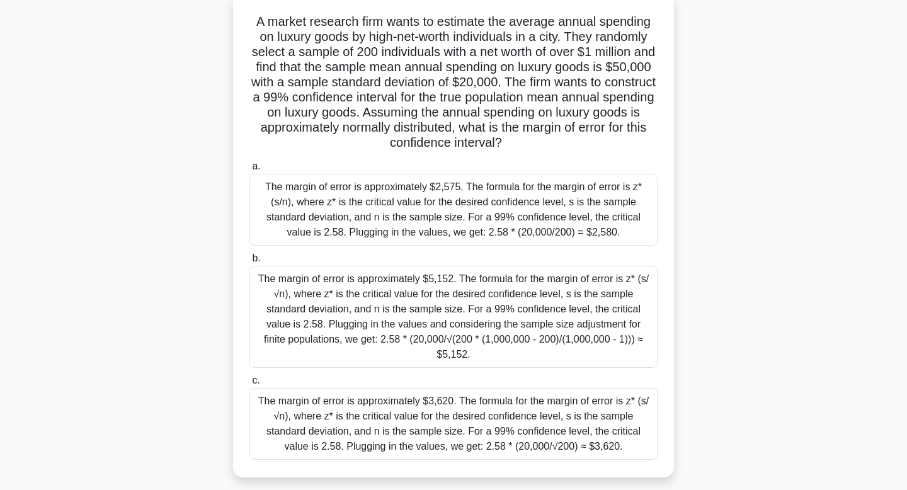
scroll to position [81, 0]
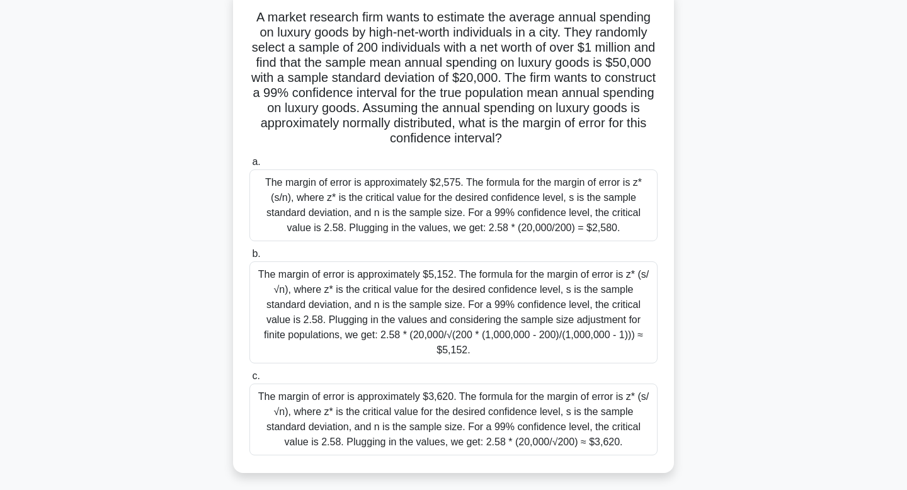
click at [498, 410] on div "The margin of error is approximately $3,620. The formula for the margin of erro…" at bounding box center [454, 420] width 408 height 72
click at [250, 381] on input "c. The margin of error is approximately $3,620. The formula for the margin of e…" at bounding box center [250, 376] width 0 height 8
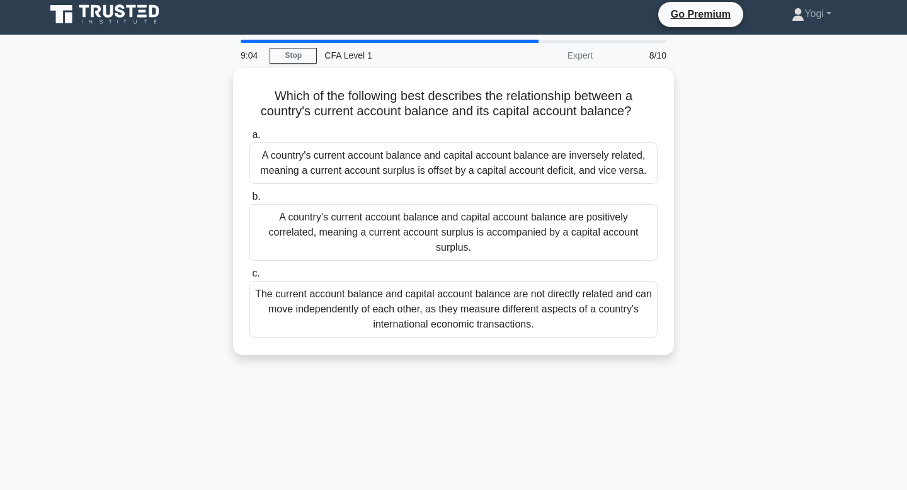
scroll to position [0, 0]
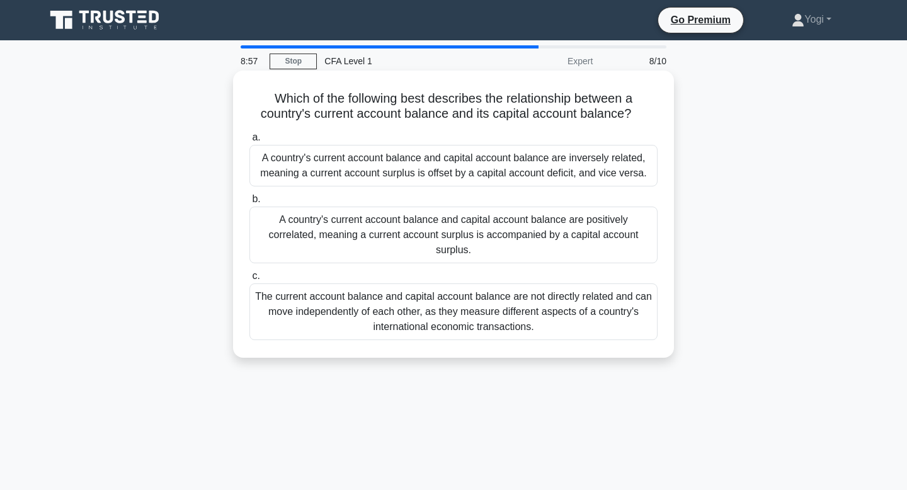
click at [462, 158] on div "A country's current account balance and capital account balance are inversely r…" at bounding box center [454, 166] width 408 height 42
click at [250, 142] on input "a. A country's current account balance and capital account balance are inversel…" at bounding box center [250, 138] width 0 height 8
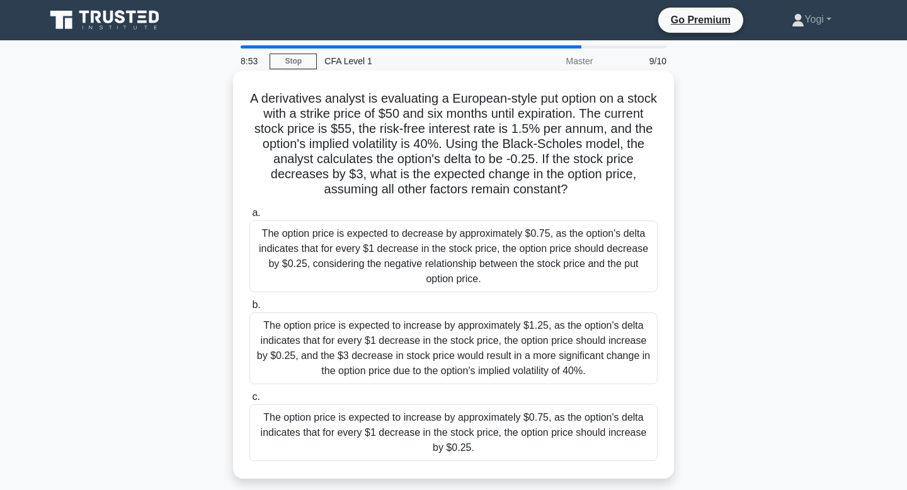
click at [459, 445] on div "The option price is expected to increase by approximately $0.75, as the option'…" at bounding box center [454, 433] width 408 height 57
click at [250, 401] on input "c. The option price is expected to increase by approximately $0.75, as the opti…" at bounding box center [250, 397] width 0 height 8
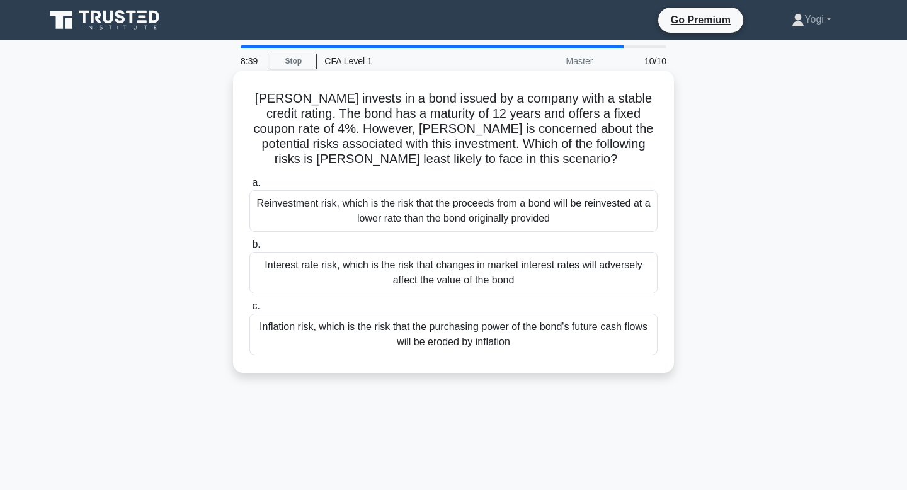
click at [444, 289] on div "Interest rate risk, which is the risk that changes in market interest rates wil…" at bounding box center [454, 273] width 408 height 42
click at [250, 249] on input "b. Interest rate risk, which is the risk that changes in market interest rates …" at bounding box center [250, 245] width 0 height 8
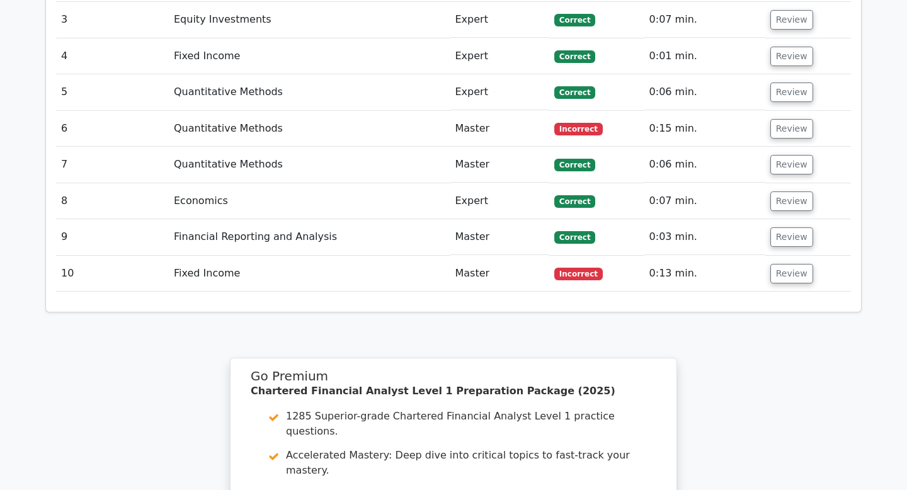
scroll to position [1834, 0]
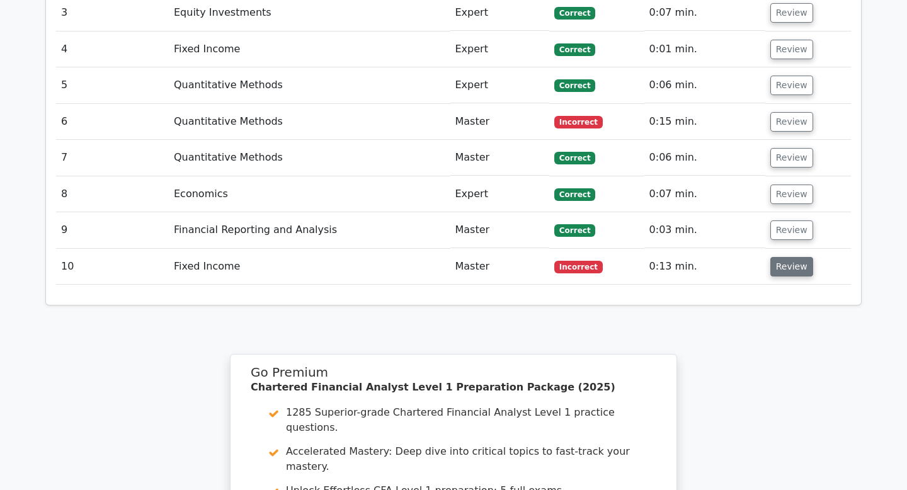
click at [795, 257] on button "Review" at bounding box center [792, 267] width 43 height 20
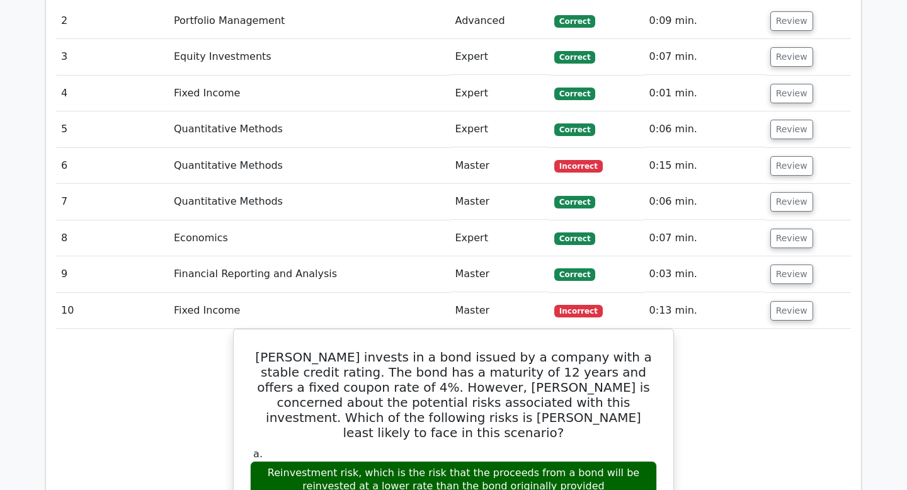
scroll to position [1781, 0]
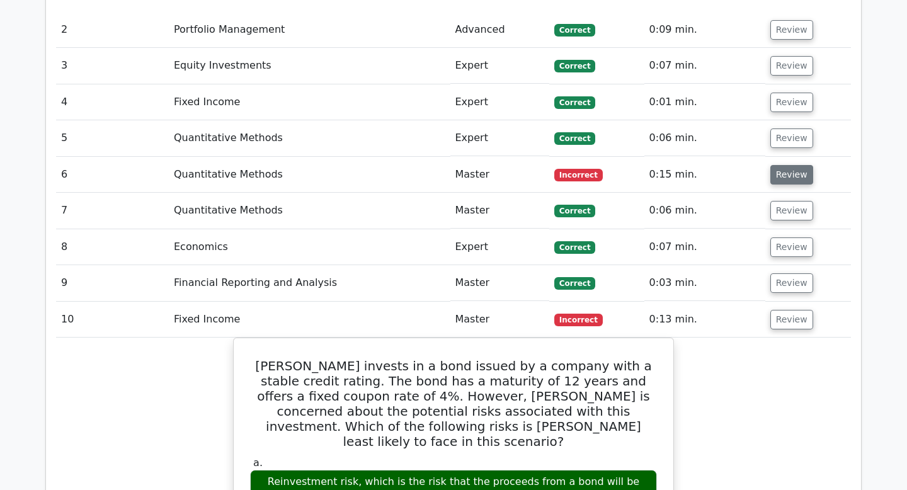
click at [775, 165] on button "Review" at bounding box center [792, 175] width 43 height 20
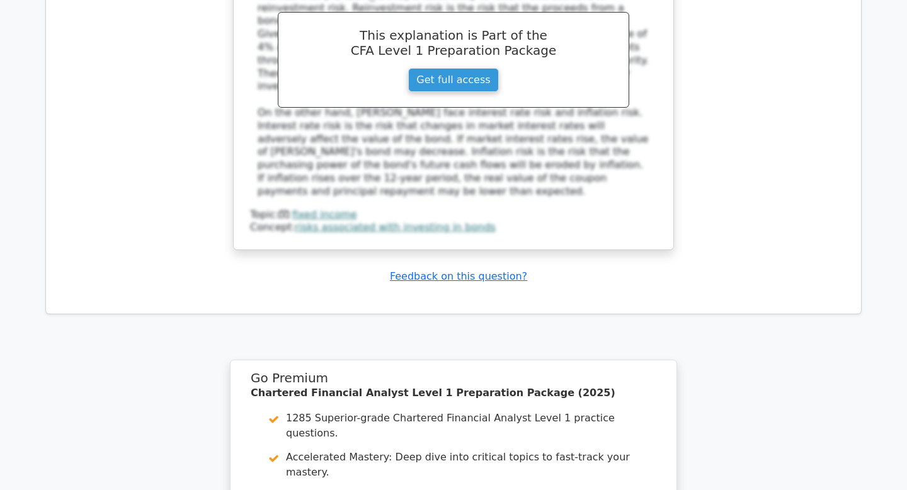
scroll to position [3223, 0]
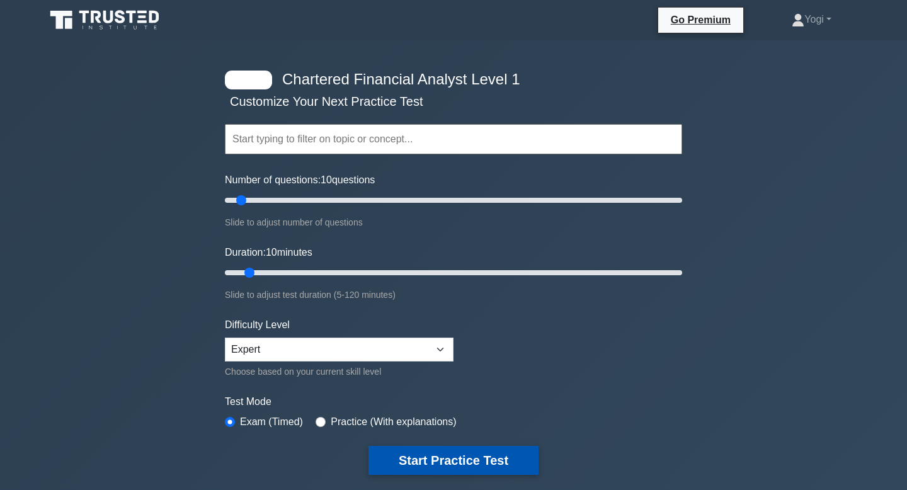
click at [452, 469] on button "Start Practice Test" at bounding box center [454, 460] width 170 height 29
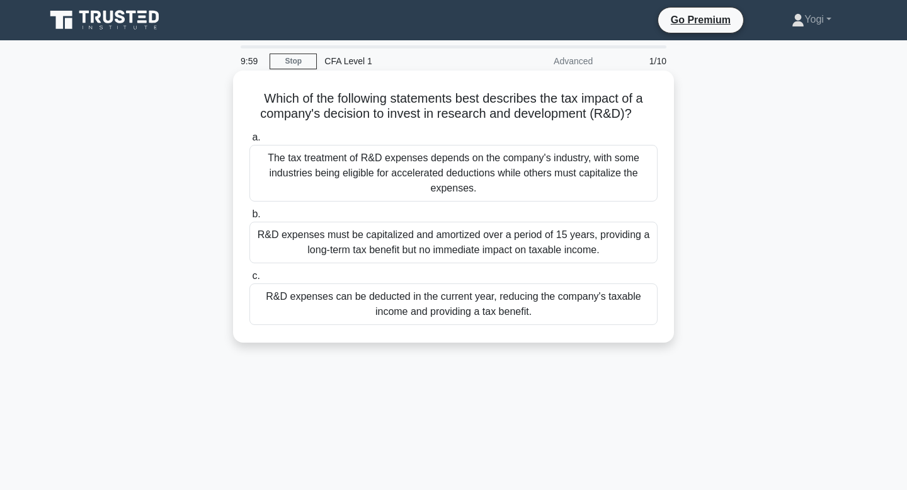
click at [459, 305] on div "R&D expenses can be deducted in the current year, reducing the company's taxabl…" at bounding box center [454, 305] width 408 height 42
click at [250, 280] on input "c. R&D expenses can be deducted in the current year, reducing the company's tax…" at bounding box center [250, 276] width 0 height 8
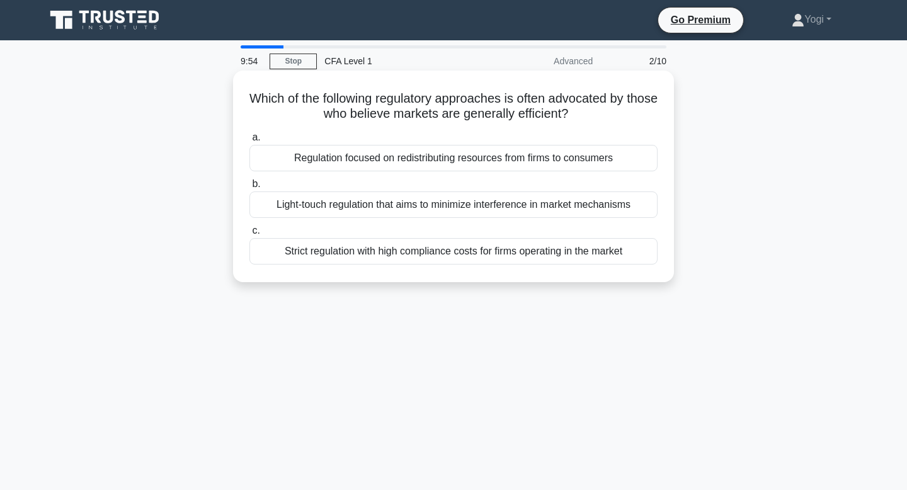
click at [473, 209] on div "Light-touch regulation that aims to minimize interference in market mechanisms" at bounding box center [454, 205] width 408 height 26
click at [250, 188] on input "b. Light-touch regulation that aims to minimize interference in market mechanis…" at bounding box center [250, 184] width 0 height 8
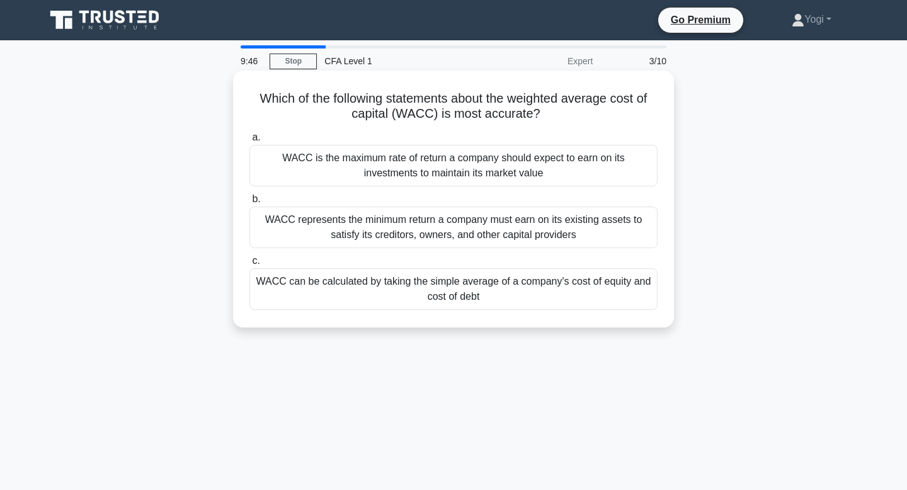
click at [481, 286] on div "WACC can be calculated by taking the simple average of a company's cost of equi…" at bounding box center [454, 289] width 408 height 42
click at [250, 265] on input "c. WACC can be calculated by taking the simple average of a company's cost of e…" at bounding box center [250, 261] width 0 height 8
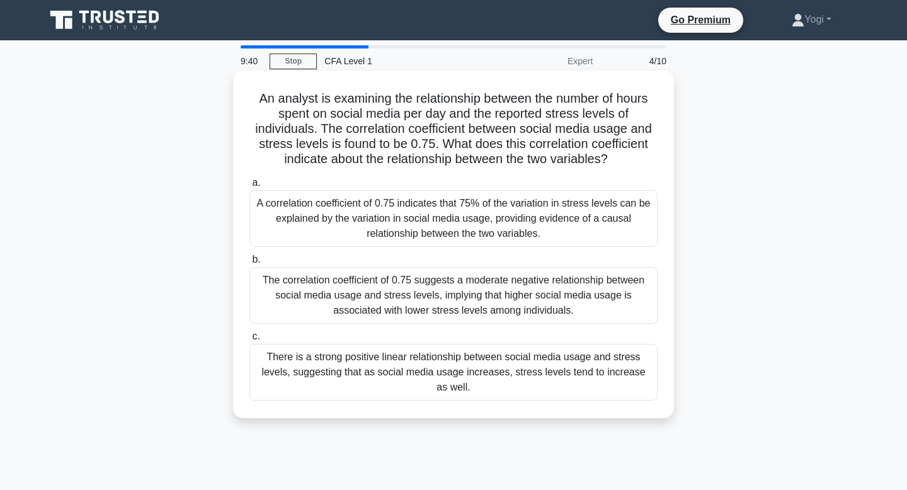
click at [494, 369] on div "There is a strong positive linear relationship between social media usage and s…" at bounding box center [454, 372] width 408 height 57
click at [250, 341] on input "c. There is a strong positive linear relationship between social media usage an…" at bounding box center [250, 337] width 0 height 8
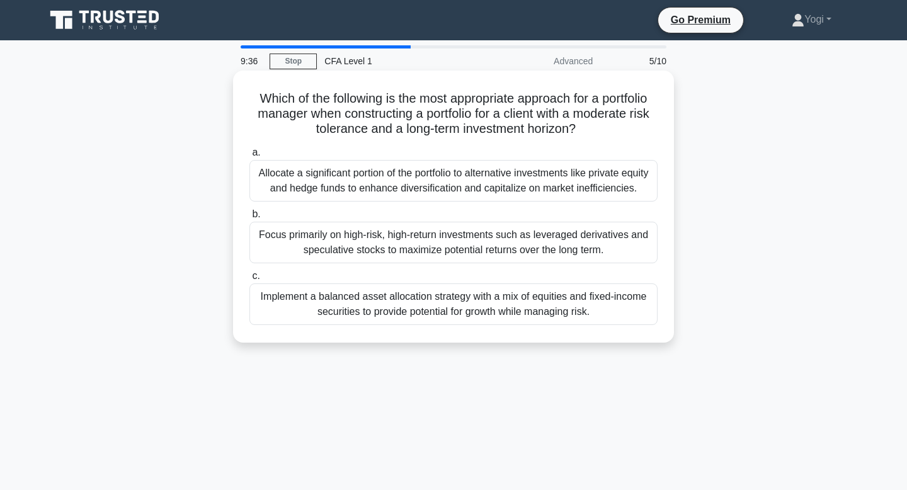
click at [488, 314] on div "Implement a balanced asset allocation strategy with a mix of equities and fixed…" at bounding box center [454, 305] width 408 height 42
click at [250, 280] on input "c. Implement a balanced asset allocation strategy with a mix of equities and fi…" at bounding box center [250, 276] width 0 height 8
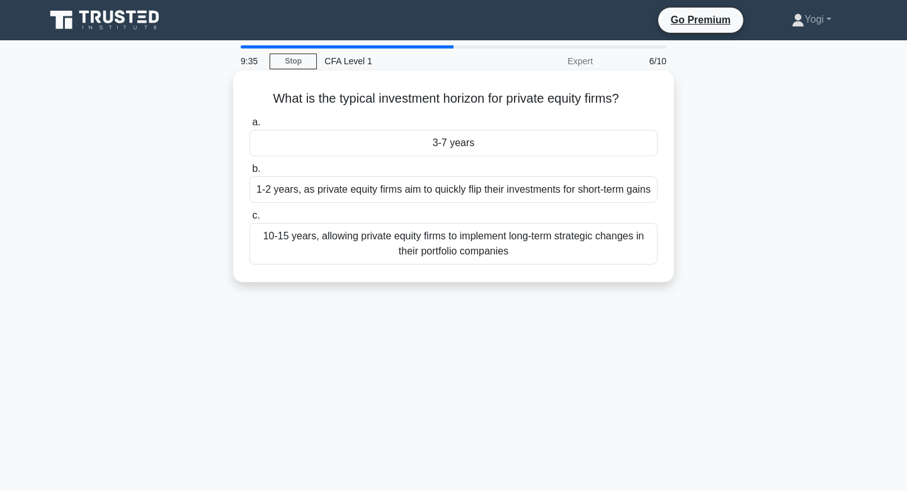
click at [481, 142] on div "3-7 years" at bounding box center [454, 143] width 408 height 26
click at [250, 127] on input "a. 3-7 years" at bounding box center [250, 122] width 0 height 8
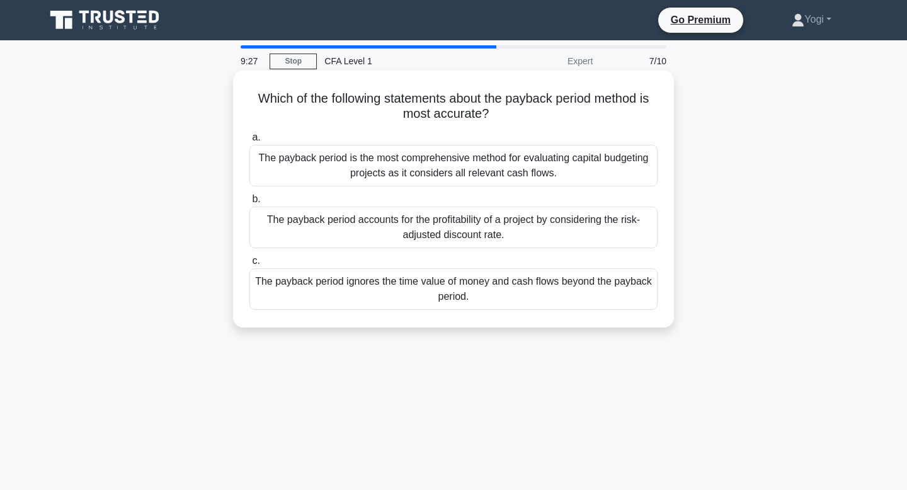
click at [505, 288] on div "The payback period ignores the time value of money and cash flows beyond the pa…" at bounding box center [454, 289] width 408 height 42
click at [250, 265] on input "c. The payback period ignores the time value of money and cash flows beyond the…" at bounding box center [250, 261] width 0 height 8
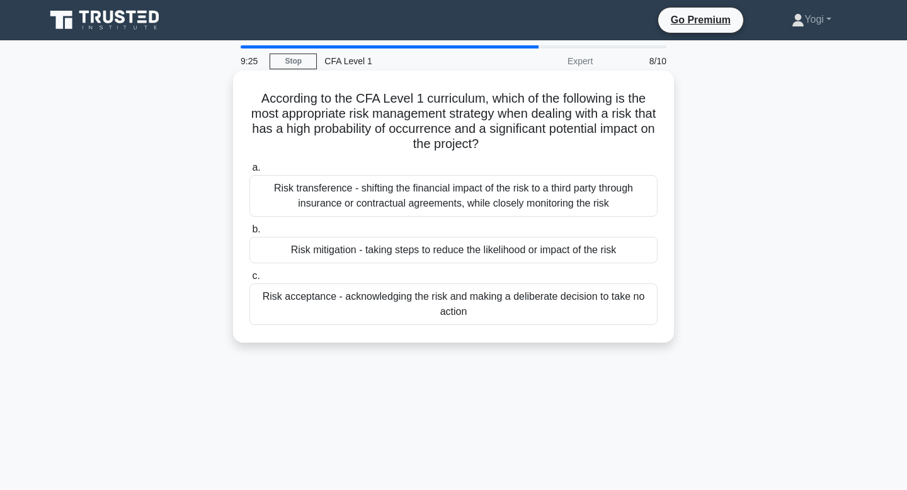
click at [506, 248] on div "Risk mitigation - taking steps to reduce the likelihood or impact of the risk" at bounding box center [454, 250] width 408 height 26
click at [250, 234] on input "b. Risk mitigation - taking steps to reduce the likelihood or impact of the risk" at bounding box center [250, 230] width 0 height 8
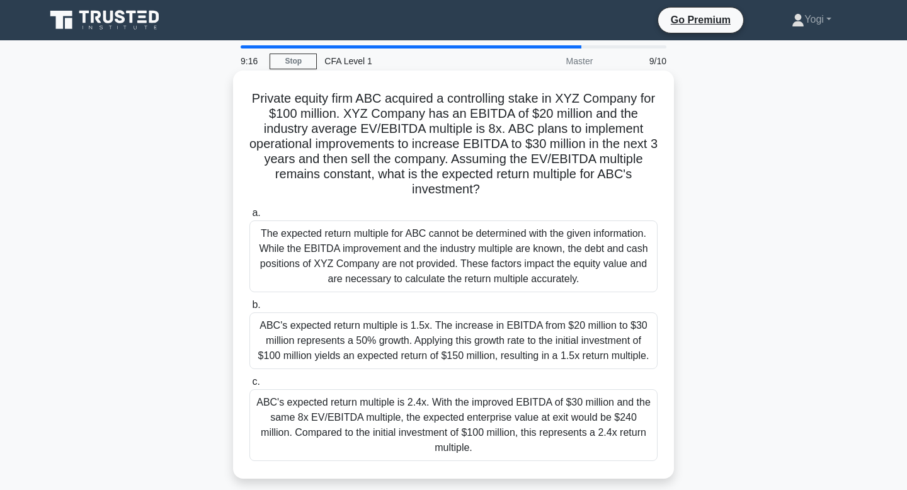
click at [527, 340] on div "ABC's expected return multiple is 1.5x. The increase in EBITDA from $20 million…" at bounding box center [454, 341] width 408 height 57
click at [250, 309] on input "b. ABC's expected return multiple is 1.5x. The increase in EBITDA from $20 mill…" at bounding box center [250, 305] width 0 height 8
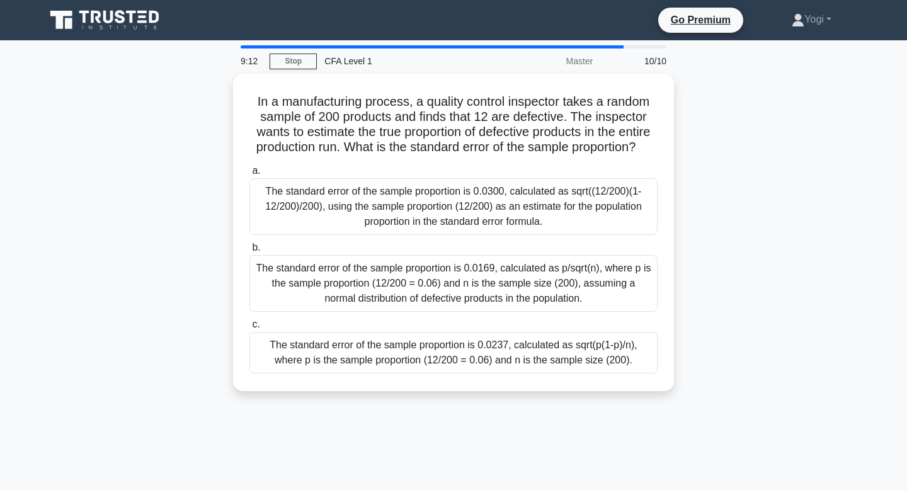
click at [527, 340] on div "The standard error of the sample proportion is 0.0237, calculated as sqrt(p(1-p…" at bounding box center [454, 353] width 408 height 42
click at [250, 329] on input "c. The standard error of the sample proportion is 0.0237, calculated as sqrt(p(…" at bounding box center [250, 325] width 0 height 8
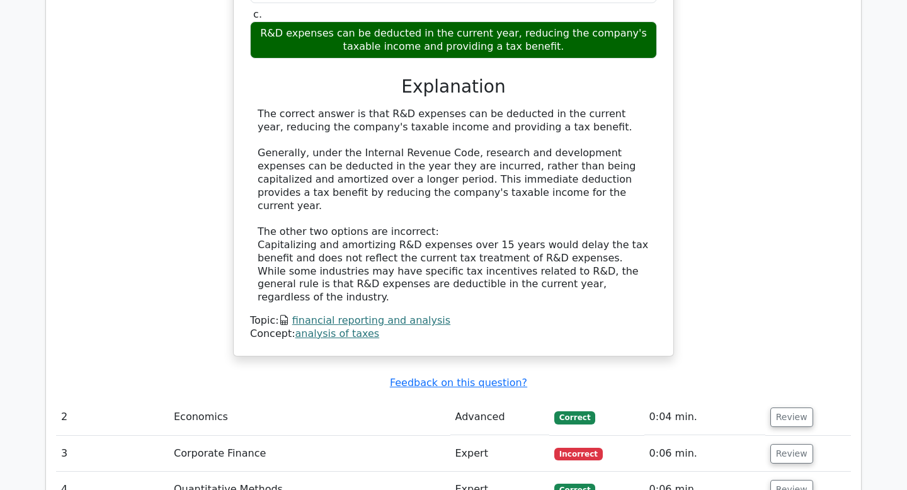
scroll to position [1537, 0]
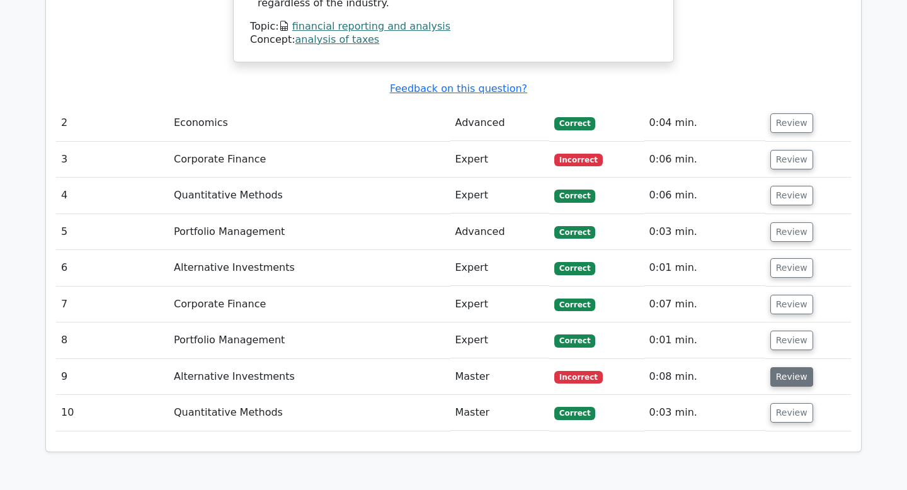
click at [788, 367] on button "Review" at bounding box center [792, 377] width 43 height 20
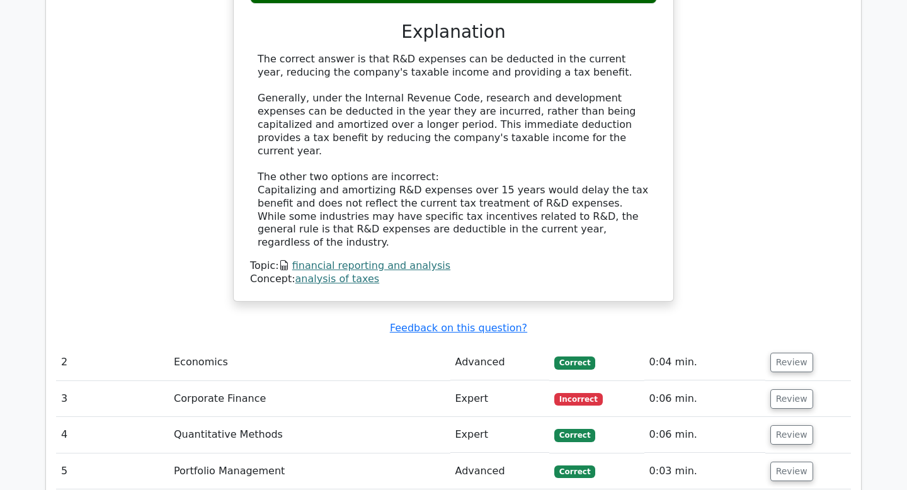
scroll to position [1351, 0]
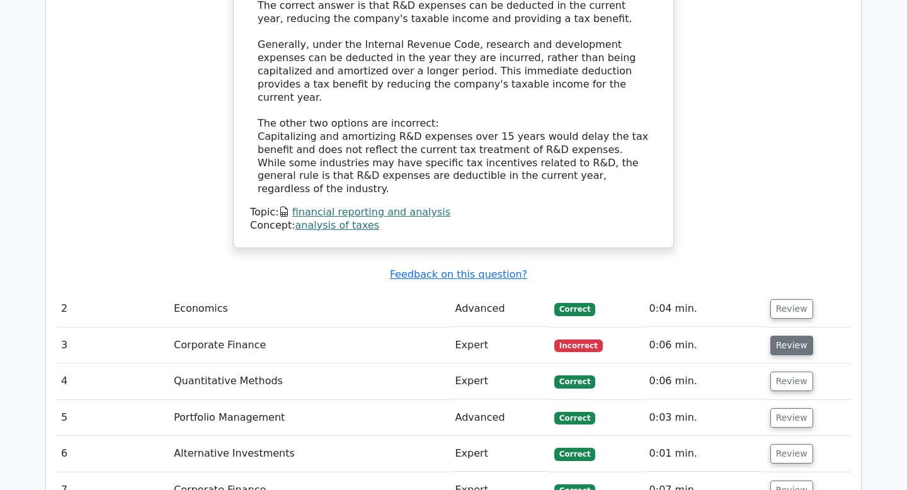
click at [789, 336] on button "Review" at bounding box center [792, 346] width 43 height 20
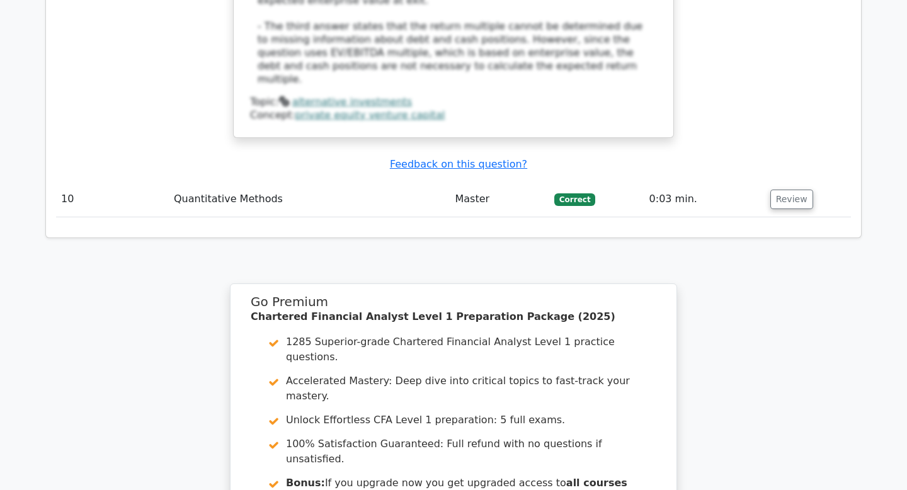
scroll to position [3274, 0]
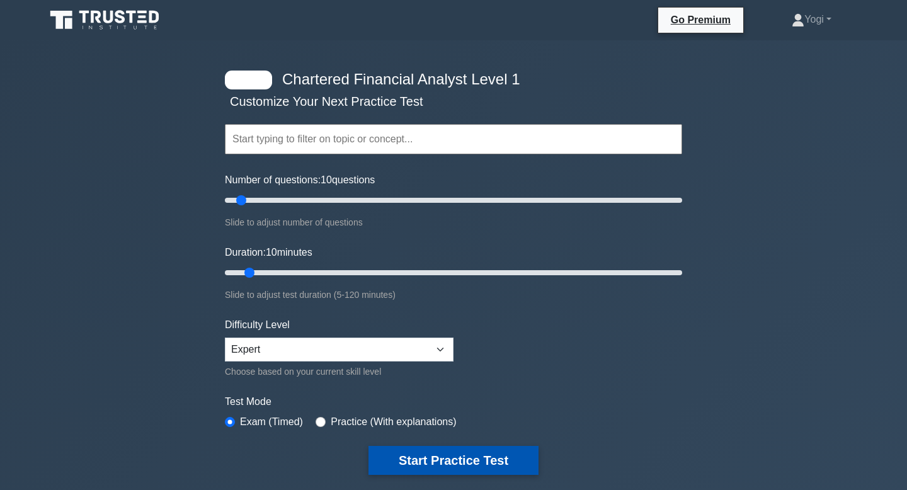
click at [434, 460] on button "Start Practice Test" at bounding box center [454, 460] width 170 height 29
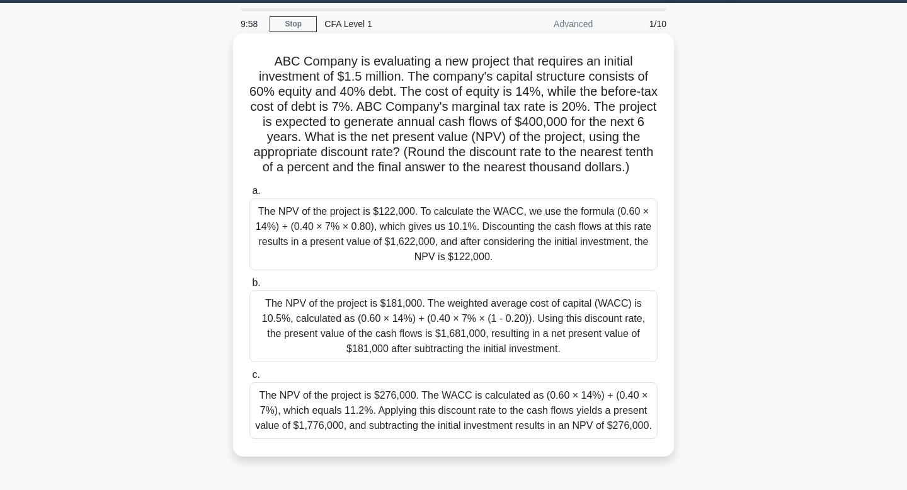
scroll to position [47, 0]
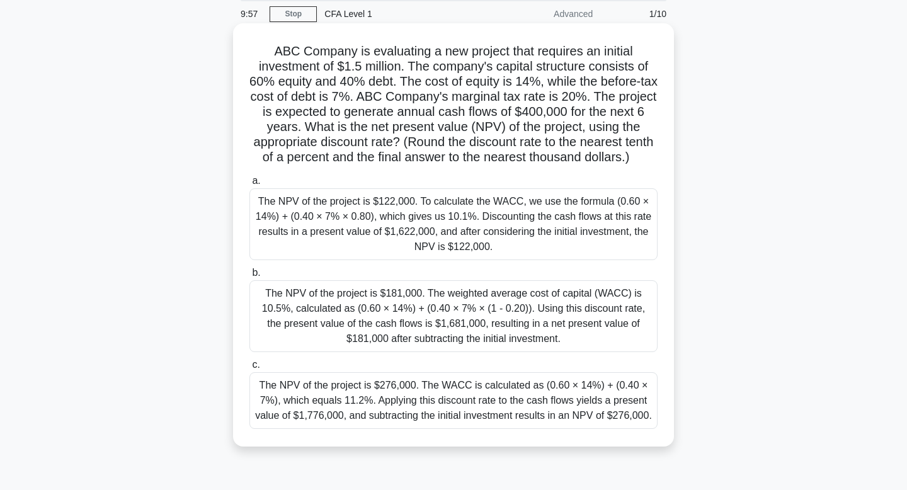
click at [476, 255] on div "The NPV of the project is $122,000. To calculate the WACC, we use the formula (…" at bounding box center [454, 224] width 408 height 72
click at [250, 185] on input "a. The NPV of the project is $122,000. To calculate the WACC, we use the formul…" at bounding box center [250, 181] width 0 height 8
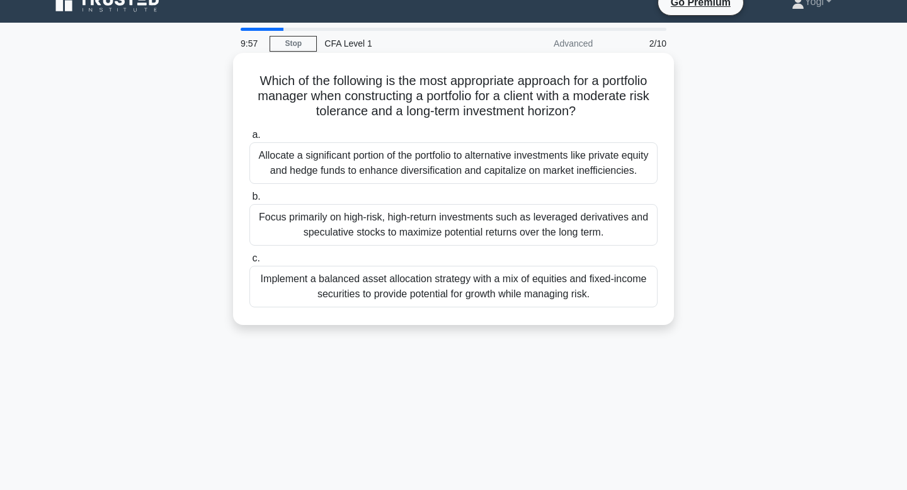
scroll to position [0, 0]
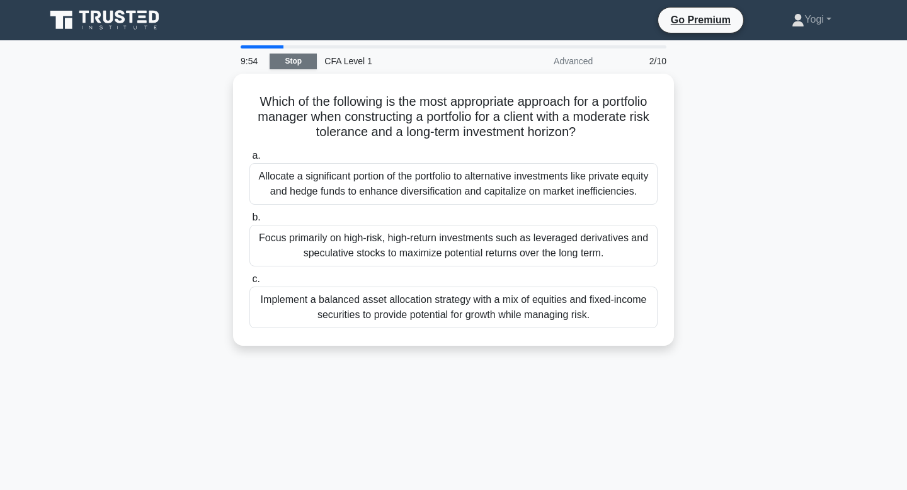
click at [308, 54] on link "Stop" at bounding box center [293, 62] width 47 height 16
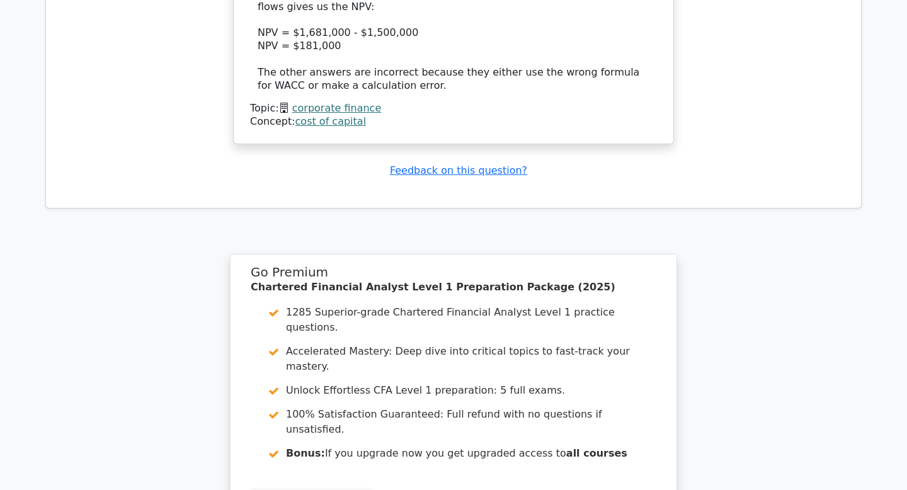
scroll to position [1850, 0]
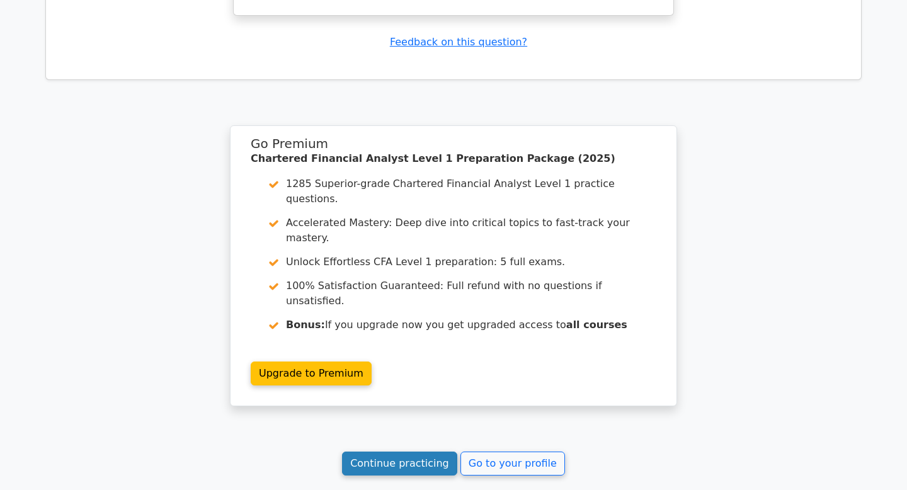
click at [379, 452] on link "Continue practicing" at bounding box center [399, 464] width 115 height 24
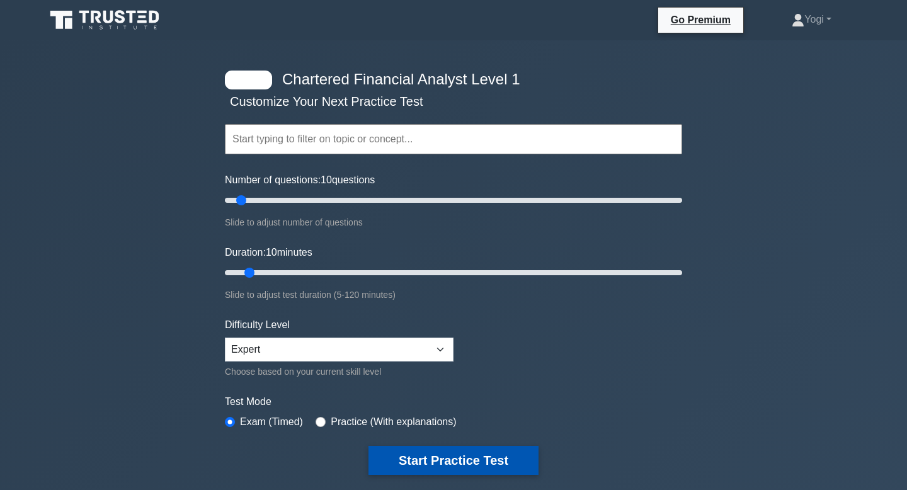
click at [507, 447] on button "Start Practice Test" at bounding box center [454, 460] width 170 height 29
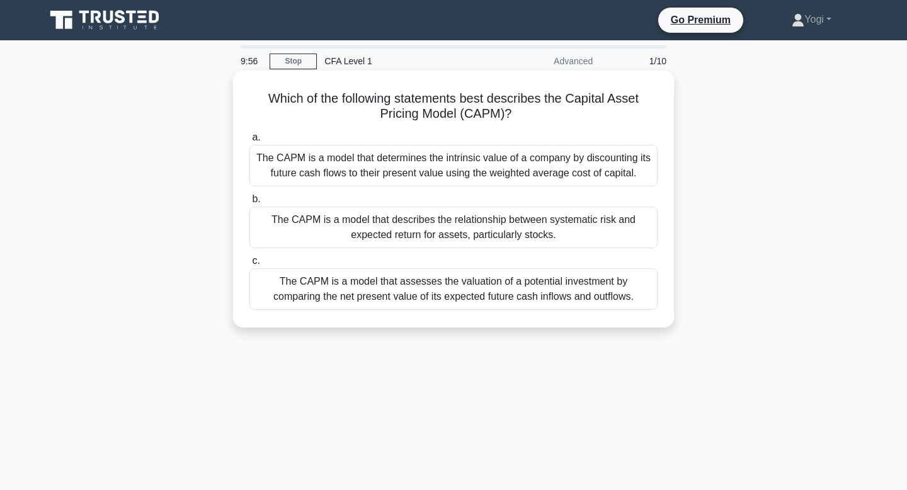
click at [526, 238] on div "The CAPM is a model that describes the relationship between systematic risk and…" at bounding box center [454, 228] width 408 height 42
click at [250, 204] on input "b. The CAPM is a model that describes the relationship between systematic risk …" at bounding box center [250, 199] width 0 height 8
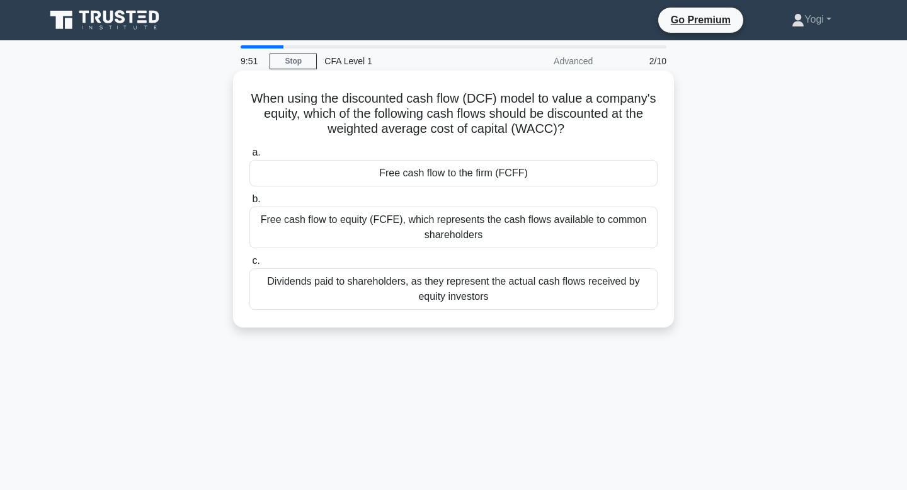
click at [522, 170] on div "Free cash flow to the firm (FCFF)" at bounding box center [454, 173] width 408 height 26
click at [250, 157] on input "a. Free cash flow to the firm (FCFF)" at bounding box center [250, 153] width 0 height 8
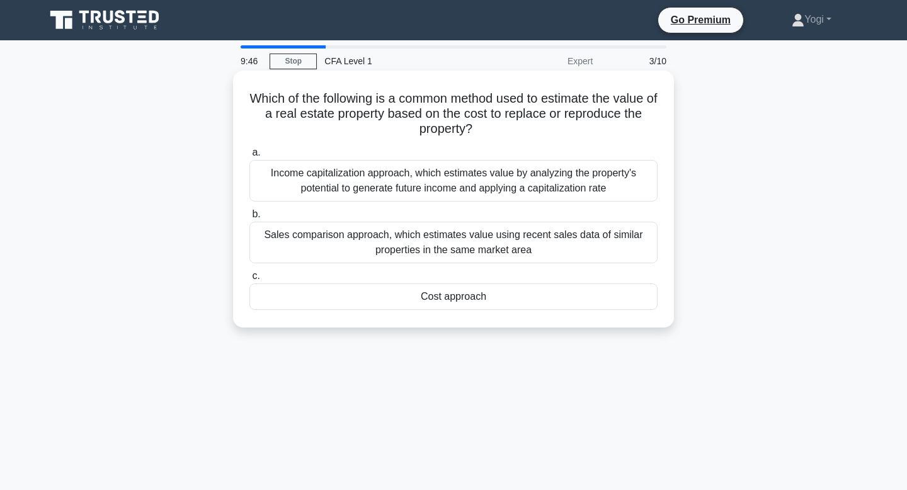
click at [545, 297] on div "Cost approach" at bounding box center [454, 297] width 408 height 26
click at [250, 280] on input "c. Cost approach" at bounding box center [250, 276] width 0 height 8
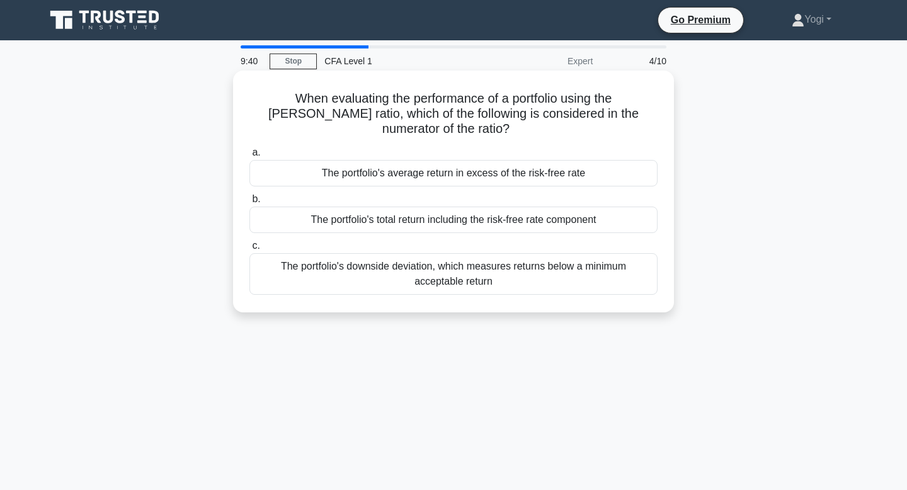
click at [535, 160] on div "The portfolio's average return in excess of the risk-free rate" at bounding box center [454, 173] width 408 height 26
click at [250, 157] on input "a. The portfolio's average return in excess of the risk-free rate" at bounding box center [250, 153] width 0 height 8
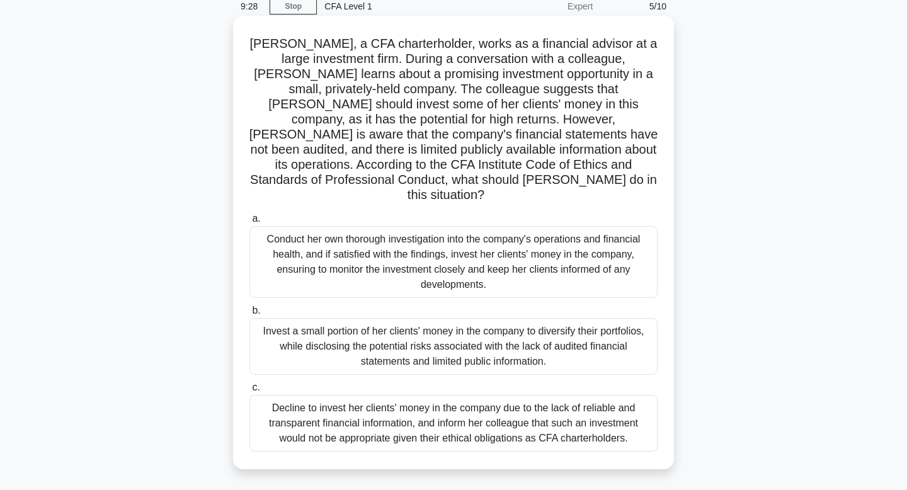
click at [548, 336] on div "Invest a small portion of her clients' money in the company to diversify their …" at bounding box center [454, 346] width 408 height 57
click at [250, 315] on input "b. Invest a small portion of her clients' money in the company to diversify the…" at bounding box center [250, 311] width 0 height 8
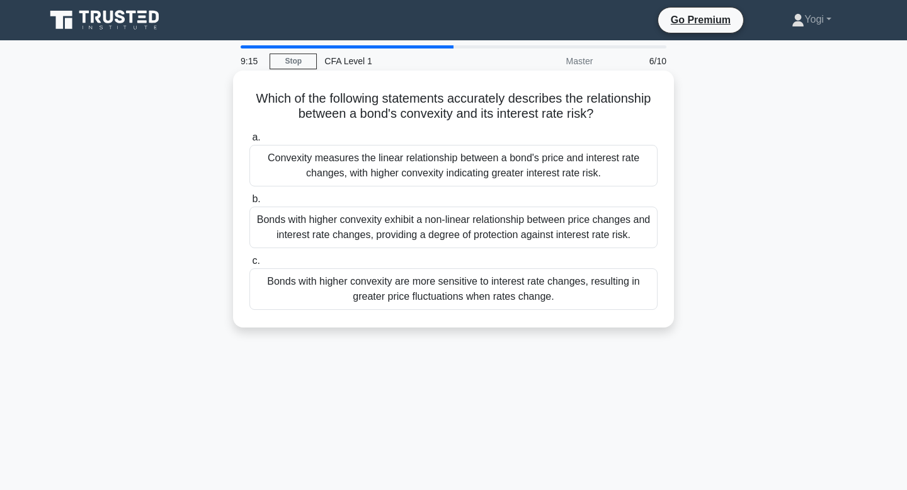
click at [543, 159] on div "Convexity measures the linear relationship between a bond's price and interest …" at bounding box center [454, 166] width 408 height 42
click at [250, 142] on input "a. Convexity measures the linear relationship between a bond's price and intere…" at bounding box center [250, 138] width 0 height 8
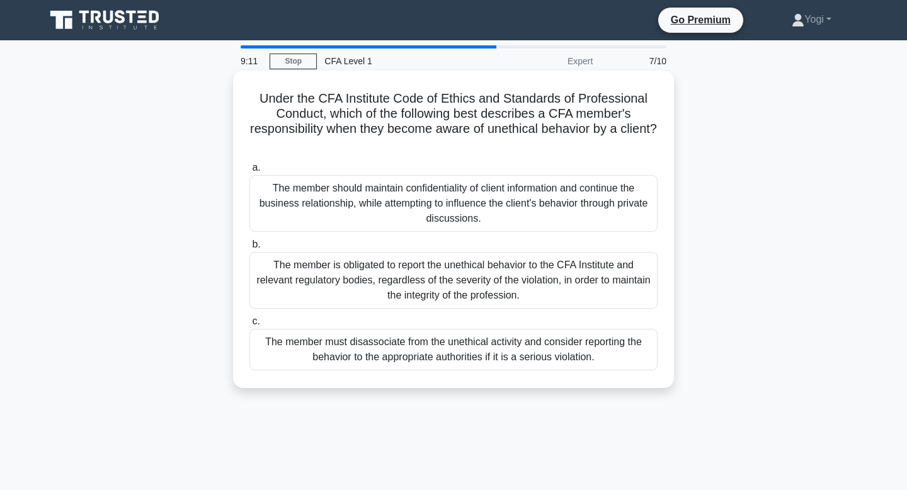
click at [530, 355] on div "The member must disassociate from the unethical activity and consider reporting…" at bounding box center [454, 350] width 408 height 42
click at [250, 326] on input "c. The member must disassociate from the unethical activity and consider report…" at bounding box center [250, 322] width 0 height 8
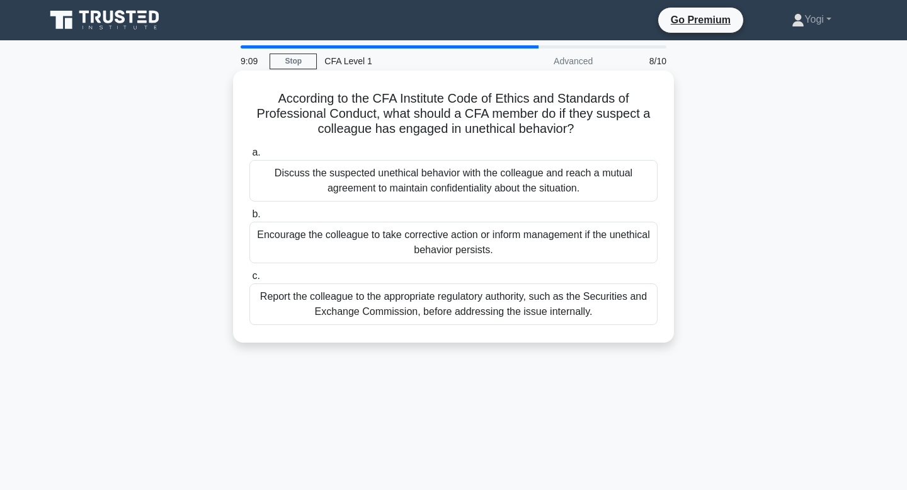
click at [522, 243] on div "Encourage the colleague to take corrective action or inform management if the u…" at bounding box center [454, 243] width 408 height 42
click at [250, 219] on input "b. Encourage the colleague to take corrective action or inform management if th…" at bounding box center [250, 214] width 0 height 8
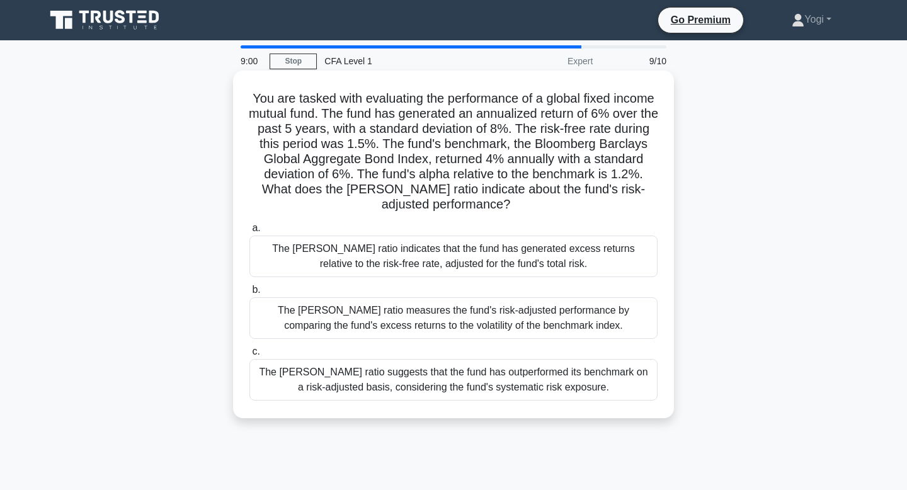
click at [534, 331] on div "The Sharpe ratio measures the fund's risk-adjusted performance by comparing the…" at bounding box center [454, 318] width 408 height 42
click at [250, 294] on input "b. The Sharpe ratio measures the fund's risk-adjusted performance by comparing …" at bounding box center [250, 290] width 0 height 8
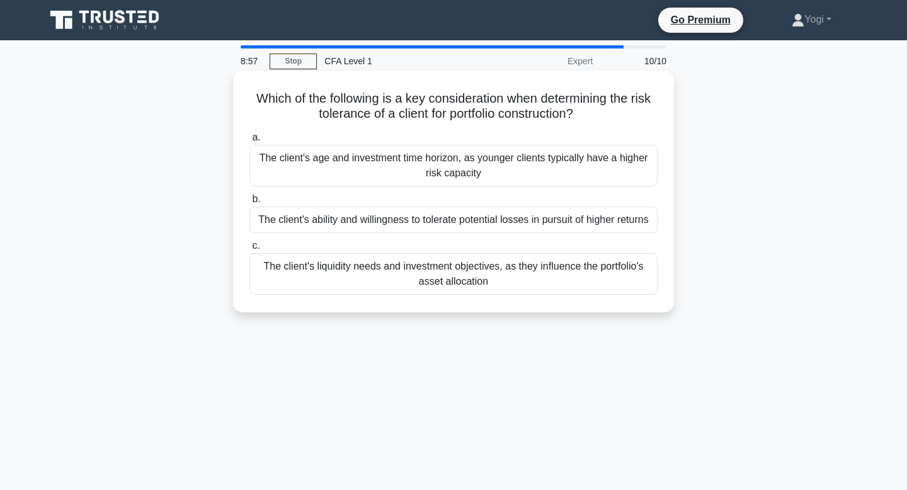
click at [509, 221] on div "The client's ability and willingness to tolerate potential losses in pursuit of…" at bounding box center [454, 220] width 408 height 26
click at [250, 204] on input "b. The client's ability and willingness to tolerate potential losses in pursuit…" at bounding box center [250, 199] width 0 height 8
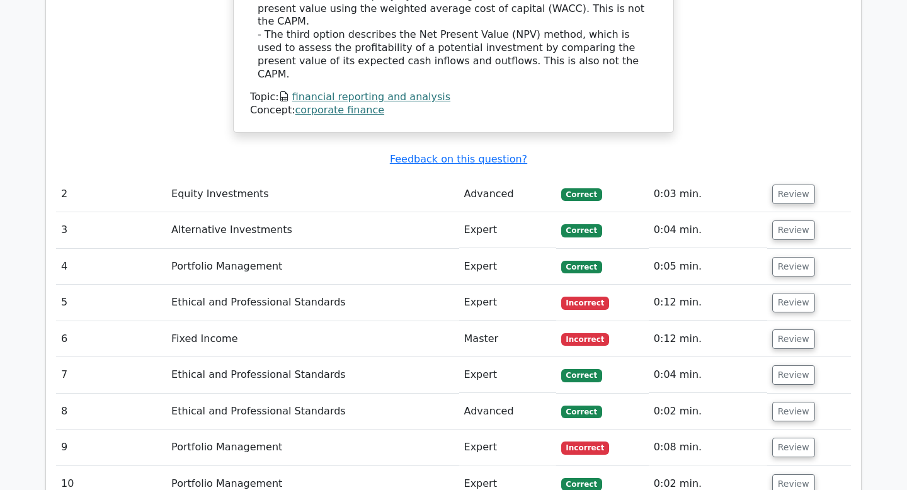
scroll to position [1507, 0]
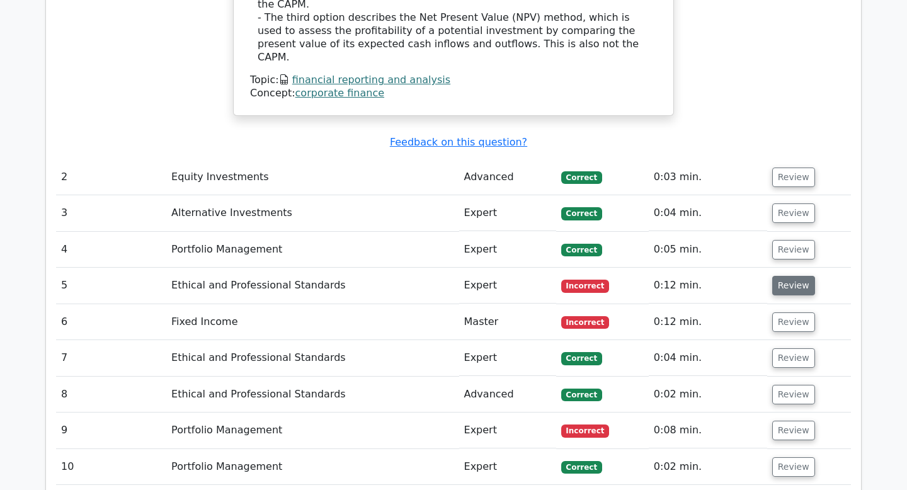
click at [783, 276] on button "Review" at bounding box center [794, 286] width 43 height 20
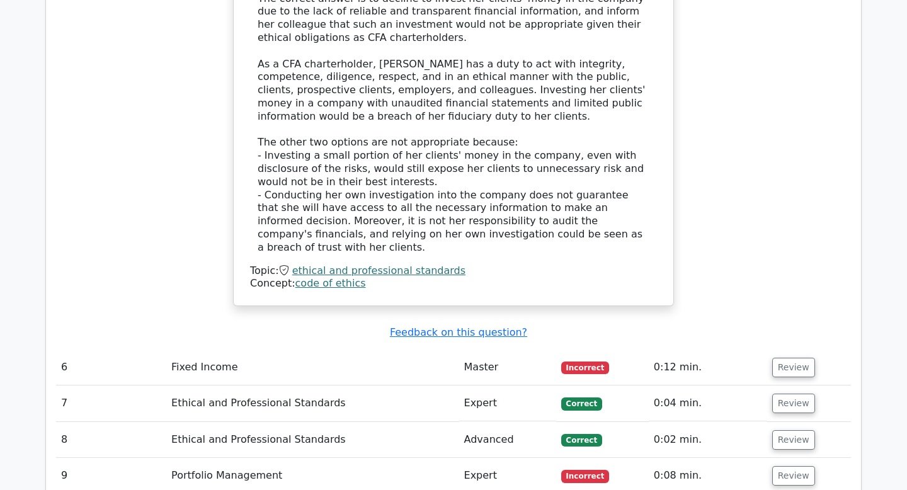
scroll to position [2313, 0]
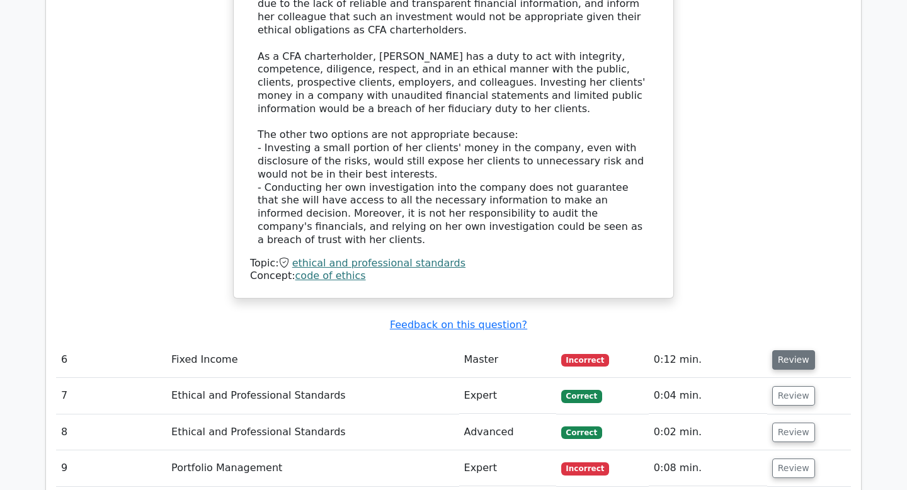
click at [782, 350] on button "Review" at bounding box center [794, 360] width 43 height 20
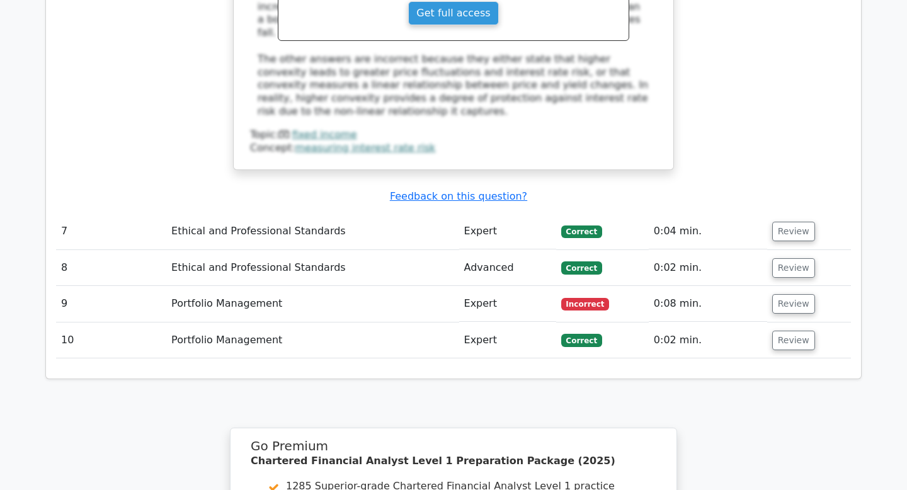
scroll to position [3098, 0]
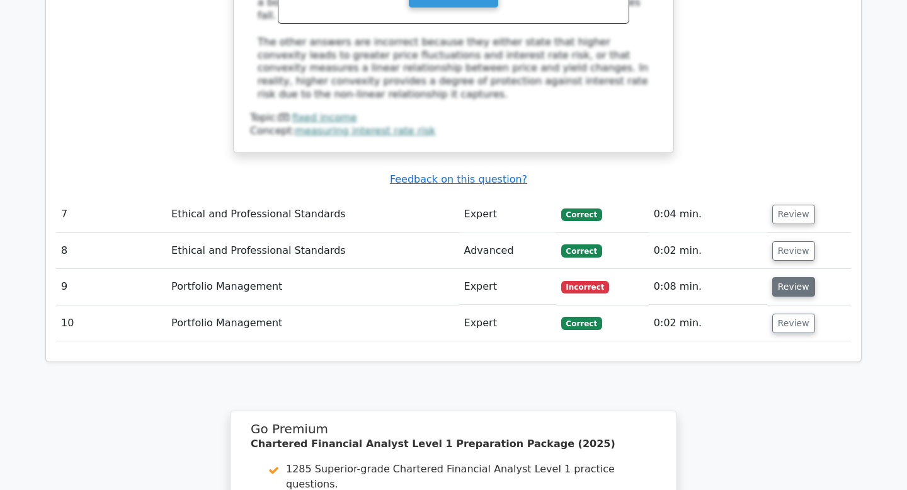
click at [781, 277] on button "Review" at bounding box center [794, 287] width 43 height 20
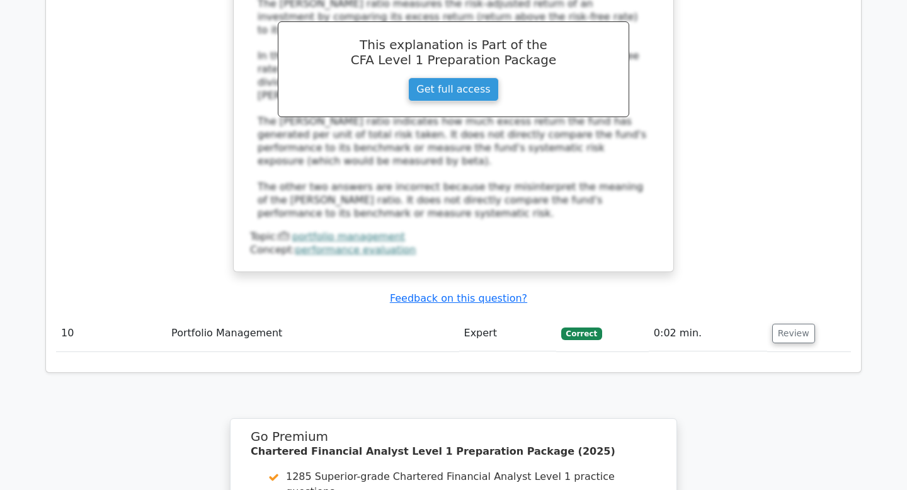
scroll to position [3842, 0]
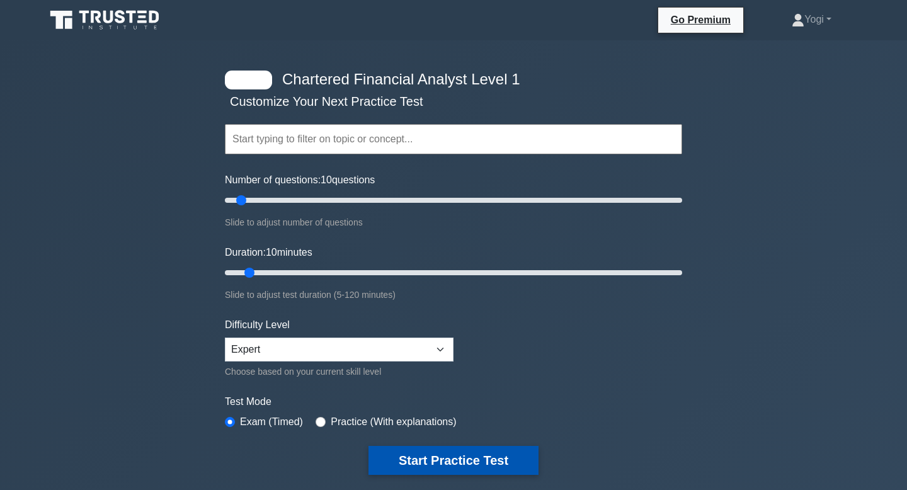
click at [473, 455] on button "Start Practice Test" at bounding box center [454, 460] width 170 height 29
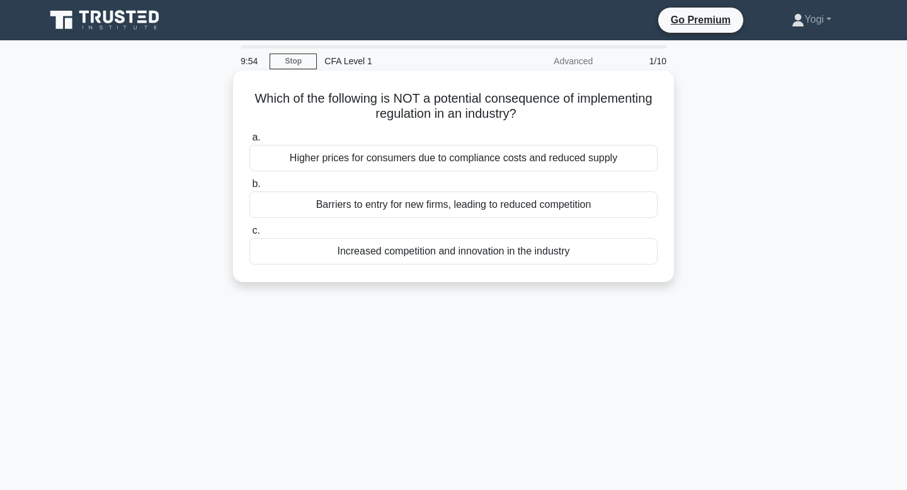
click at [452, 251] on div "Increased competition and innovation in the industry" at bounding box center [454, 251] width 408 height 26
click at [250, 235] on input "c. Increased competition and innovation in the industry" at bounding box center [250, 231] width 0 height 8
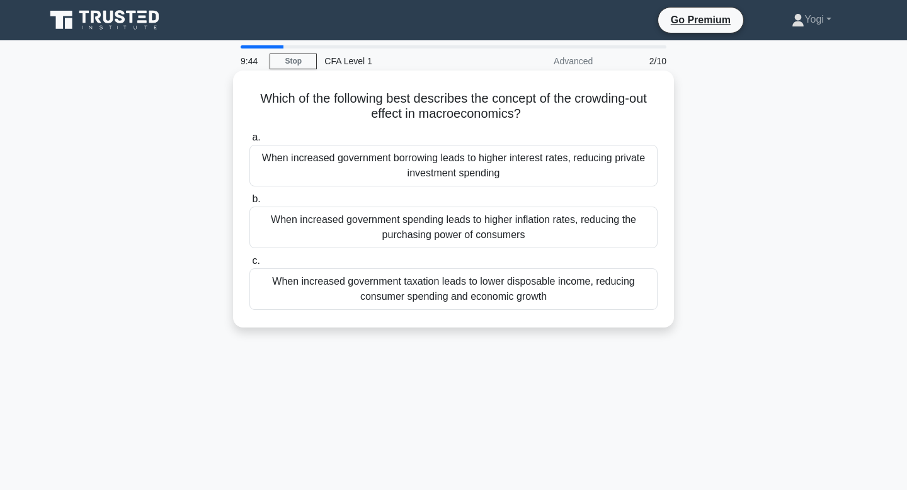
click at [458, 158] on div "When increased government borrowing leads to higher interest rates, reducing pr…" at bounding box center [454, 166] width 408 height 42
click at [250, 142] on input "a. When increased government borrowing leads to higher interest rates, reducing…" at bounding box center [250, 138] width 0 height 8
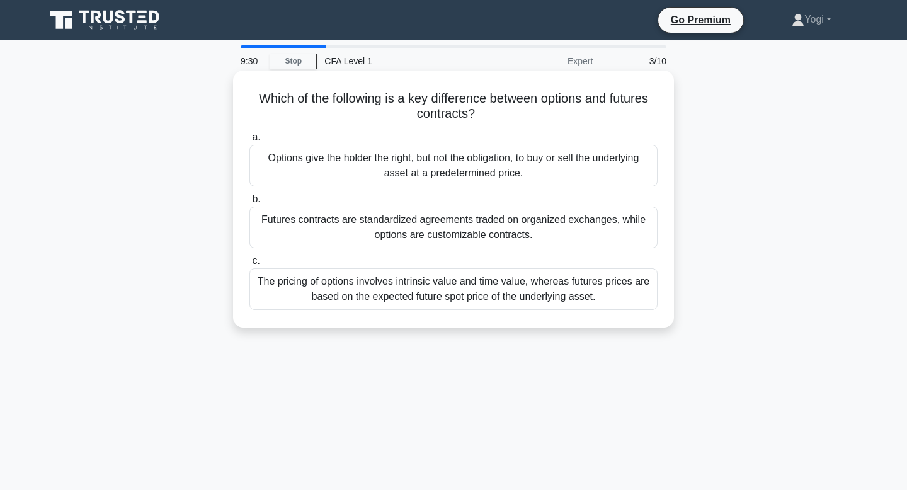
click at [474, 230] on div "Futures contracts are standardized agreements traded on organized exchanges, wh…" at bounding box center [454, 228] width 408 height 42
click at [250, 204] on input "b. Futures contracts are standardized agreements traded on organized exchanges,…" at bounding box center [250, 199] width 0 height 8
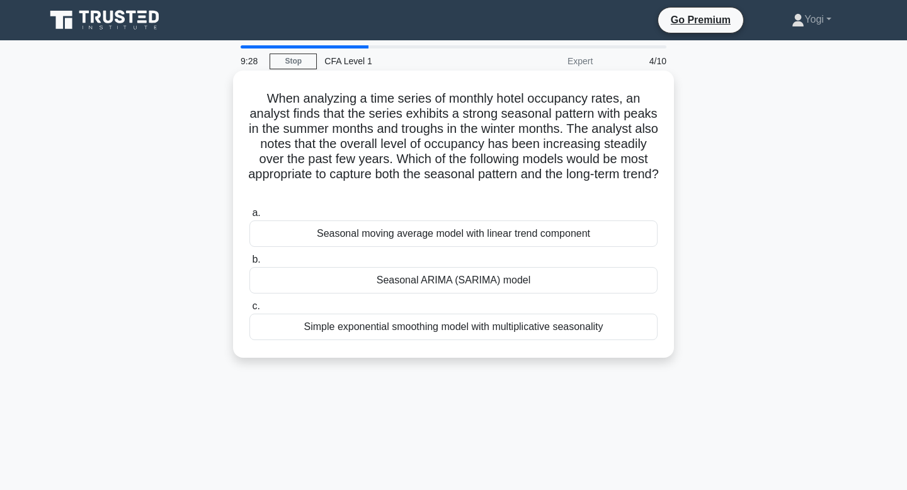
click at [483, 286] on div "Seasonal ARIMA (SARIMA) model" at bounding box center [454, 280] width 408 height 26
click at [250, 264] on input "b. Seasonal ARIMA (SARIMA) model" at bounding box center [250, 260] width 0 height 8
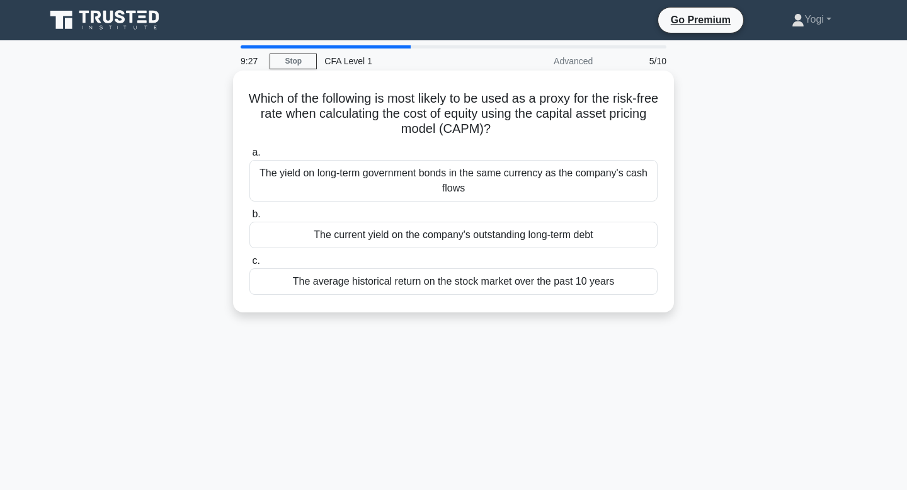
click at [474, 232] on div "The current yield on the company's outstanding long-term debt" at bounding box center [454, 235] width 408 height 26
click at [250, 219] on input "b. The current yield on the company's outstanding long-term debt" at bounding box center [250, 214] width 0 height 8
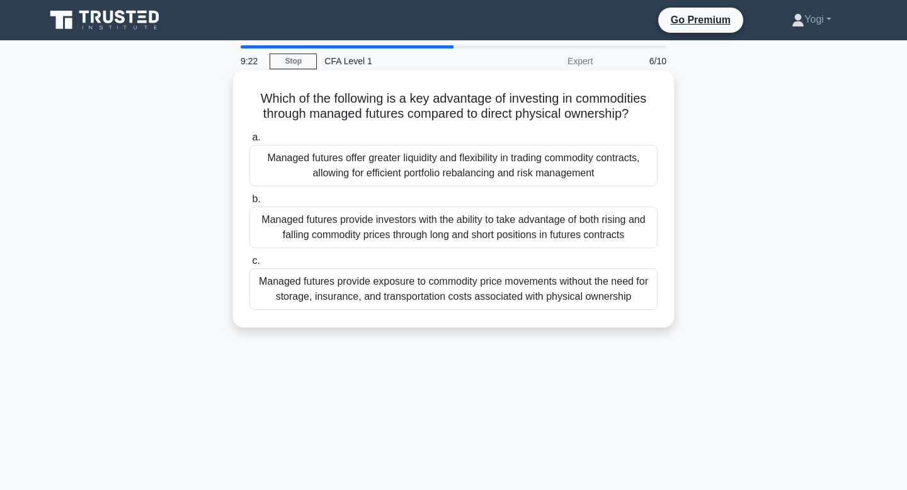
click at [464, 170] on div "Managed futures offer greater liquidity and flexibility in trading commodity co…" at bounding box center [454, 166] width 408 height 42
click at [250, 142] on input "a. Managed futures offer greater liquidity and flexibility in trading commodity…" at bounding box center [250, 138] width 0 height 8
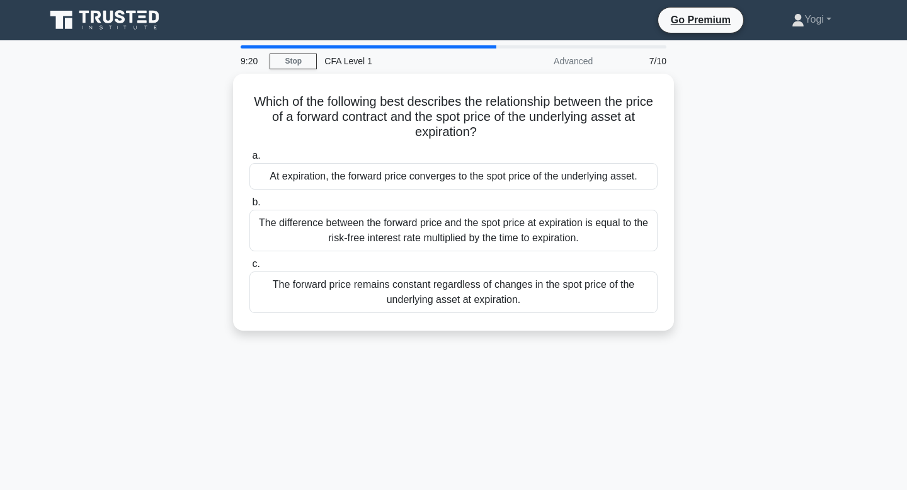
click at [464, 170] on div "At expiration, the forward price converges to the spot price of the underlying …" at bounding box center [454, 176] width 408 height 26
click at [250, 160] on input "a. At expiration, the forward price converges to the spot price of the underlyi…" at bounding box center [250, 156] width 0 height 8
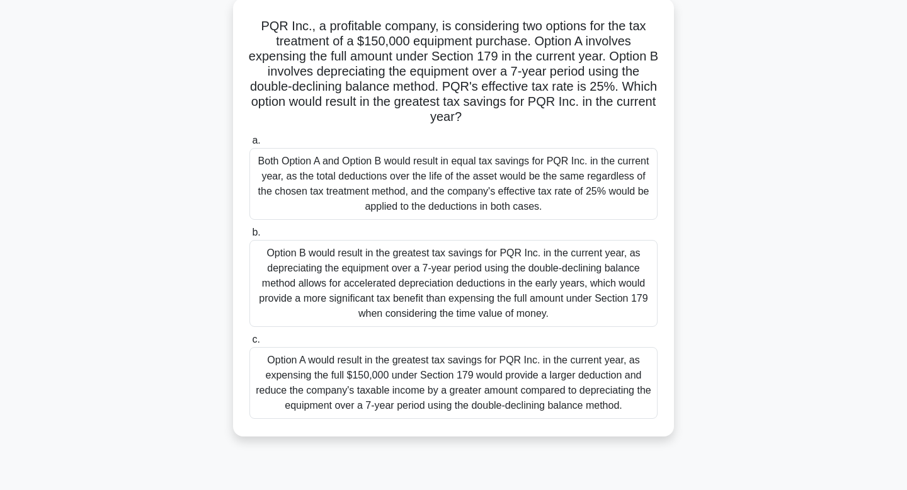
click at [498, 390] on div "Option A would result in the greatest tax savings for PQR Inc. in the current y…" at bounding box center [454, 383] width 408 height 72
click at [250, 344] on input "c. Option A would result in the greatest tax savings for PQR Inc. in the curren…" at bounding box center [250, 340] width 0 height 8
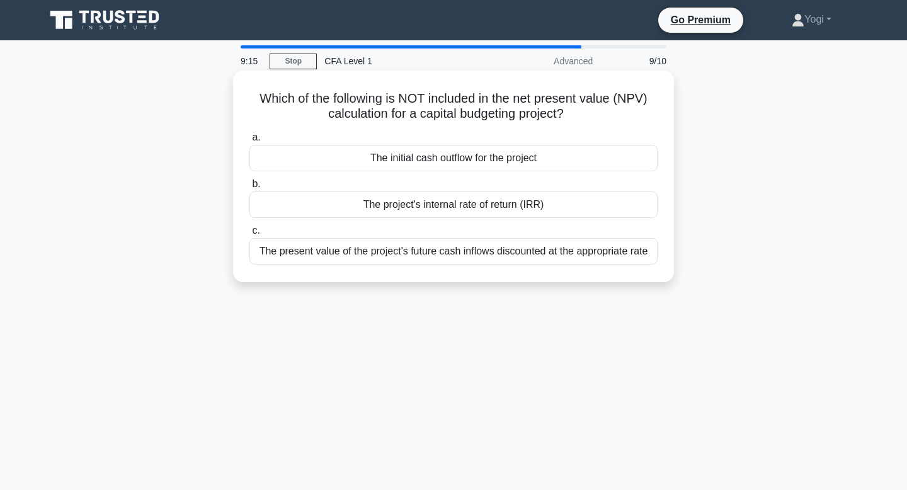
click at [502, 156] on div "The initial cash outflow for the project" at bounding box center [454, 158] width 408 height 26
click at [250, 142] on input "a. The initial cash outflow for the project" at bounding box center [250, 138] width 0 height 8
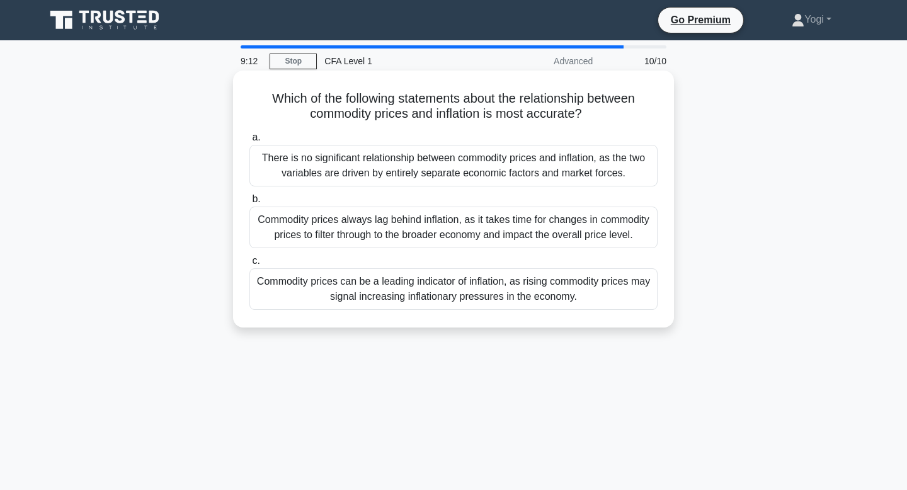
click at [508, 299] on div "Commodity prices can be a leading indicator of inflation, as rising commodity p…" at bounding box center [454, 289] width 408 height 42
click at [250, 265] on input "c. Commodity prices can be a leading indicator of inflation, as rising commodit…" at bounding box center [250, 261] width 0 height 8
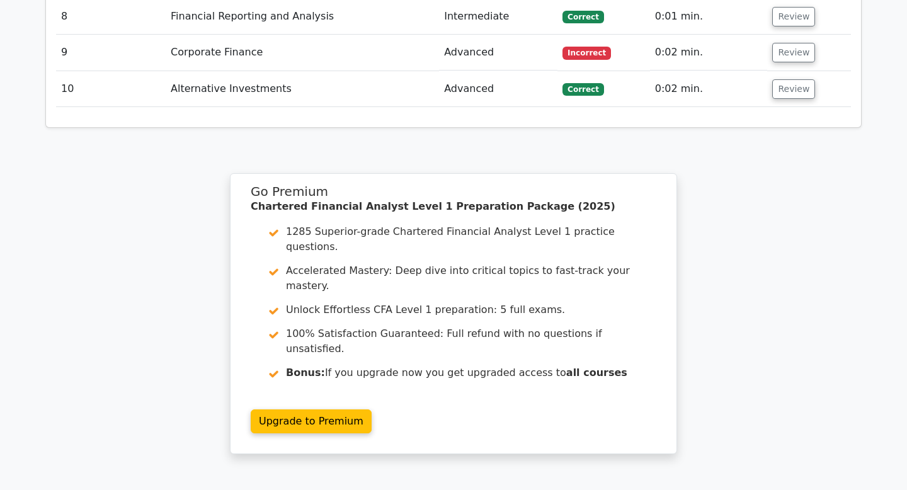
scroll to position [1901, 0]
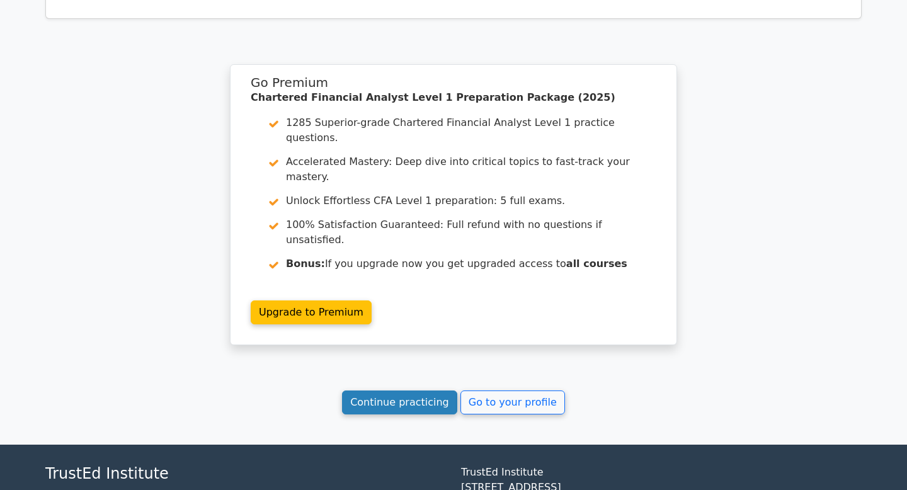
click at [447, 391] on link "Continue practicing" at bounding box center [399, 403] width 115 height 24
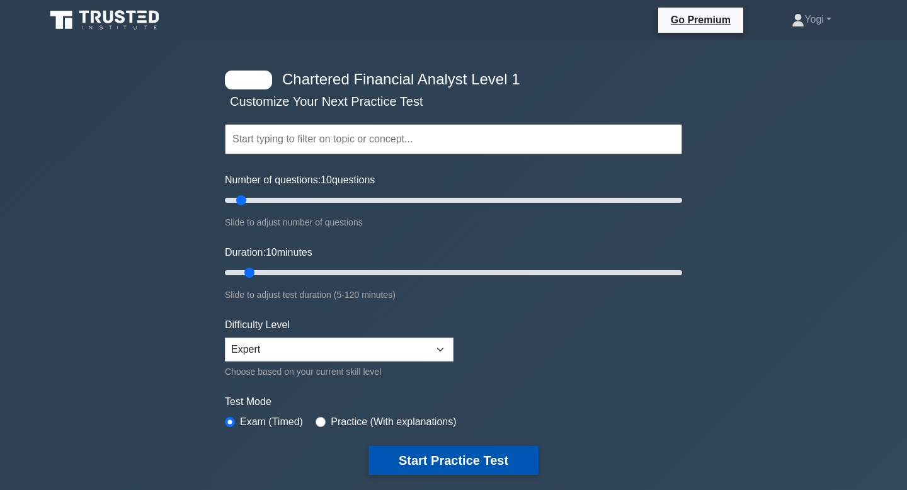
click at [488, 466] on button "Start Practice Test" at bounding box center [454, 460] width 170 height 29
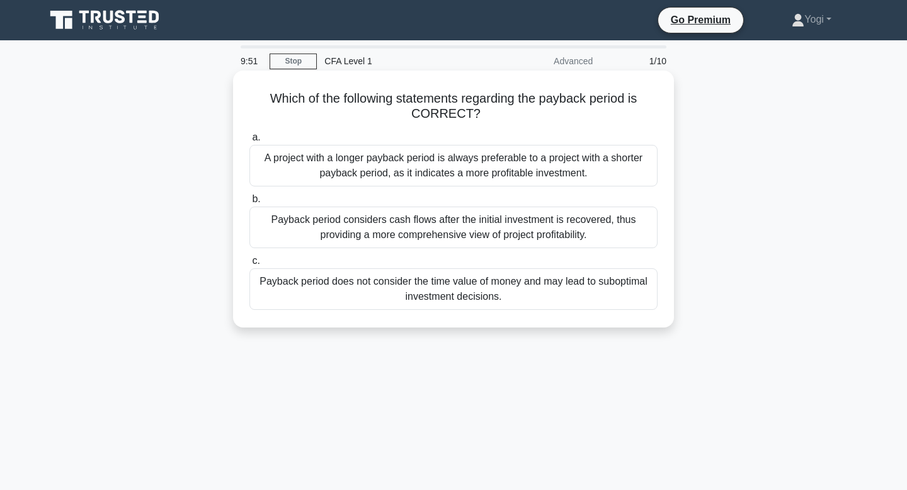
click at [480, 295] on div "Payback period does not consider the time value of money and may lead to subopt…" at bounding box center [454, 289] width 408 height 42
click at [250, 265] on input "c. Payback period does not consider the time value of money and may lead to sub…" at bounding box center [250, 261] width 0 height 8
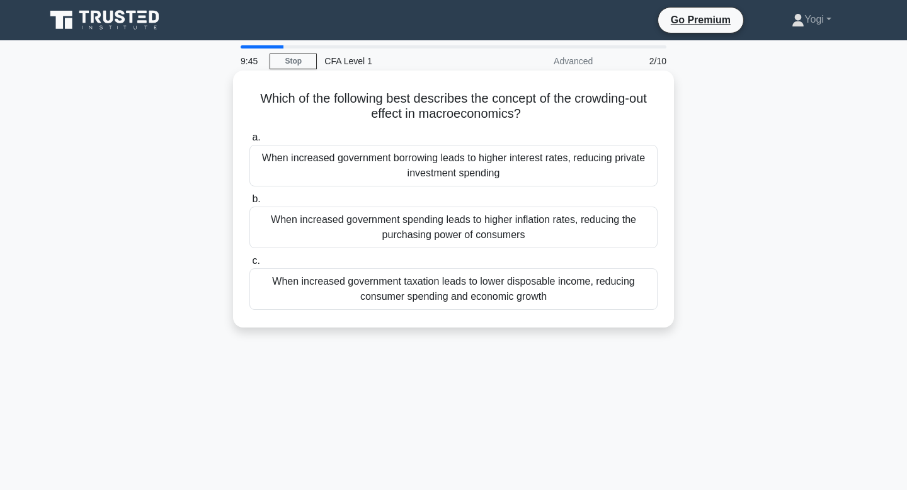
click at [482, 163] on div "When increased government borrowing leads to higher interest rates, reducing pr…" at bounding box center [454, 166] width 408 height 42
click at [250, 142] on input "a. When increased government borrowing leads to higher interest rates, reducing…" at bounding box center [250, 138] width 0 height 8
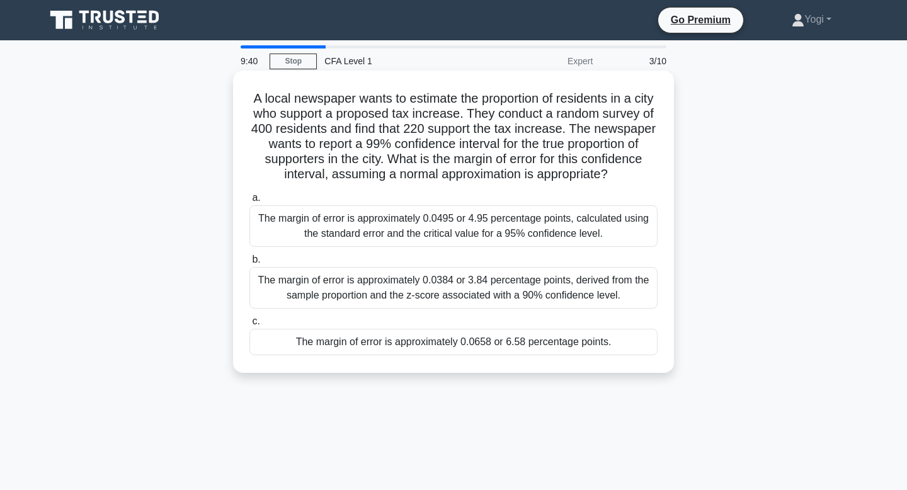
click at [504, 338] on div "The margin of error is approximately 0.0658 or 6.58 percentage points." at bounding box center [454, 342] width 408 height 26
click at [250, 326] on input "c. The margin of error is approximately 0.0658 or 6.58 percentage points." at bounding box center [250, 322] width 0 height 8
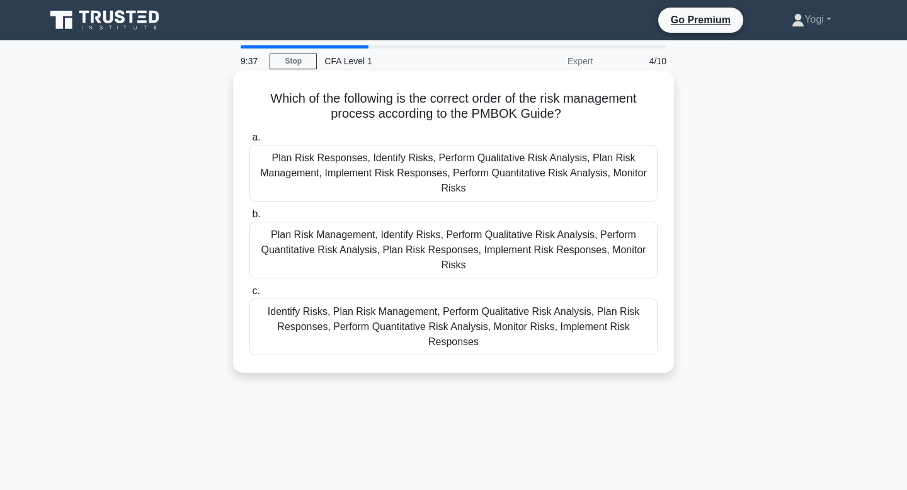
click at [485, 253] on div "Plan Risk Management, Identify Risks, Perform Qualitative Risk Analysis, Perfor…" at bounding box center [454, 250] width 408 height 57
click at [250, 219] on input "b. Plan Risk Management, Identify Risks, Perform Qualitative Risk Analysis, Per…" at bounding box center [250, 214] width 0 height 8
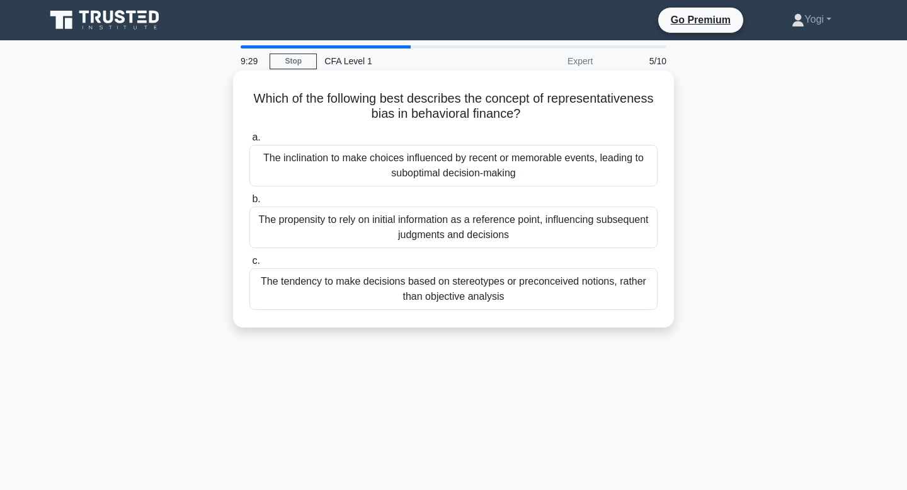
click at [468, 285] on div "The tendency to make decisions based on stereotypes or preconceived notions, ra…" at bounding box center [454, 289] width 408 height 42
click at [250, 265] on input "c. The tendency to make decisions based on stereotypes or preconceived notions,…" at bounding box center [250, 261] width 0 height 8
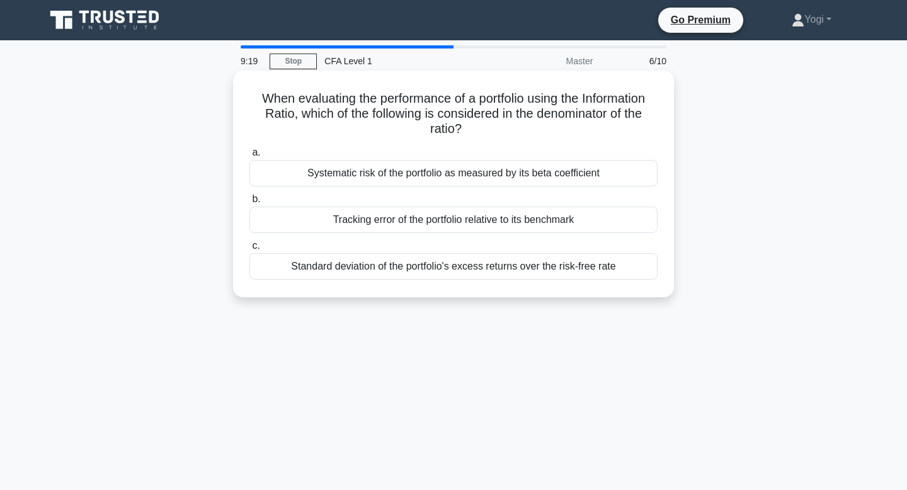
click at [463, 221] on div "Tracking error of the portfolio relative to its benchmark" at bounding box center [454, 220] width 408 height 26
click at [250, 204] on input "b. Tracking error of the portfolio relative to its benchmark" at bounding box center [250, 199] width 0 height 8
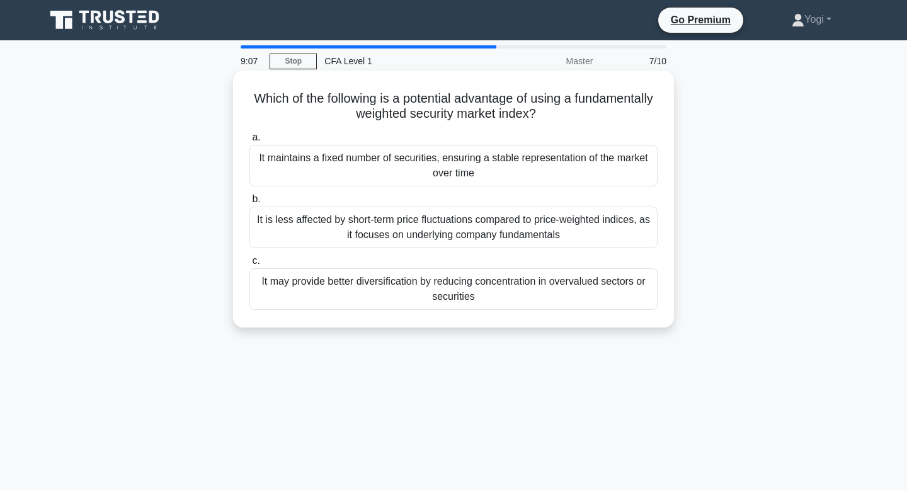
click at [455, 289] on div "It may provide better diversification by reducing concentration in overvalued s…" at bounding box center [454, 289] width 408 height 42
click at [250, 265] on input "c. It may provide better diversification by reducing concentration in overvalue…" at bounding box center [250, 261] width 0 height 8
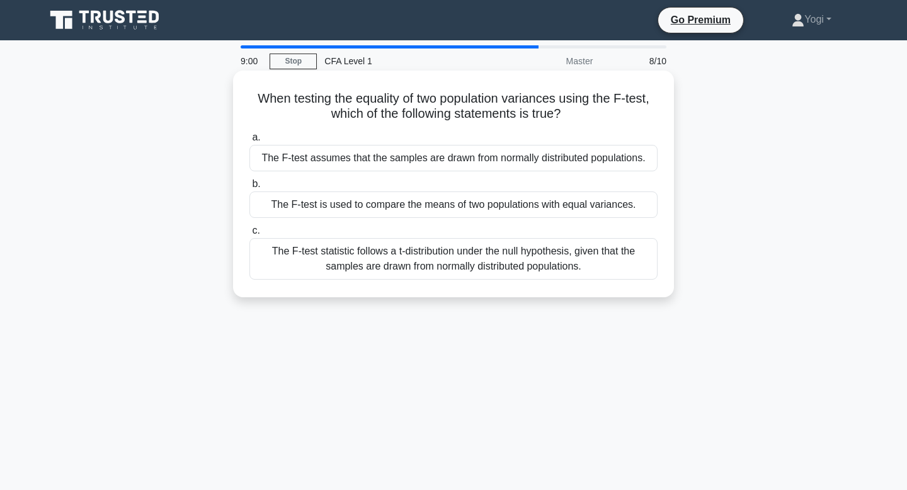
click at [470, 151] on div "The F-test assumes that the samples are drawn from normally distributed populat…" at bounding box center [454, 158] width 408 height 26
click at [250, 142] on input "a. The F-test assumes that the samples are drawn from normally distributed popu…" at bounding box center [250, 138] width 0 height 8
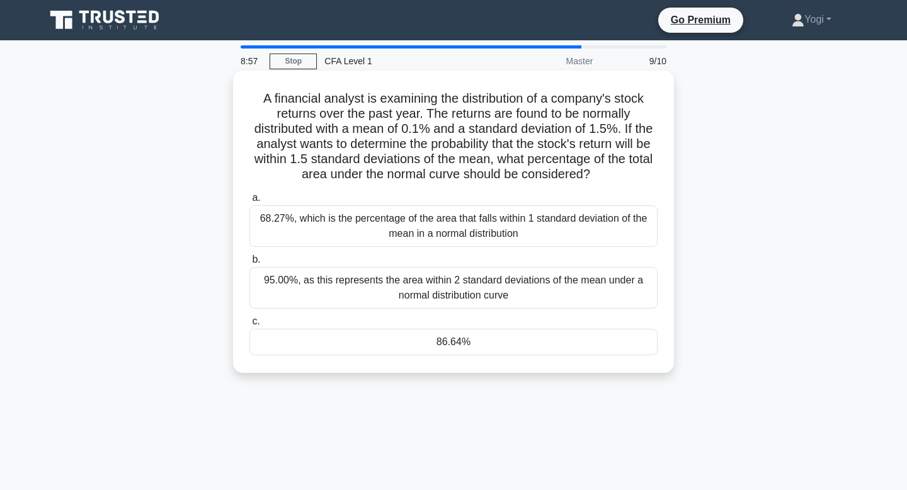
click at [483, 350] on div "86.64%" at bounding box center [454, 342] width 408 height 26
click at [250, 326] on input "c. 86.64%" at bounding box center [250, 322] width 0 height 8
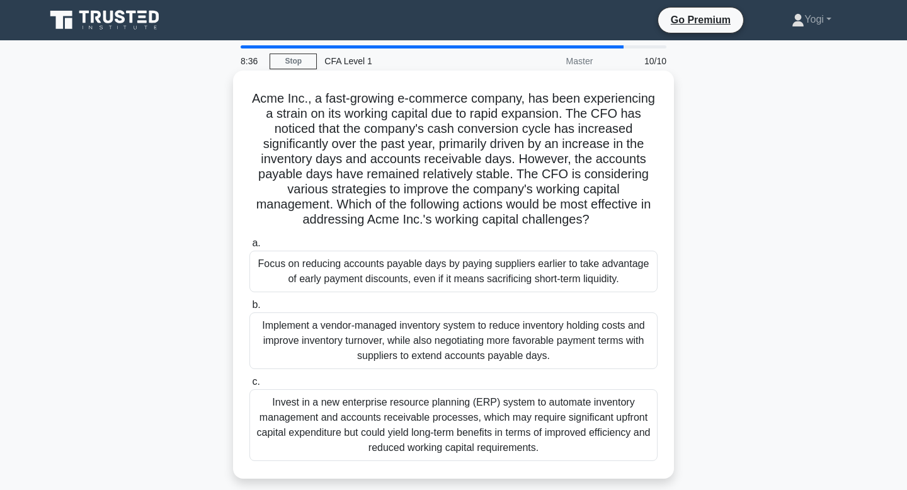
click at [572, 326] on div "Implement a vendor-managed inventory system to reduce inventory holding costs a…" at bounding box center [454, 341] width 408 height 57
click at [250, 309] on input "b. Implement a vendor-managed inventory system to reduce inventory holding cost…" at bounding box center [250, 305] width 0 height 8
